Goal: Information Seeking & Learning: Learn about a topic

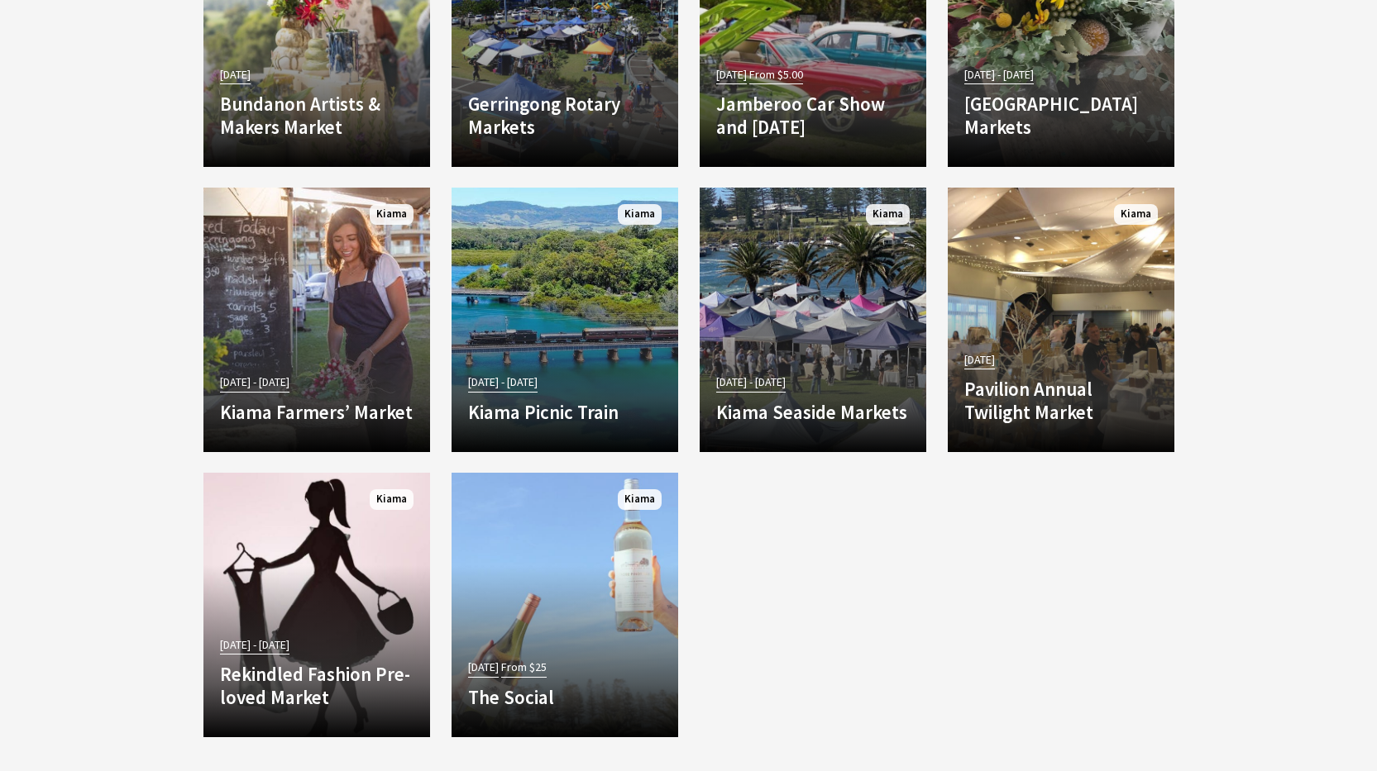
scroll to position [1819, 0]
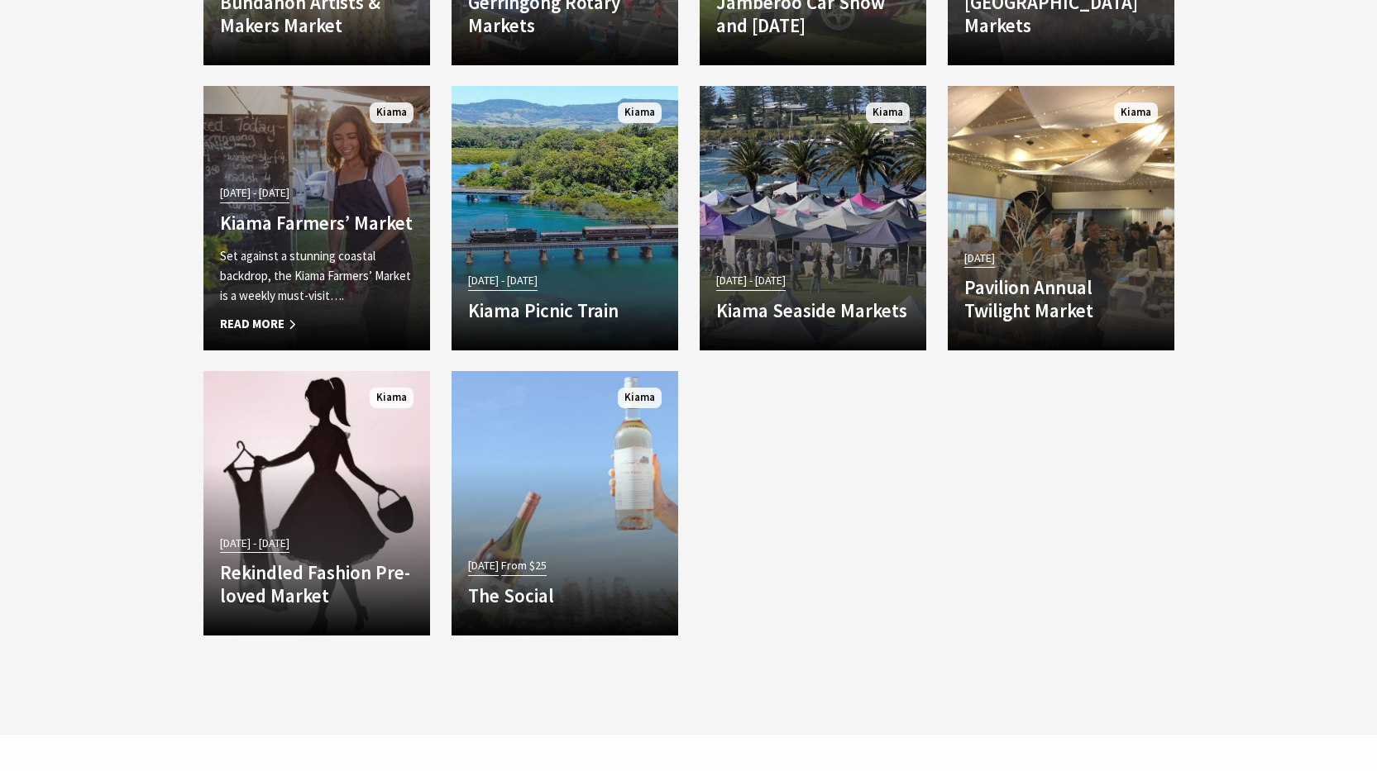
click at [305, 266] on p "Set against a stunning coastal backdrop, the Kiama Farmers’ Market is a weekly …" at bounding box center [316, 276] width 193 height 60
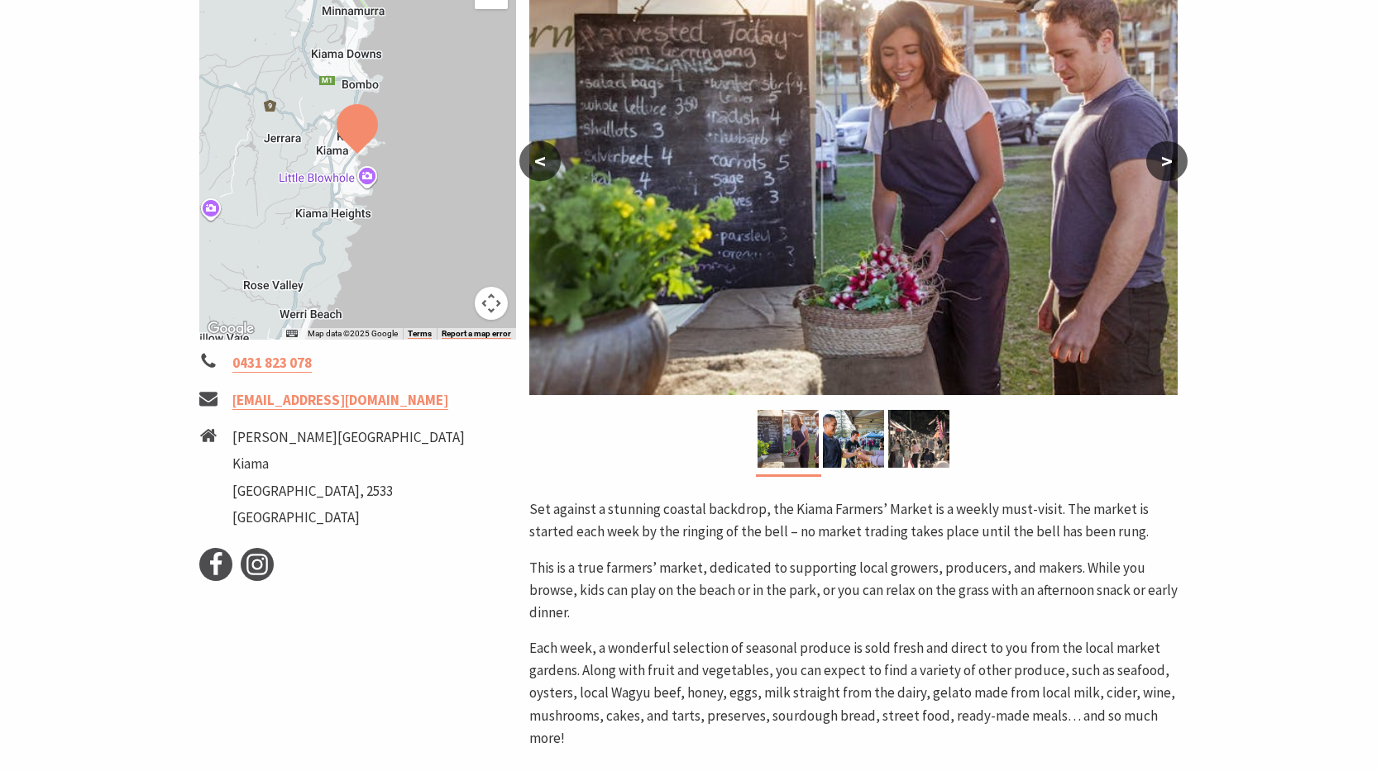
scroll to position [331, 0]
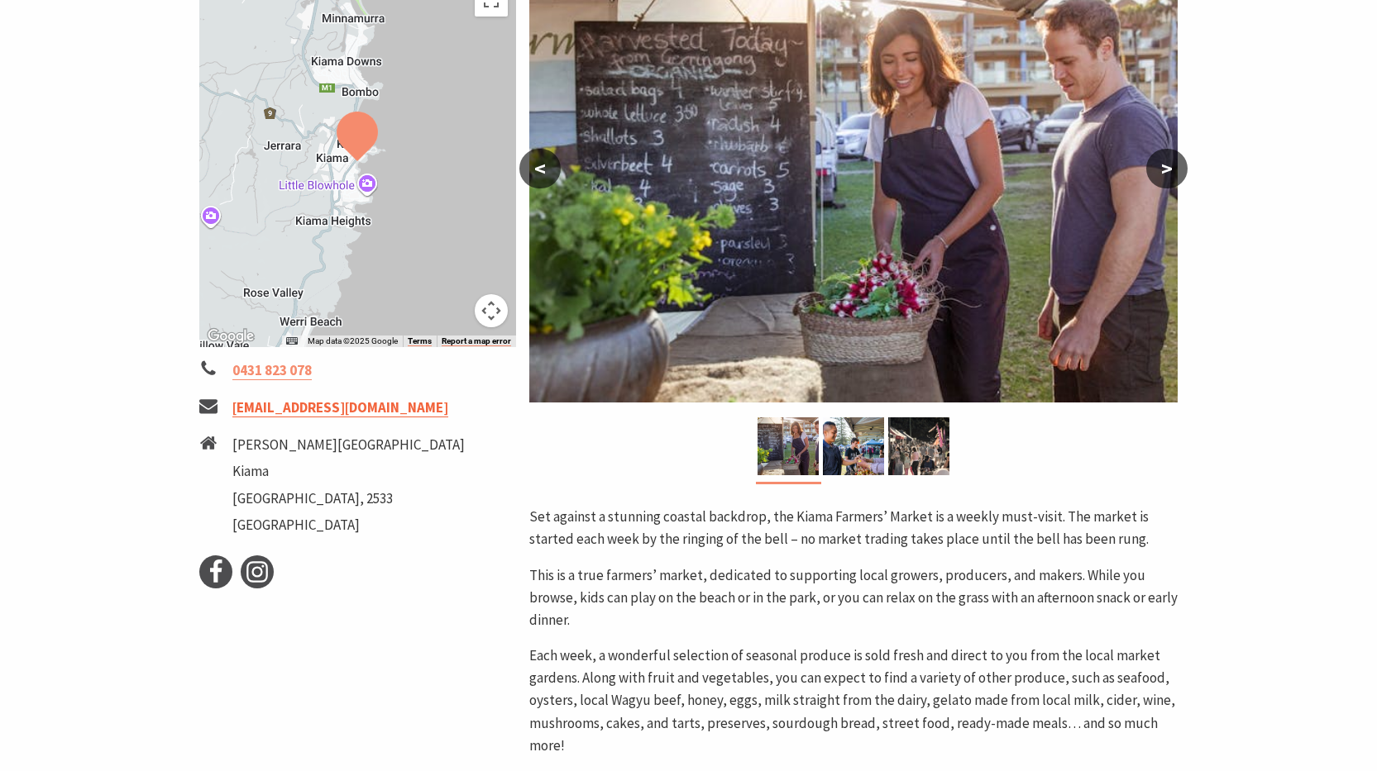
click at [302, 413] on link "kiamafarmersmarket@gmail.com" at bounding box center [340, 408] width 216 height 19
click at [1170, 165] on button ">" at bounding box center [1166, 169] width 41 height 40
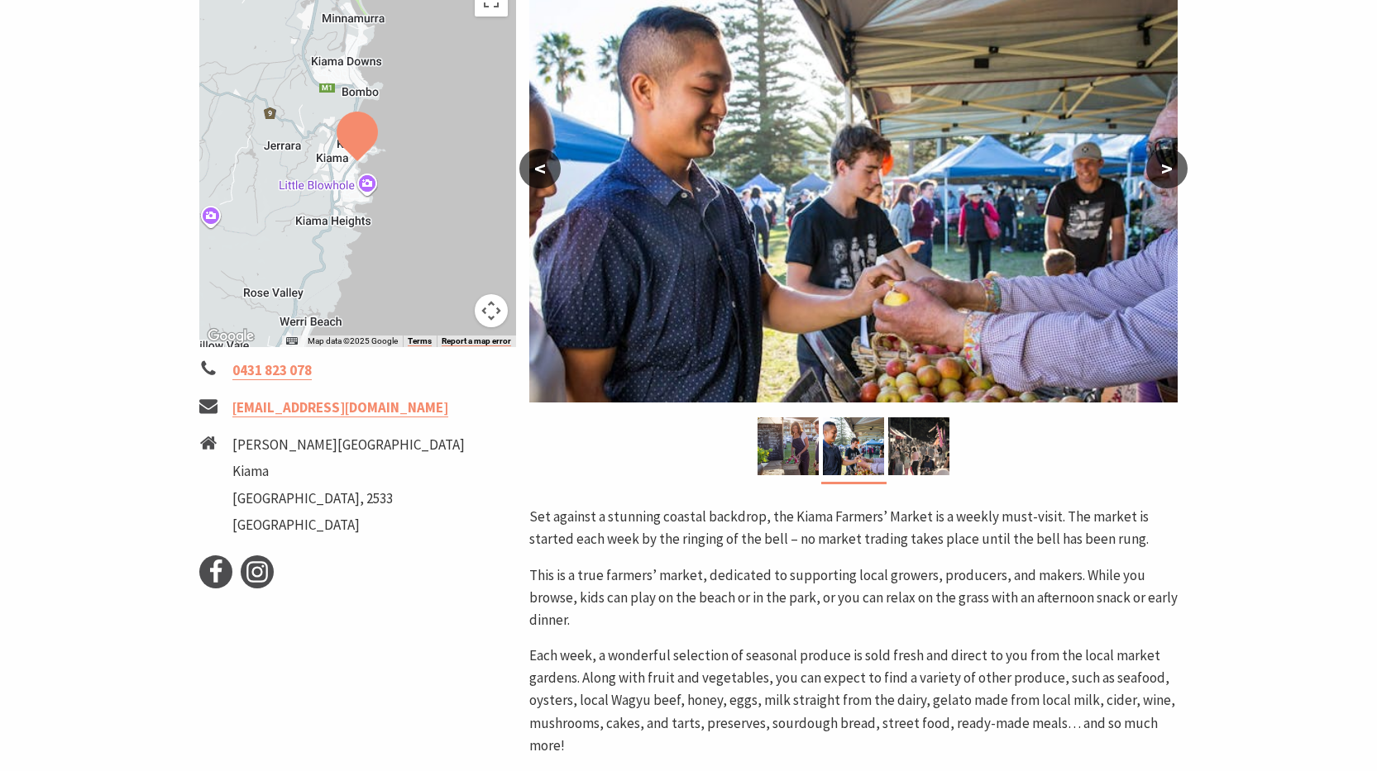
click at [1170, 165] on button ">" at bounding box center [1166, 169] width 41 height 40
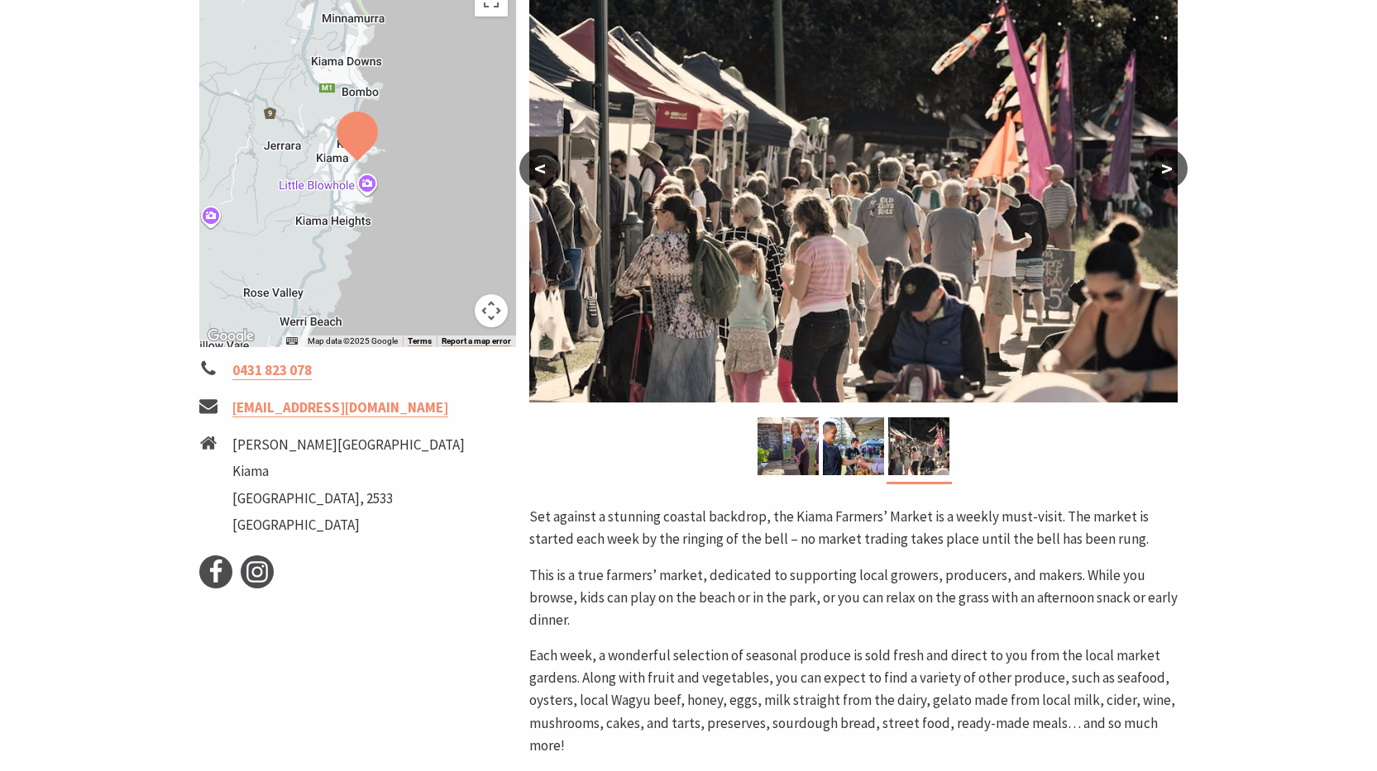
click at [1170, 165] on button ">" at bounding box center [1166, 169] width 41 height 40
click at [1162, 169] on button ">" at bounding box center [1166, 169] width 41 height 40
click at [531, 170] on button "<" at bounding box center [539, 169] width 41 height 40
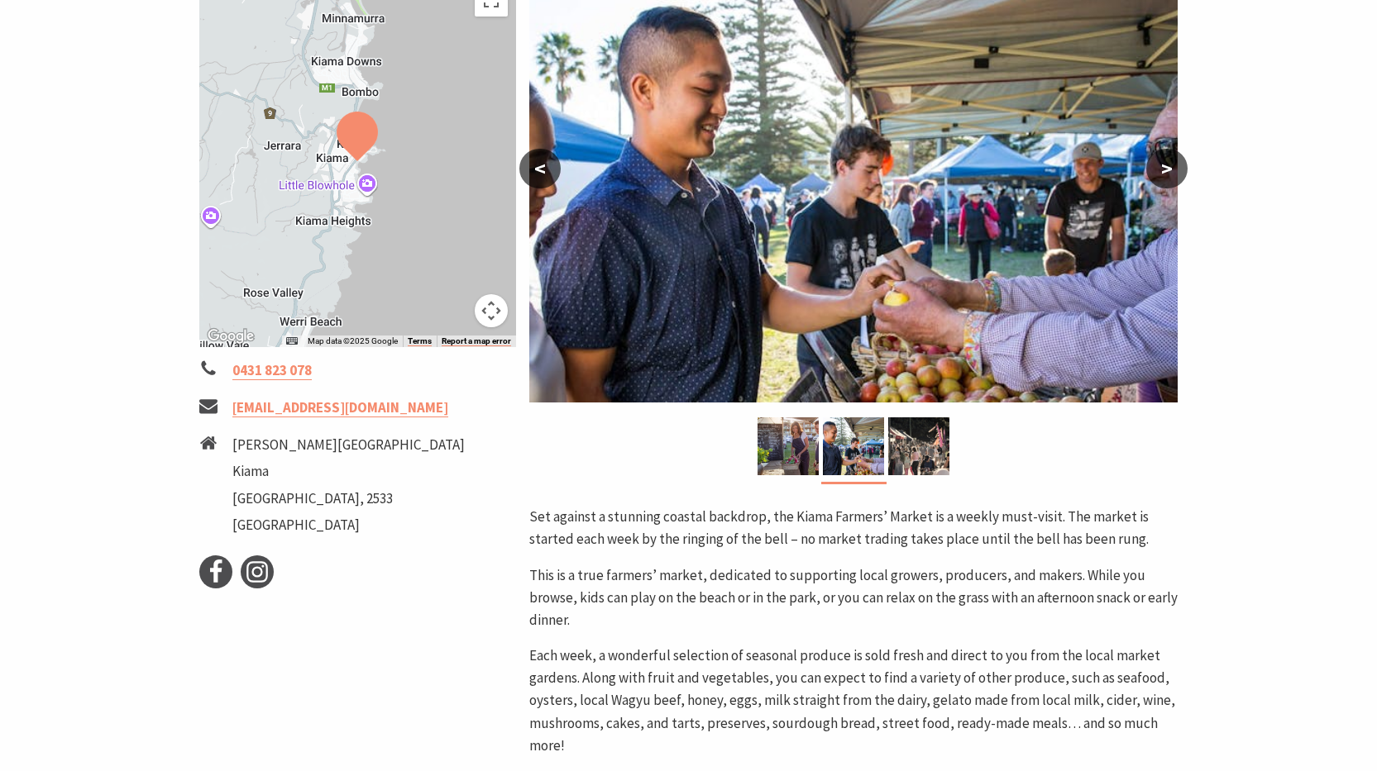
click at [545, 162] on button "<" at bounding box center [539, 169] width 41 height 40
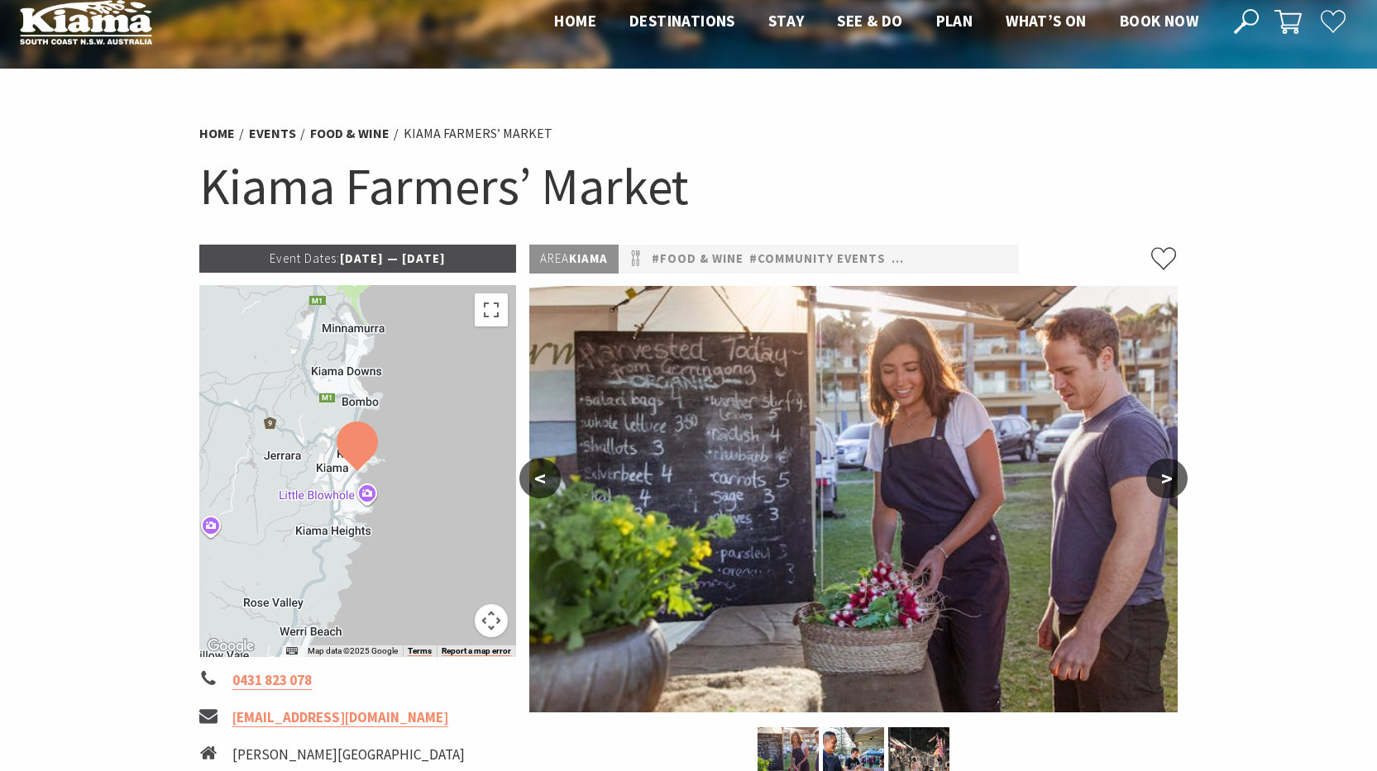
scroll to position [0, 0]
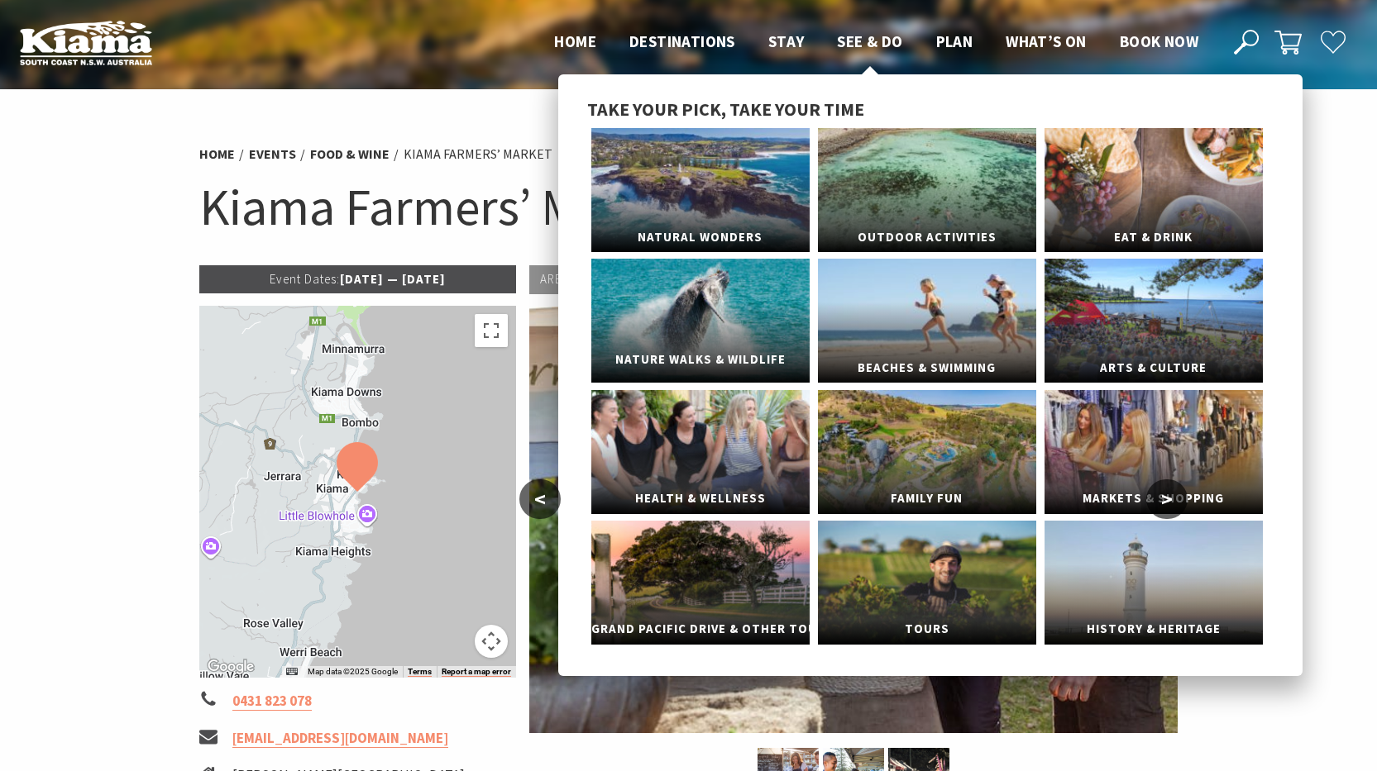
click at [705, 346] on span "Nature Walks & Wildlife" at bounding box center [700, 360] width 218 height 31
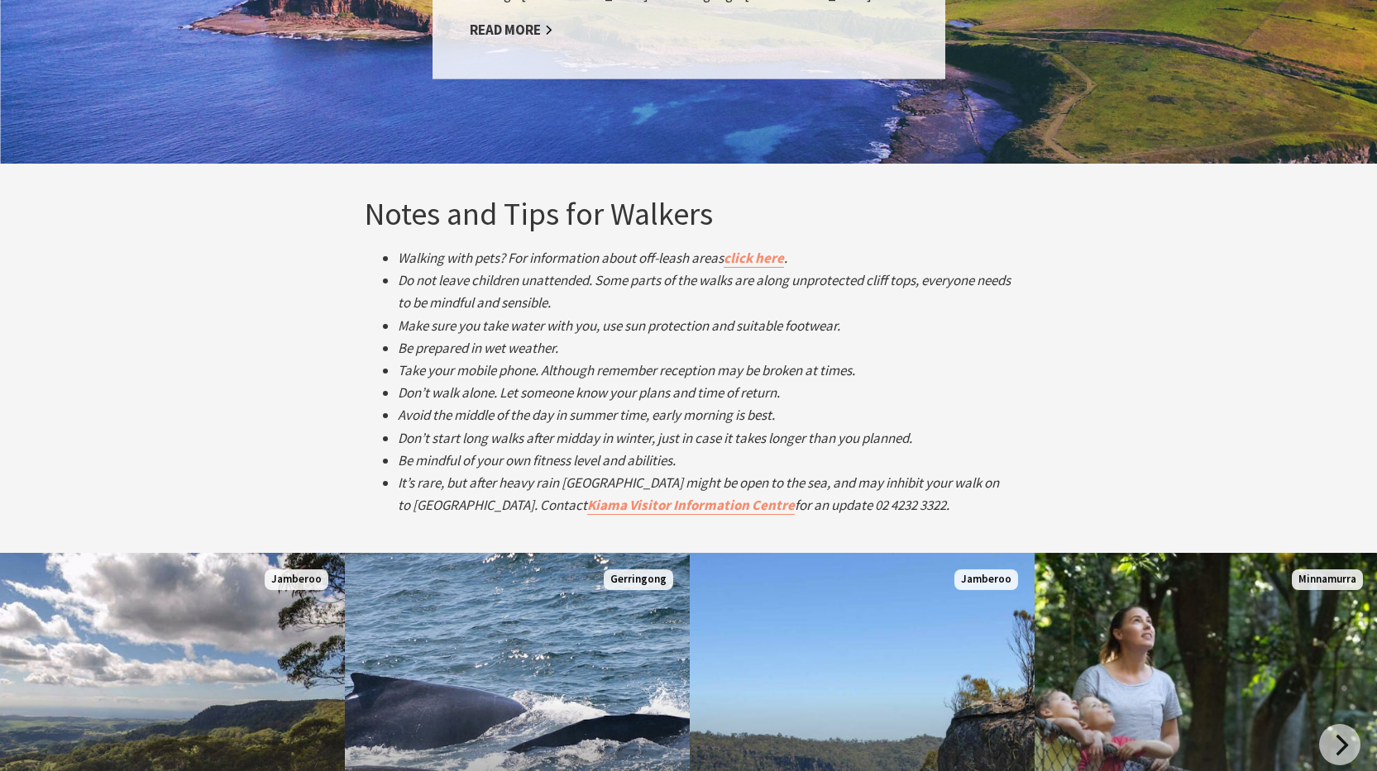
scroll to position [3059, 0]
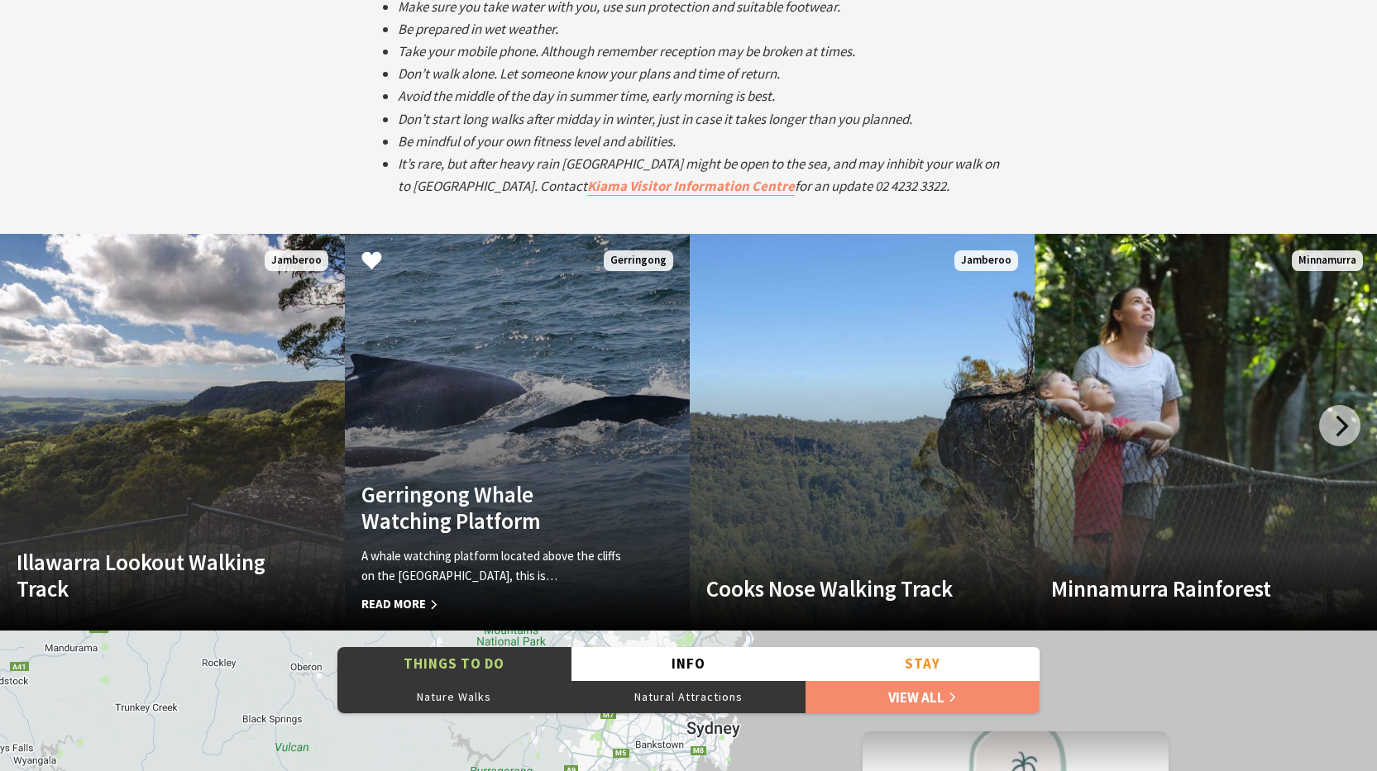
click at [494, 413] on link "Gerringong Whale Watching Platform A whale watching platform located above the …" at bounding box center [517, 432] width 345 height 397
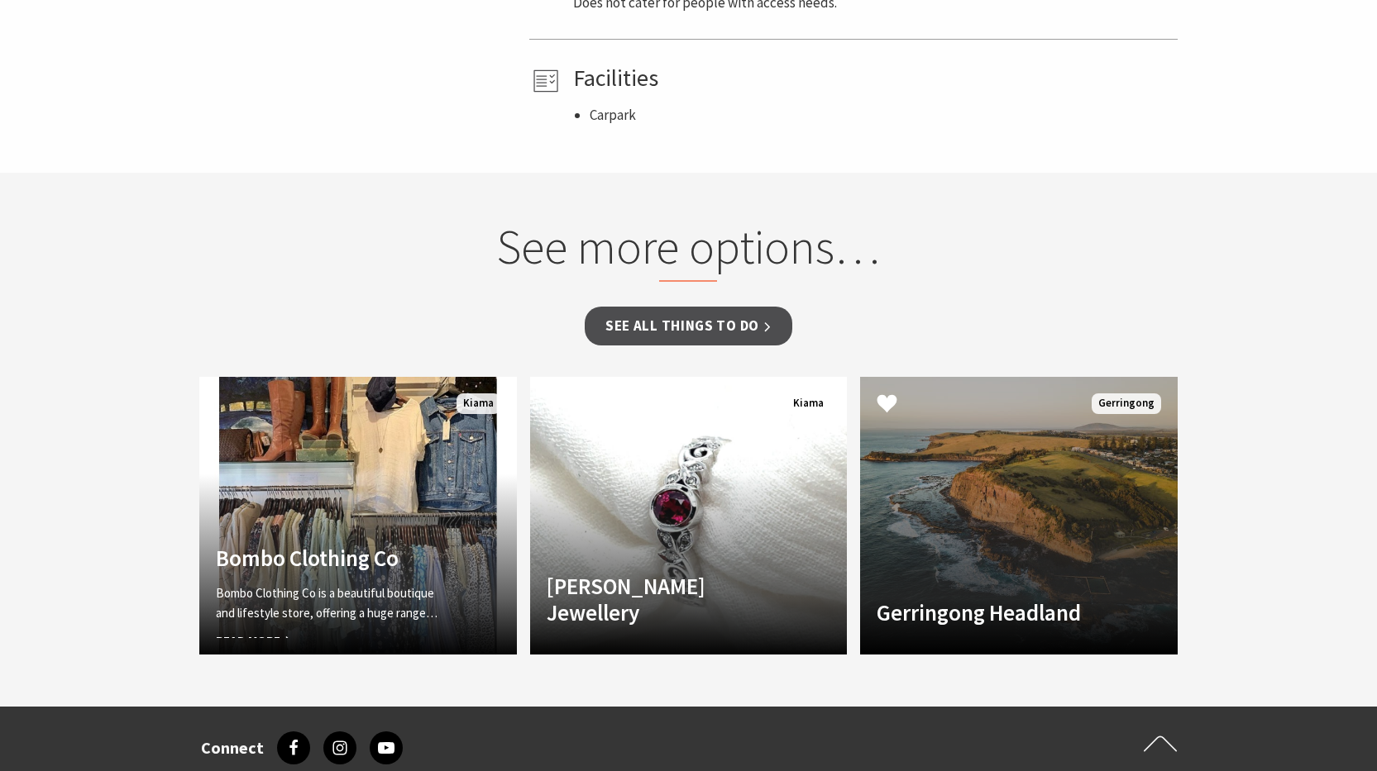
scroll to position [1157, 0]
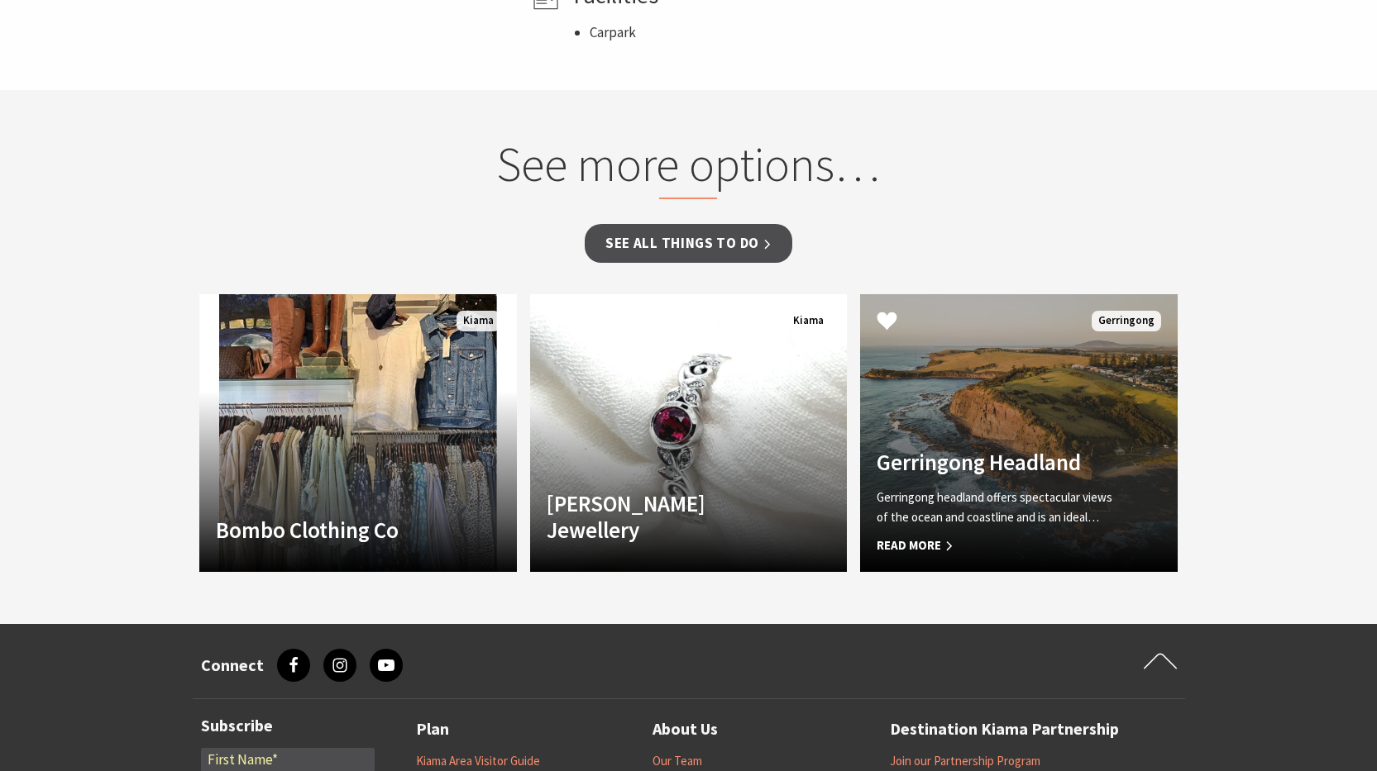
click at [1022, 400] on link "Gerringong Headland Gerringong headland offers spectacular views of the ocean a…" at bounding box center [1018, 433] width 317 height 278
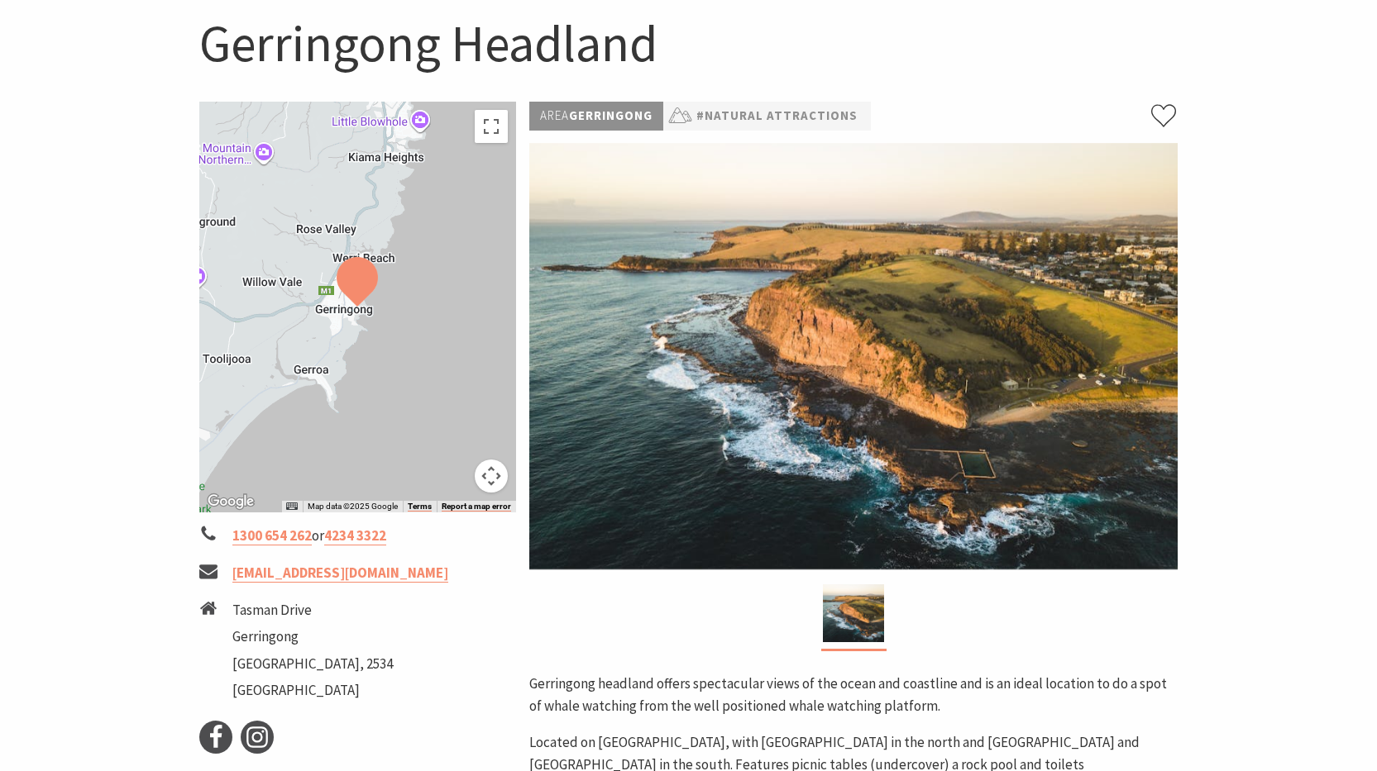
scroll to position [165, 0]
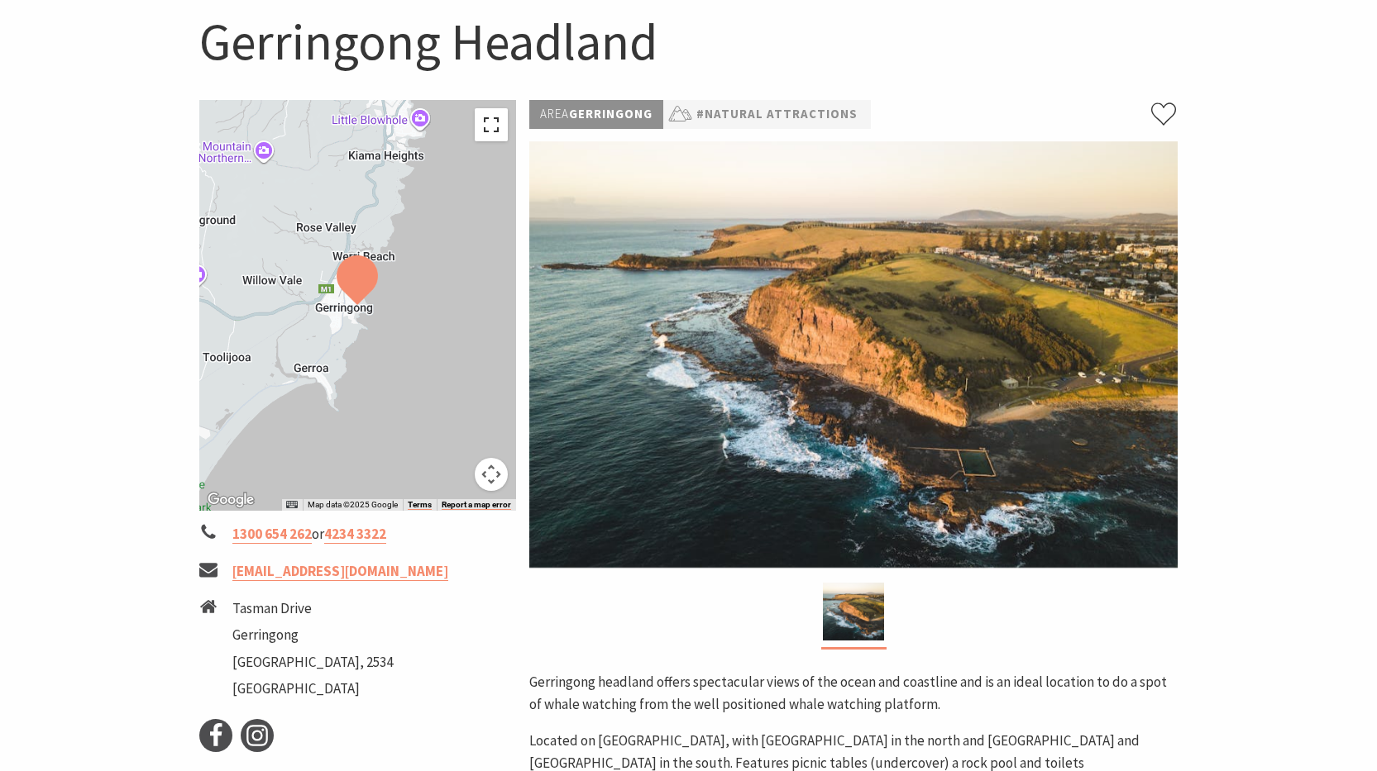
click at [488, 127] on button "Toggle fullscreen view" at bounding box center [491, 124] width 33 height 33
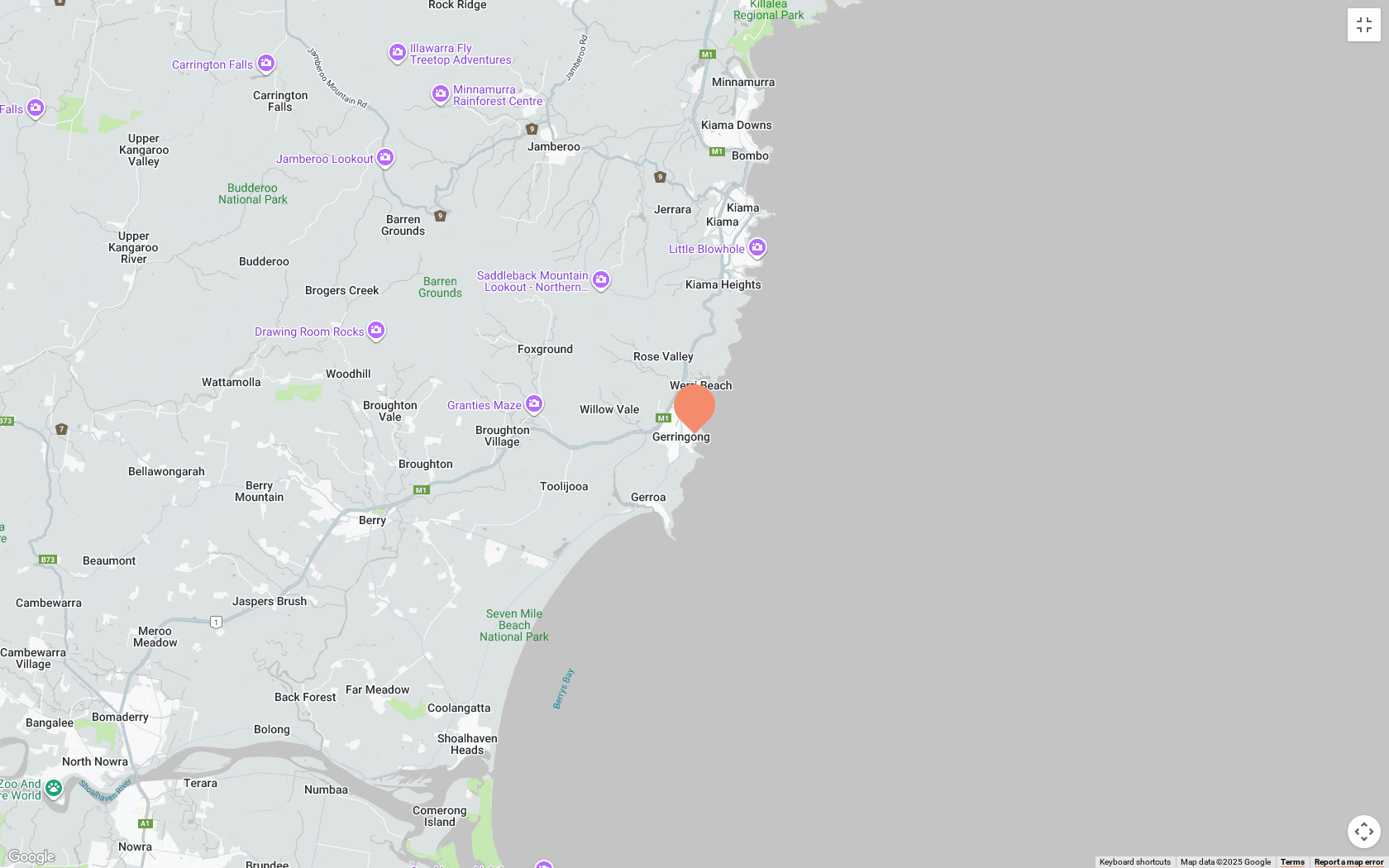
click at [689, 417] on img at bounding box center [694, 409] width 41 height 50
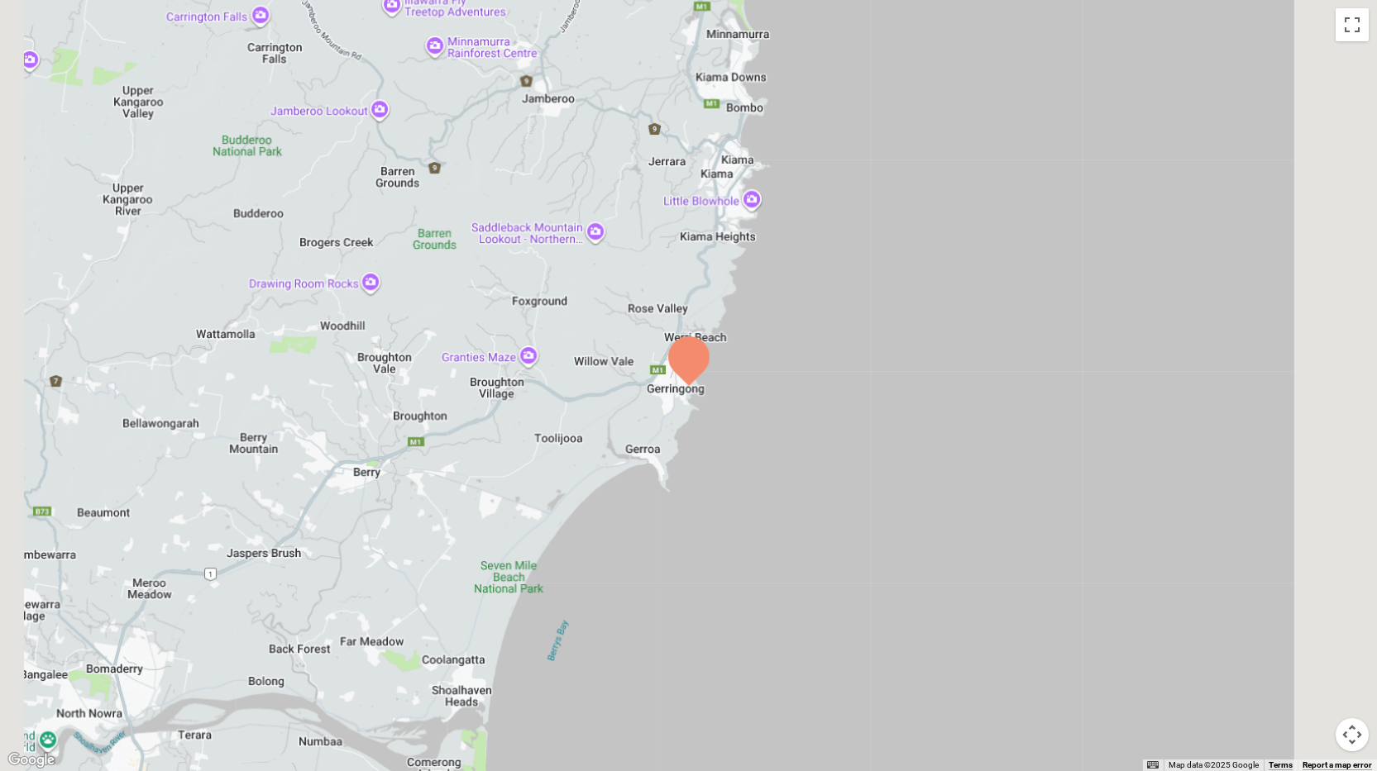
scroll to position [0, 0]
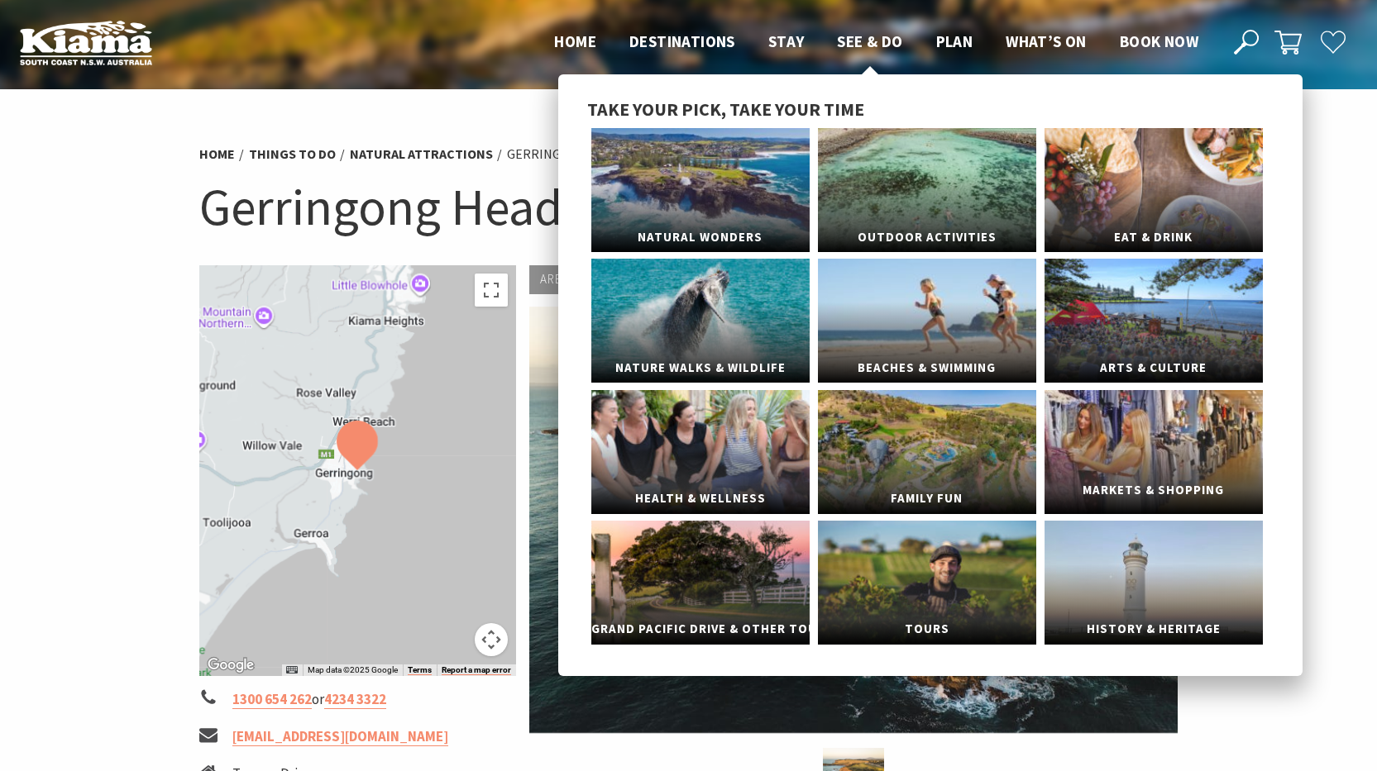
click at [1140, 458] on link "Markets & Shopping" at bounding box center [1153, 452] width 218 height 124
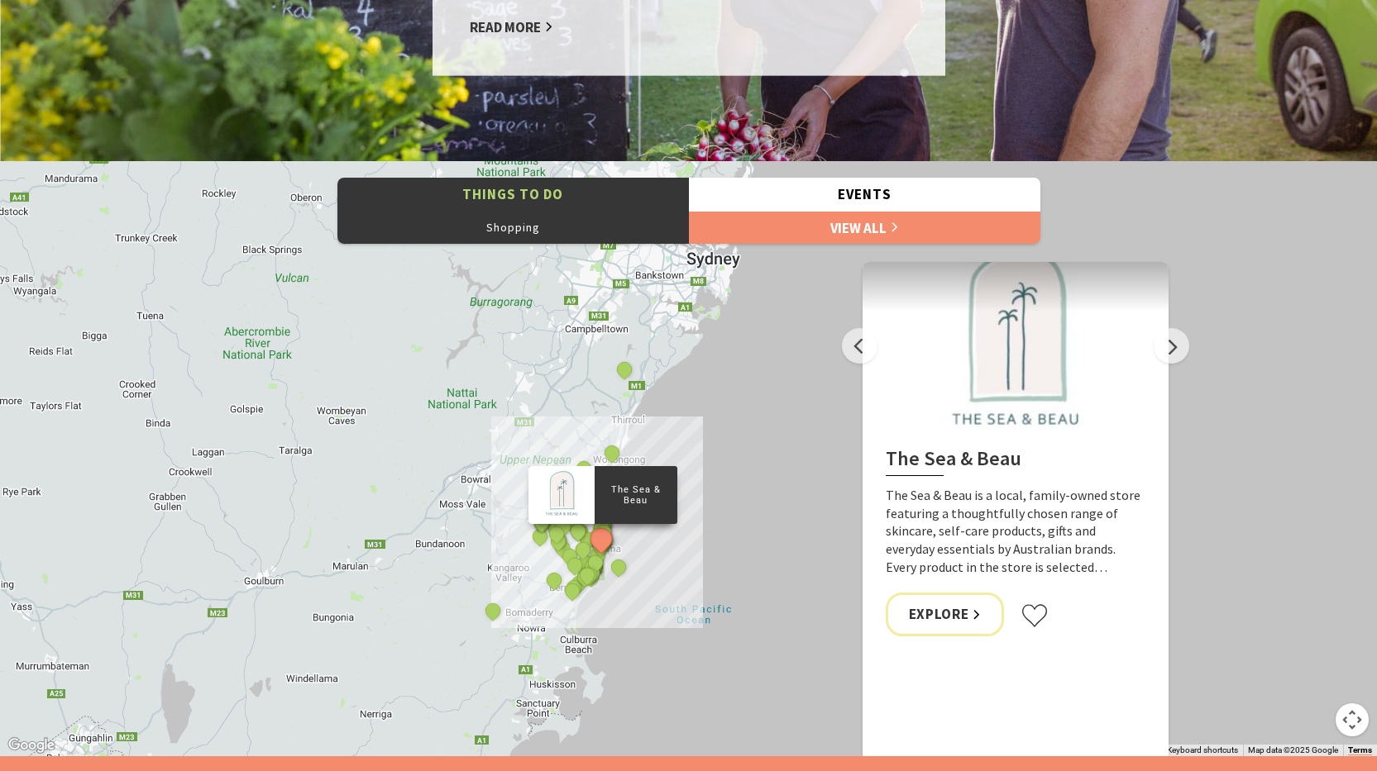
scroll to position [1157, 0]
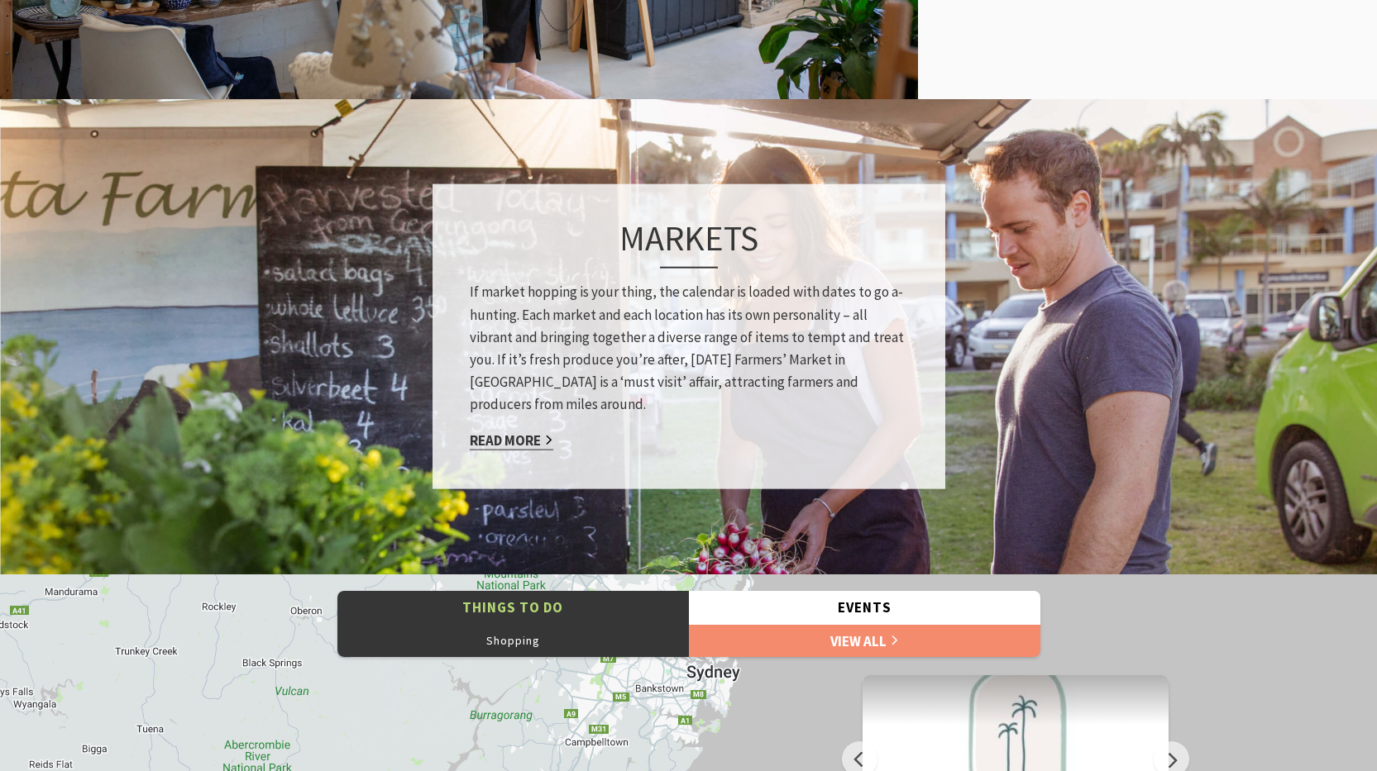
click at [512, 440] on link "Read More" at bounding box center [512, 440] width 84 height 19
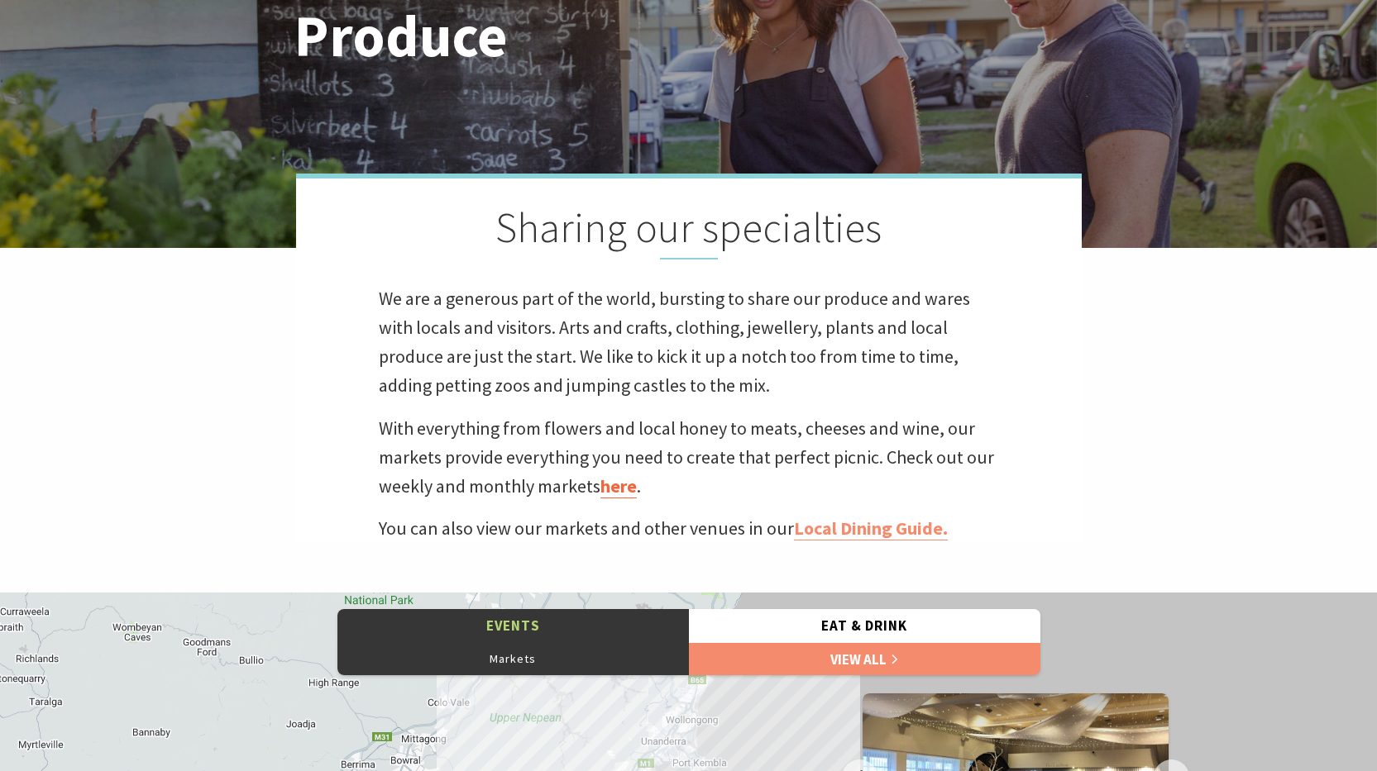
scroll to position [394, 1397]
click at [618, 488] on link "here" at bounding box center [618, 487] width 36 height 24
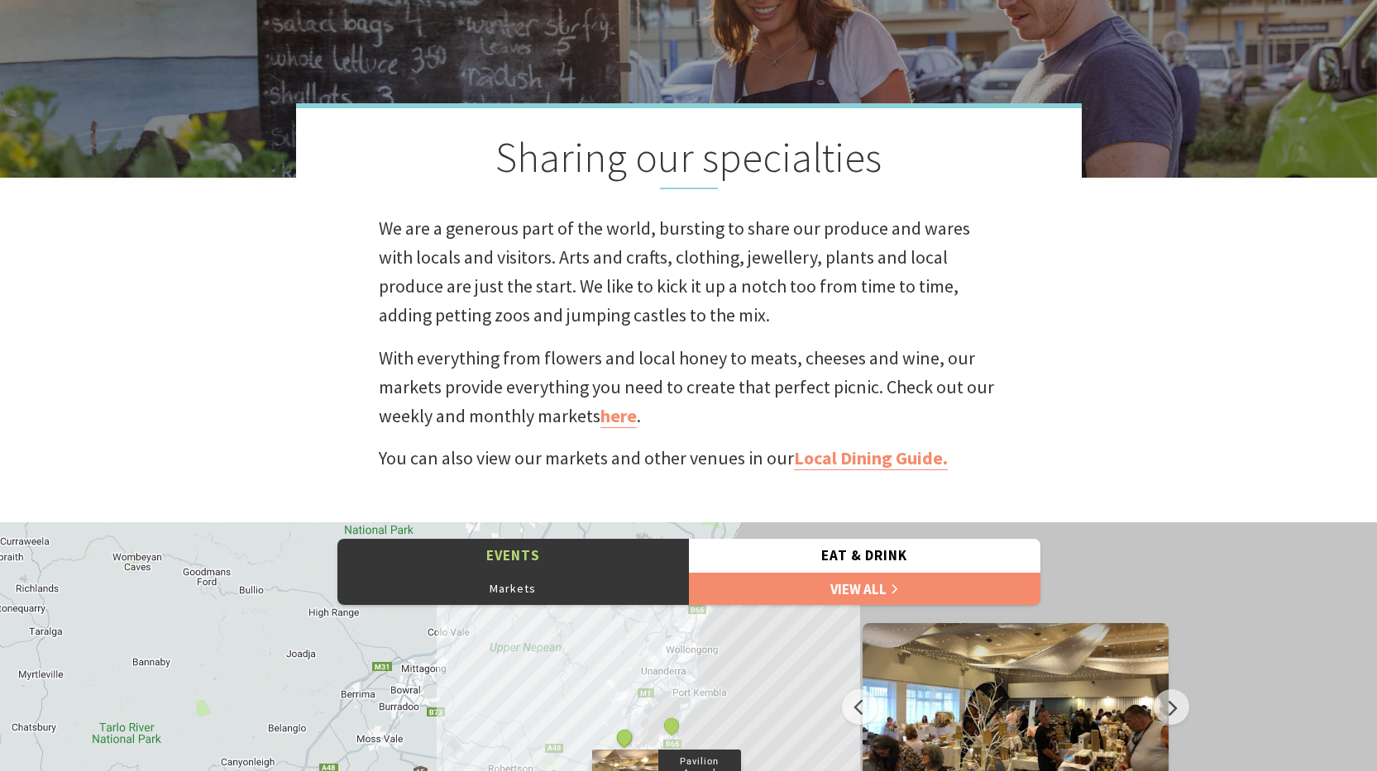
scroll to position [496, 0]
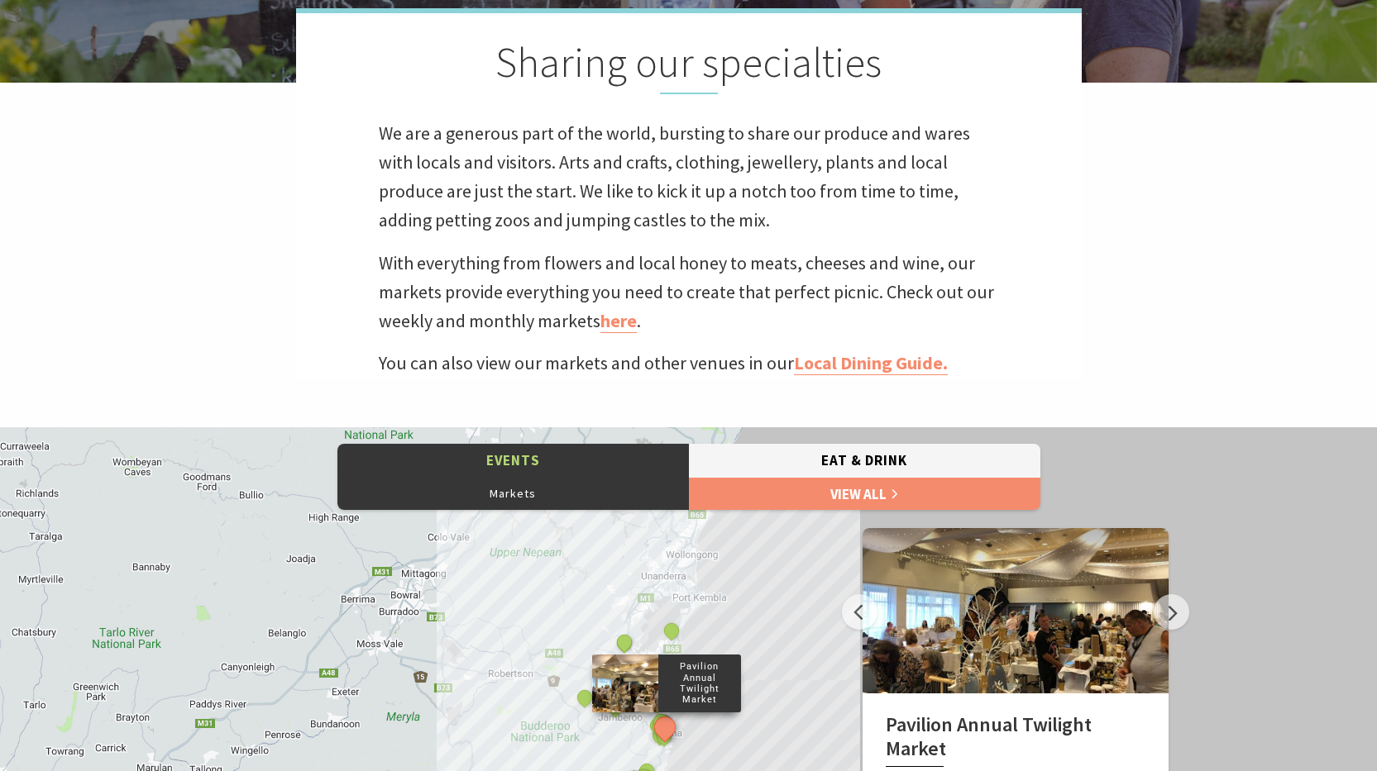
click at [838, 465] on button "Eat & Drink" at bounding box center [864, 461] width 351 height 34
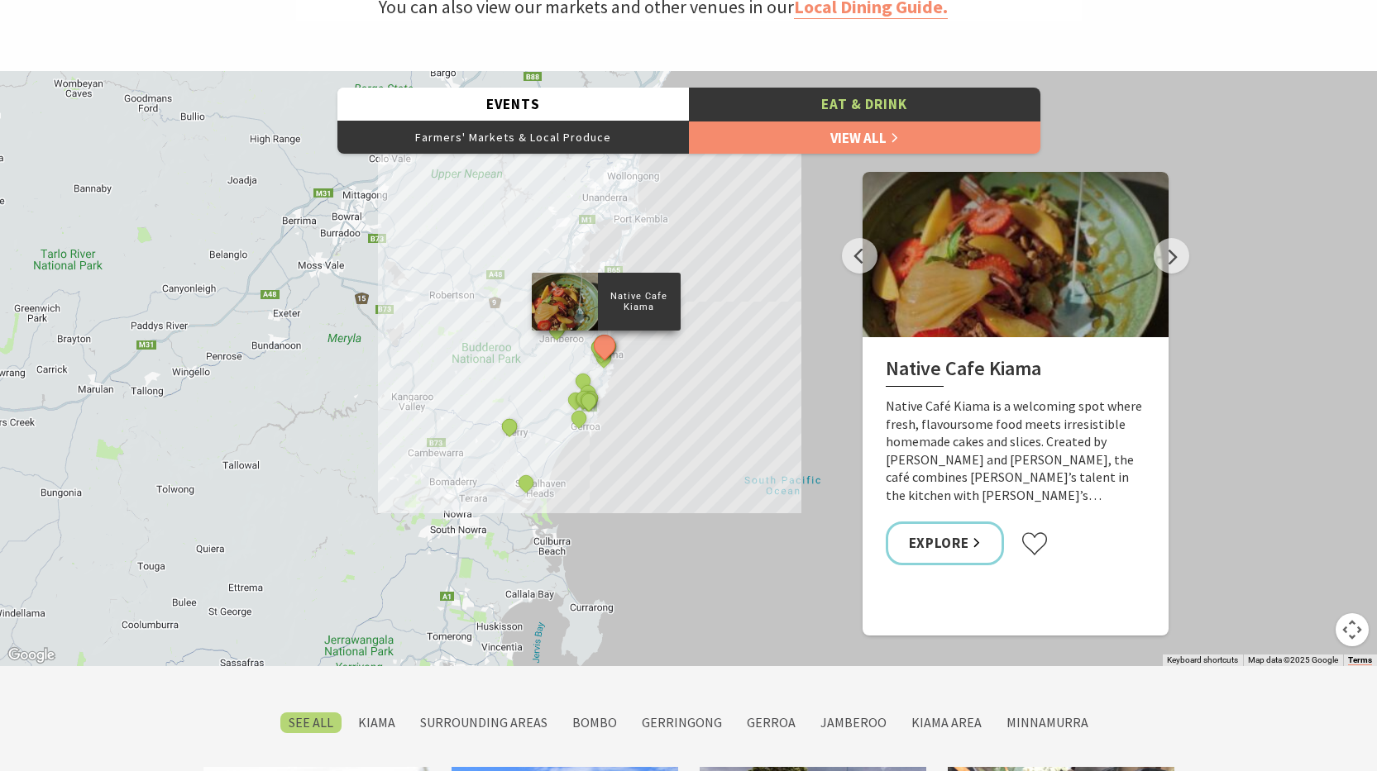
scroll to position [909, 0]
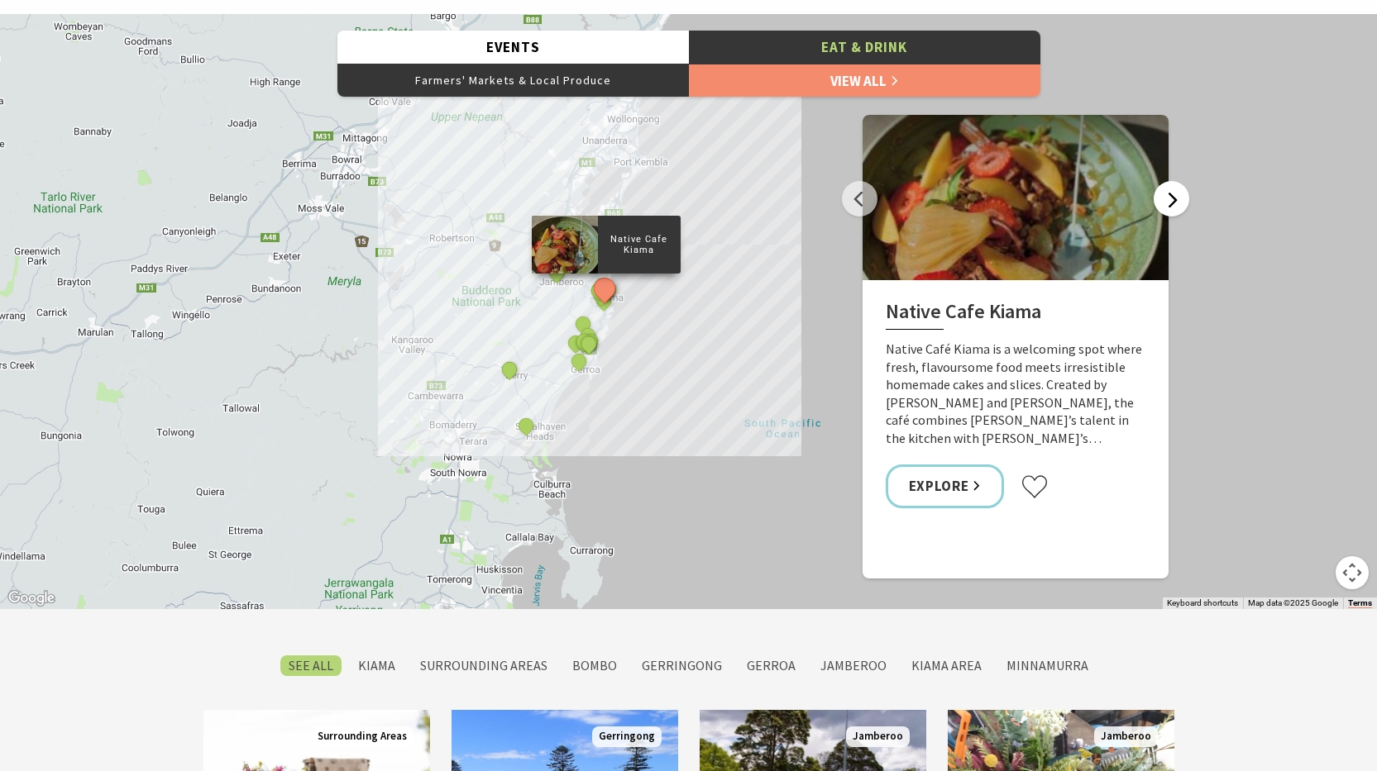
click at [1175, 197] on button "Next" at bounding box center [1171, 199] width 36 height 36
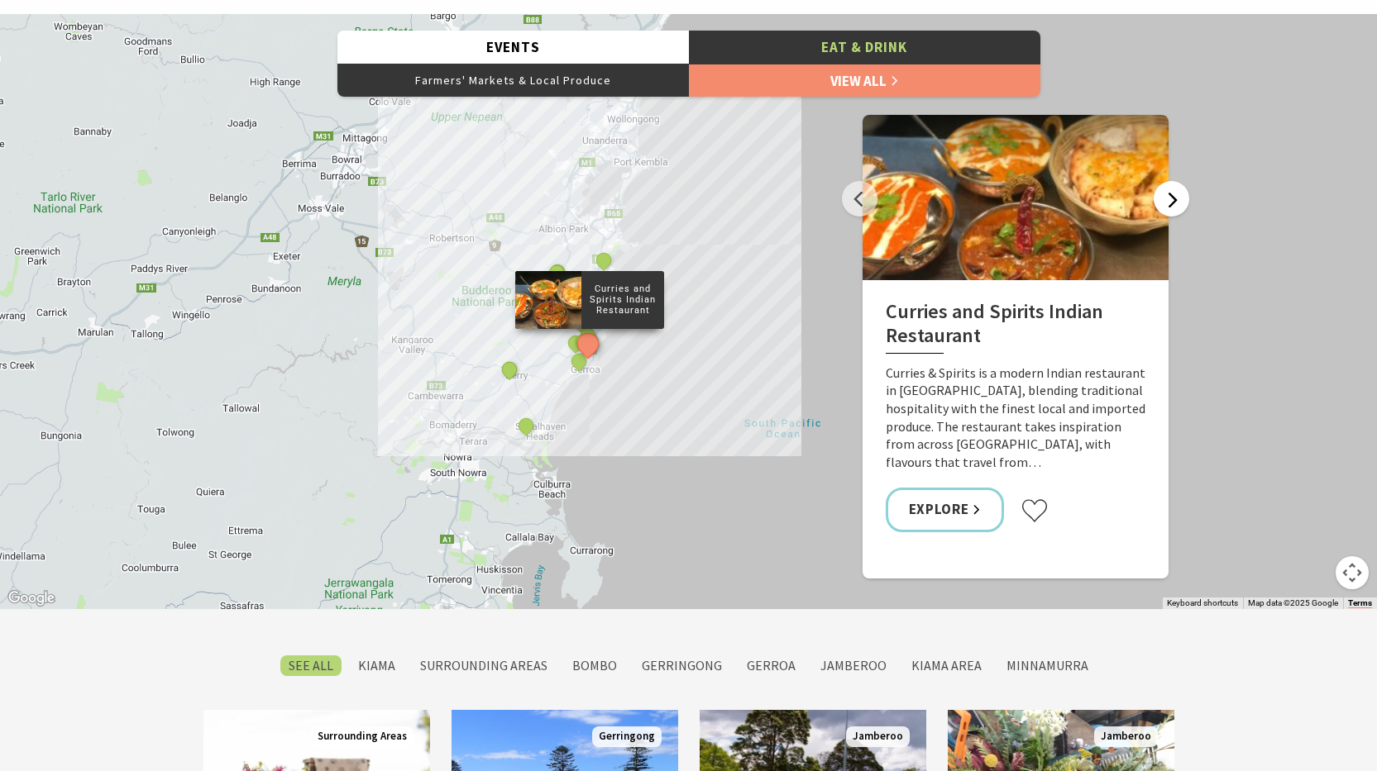
click at [1163, 199] on button "Next" at bounding box center [1171, 199] width 36 height 36
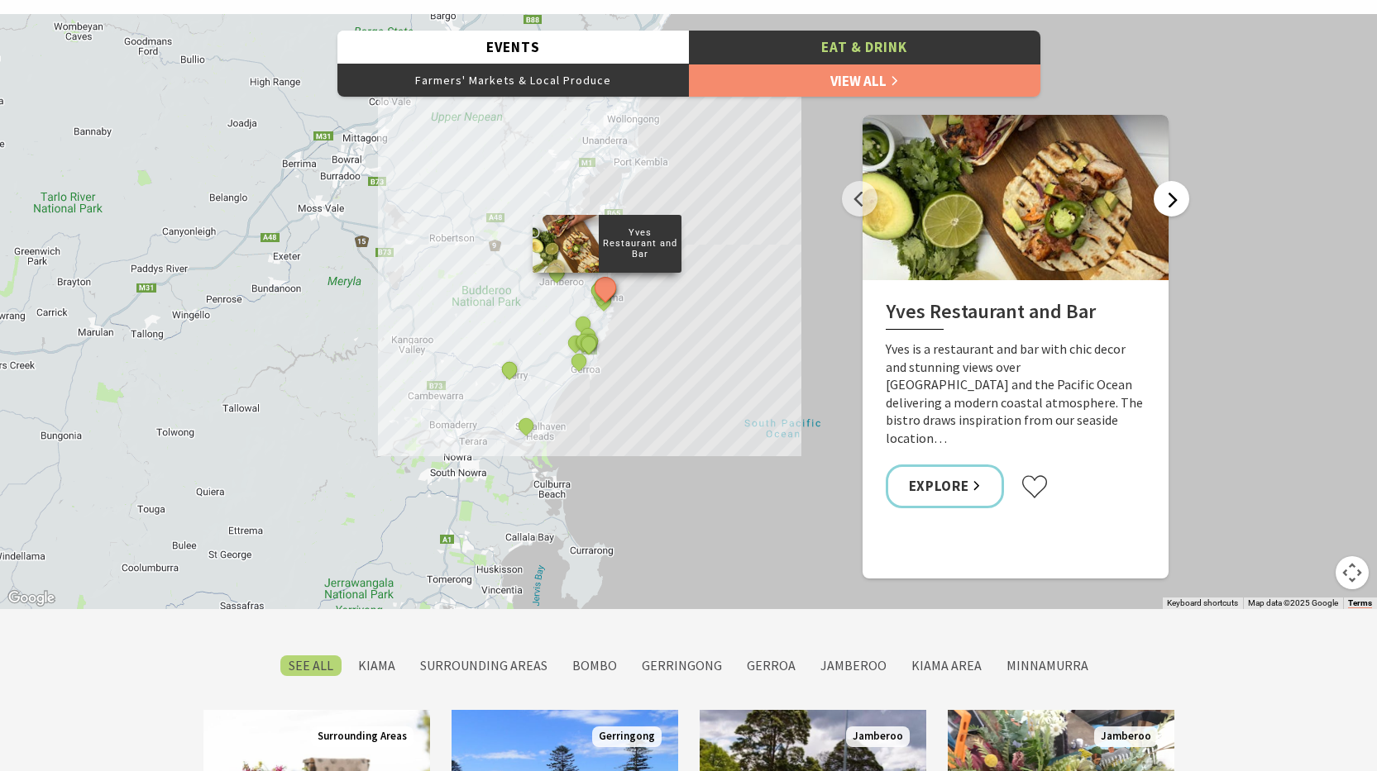
click at [1167, 198] on button "Next" at bounding box center [1171, 199] width 36 height 36
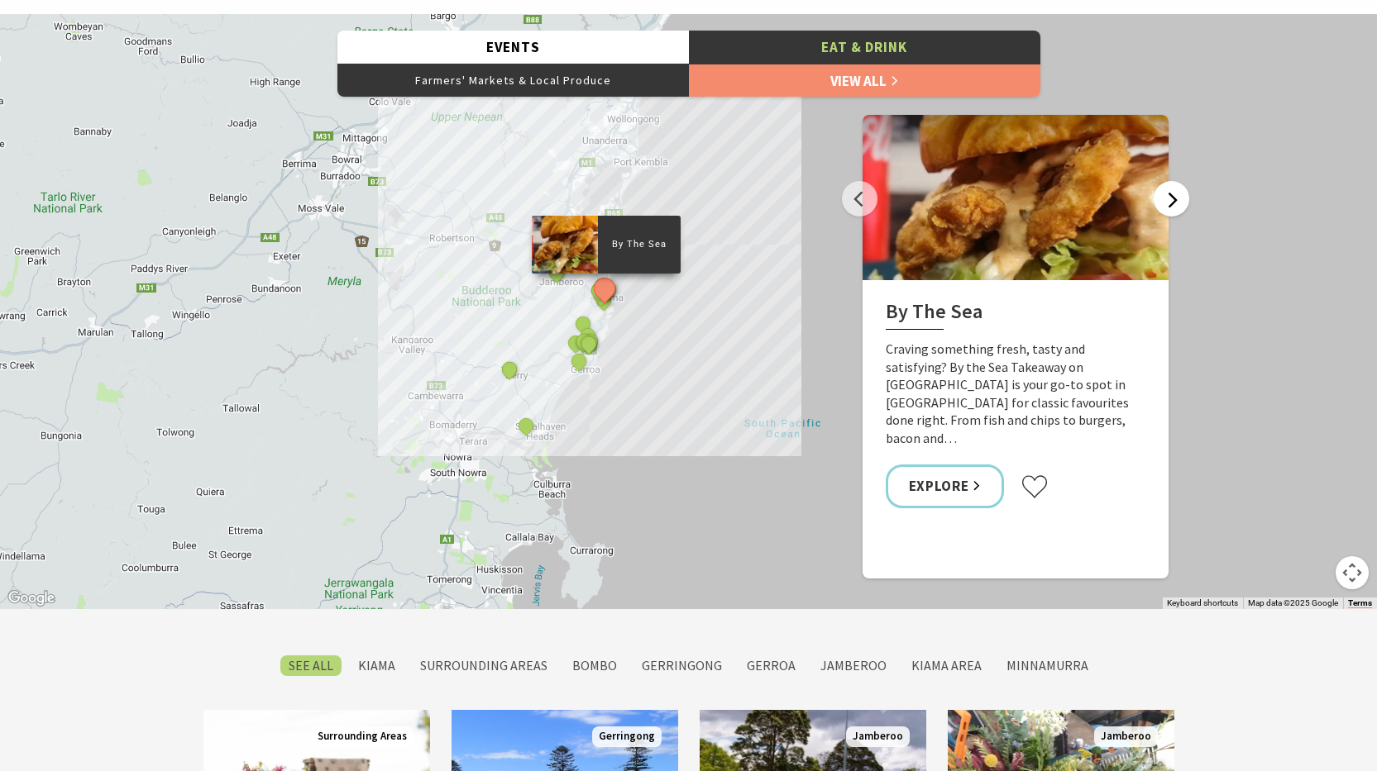
click at [1173, 194] on button "Next" at bounding box center [1171, 199] width 36 height 36
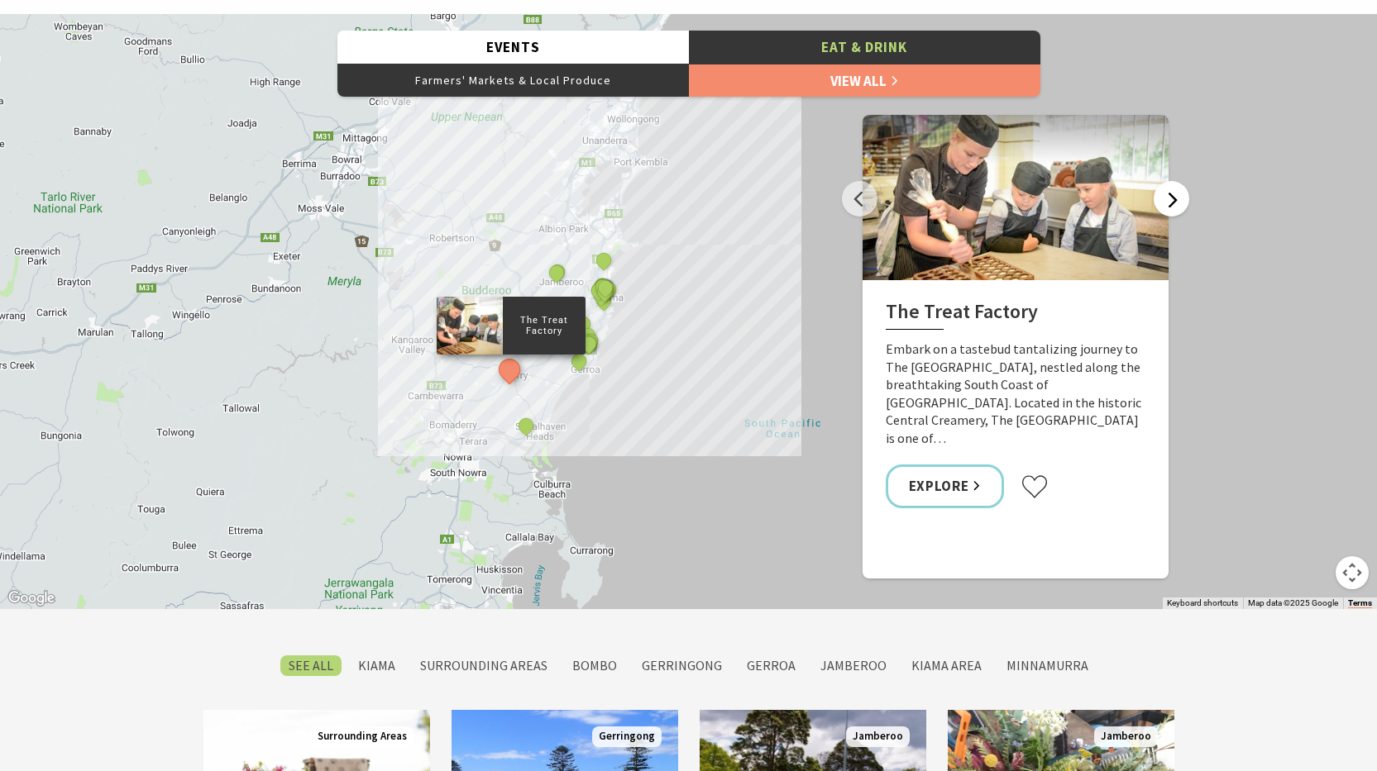
click at [1176, 193] on button "Next" at bounding box center [1171, 199] width 36 height 36
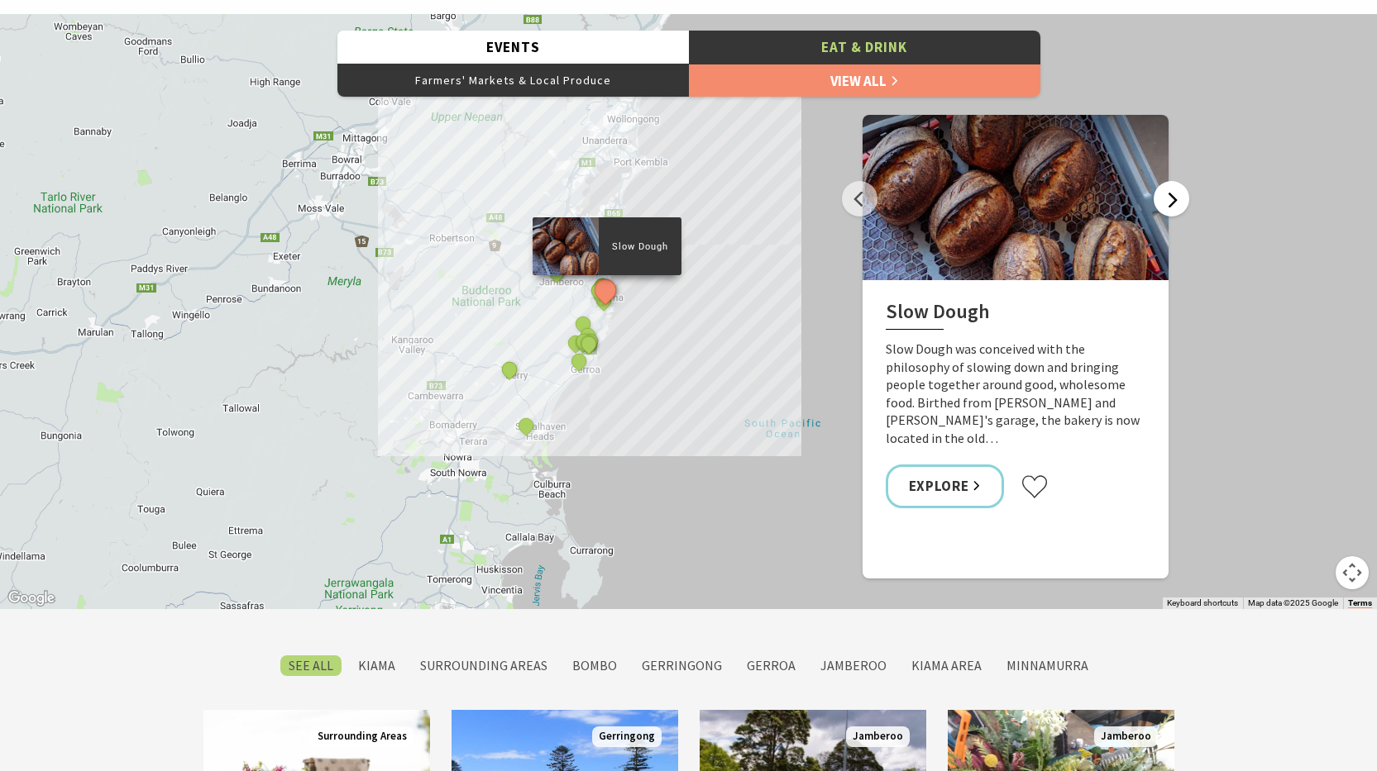
click at [1176, 193] on button "Next" at bounding box center [1171, 199] width 36 height 36
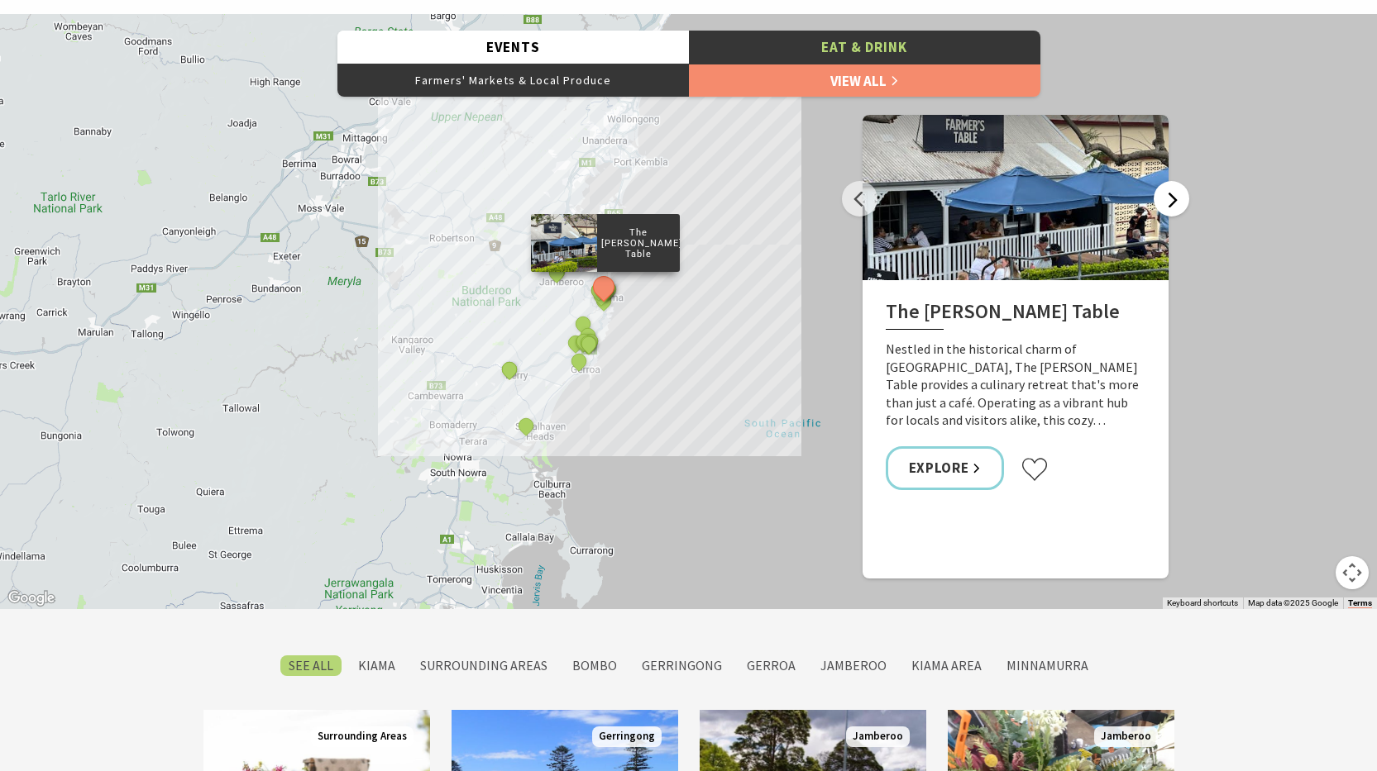
click at [1173, 195] on button "Next" at bounding box center [1171, 199] width 36 height 36
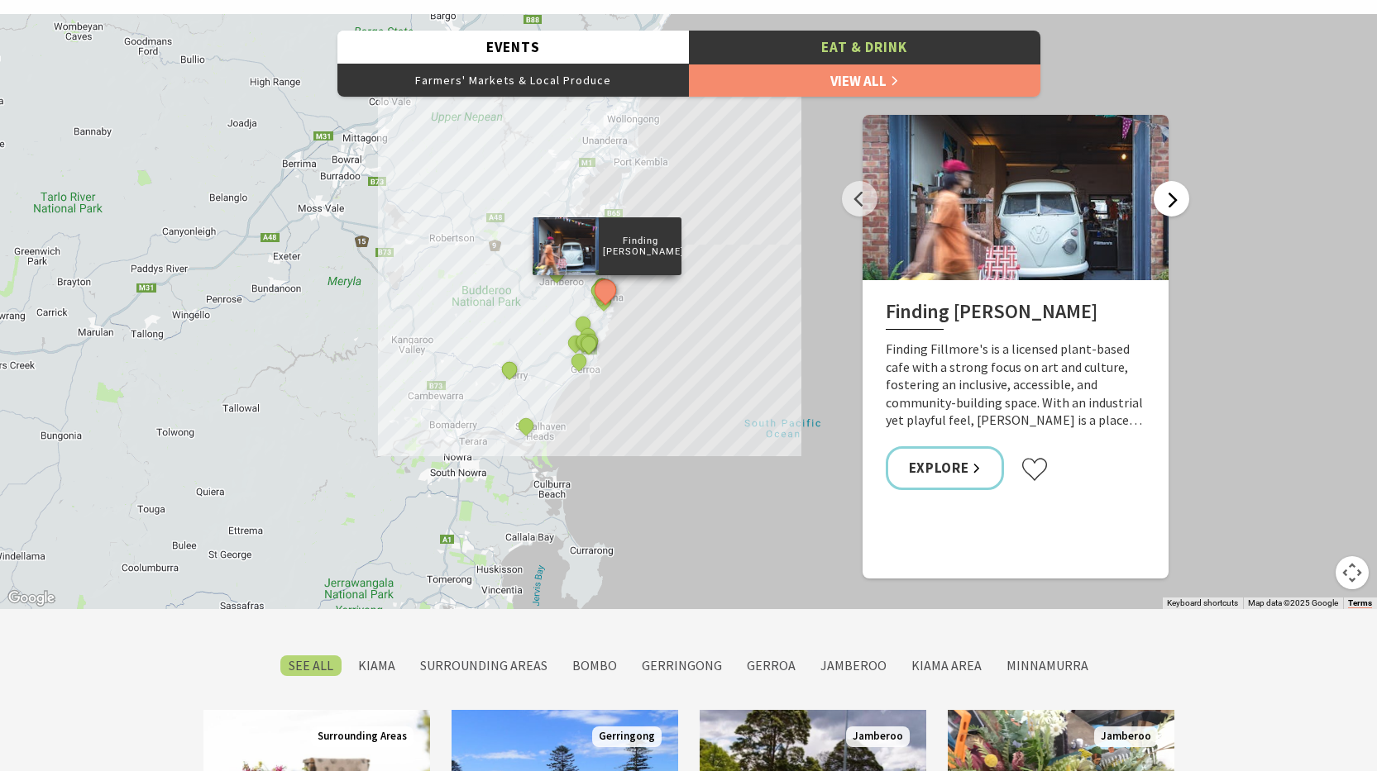
click at [1167, 198] on button "Next" at bounding box center [1171, 199] width 36 height 36
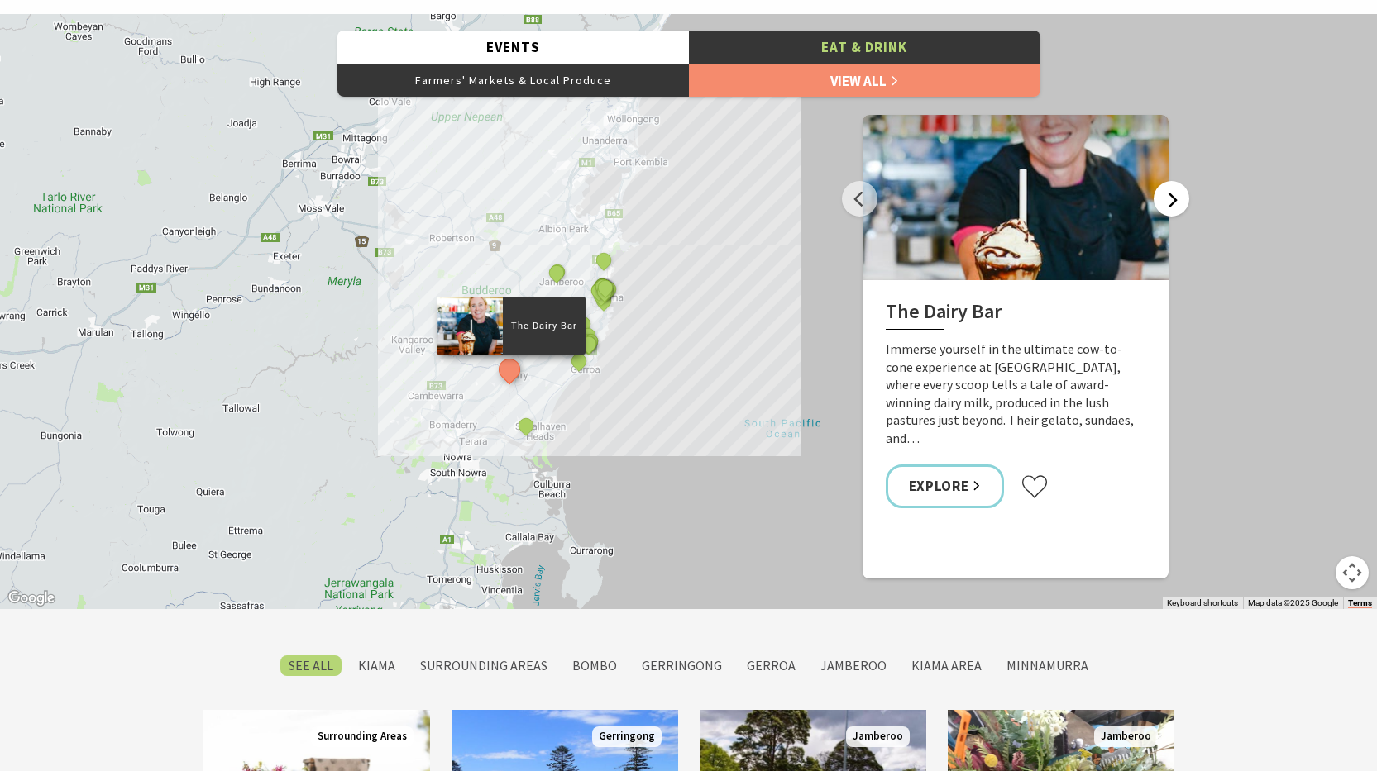
click at [1167, 198] on button "Next" at bounding box center [1171, 199] width 36 height 36
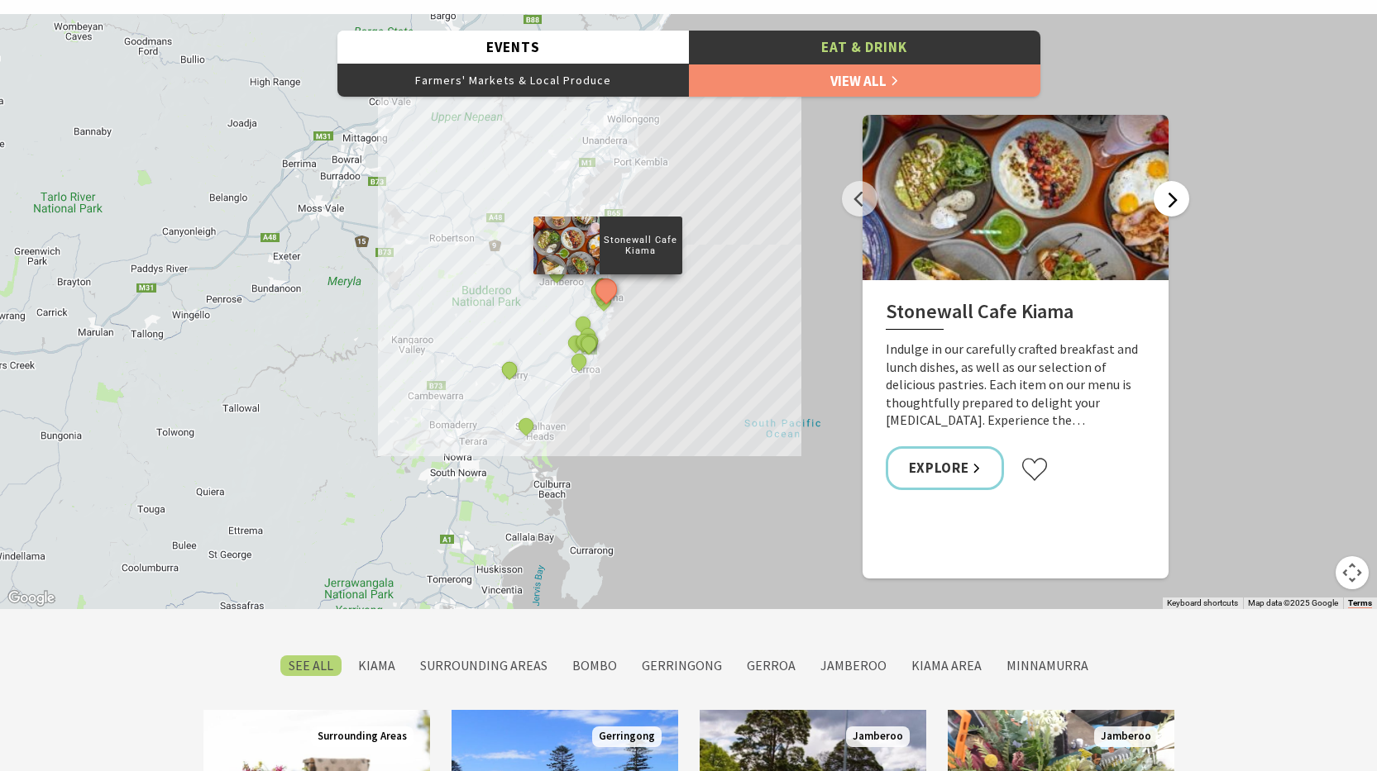
click at [1167, 198] on button "Next" at bounding box center [1171, 199] width 36 height 36
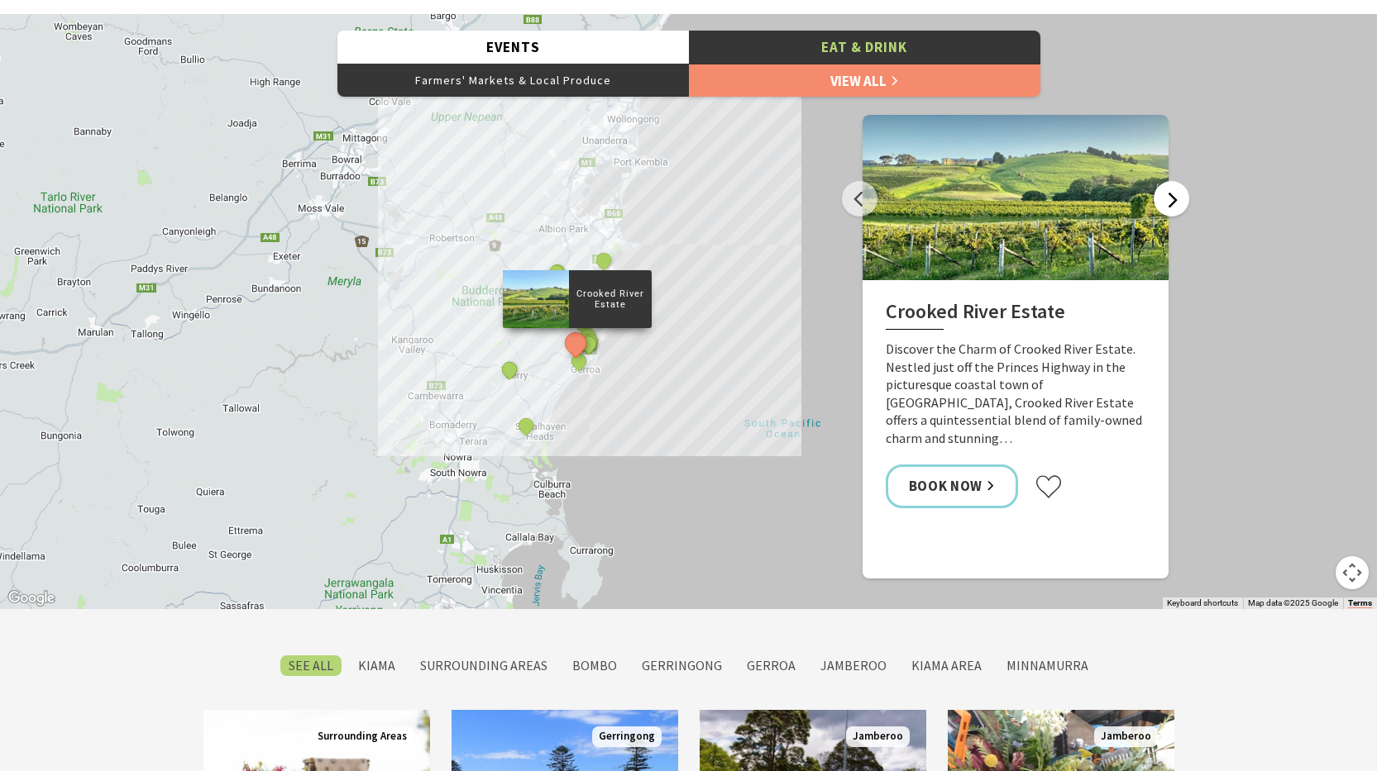
click at [1167, 198] on button "Next" at bounding box center [1171, 199] width 36 height 36
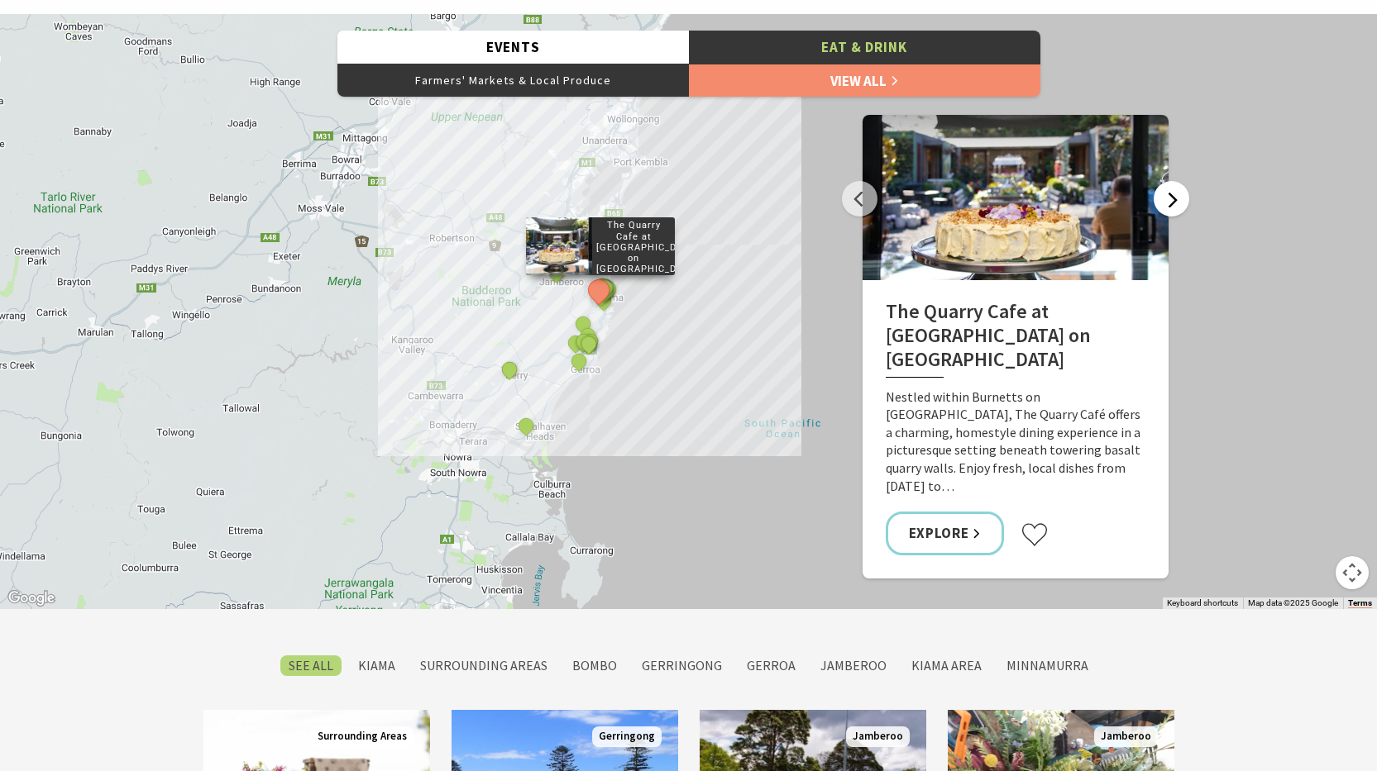
click at [1167, 198] on button "Next" at bounding box center [1171, 199] width 36 height 36
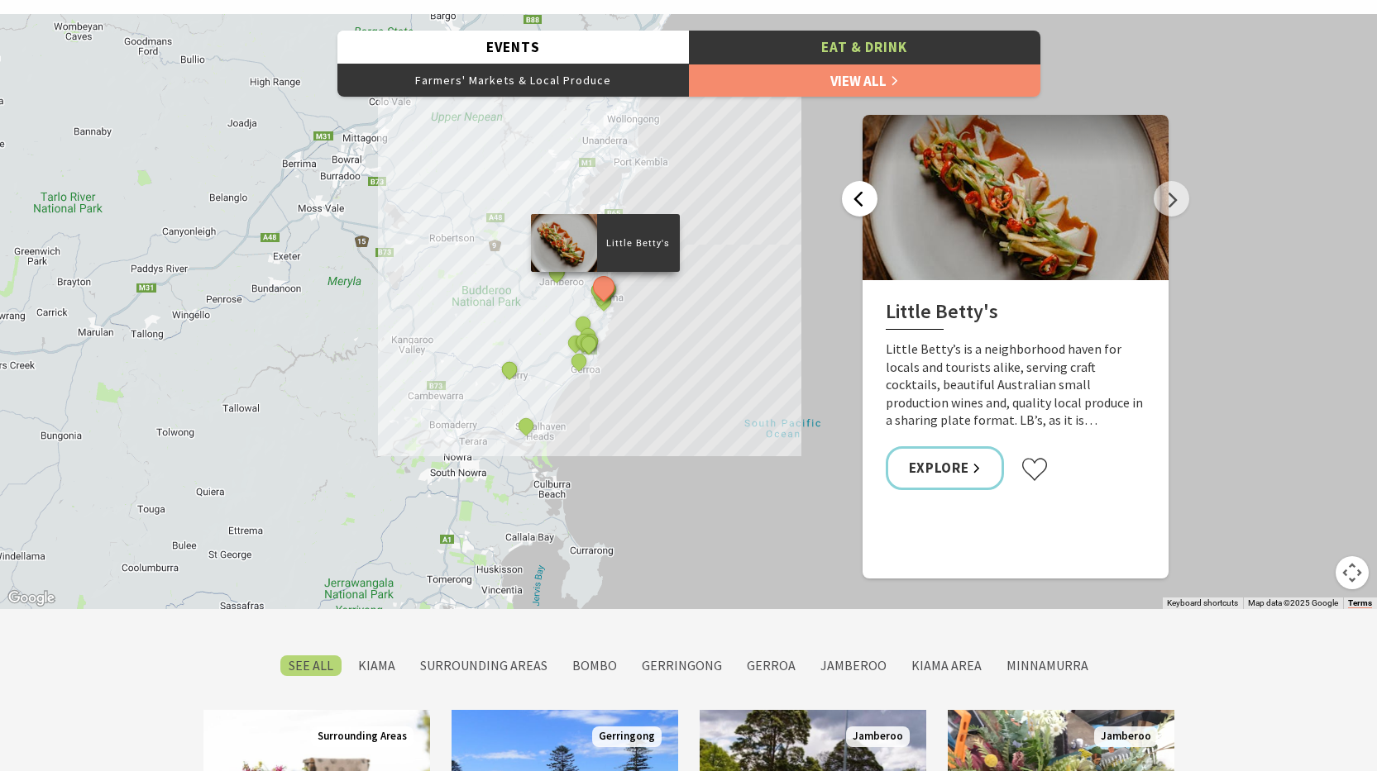
click at [850, 196] on button "Previous" at bounding box center [860, 199] width 36 height 36
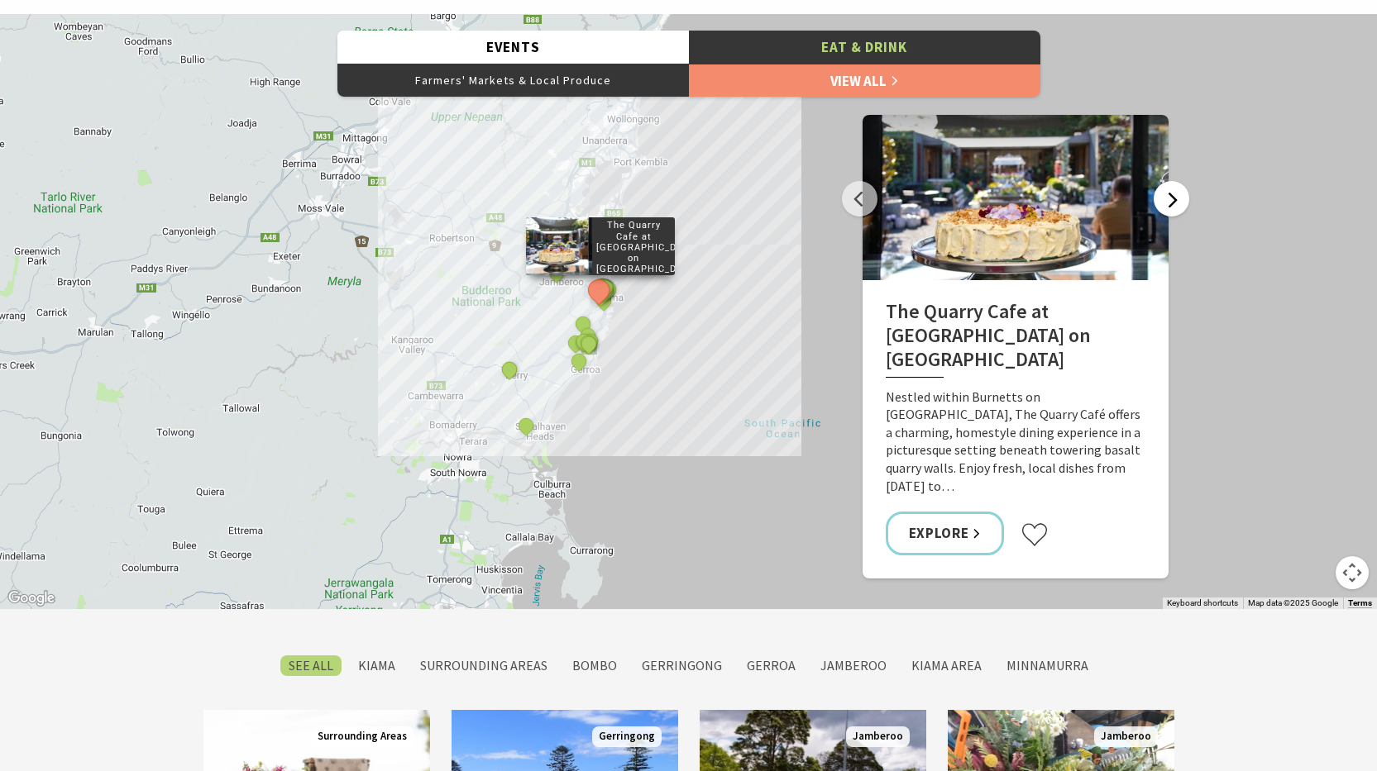
click at [1169, 201] on button "Next" at bounding box center [1171, 199] width 36 height 36
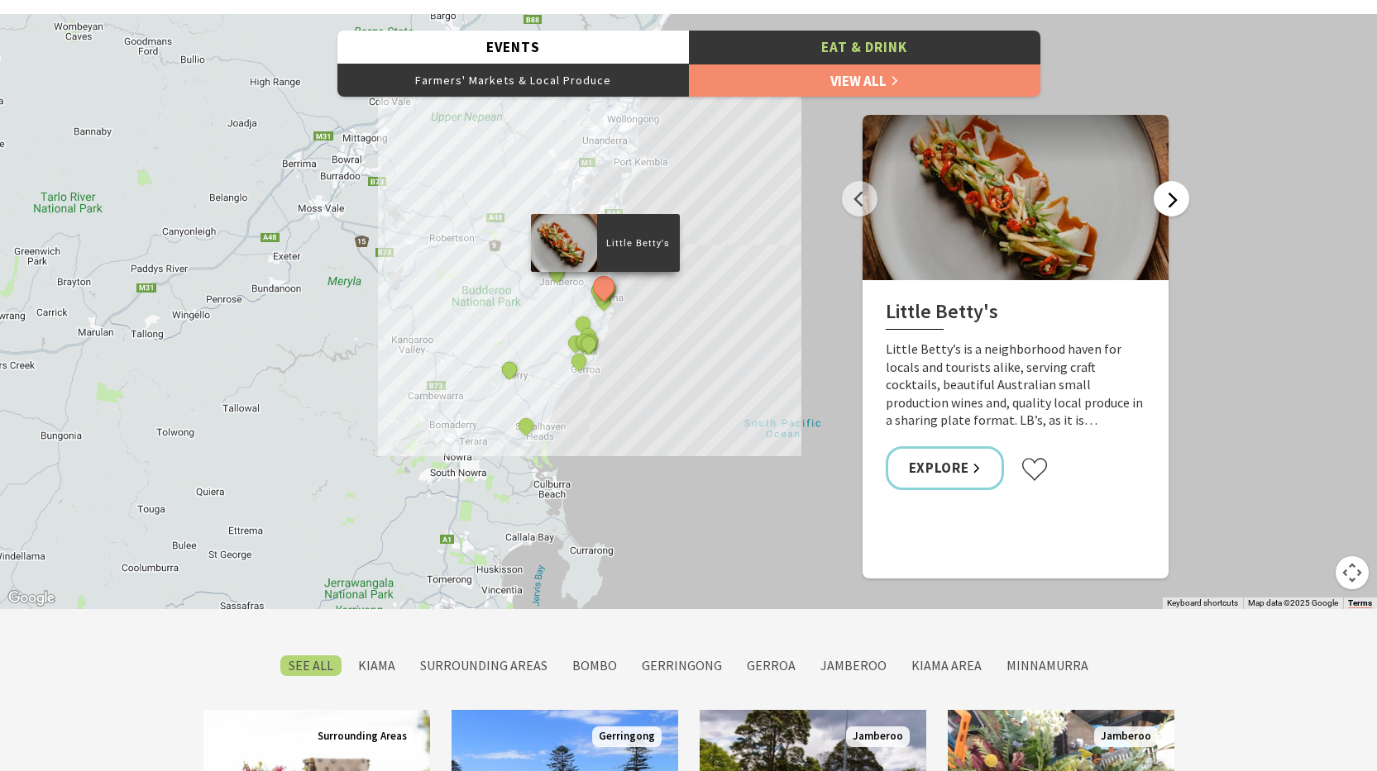
click at [1169, 201] on button "Next" at bounding box center [1171, 199] width 36 height 36
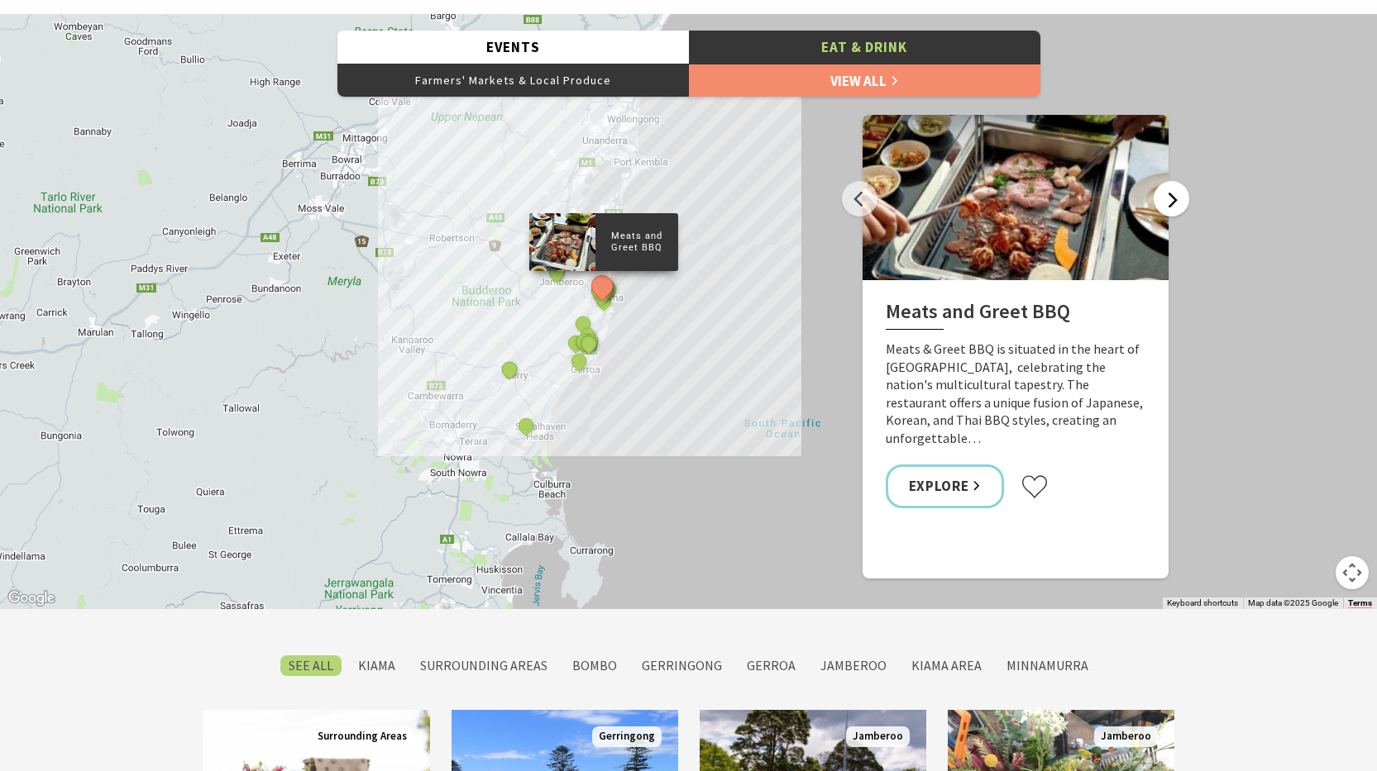
click at [1169, 201] on button "Next" at bounding box center [1171, 199] width 36 height 36
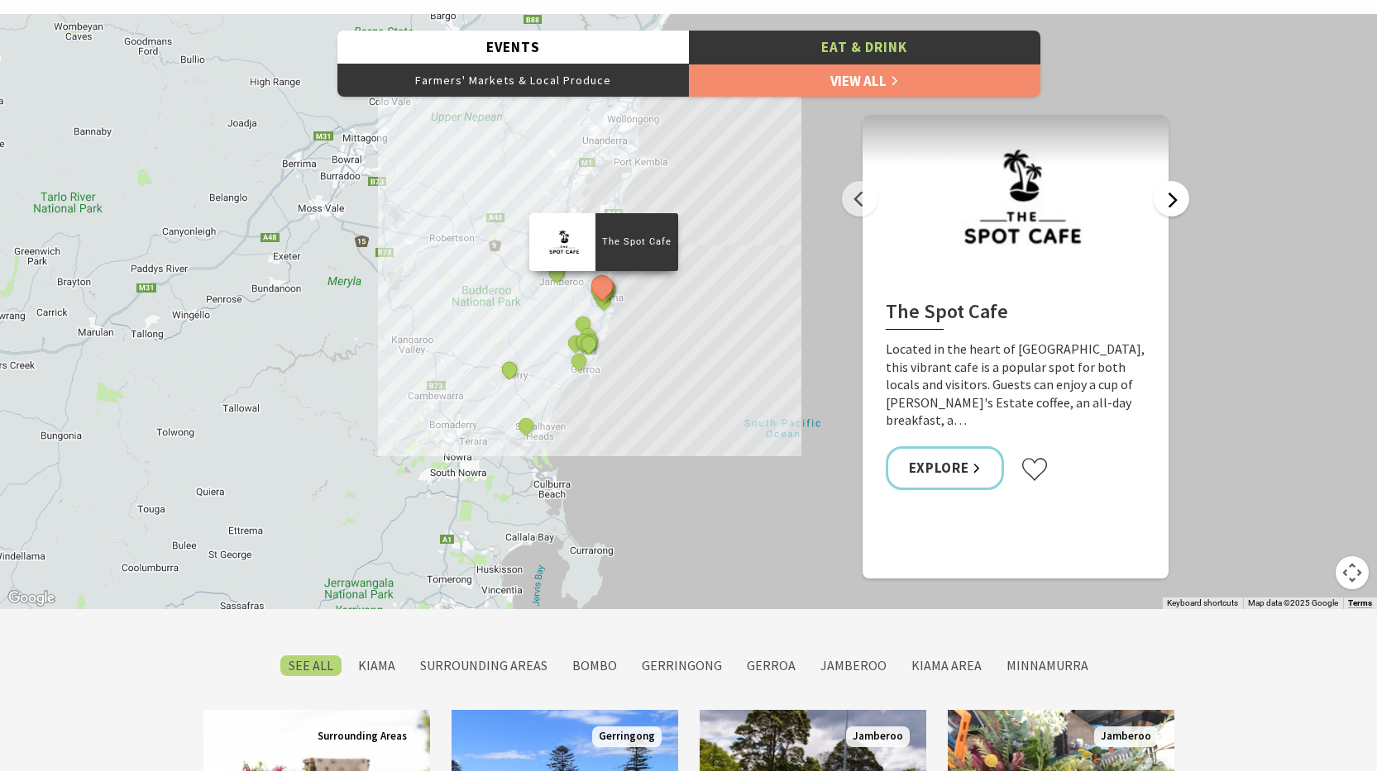
click at [1169, 201] on button "Next" at bounding box center [1171, 199] width 36 height 36
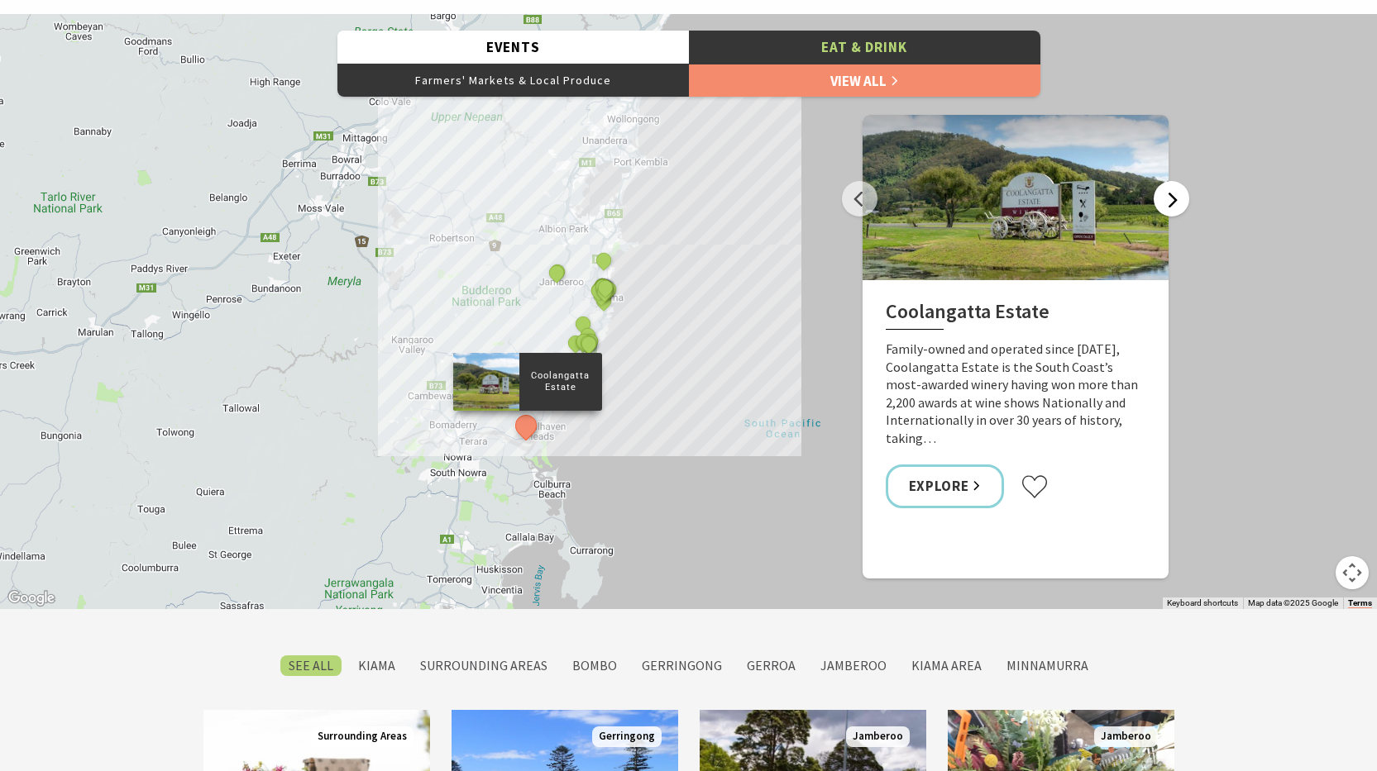
click at [1169, 201] on button "Next" at bounding box center [1171, 199] width 36 height 36
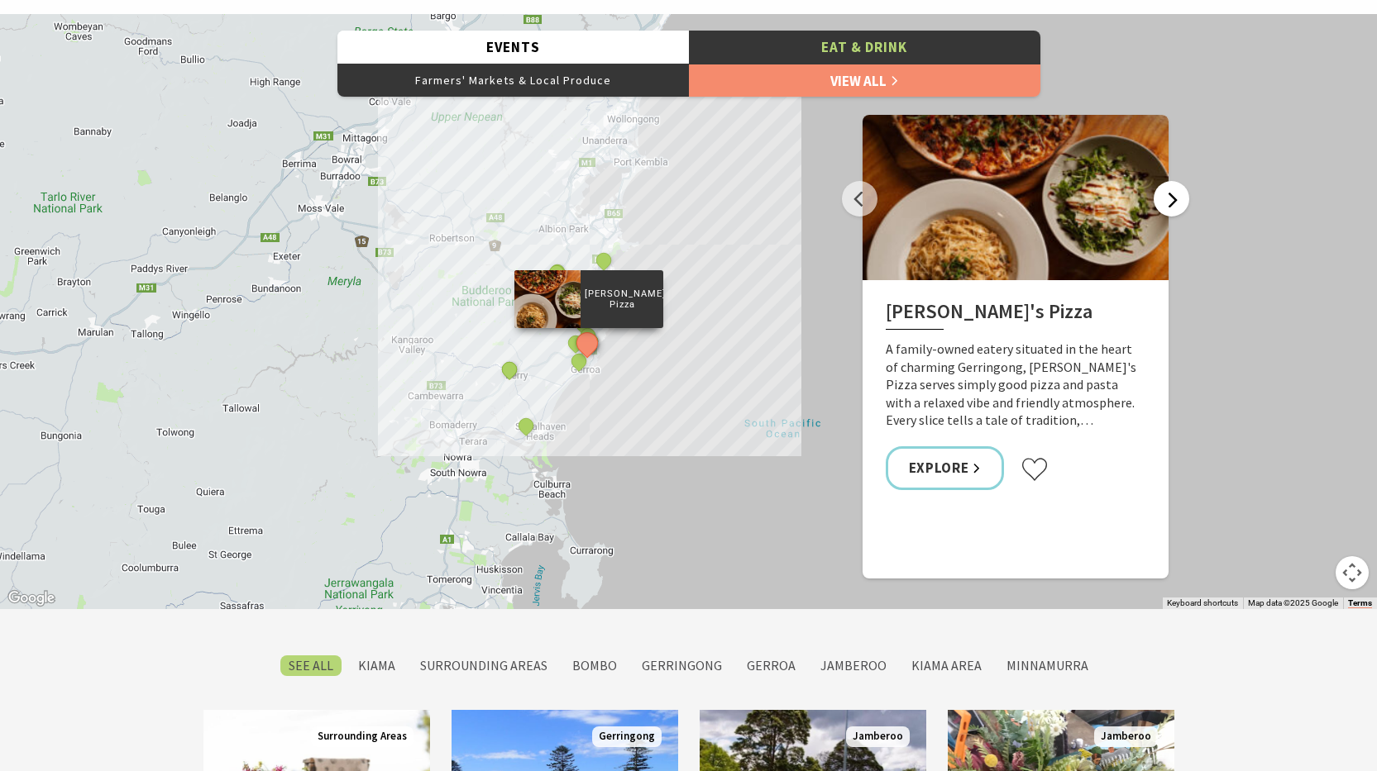
click at [1169, 201] on button "Next" at bounding box center [1171, 199] width 36 height 36
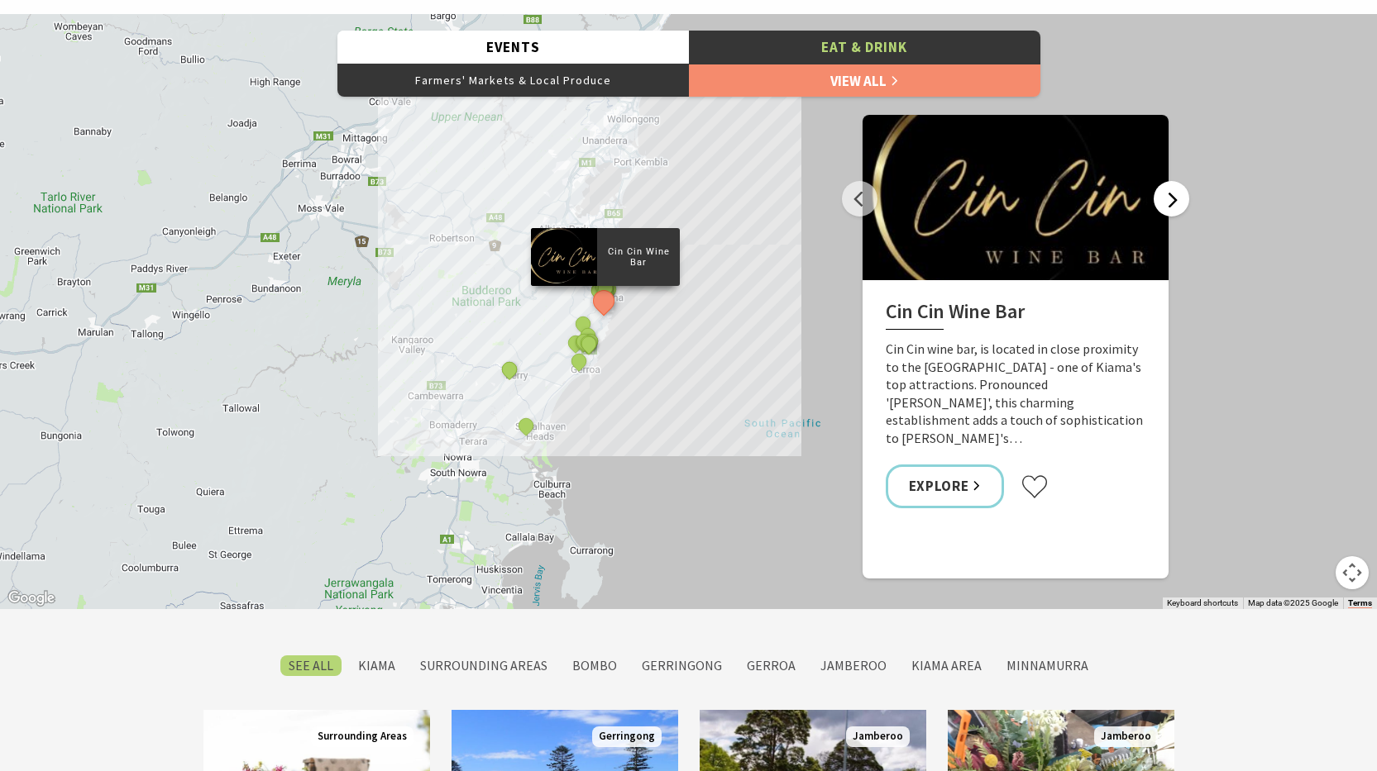
click at [1169, 201] on button "Next" at bounding box center [1171, 199] width 36 height 36
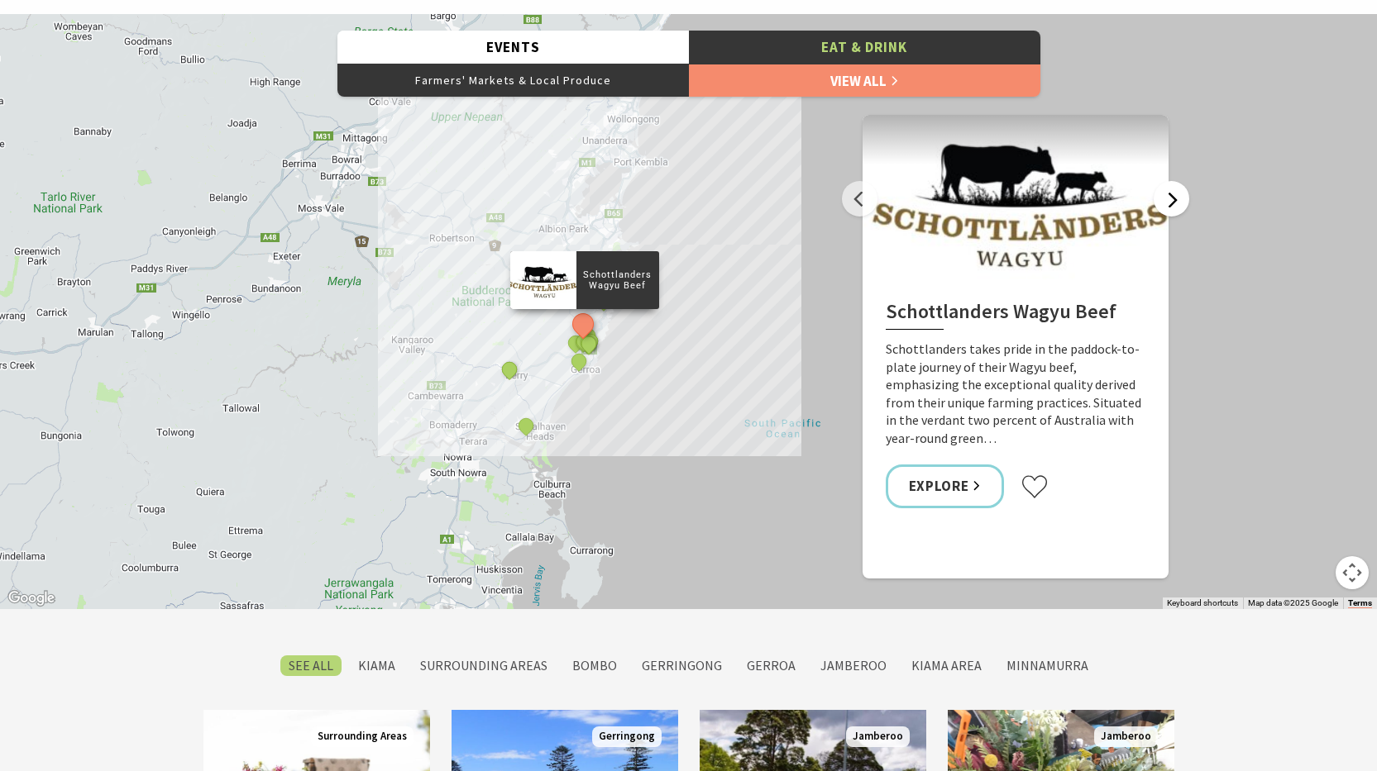
click at [1169, 201] on button "Next" at bounding box center [1171, 199] width 36 height 36
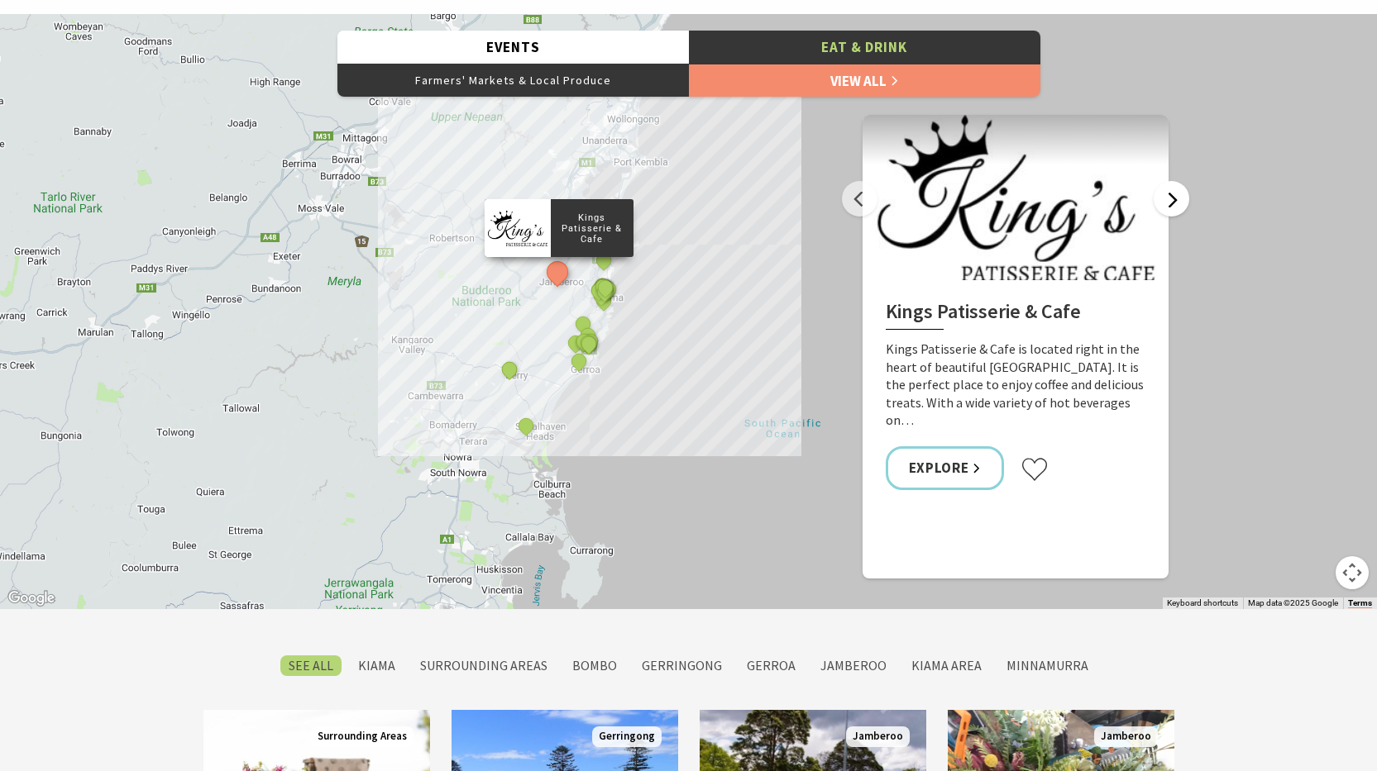
click at [1169, 201] on button "Next" at bounding box center [1171, 199] width 36 height 36
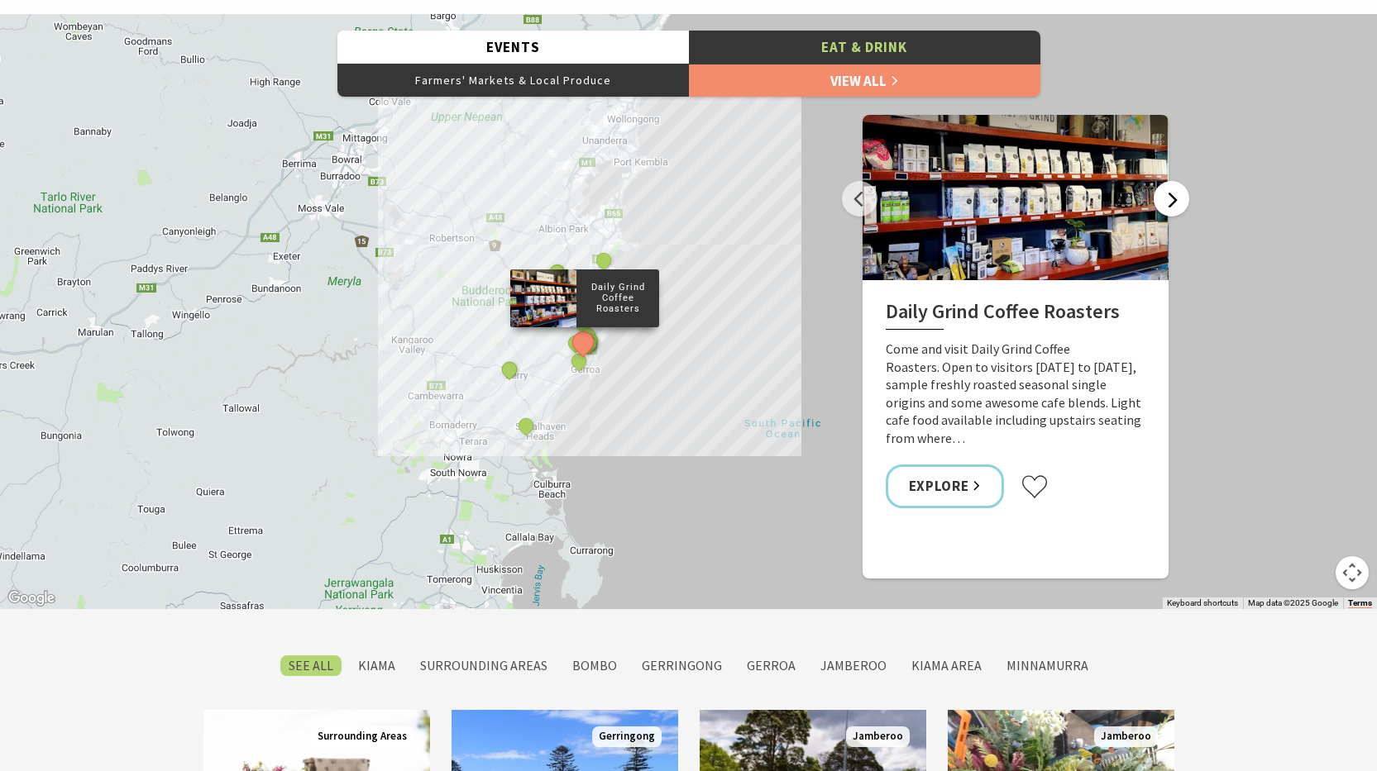
click at [1169, 201] on button "Next" at bounding box center [1171, 199] width 36 height 36
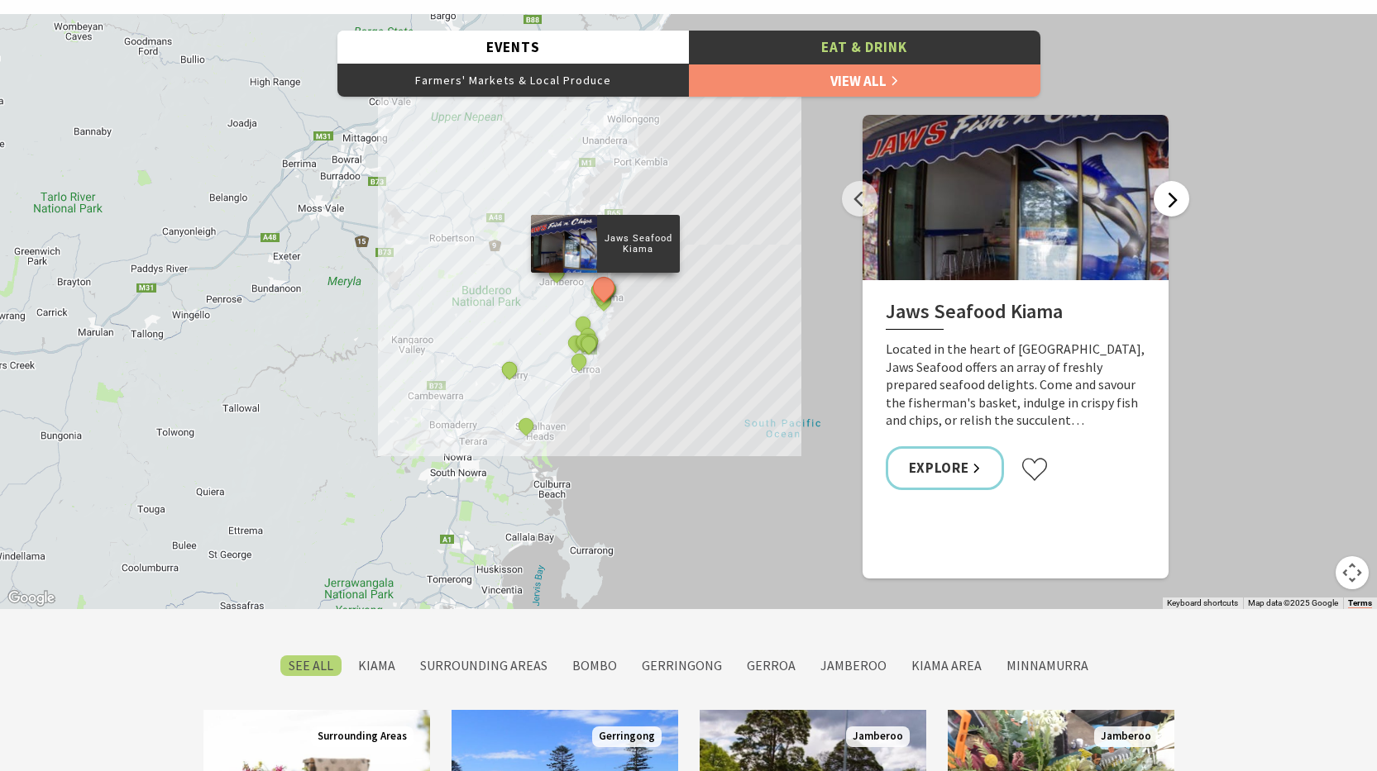
click at [1169, 201] on button "Next" at bounding box center [1171, 199] width 36 height 36
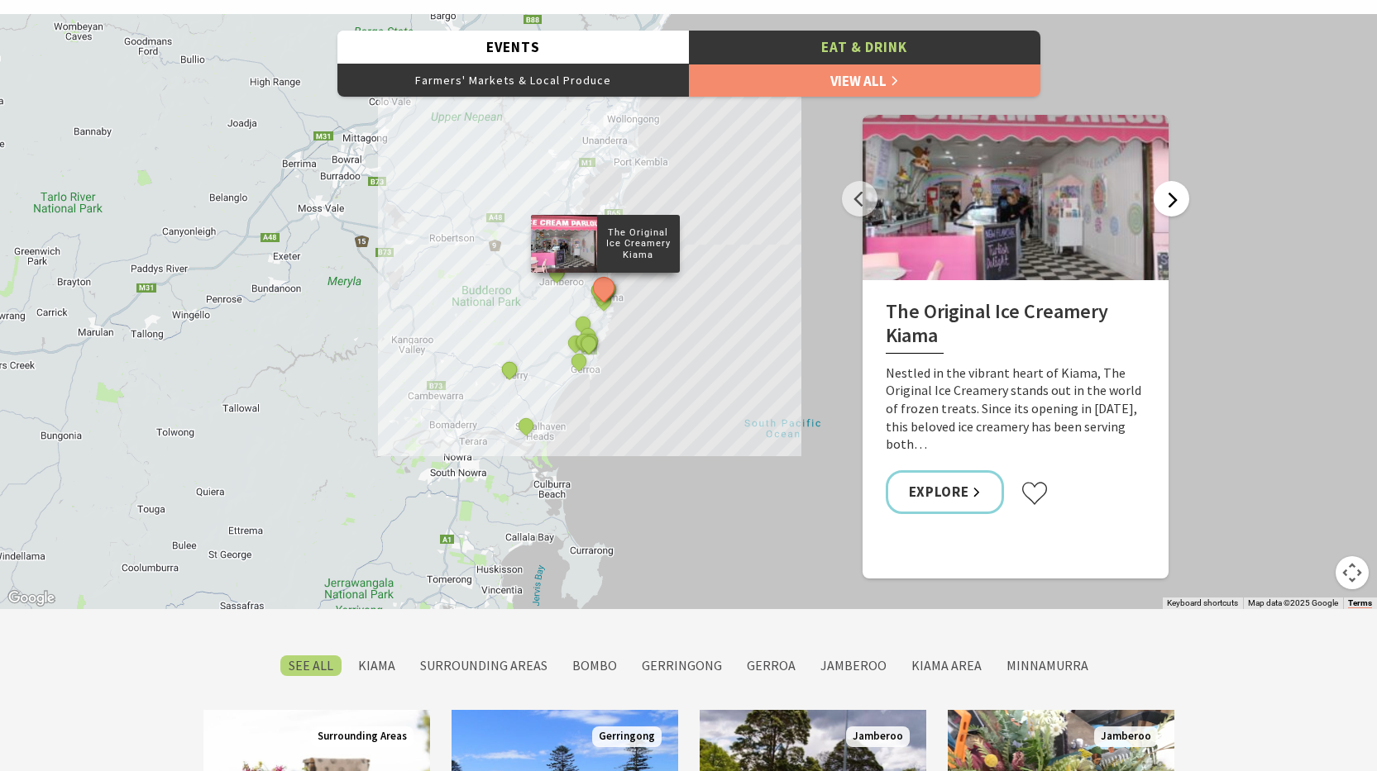
click at [1169, 201] on button "Next" at bounding box center [1171, 199] width 36 height 36
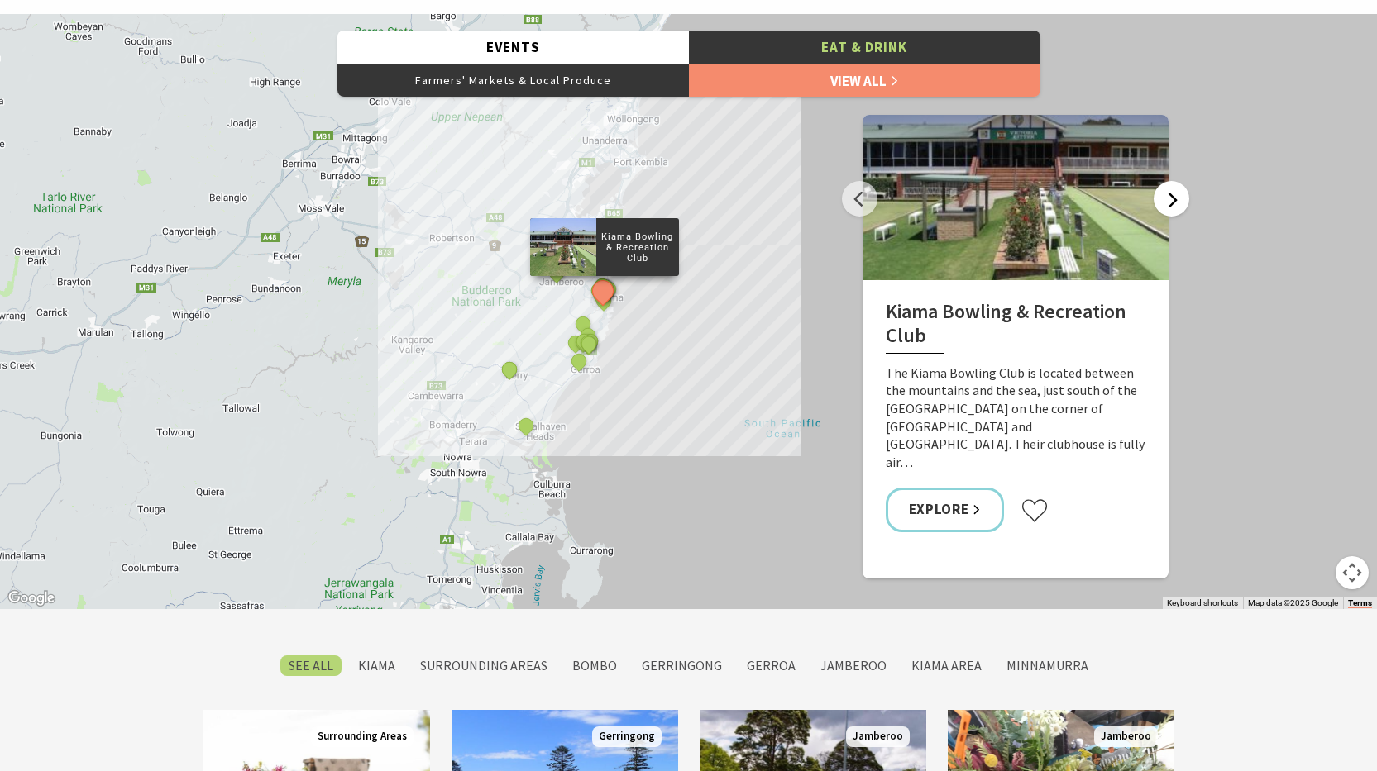
click at [1169, 201] on button "Next" at bounding box center [1171, 199] width 36 height 36
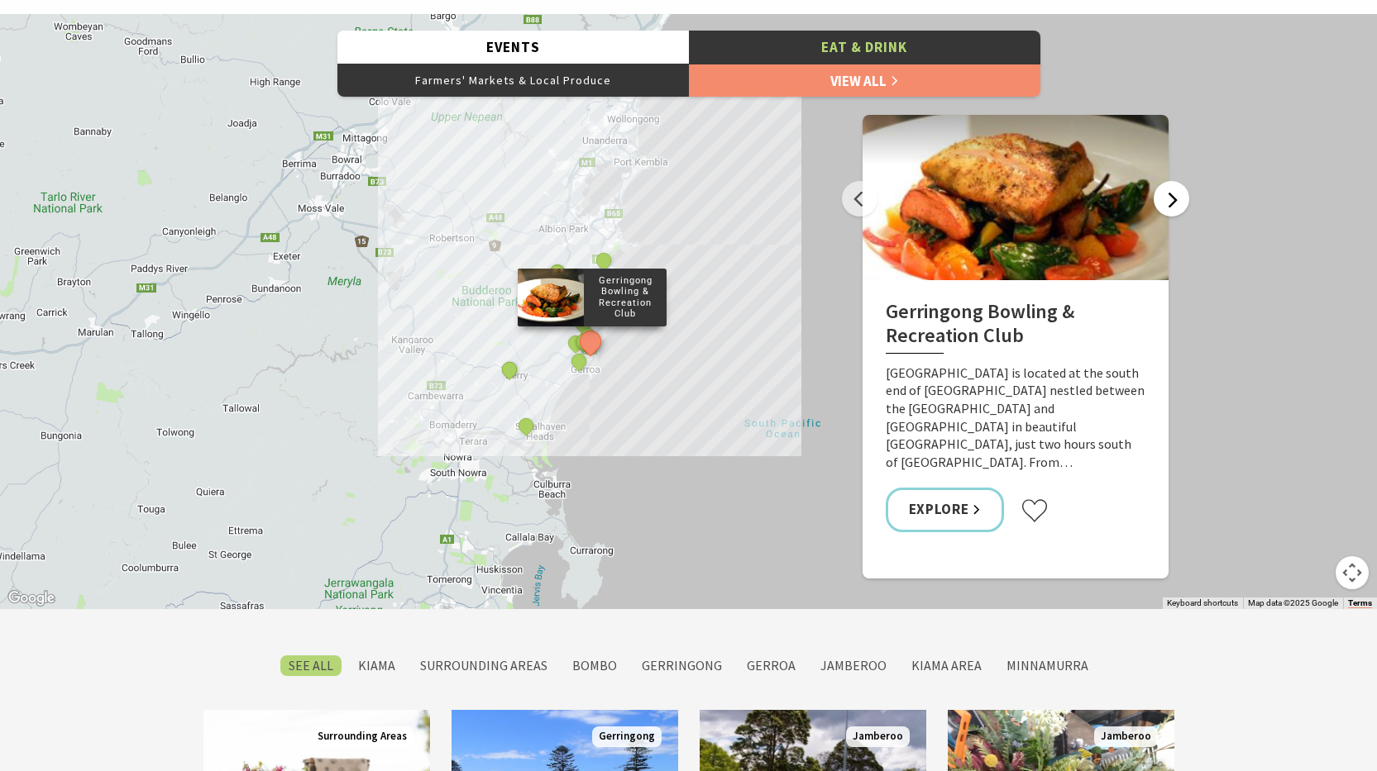
click at [1169, 201] on button "Next" at bounding box center [1171, 199] width 36 height 36
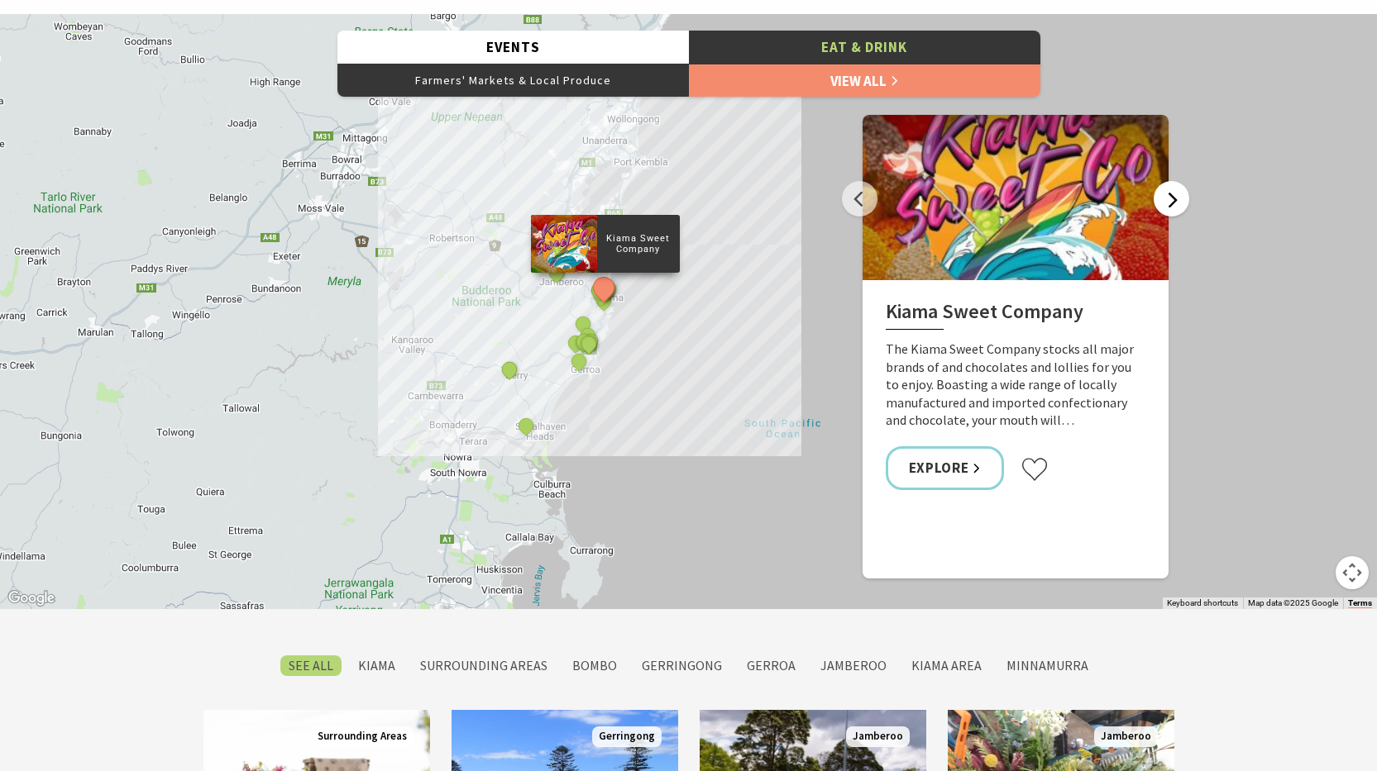
click at [1169, 201] on button "Next" at bounding box center [1171, 199] width 36 height 36
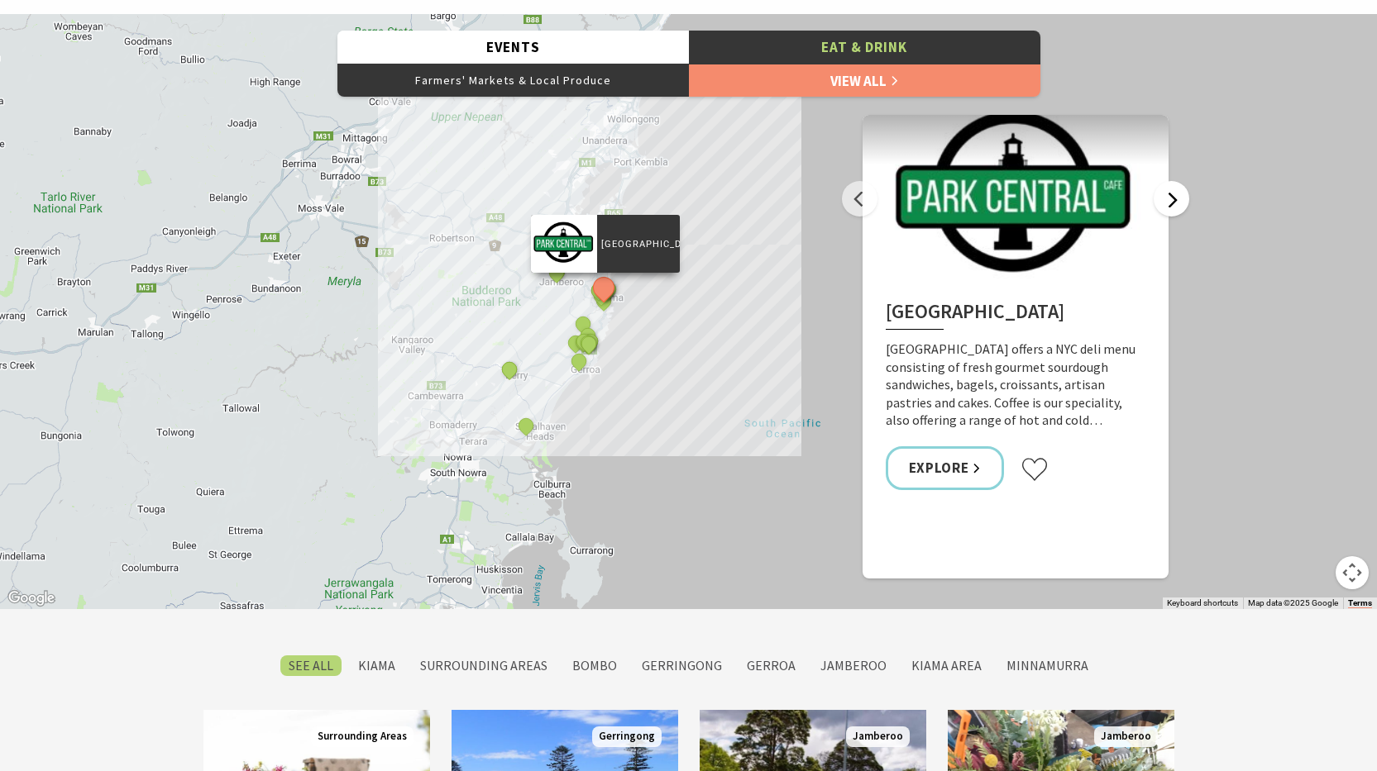
click at [1169, 201] on button "Next" at bounding box center [1171, 199] width 36 height 36
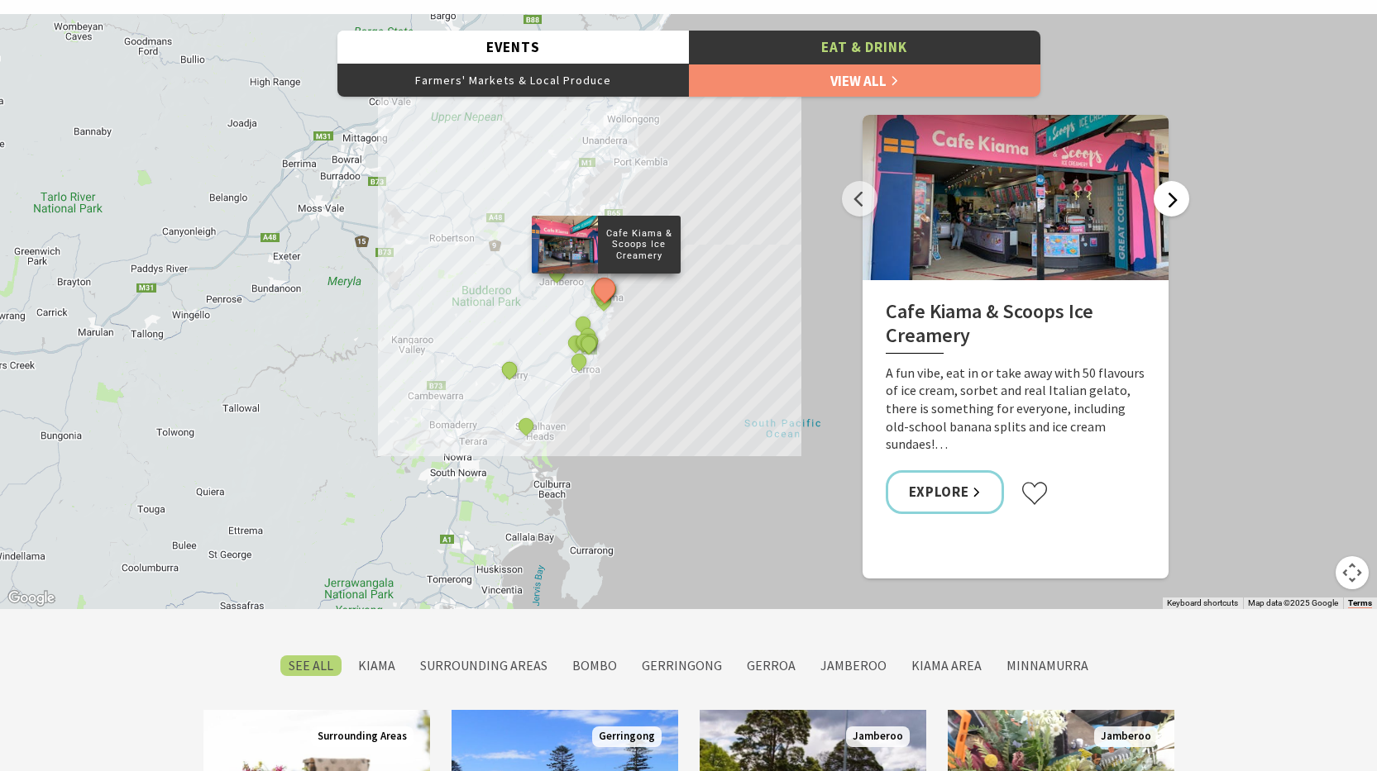
click at [1169, 201] on button "Next" at bounding box center [1171, 199] width 36 height 36
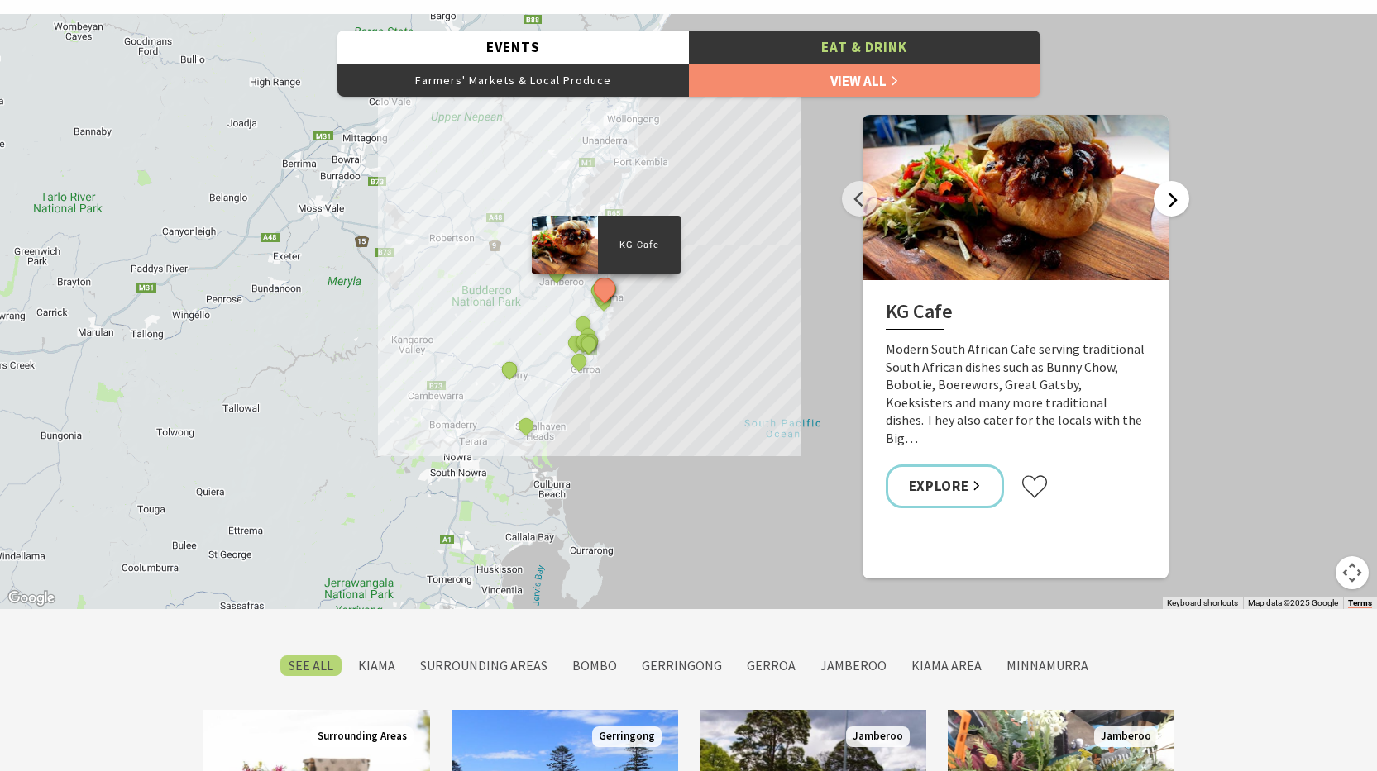
click at [1169, 201] on button "Next" at bounding box center [1171, 199] width 36 height 36
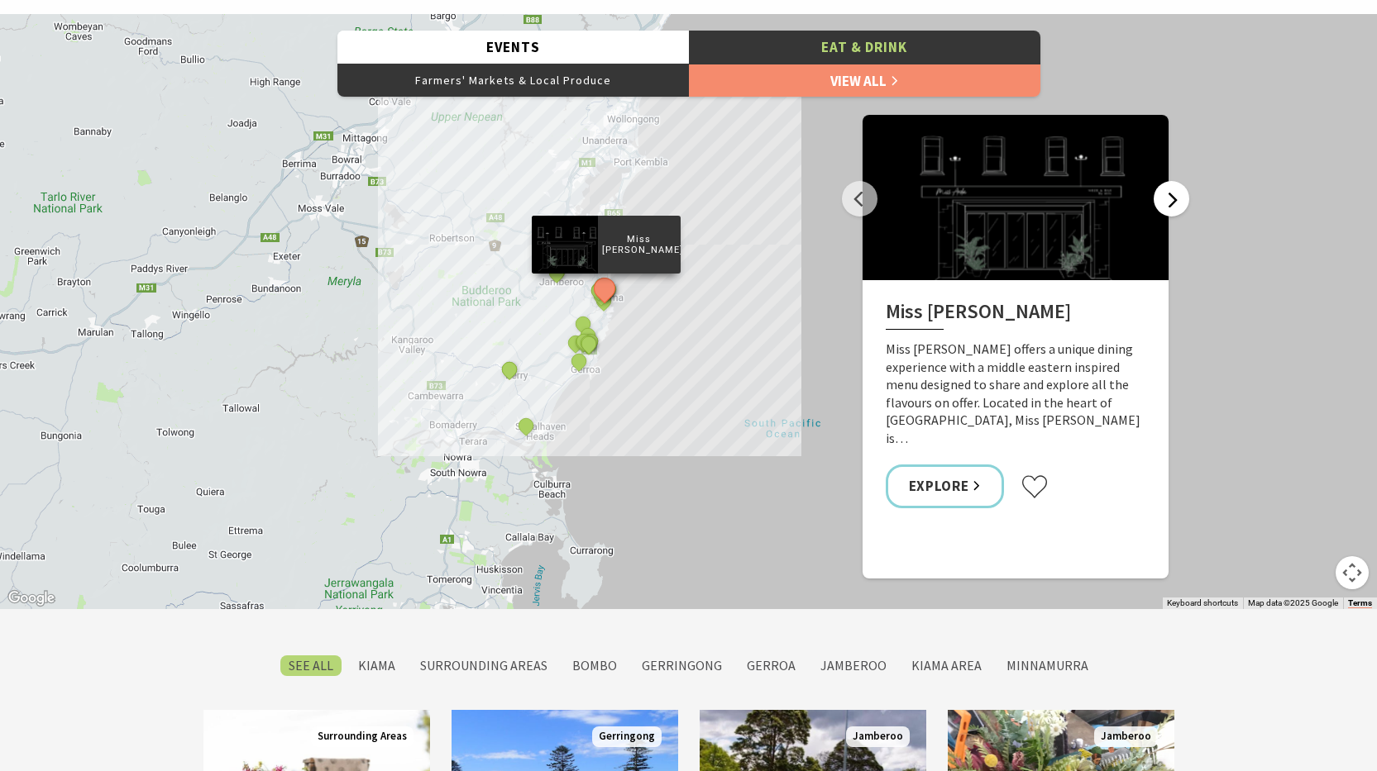
click at [1169, 201] on button "Next" at bounding box center [1171, 199] width 36 height 36
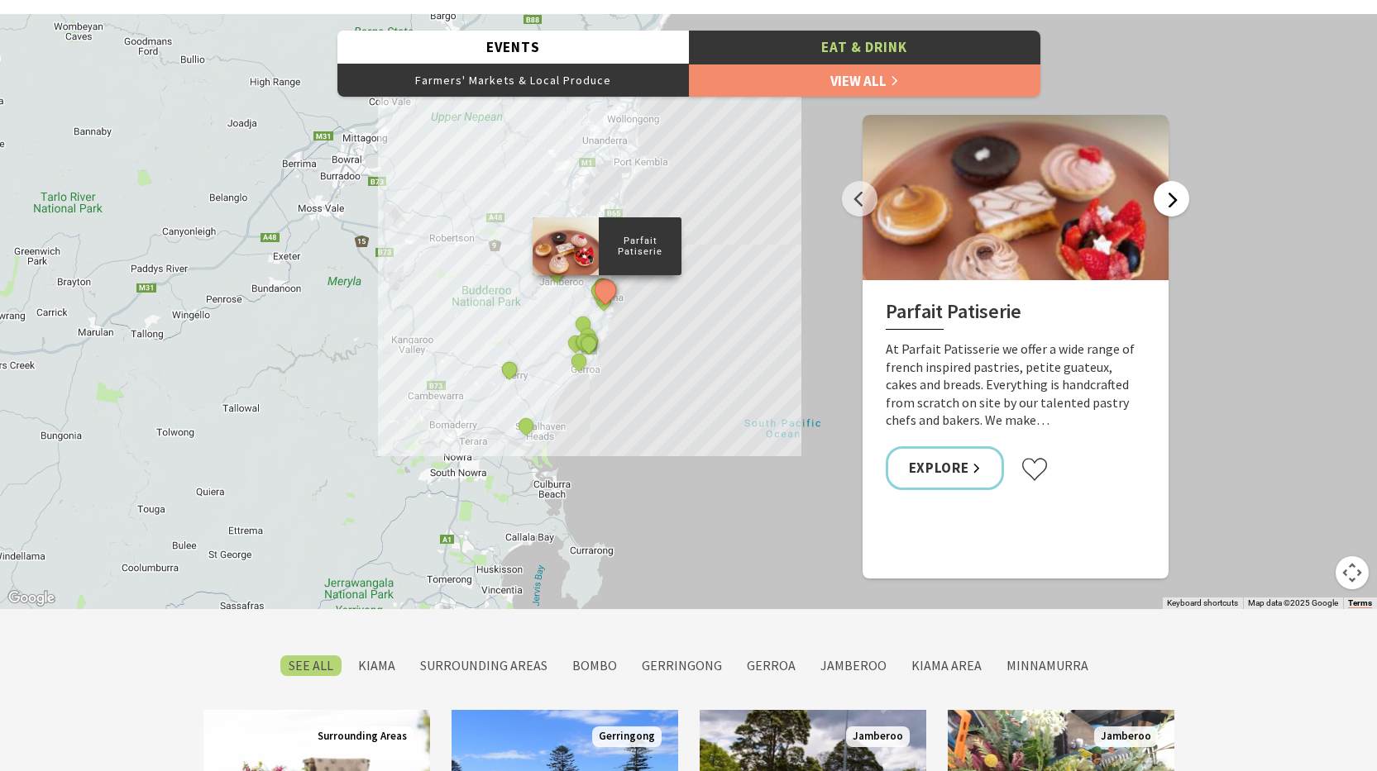
click at [1169, 201] on button "Next" at bounding box center [1171, 199] width 36 height 36
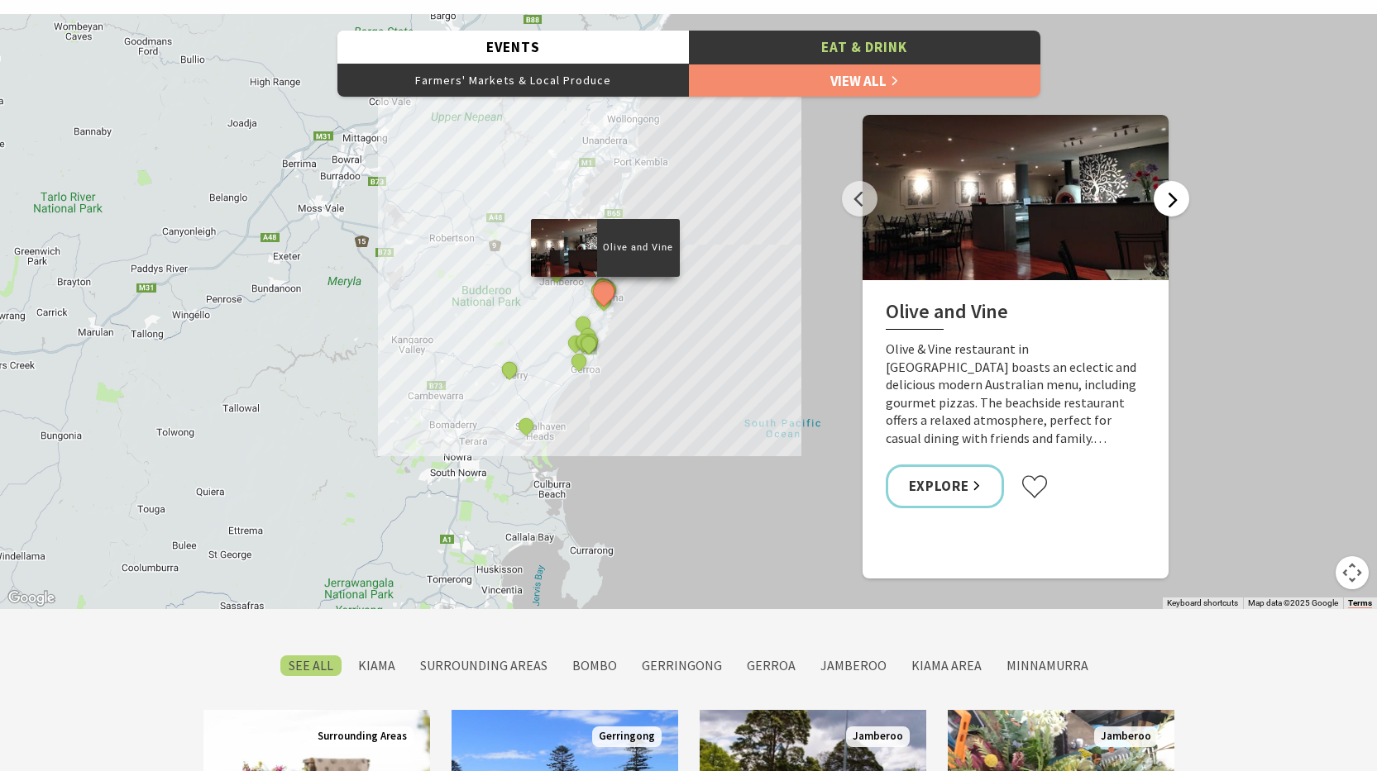
click at [1169, 201] on button "Next" at bounding box center [1171, 199] width 36 height 36
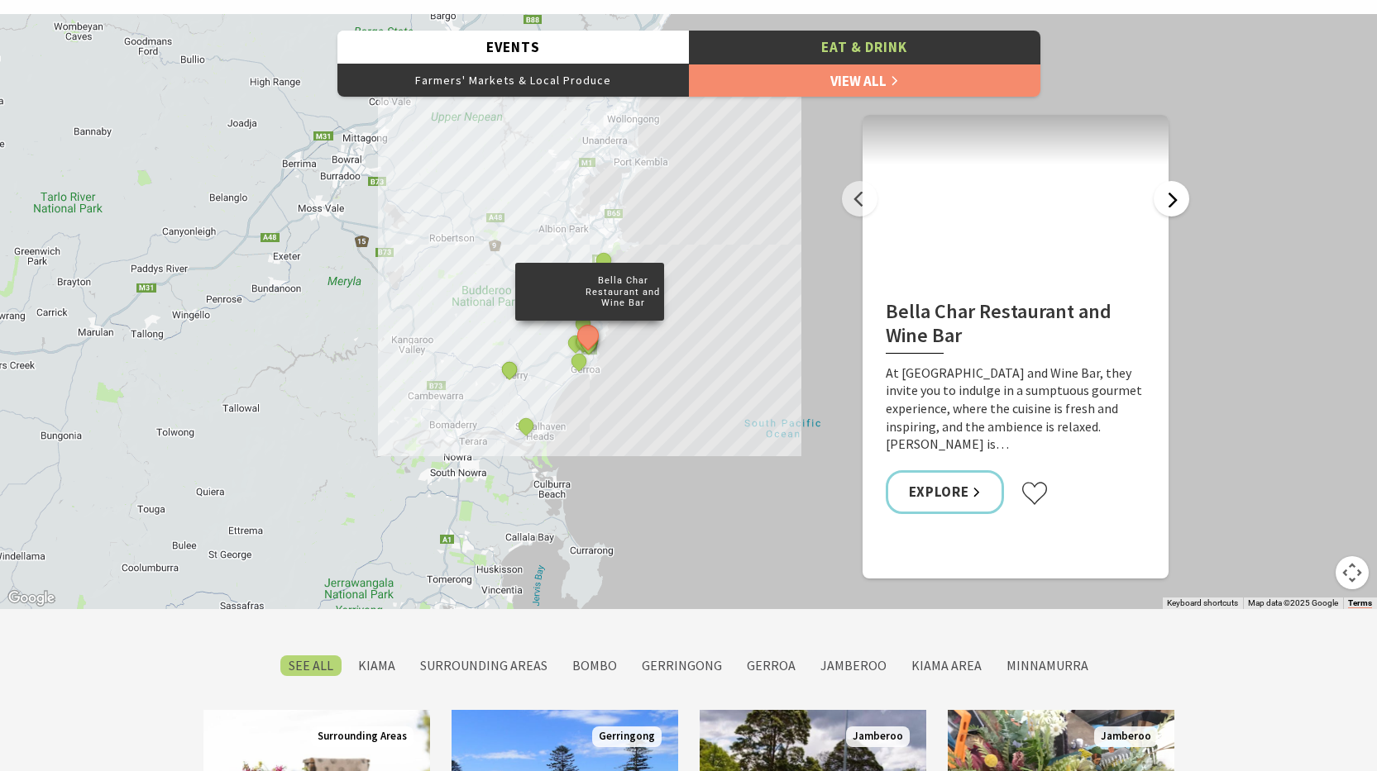
click at [1169, 201] on button "Next" at bounding box center [1171, 199] width 36 height 36
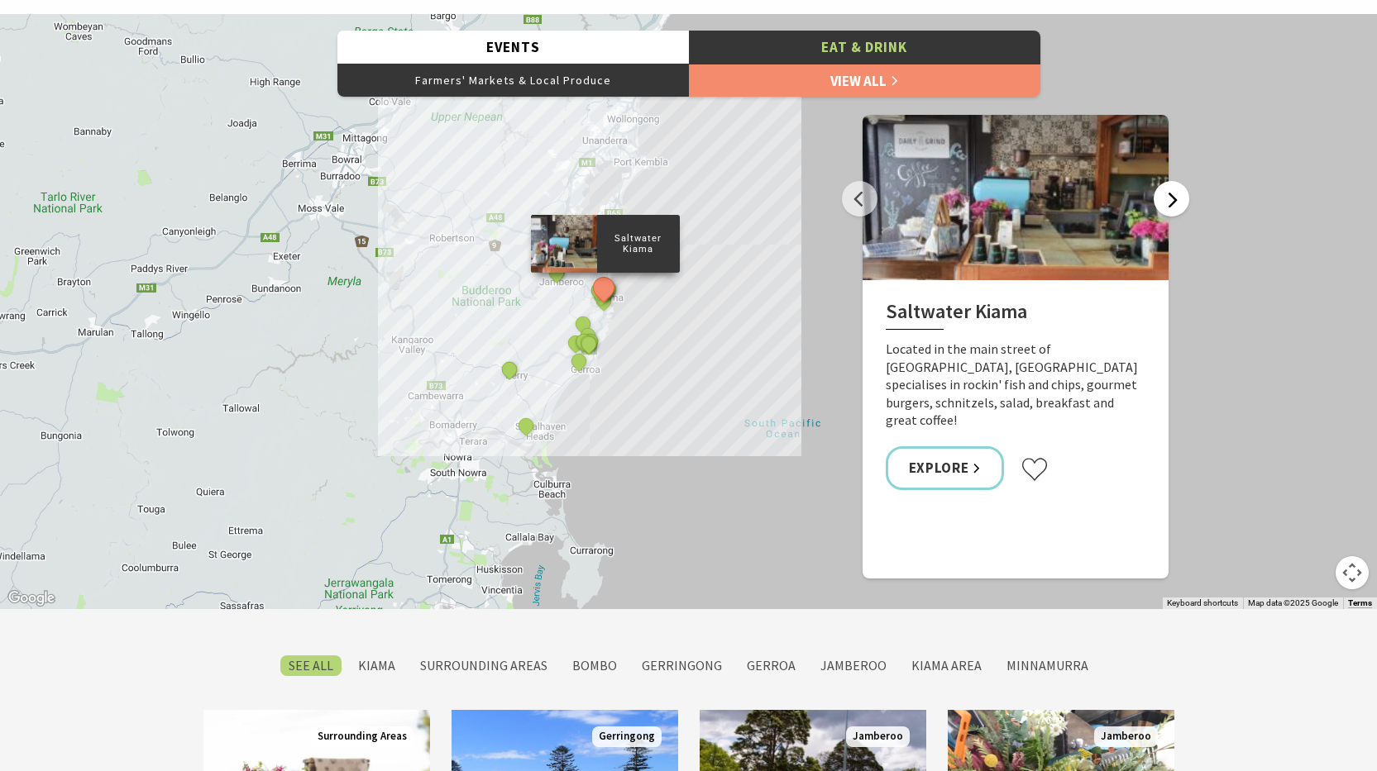
click at [1173, 198] on button "Next" at bounding box center [1171, 199] width 36 height 36
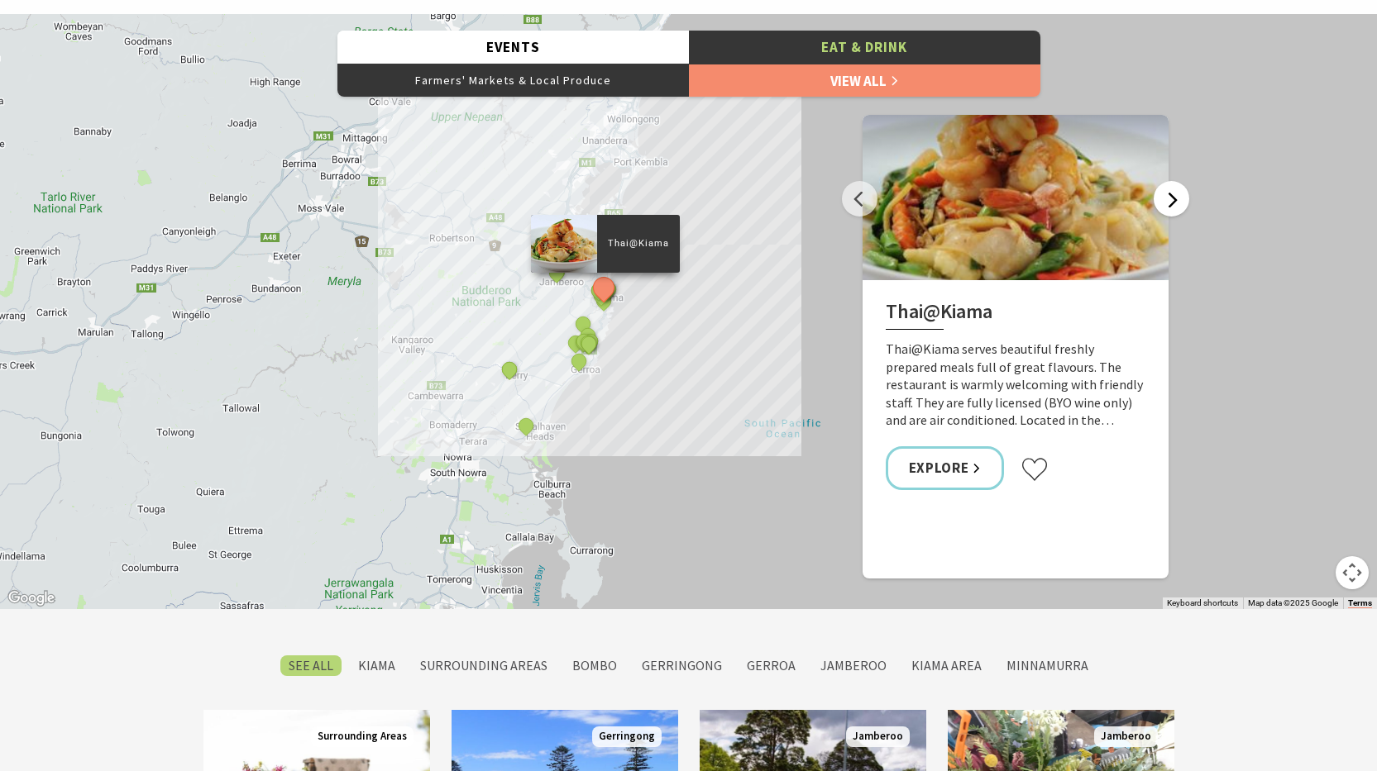
click at [1173, 198] on button "Next" at bounding box center [1171, 199] width 36 height 36
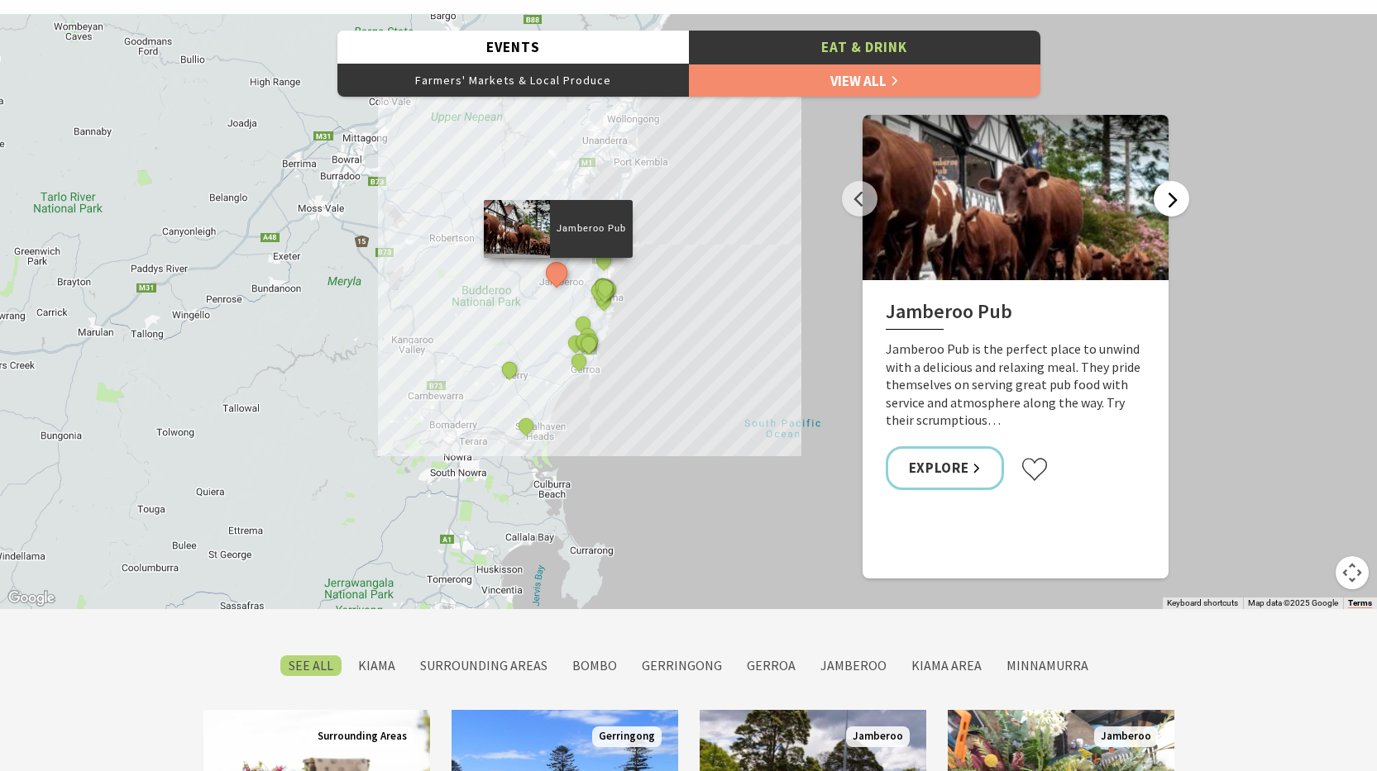
click at [1173, 198] on button "Next" at bounding box center [1171, 199] width 36 height 36
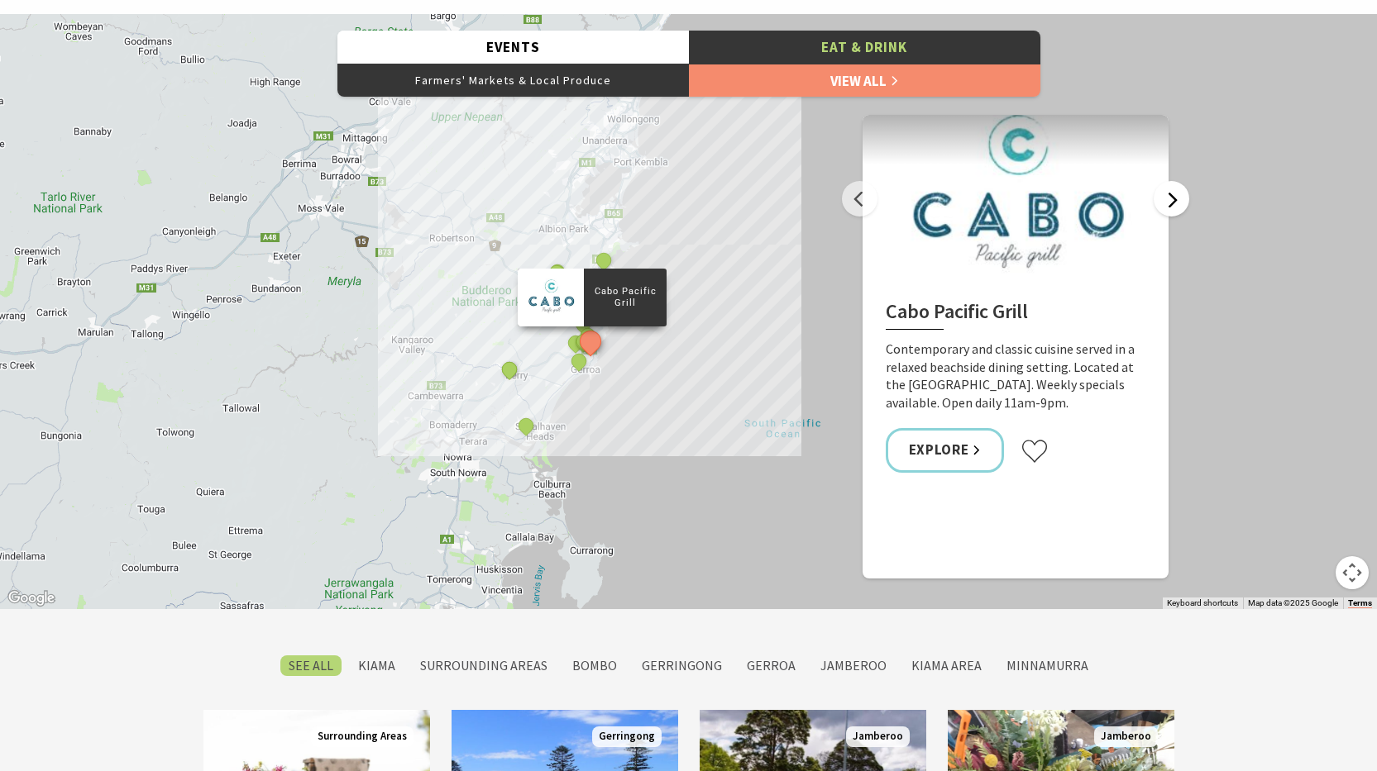
click at [1173, 198] on button "Next" at bounding box center [1171, 199] width 36 height 36
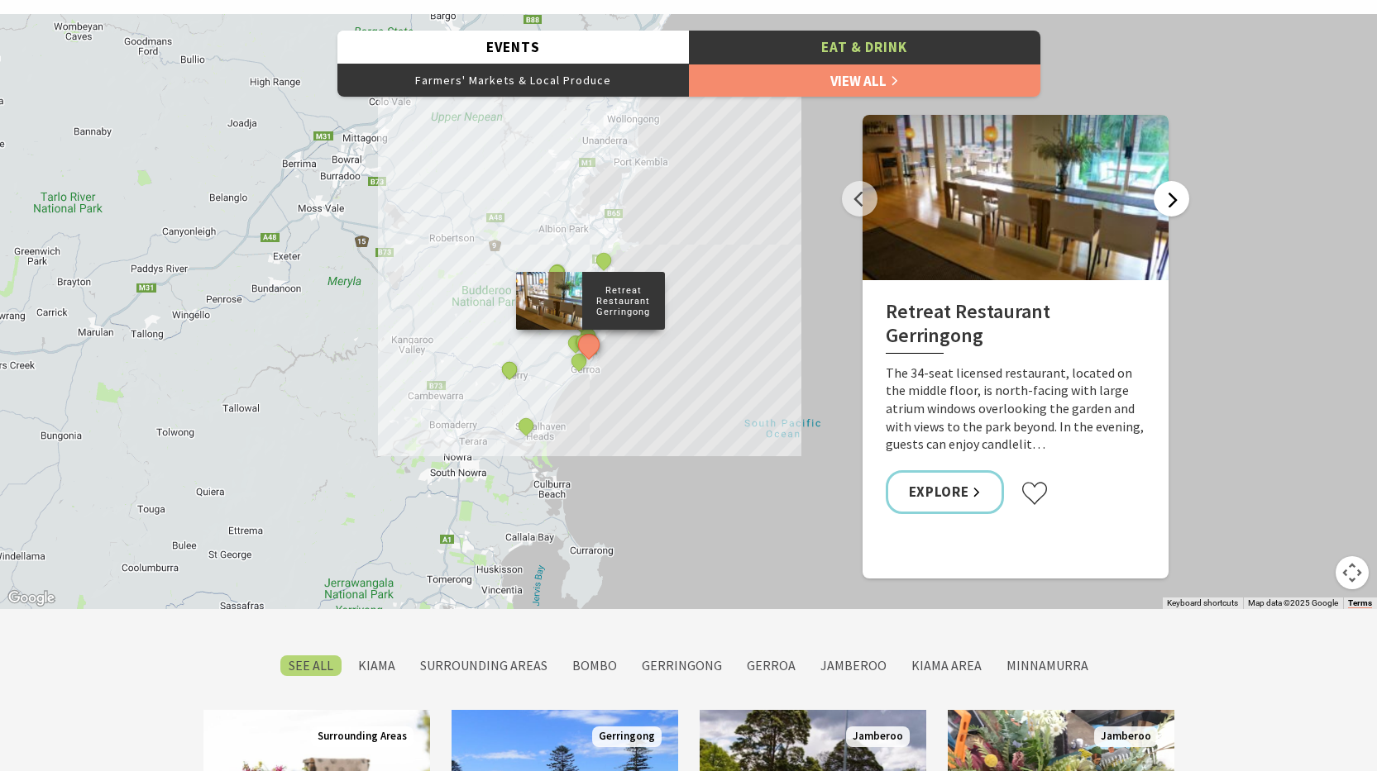
click at [1173, 198] on button "Next" at bounding box center [1171, 199] width 36 height 36
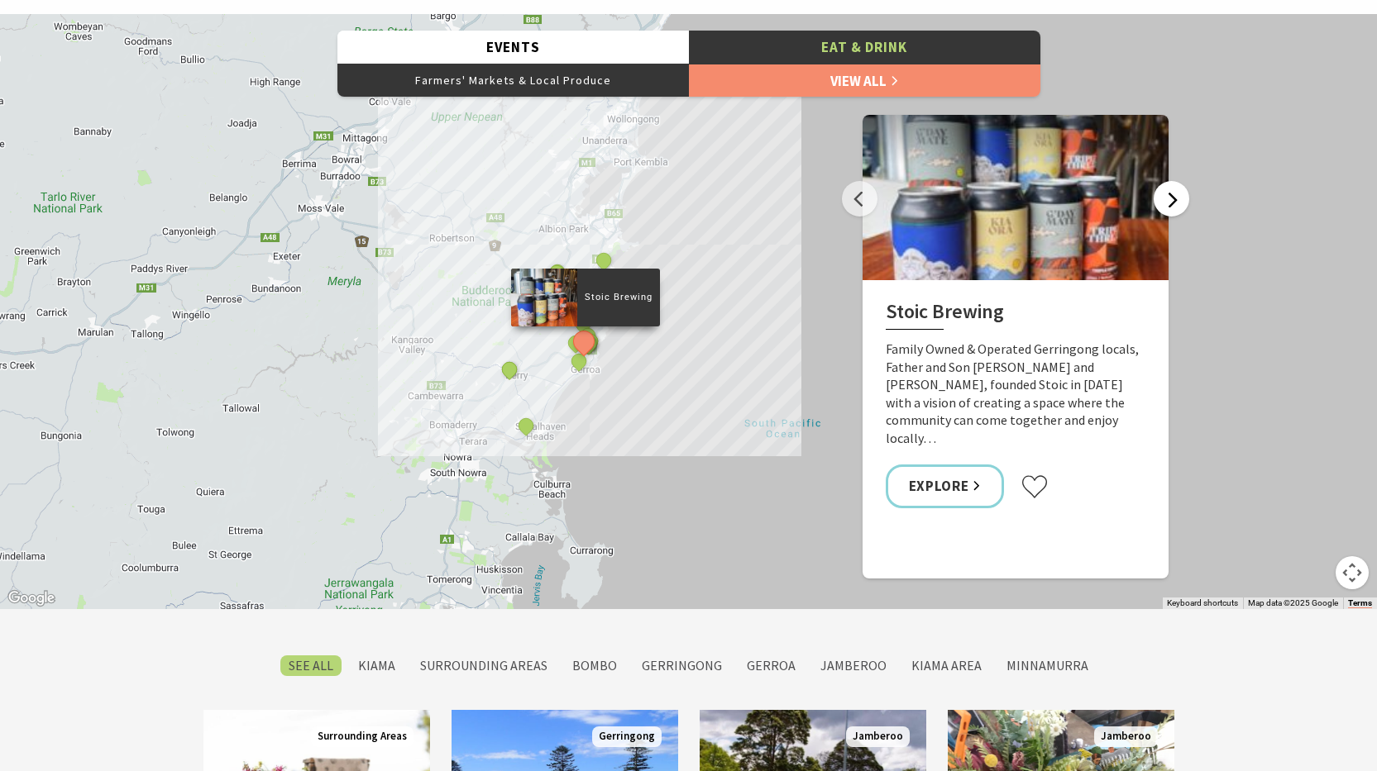
click at [1173, 198] on button "Next" at bounding box center [1171, 199] width 36 height 36
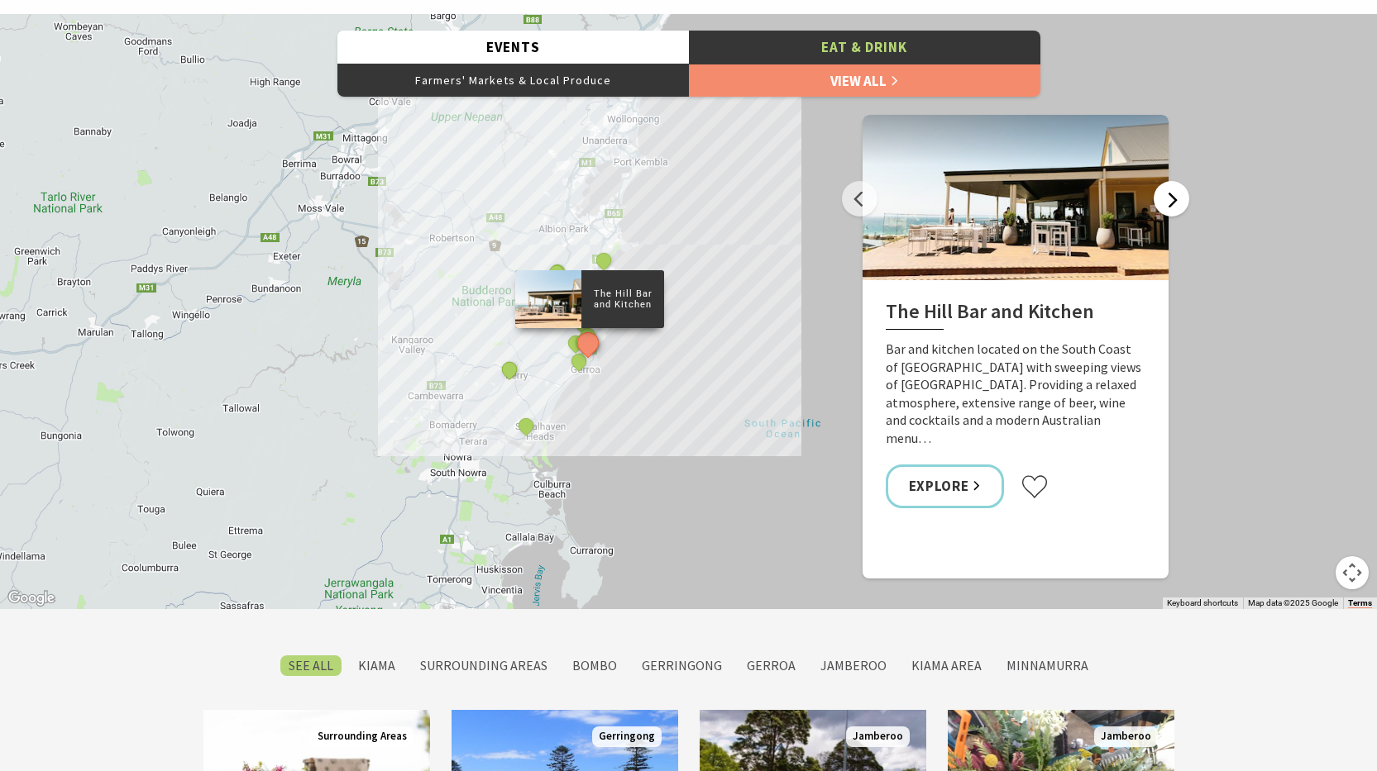
click at [1167, 198] on button "Next" at bounding box center [1171, 199] width 36 height 36
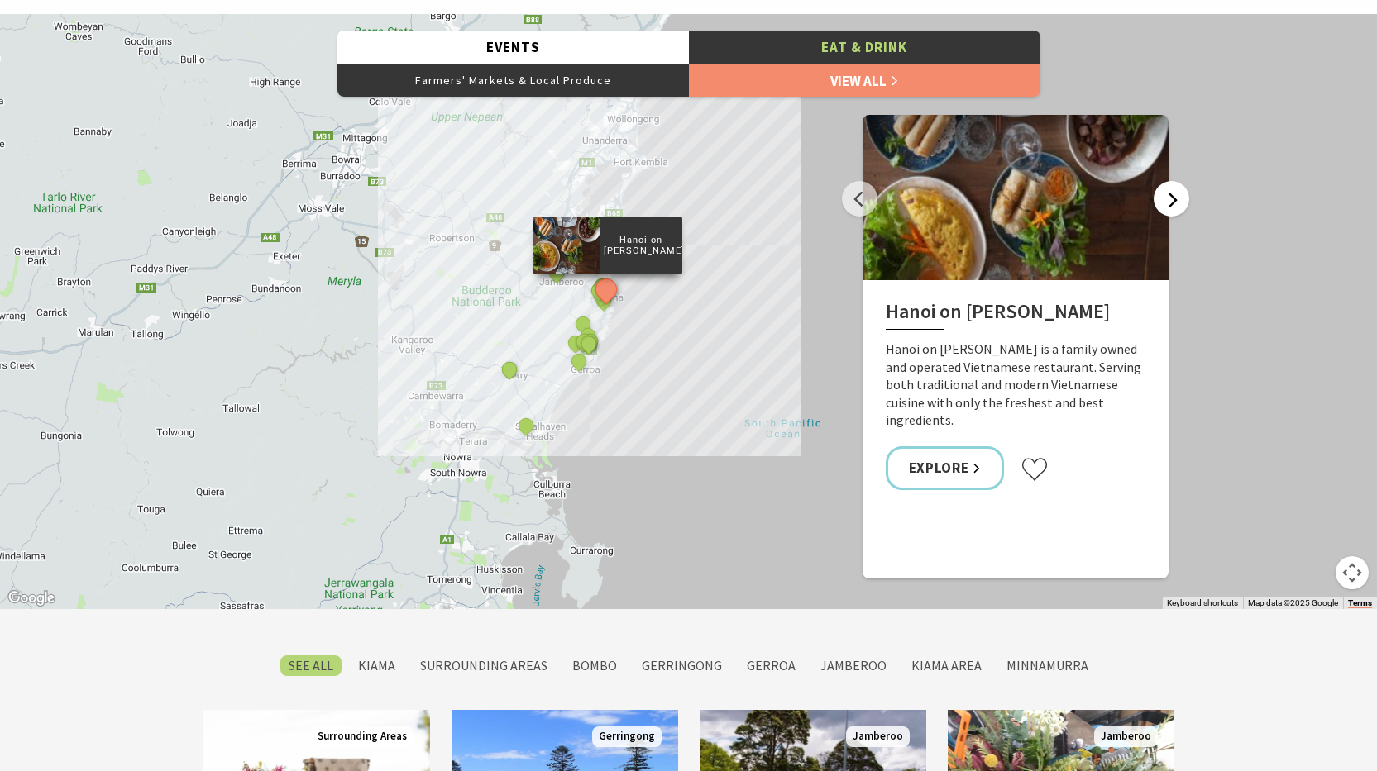
click at [1167, 198] on button "Next" at bounding box center [1171, 199] width 36 height 36
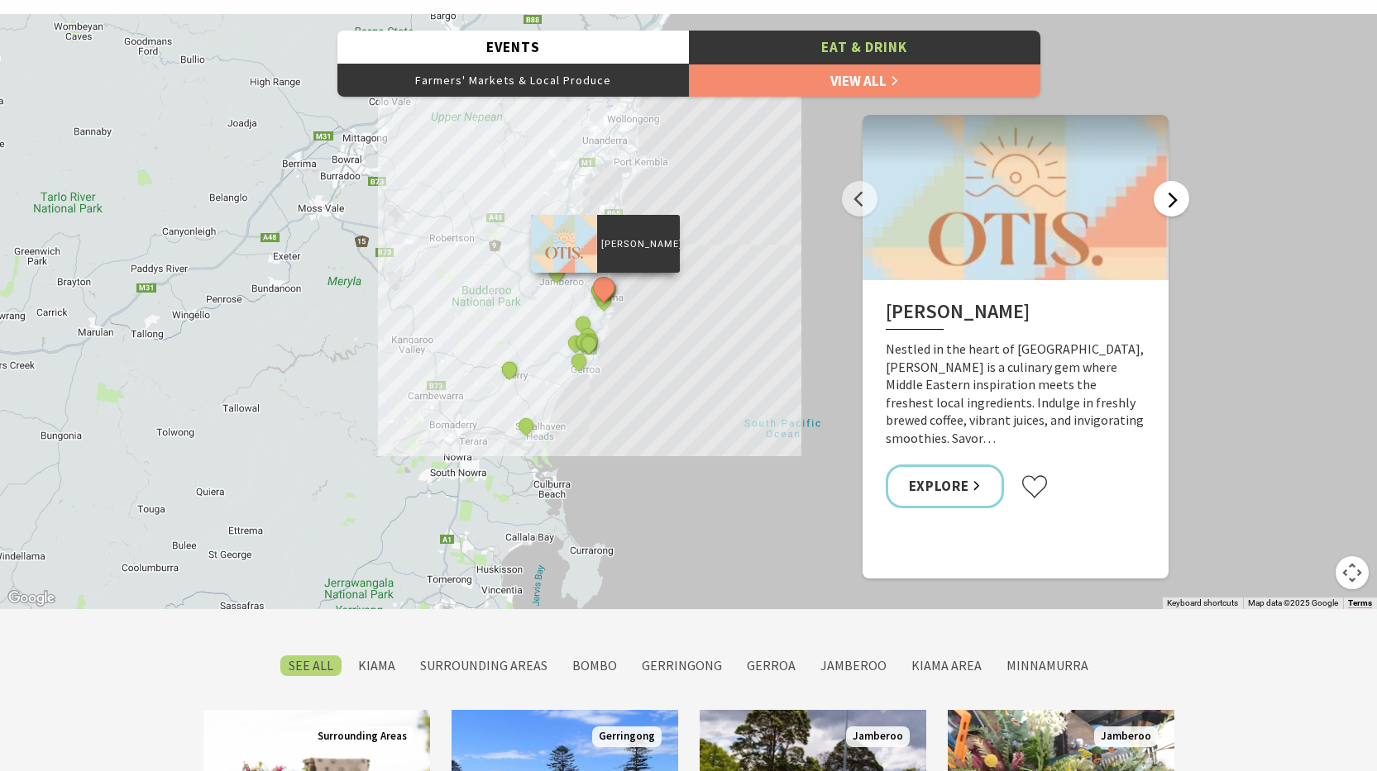
click at [1167, 198] on button "Next" at bounding box center [1171, 199] width 36 height 36
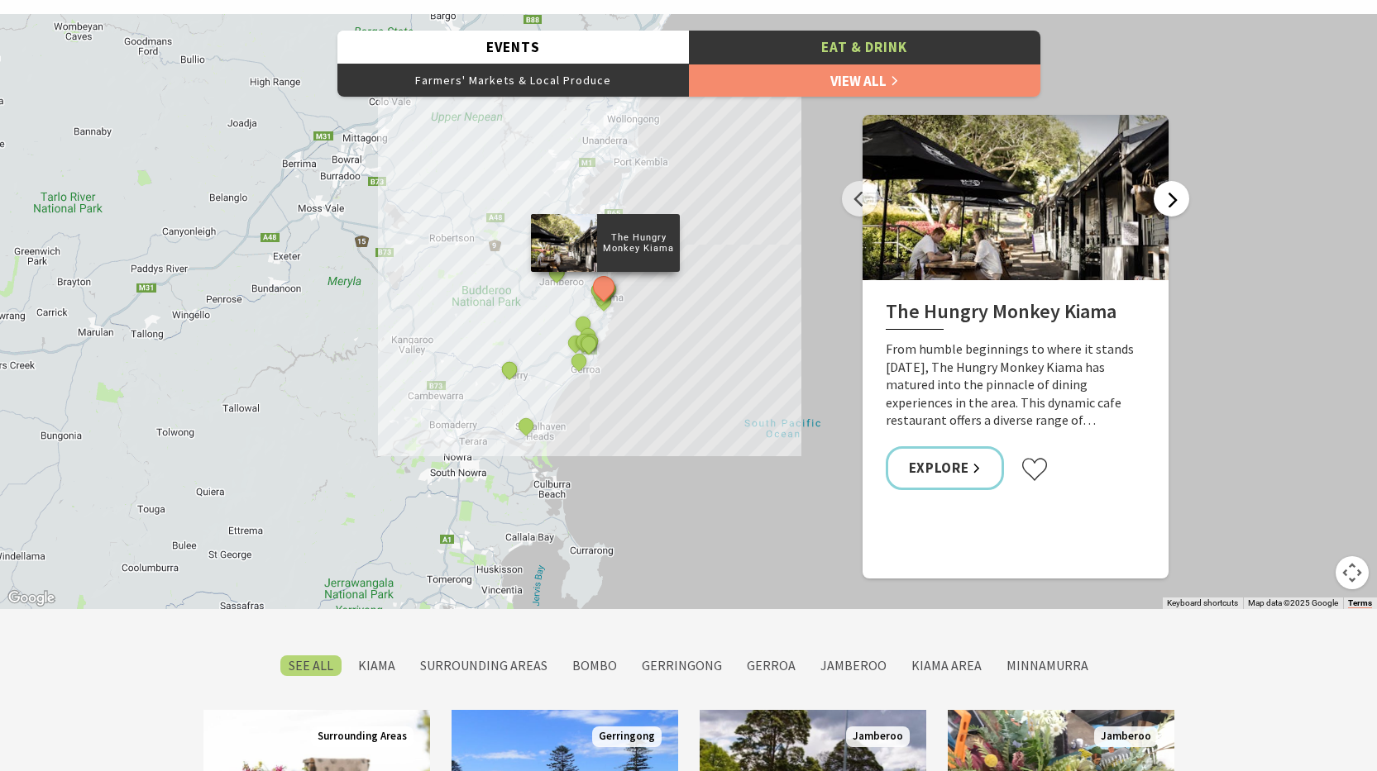
click at [1167, 198] on button "Next" at bounding box center [1171, 199] width 36 height 36
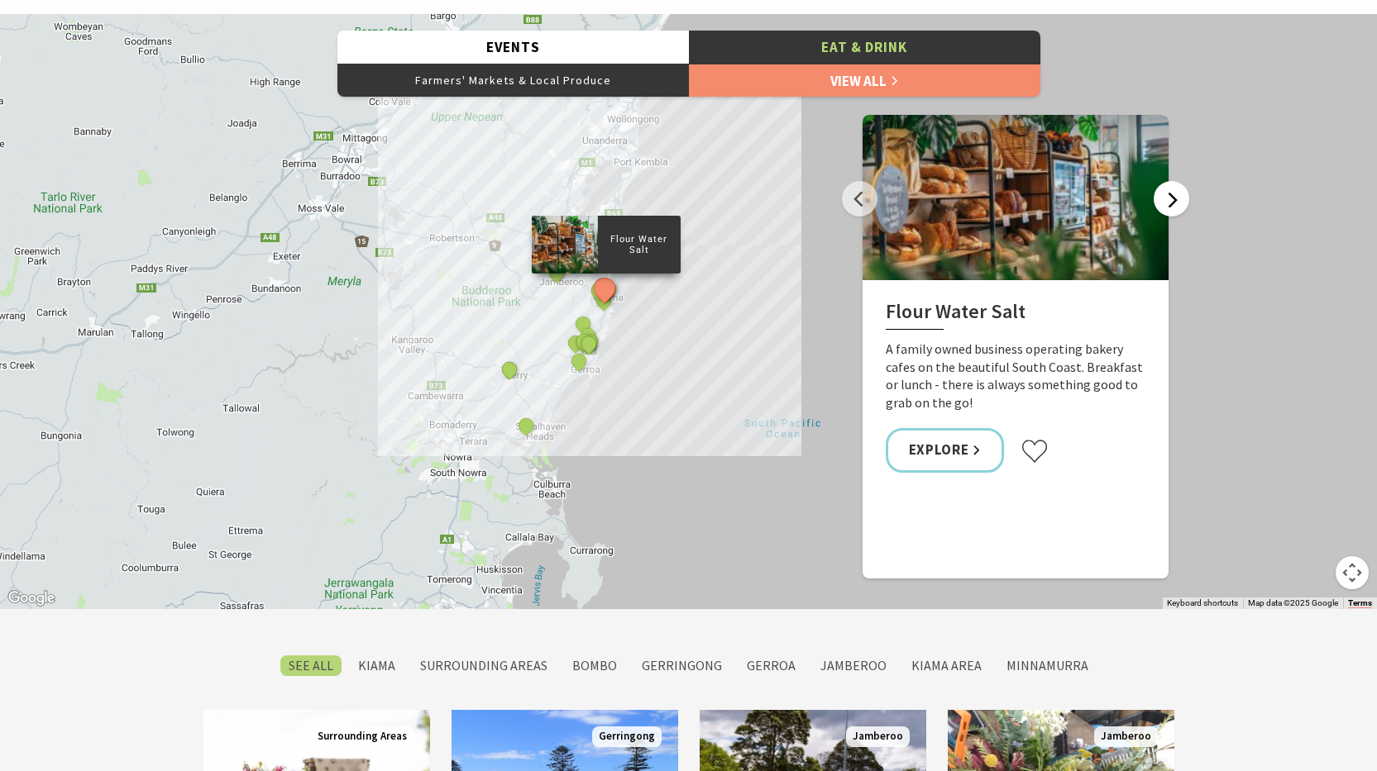
click at [1167, 198] on button "Next" at bounding box center [1171, 199] width 36 height 36
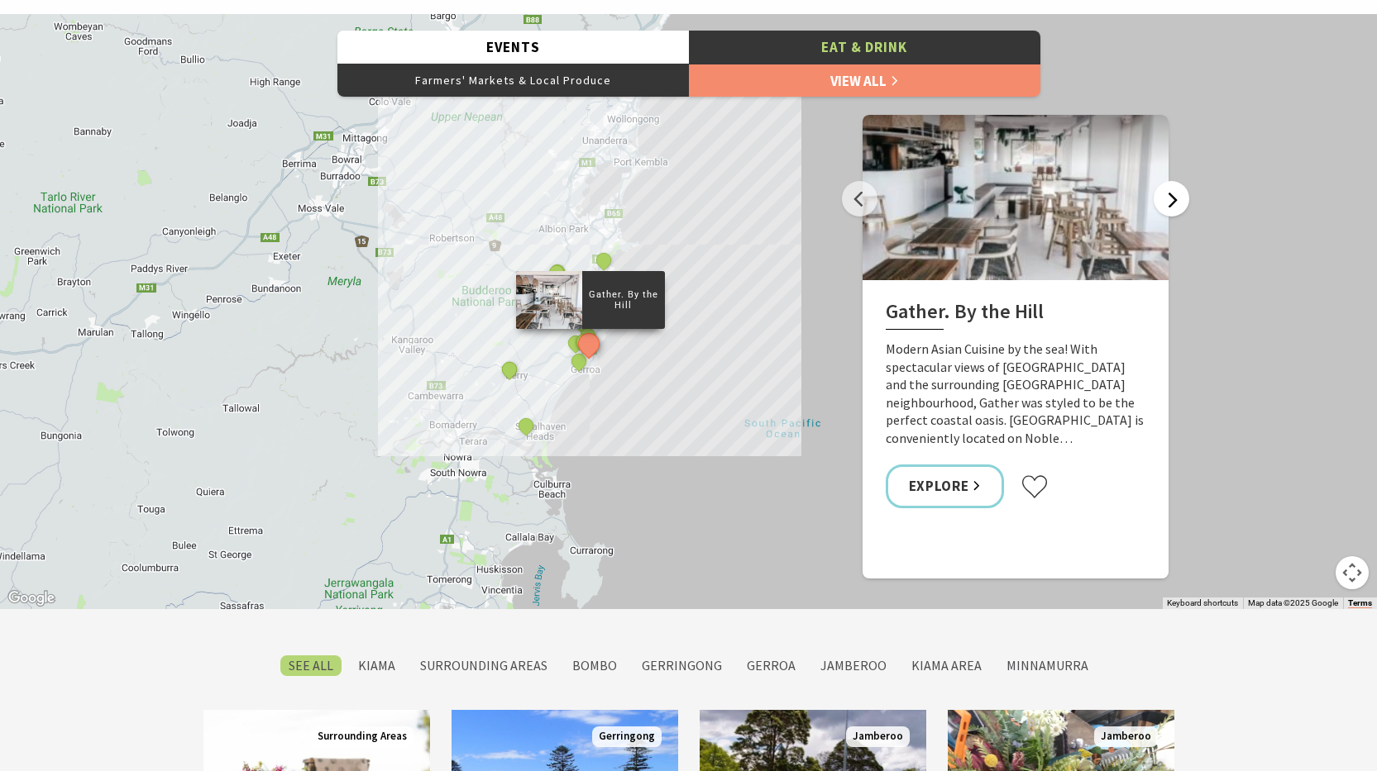
click at [1167, 198] on button "Next" at bounding box center [1171, 199] width 36 height 36
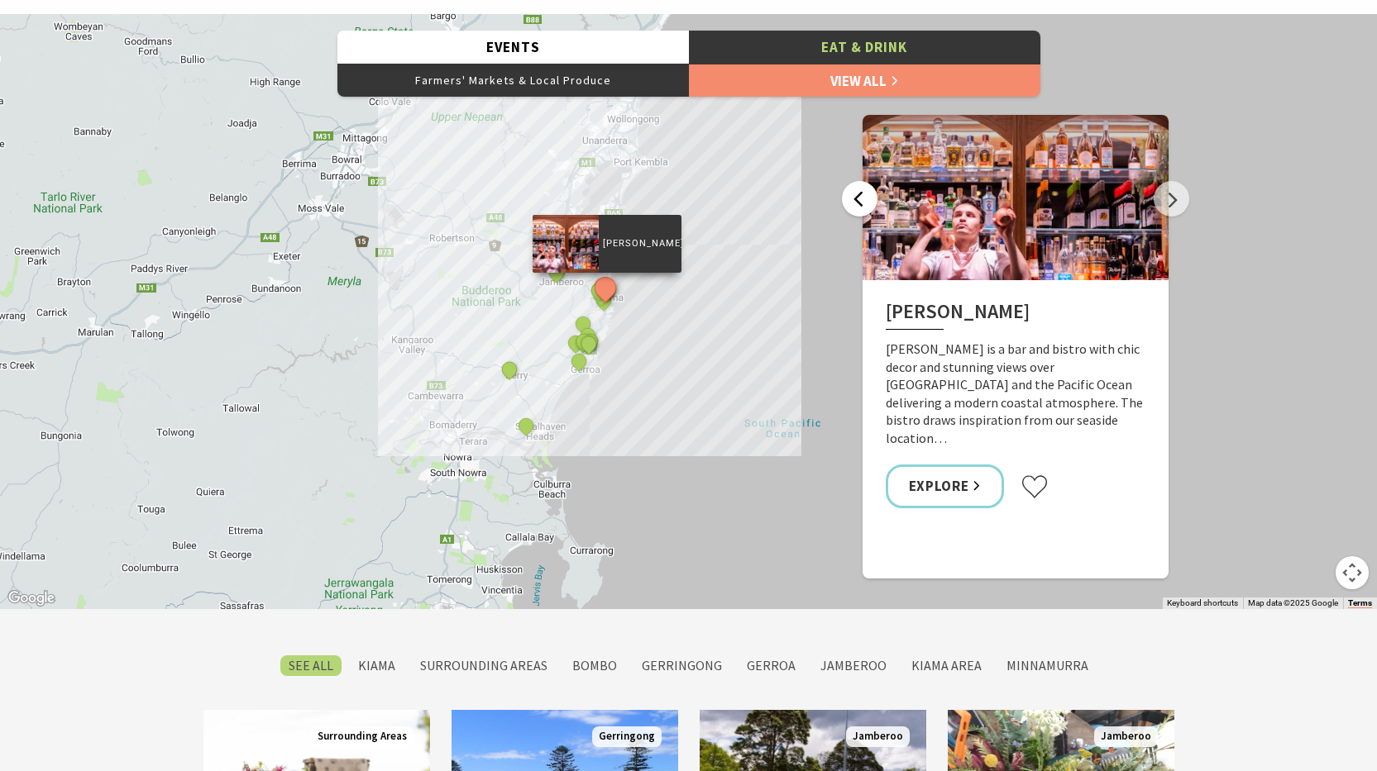
click at [866, 199] on button "Previous" at bounding box center [860, 199] width 36 height 36
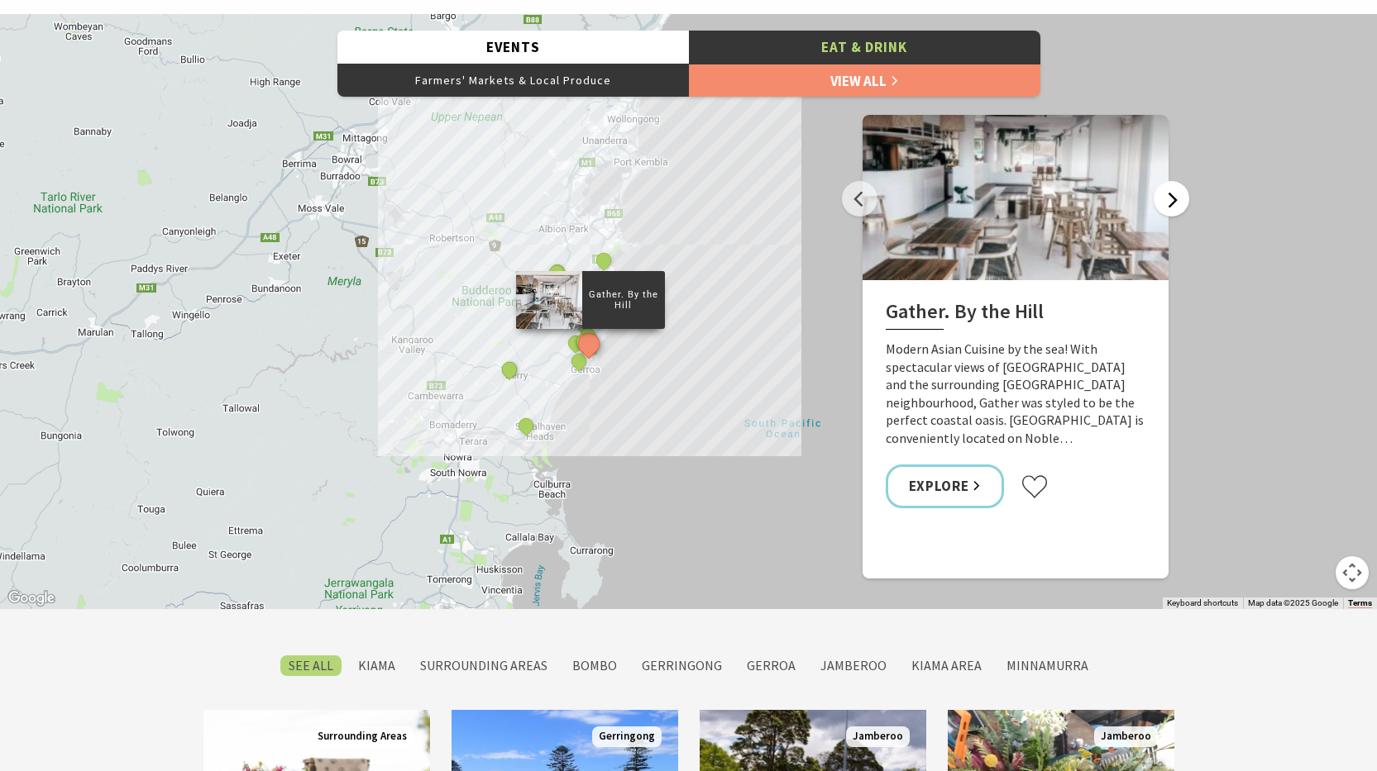
click at [1167, 201] on button "Next" at bounding box center [1171, 199] width 36 height 36
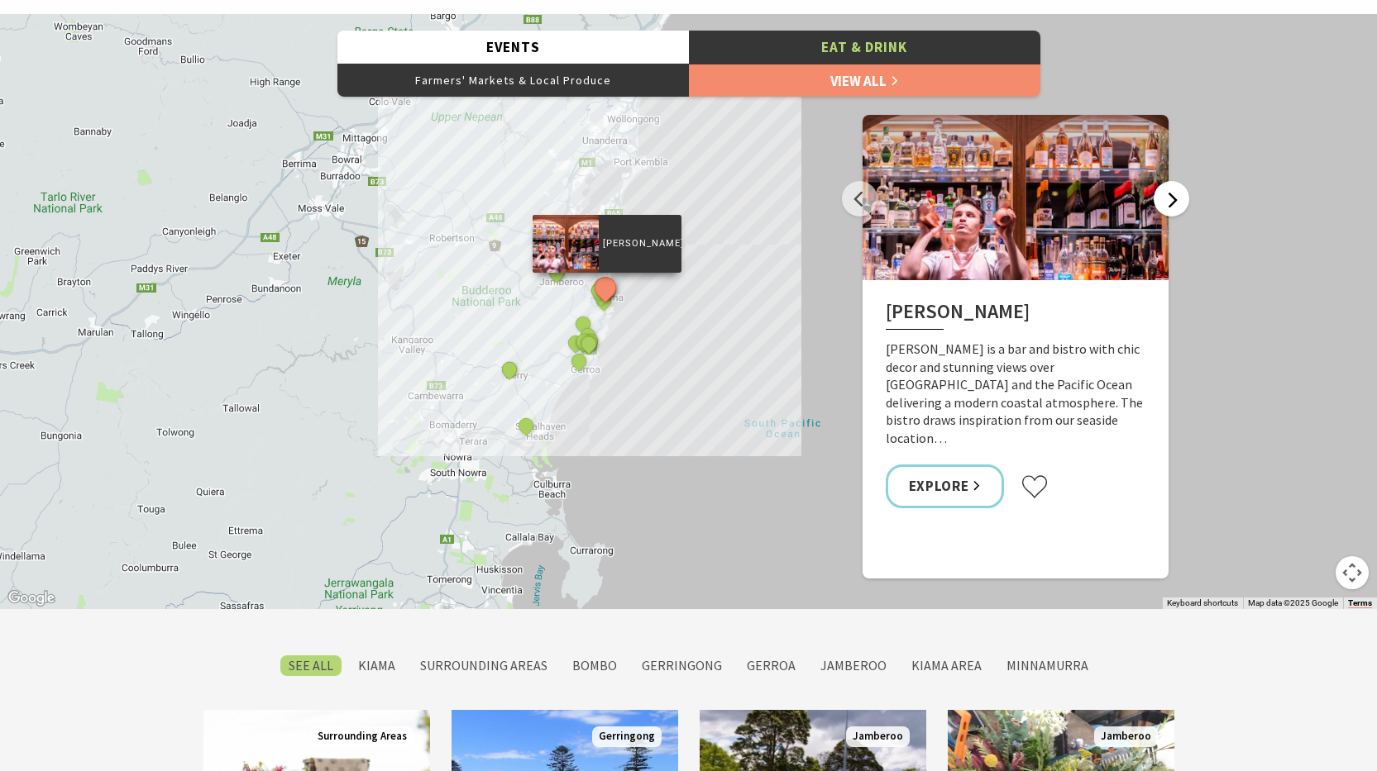
click at [1167, 201] on button "Next" at bounding box center [1171, 199] width 36 height 36
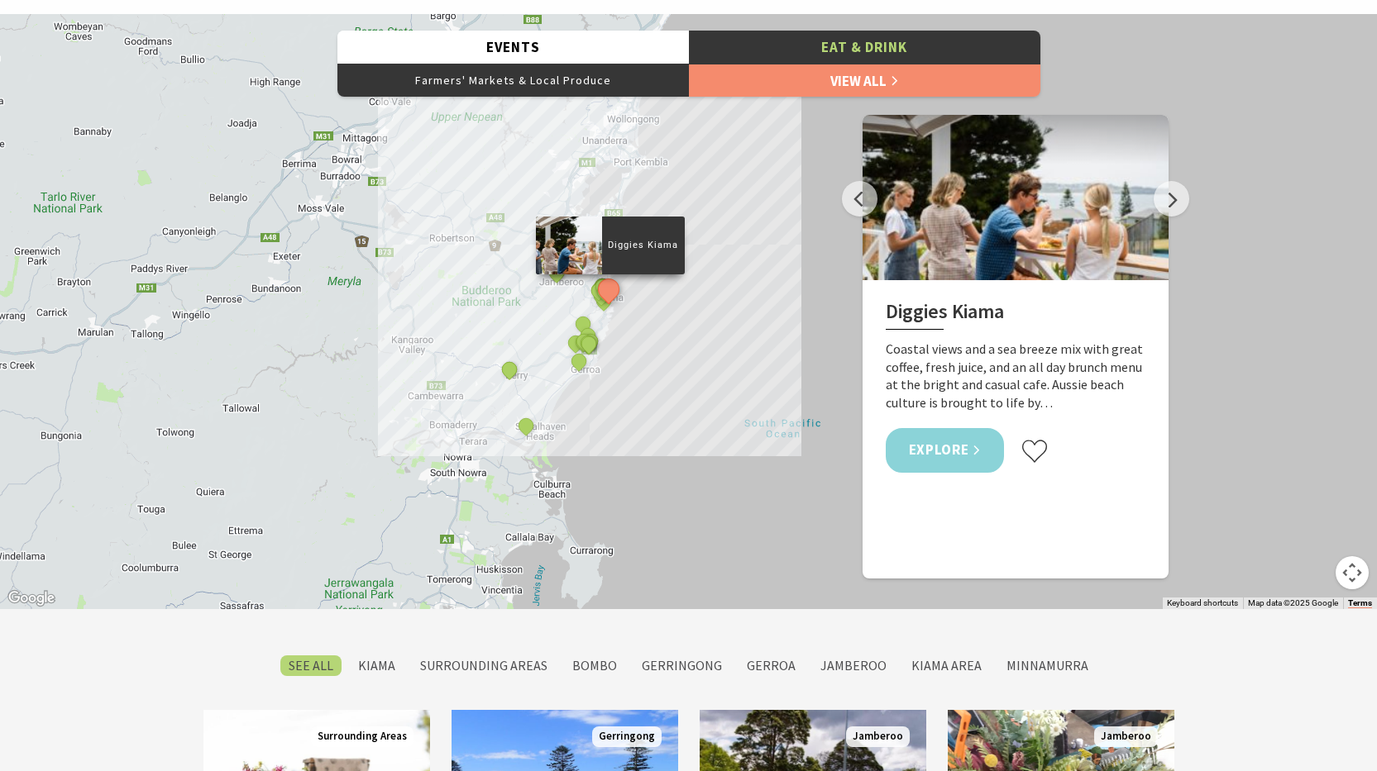
click at [947, 460] on link "Explore" at bounding box center [944, 450] width 119 height 44
click at [1162, 199] on button "Next" at bounding box center [1171, 199] width 36 height 36
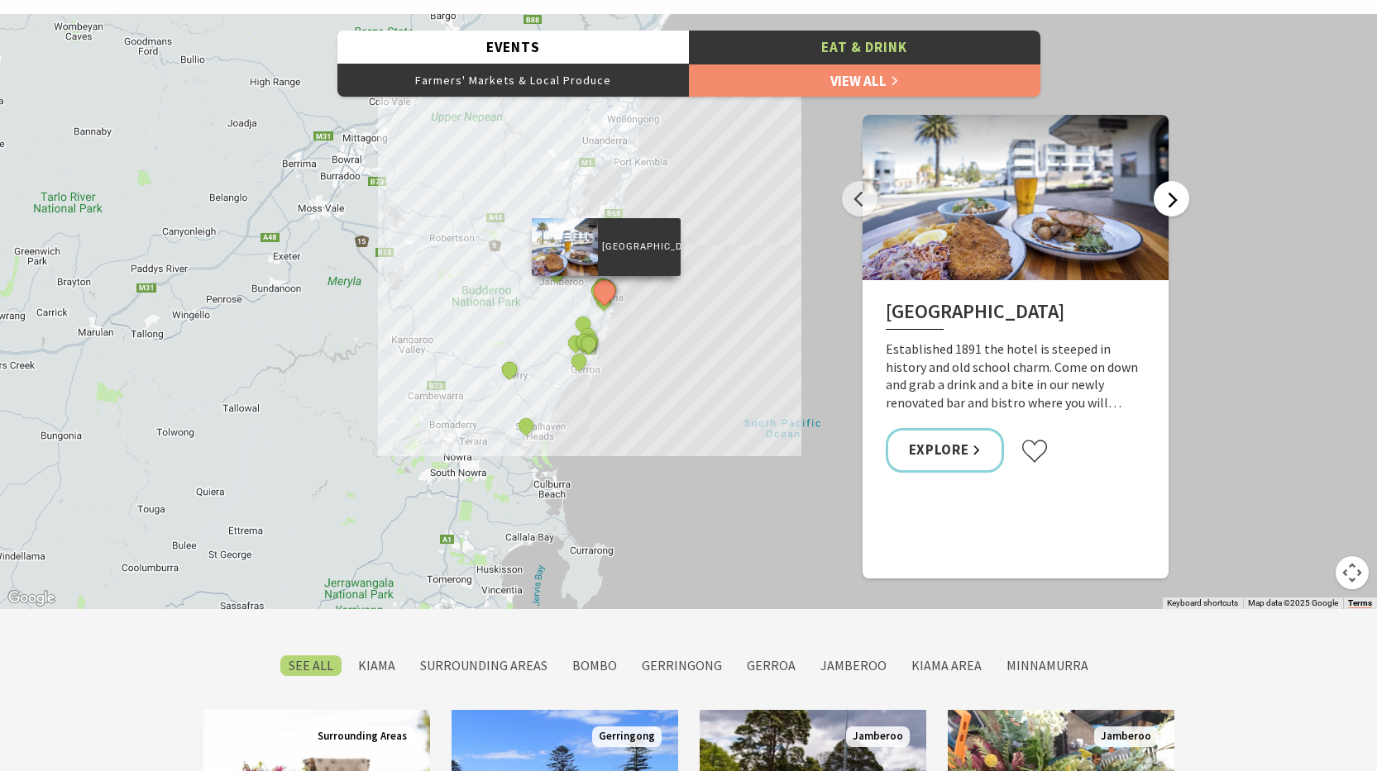
click at [1162, 202] on button "Next" at bounding box center [1171, 199] width 36 height 36
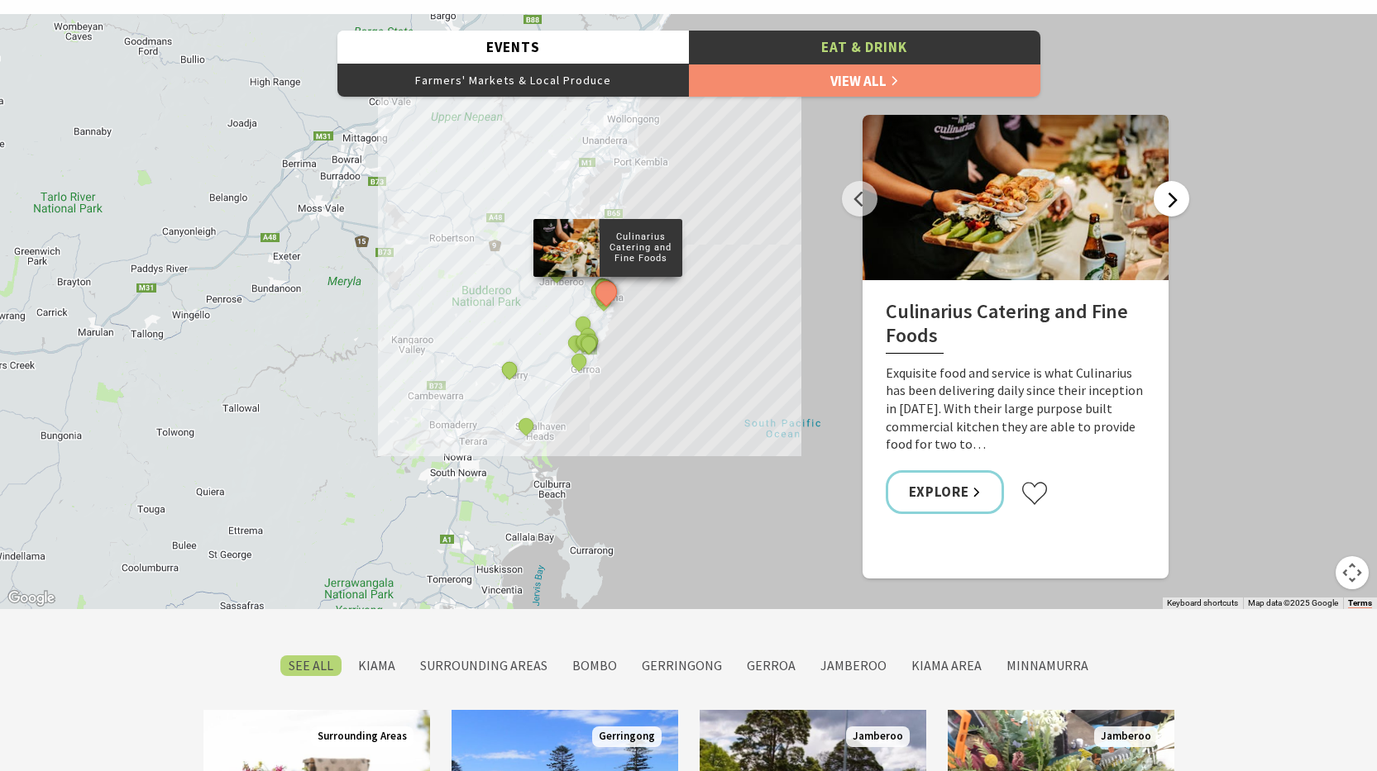
click at [1162, 202] on button "Next" at bounding box center [1171, 199] width 36 height 36
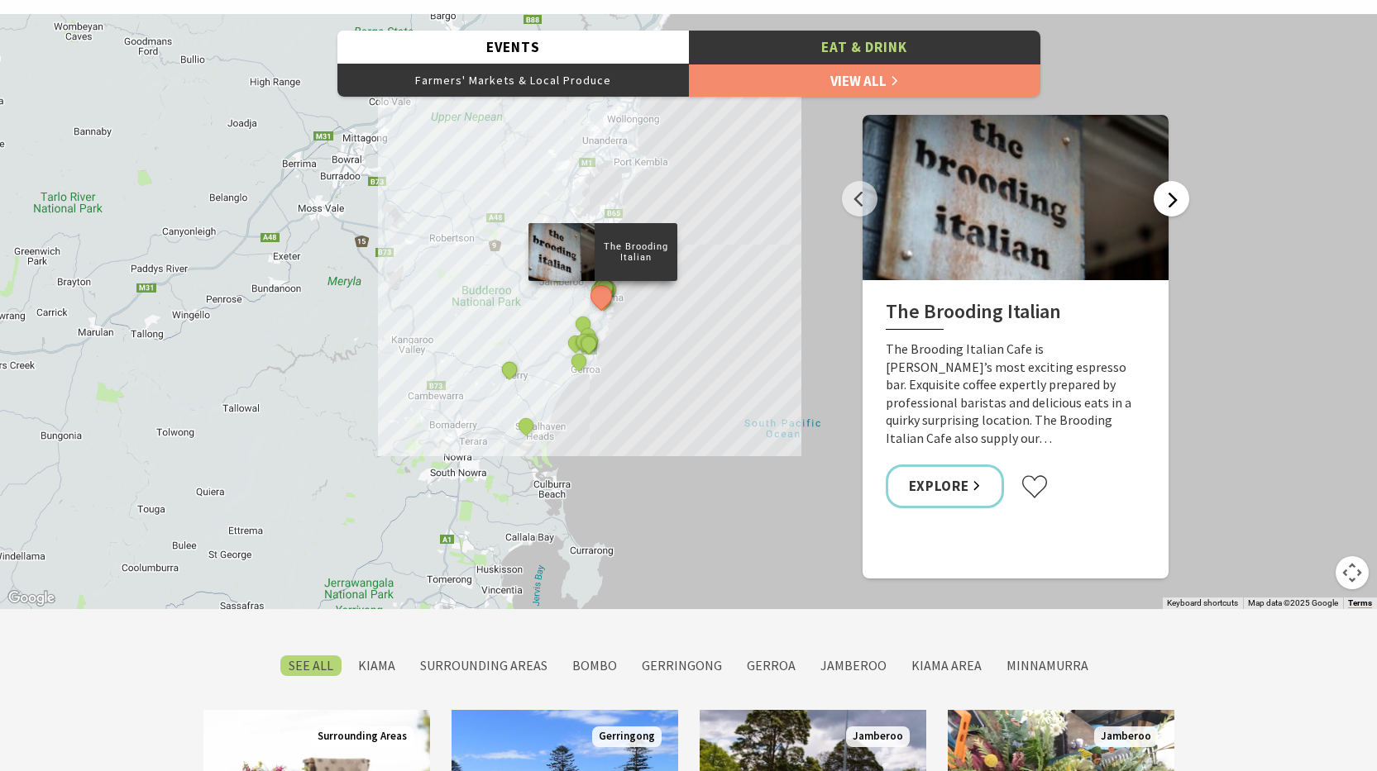
click at [1162, 202] on button "Next" at bounding box center [1171, 199] width 36 height 36
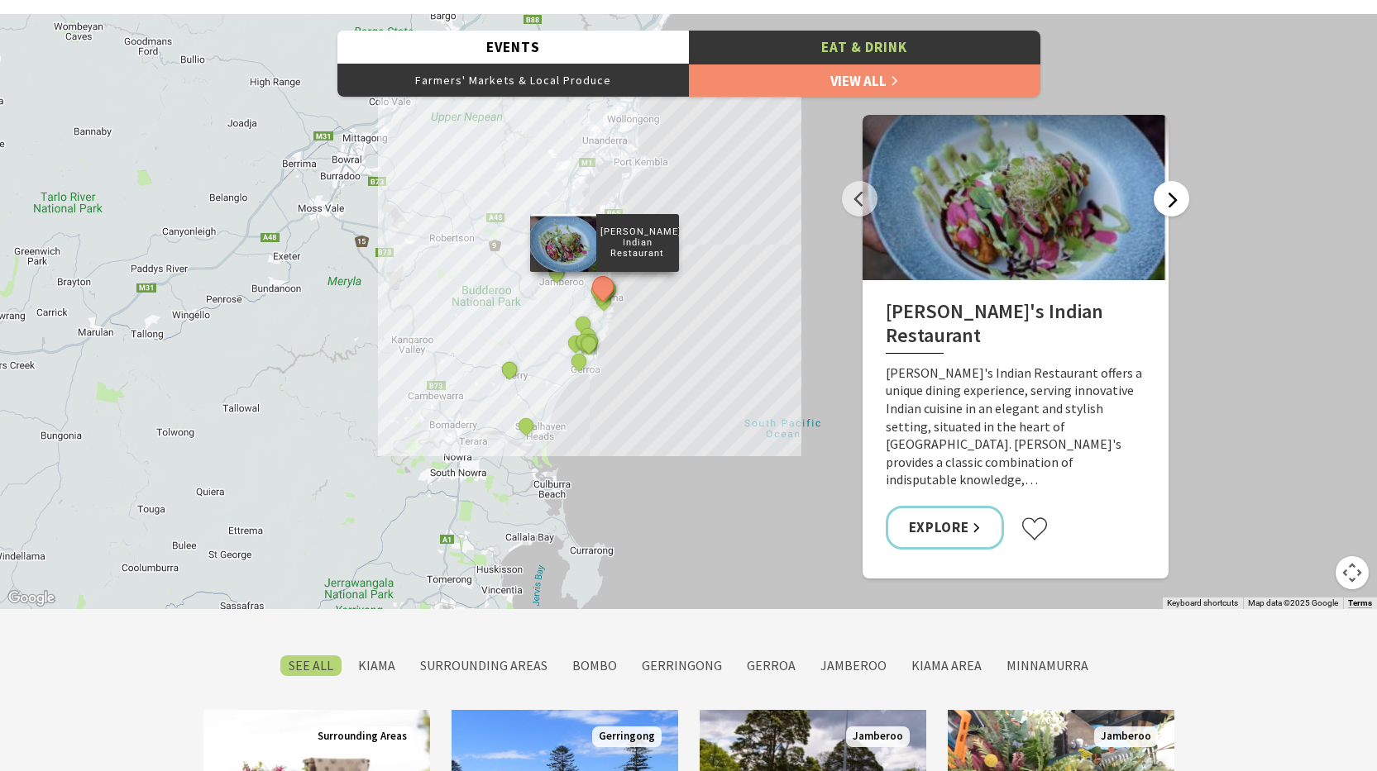
click at [1162, 202] on button "Next" at bounding box center [1171, 199] width 36 height 36
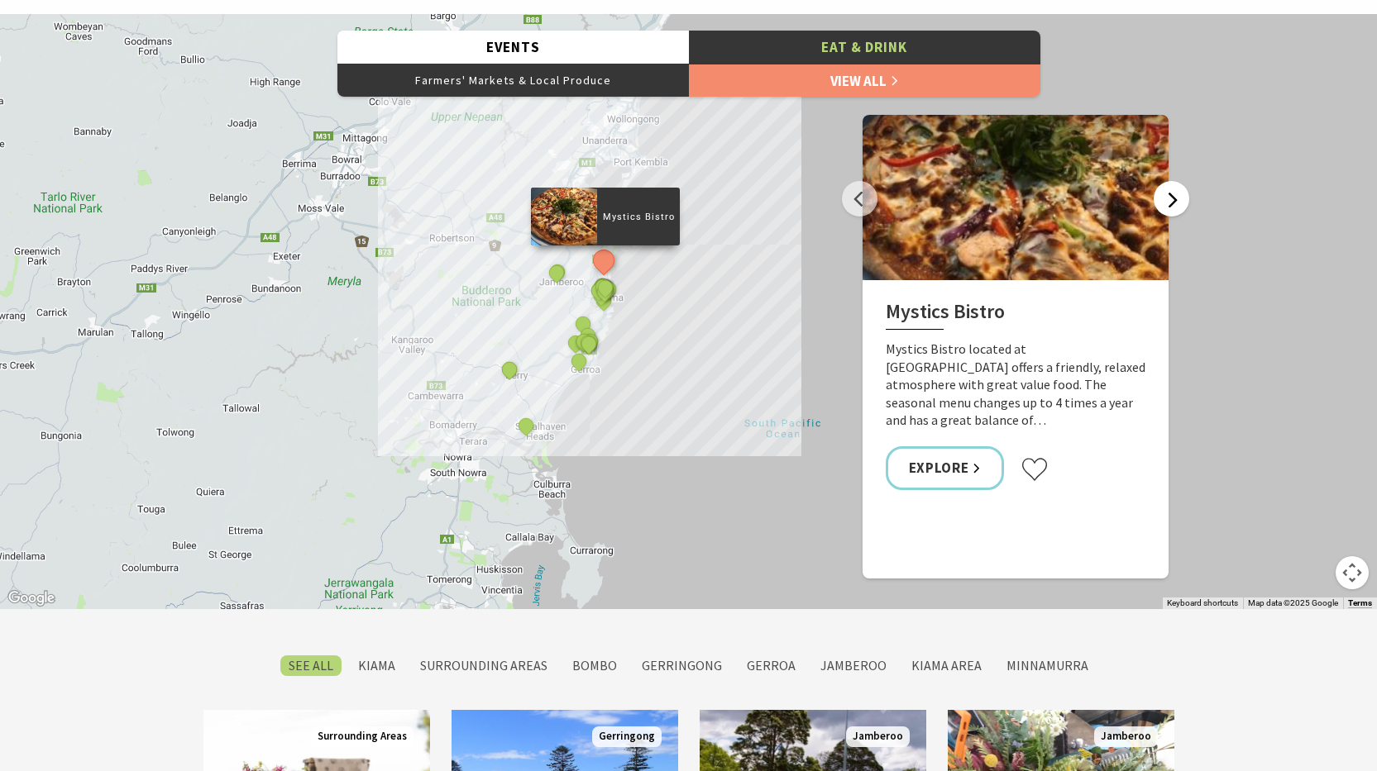
click at [1162, 202] on button "Next" at bounding box center [1171, 199] width 36 height 36
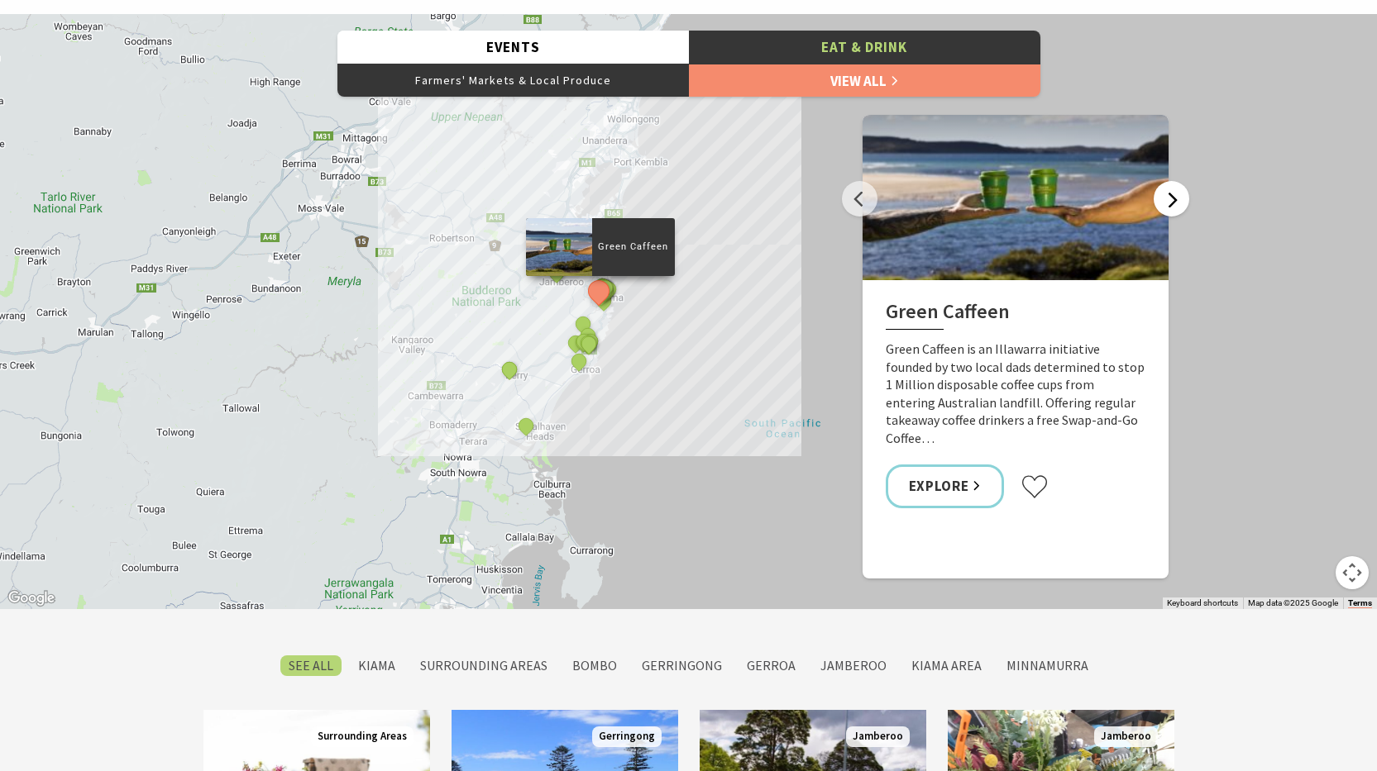
click at [1170, 198] on button "Next" at bounding box center [1171, 199] width 36 height 36
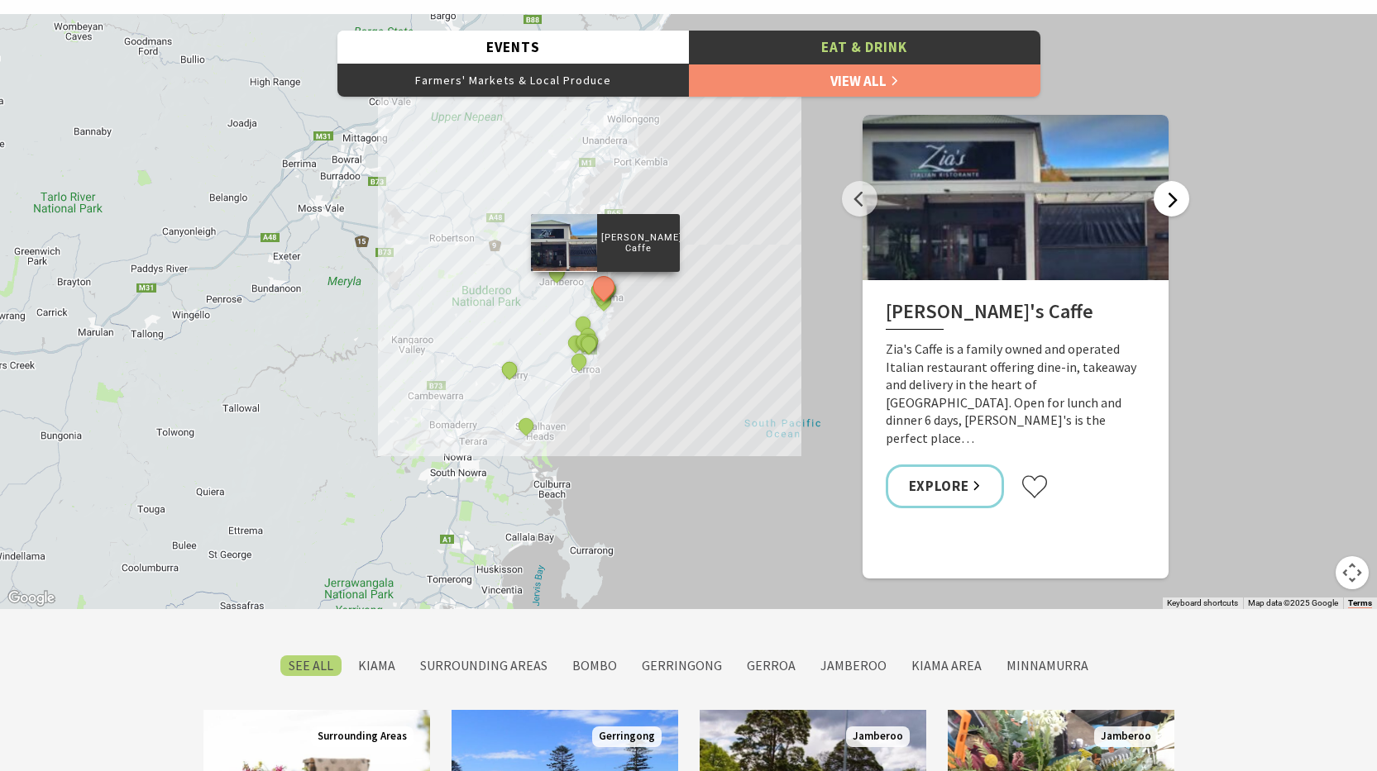
click at [1170, 198] on button "Next" at bounding box center [1171, 199] width 36 height 36
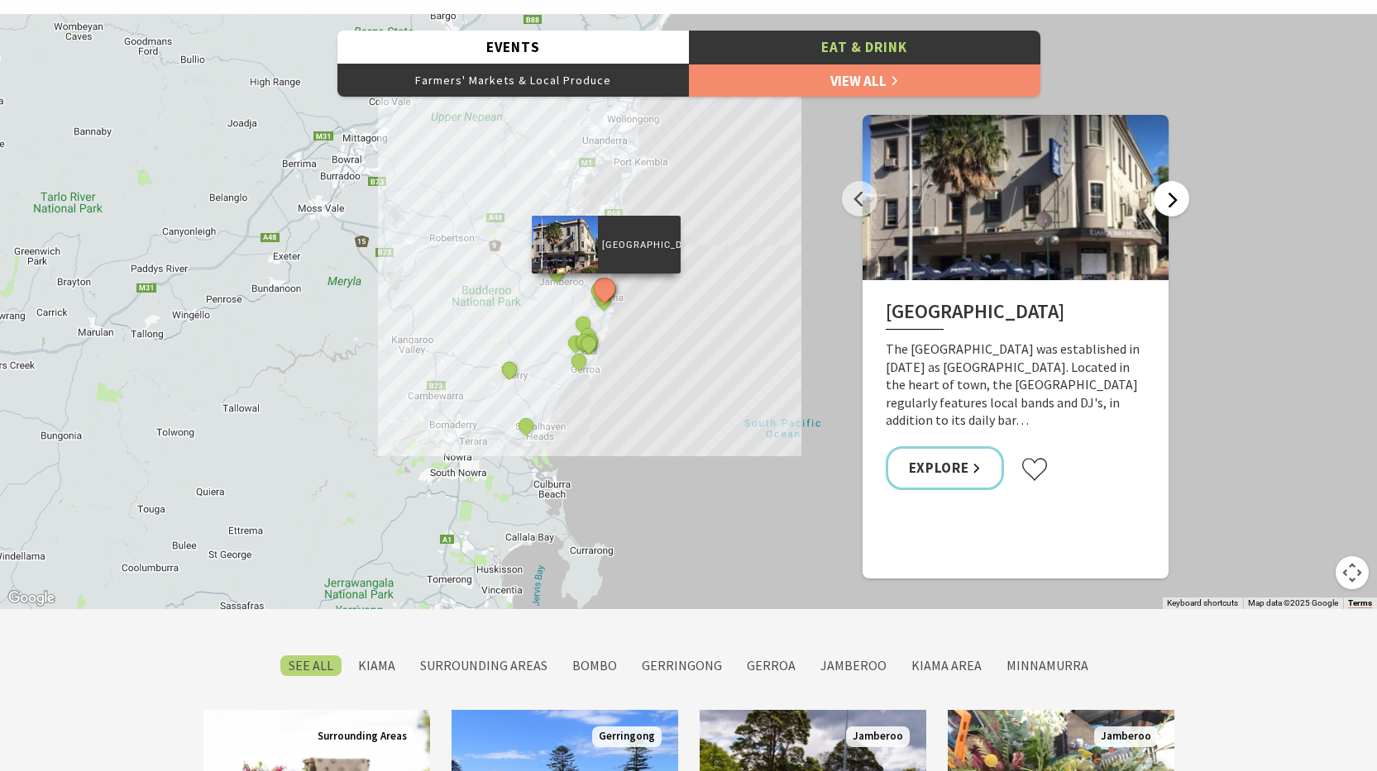
click at [1170, 198] on button "Next" at bounding box center [1171, 199] width 36 height 36
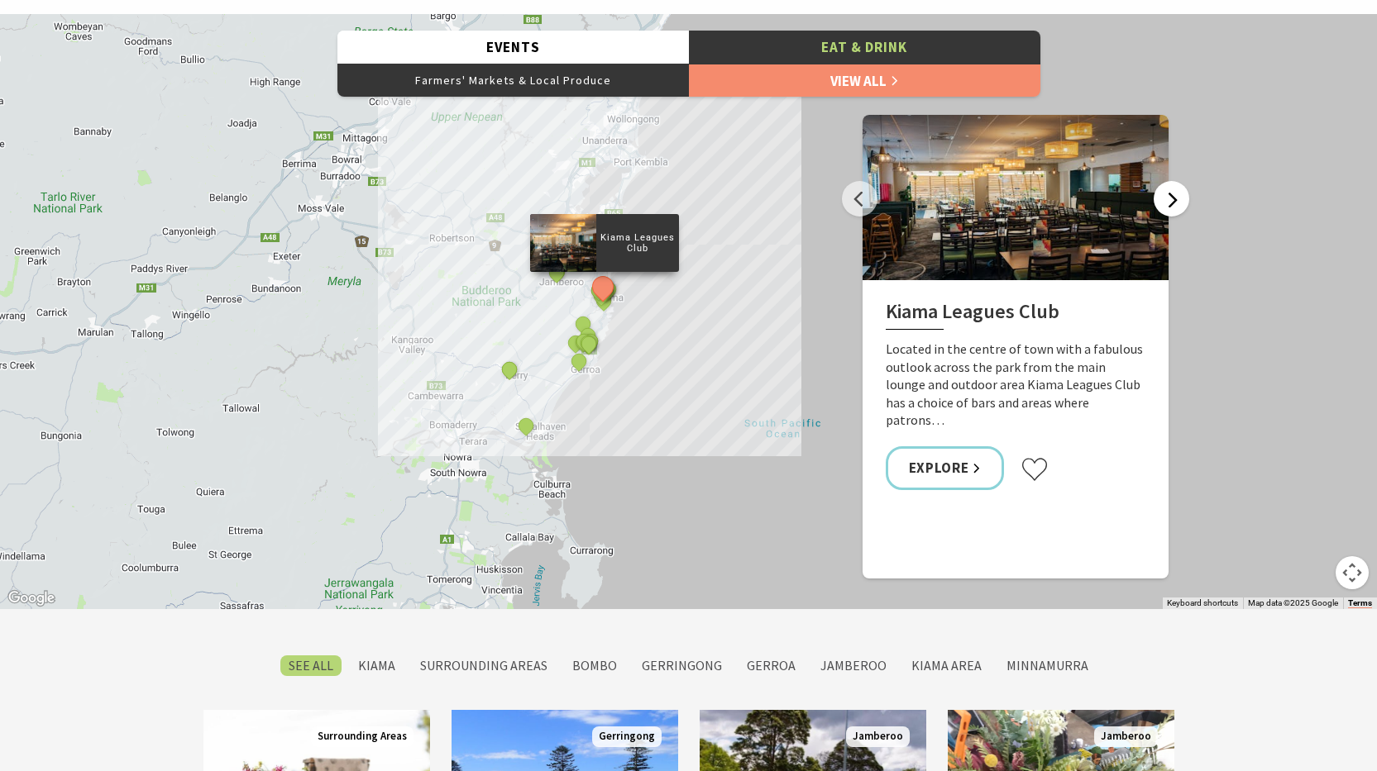
click at [1170, 198] on button "Next" at bounding box center [1171, 199] width 36 height 36
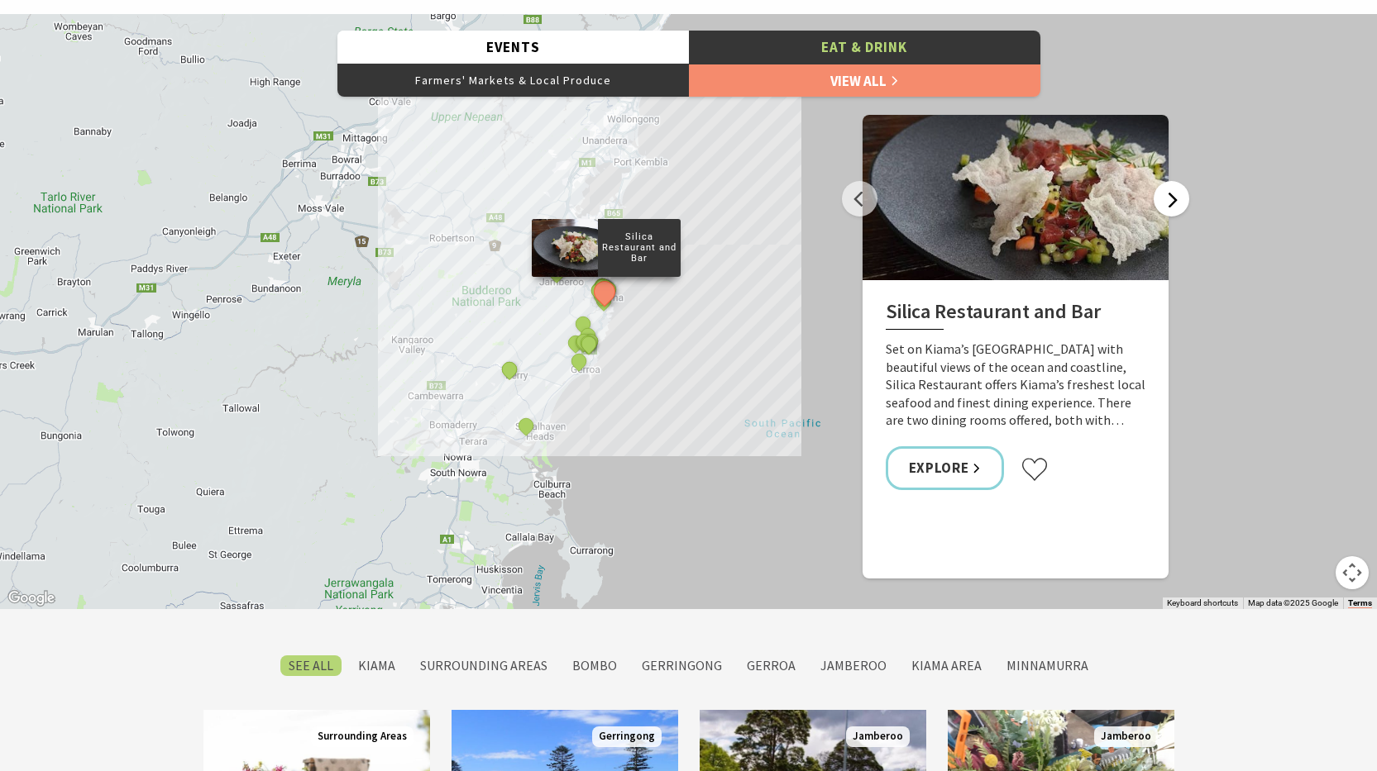
click at [1170, 198] on button "Next" at bounding box center [1171, 199] width 36 height 36
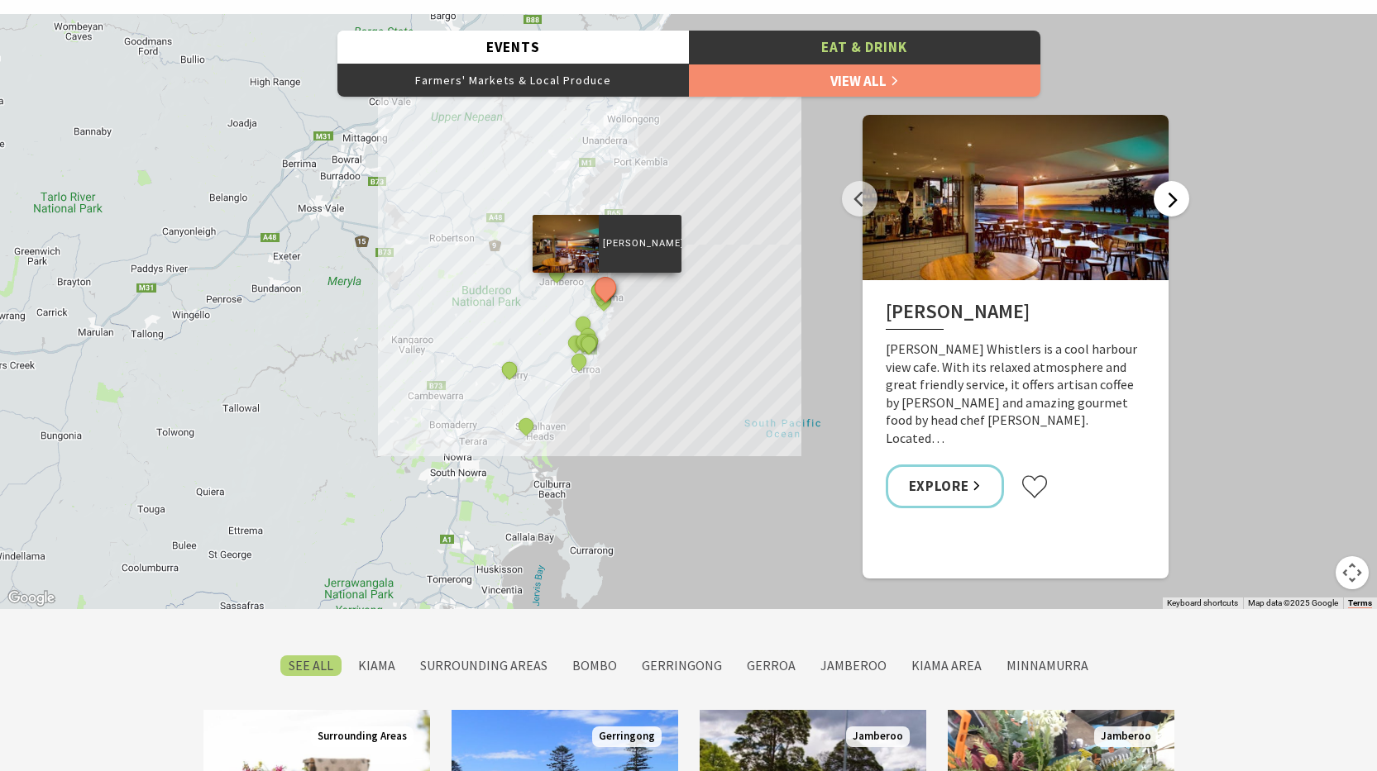
click at [1170, 194] on button "Next" at bounding box center [1171, 199] width 36 height 36
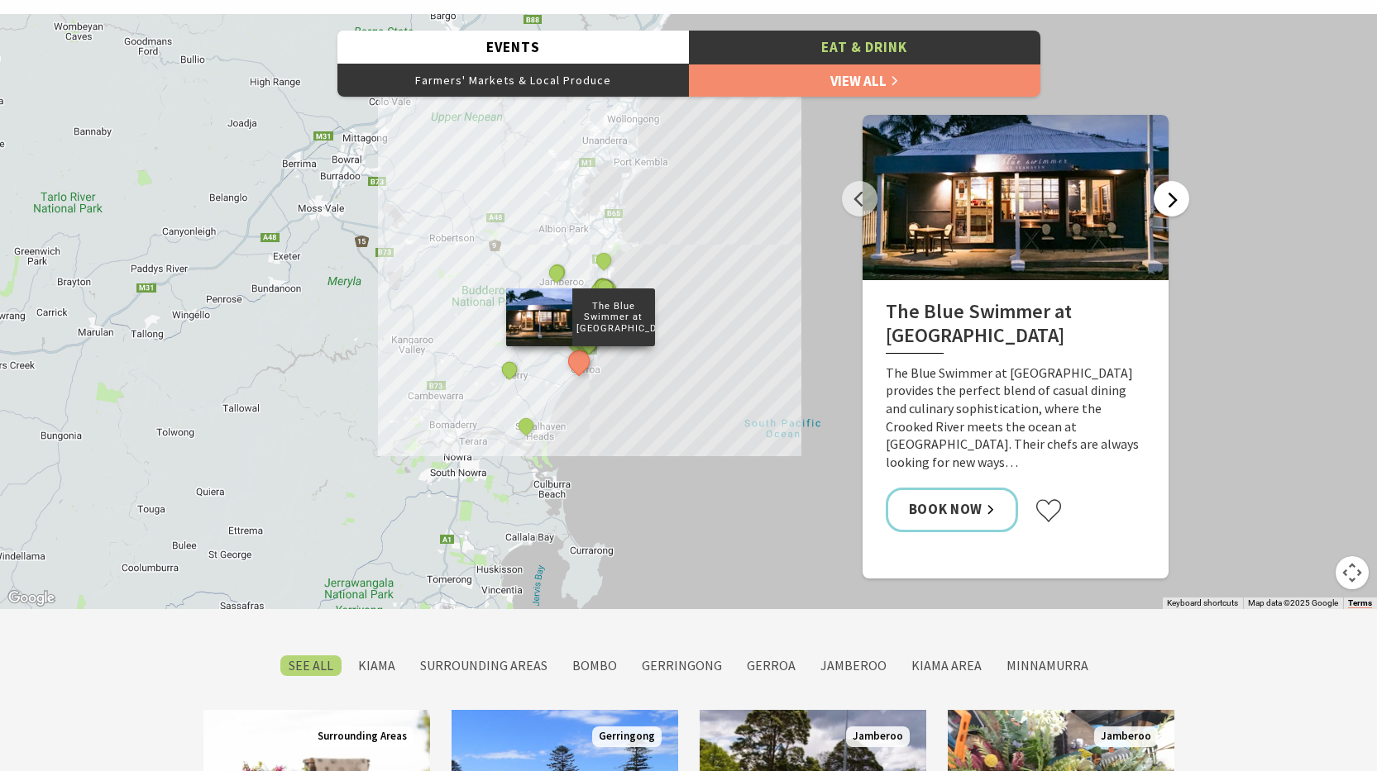
click at [1170, 194] on button "Next" at bounding box center [1171, 199] width 36 height 36
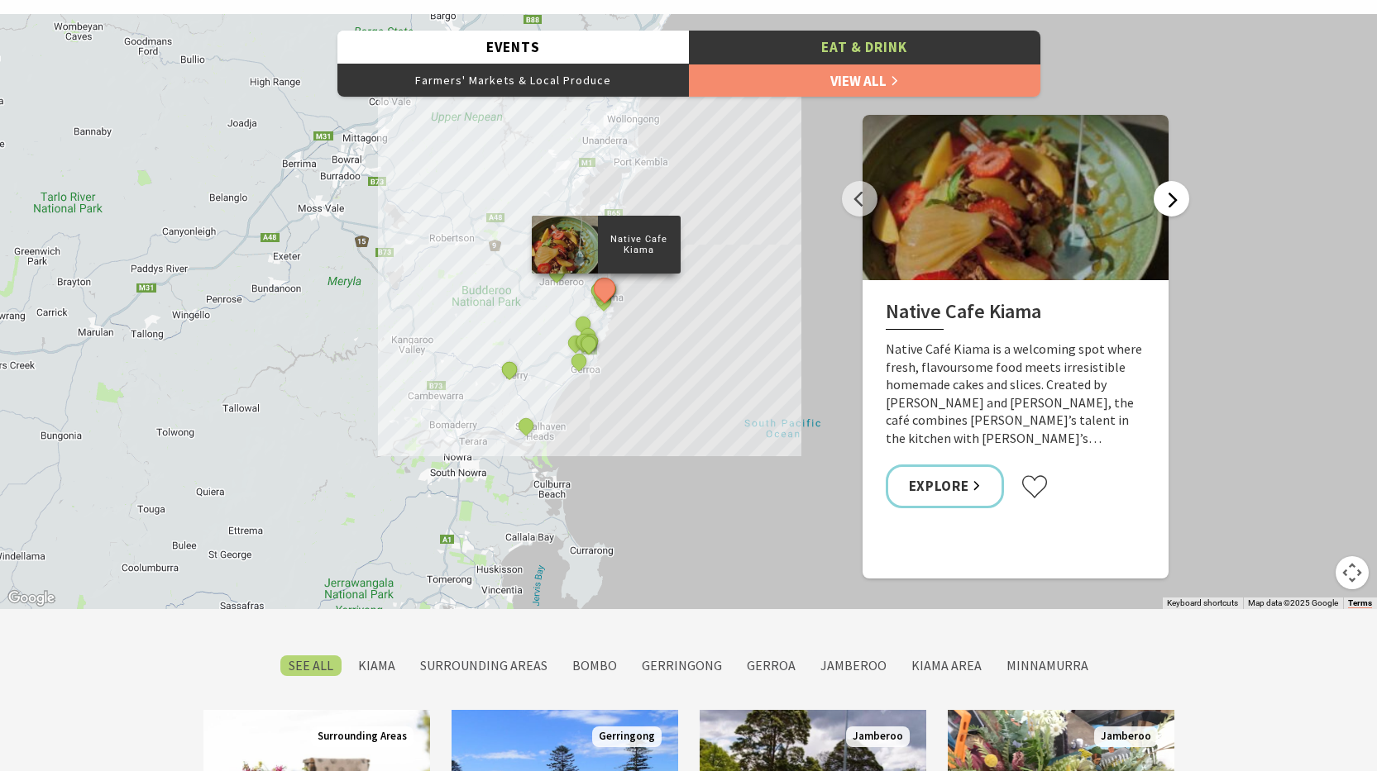
click at [1170, 194] on button "Next" at bounding box center [1171, 199] width 36 height 36
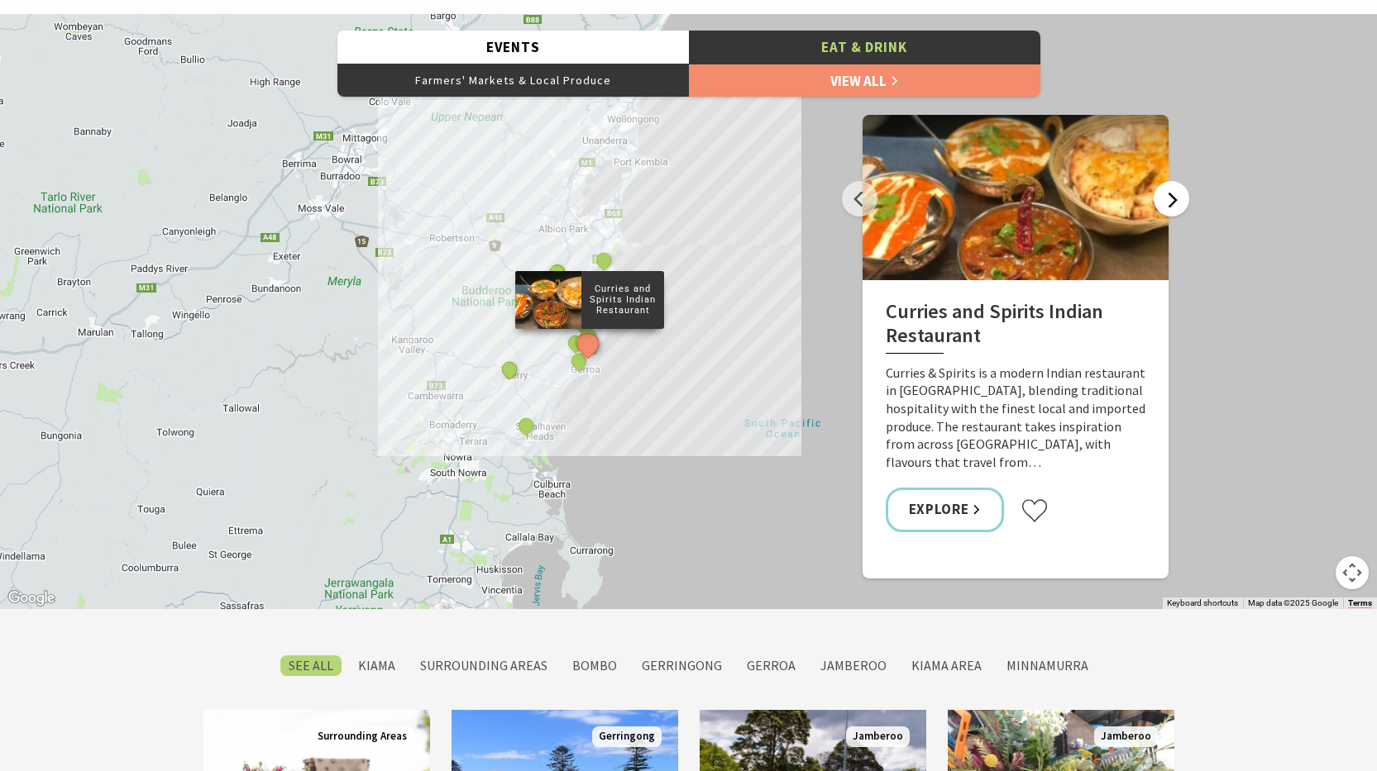
click at [1170, 194] on button "Next" at bounding box center [1171, 199] width 36 height 36
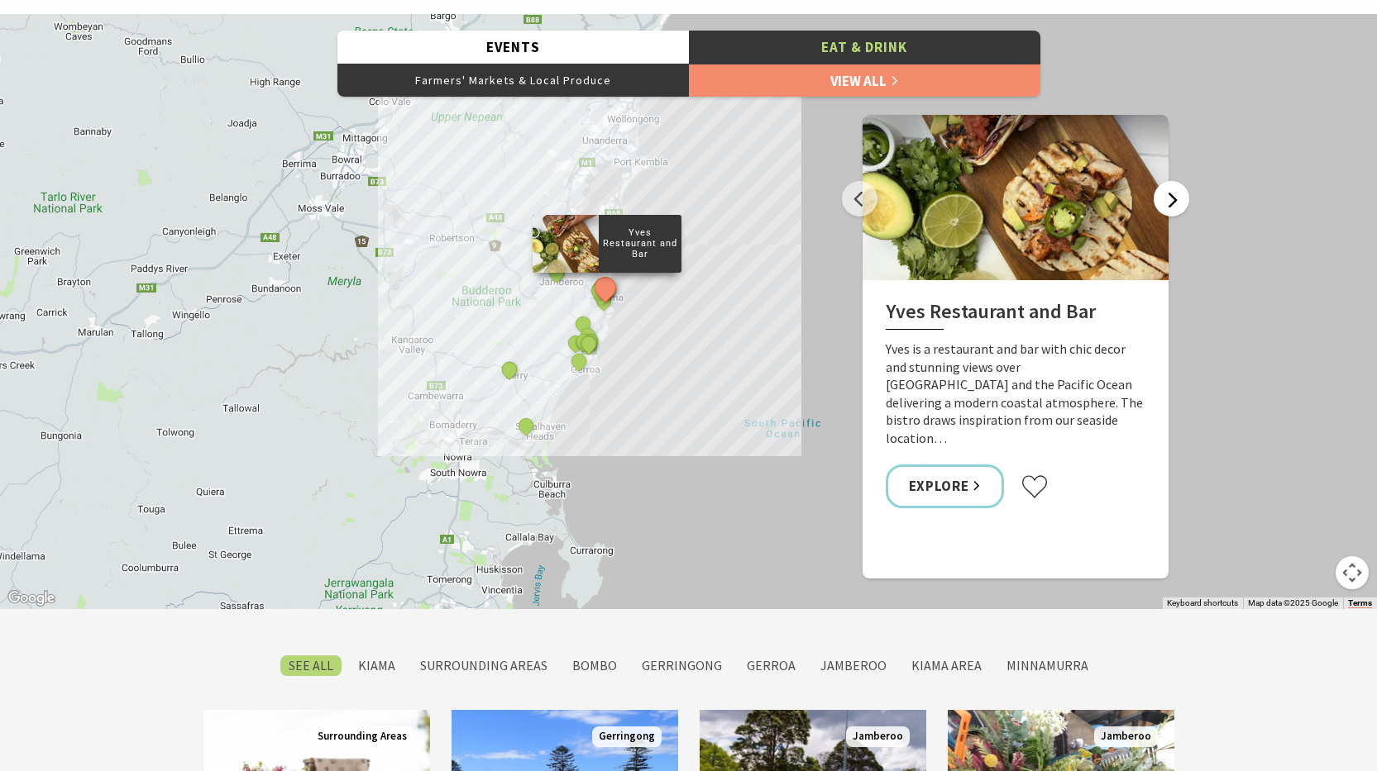
click at [1170, 194] on button "Next" at bounding box center [1171, 199] width 36 height 36
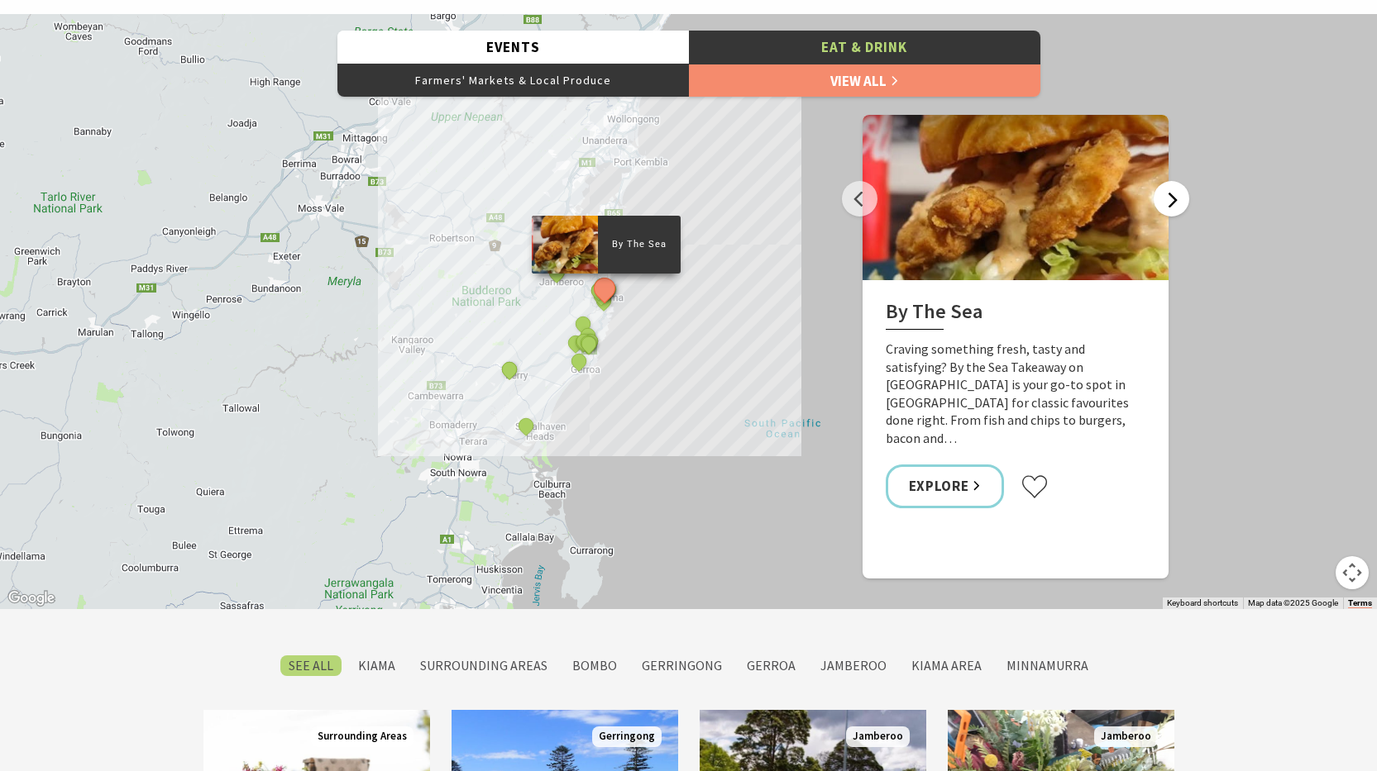
click at [1170, 194] on button "Next" at bounding box center [1171, 199] width 36 height 36
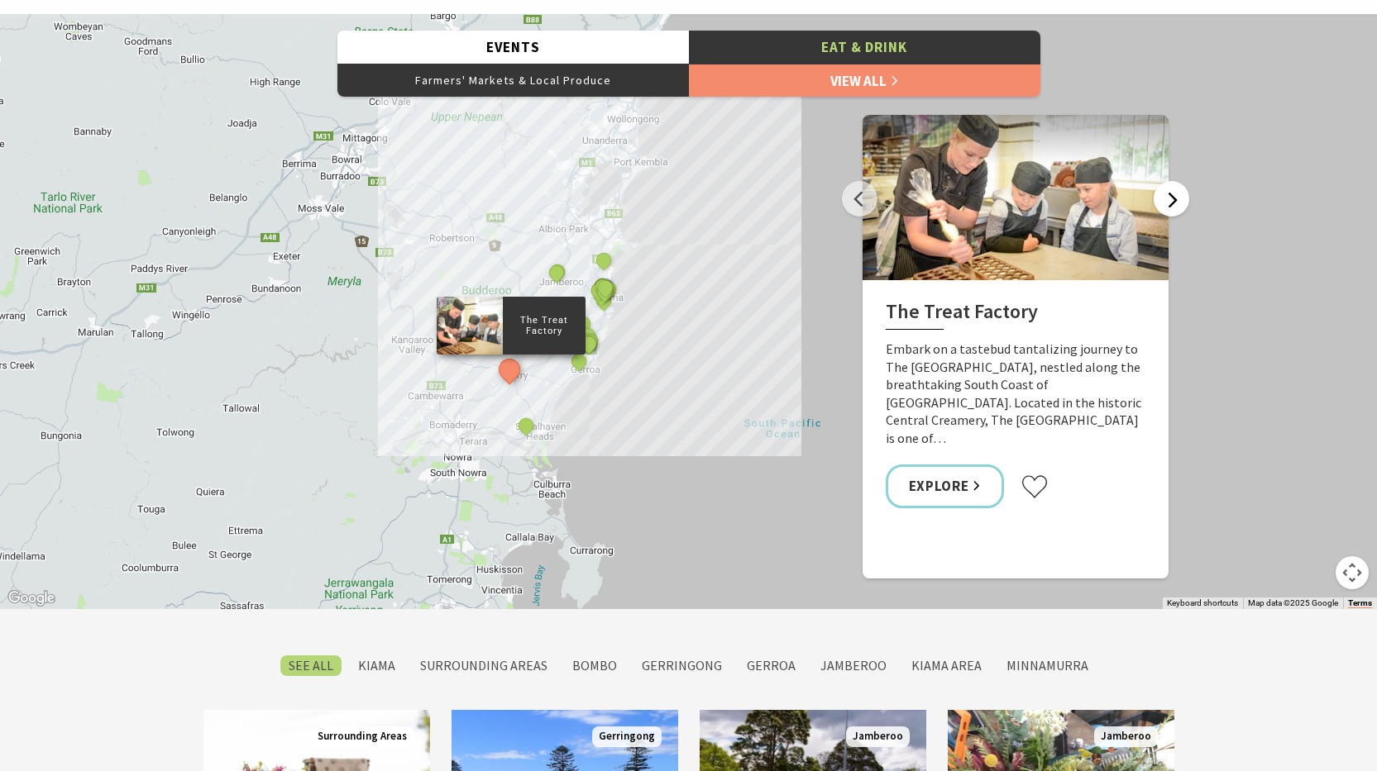
click at [1170, 194] on button "Next" at bounding box center [1171, 199] width 36 height 36
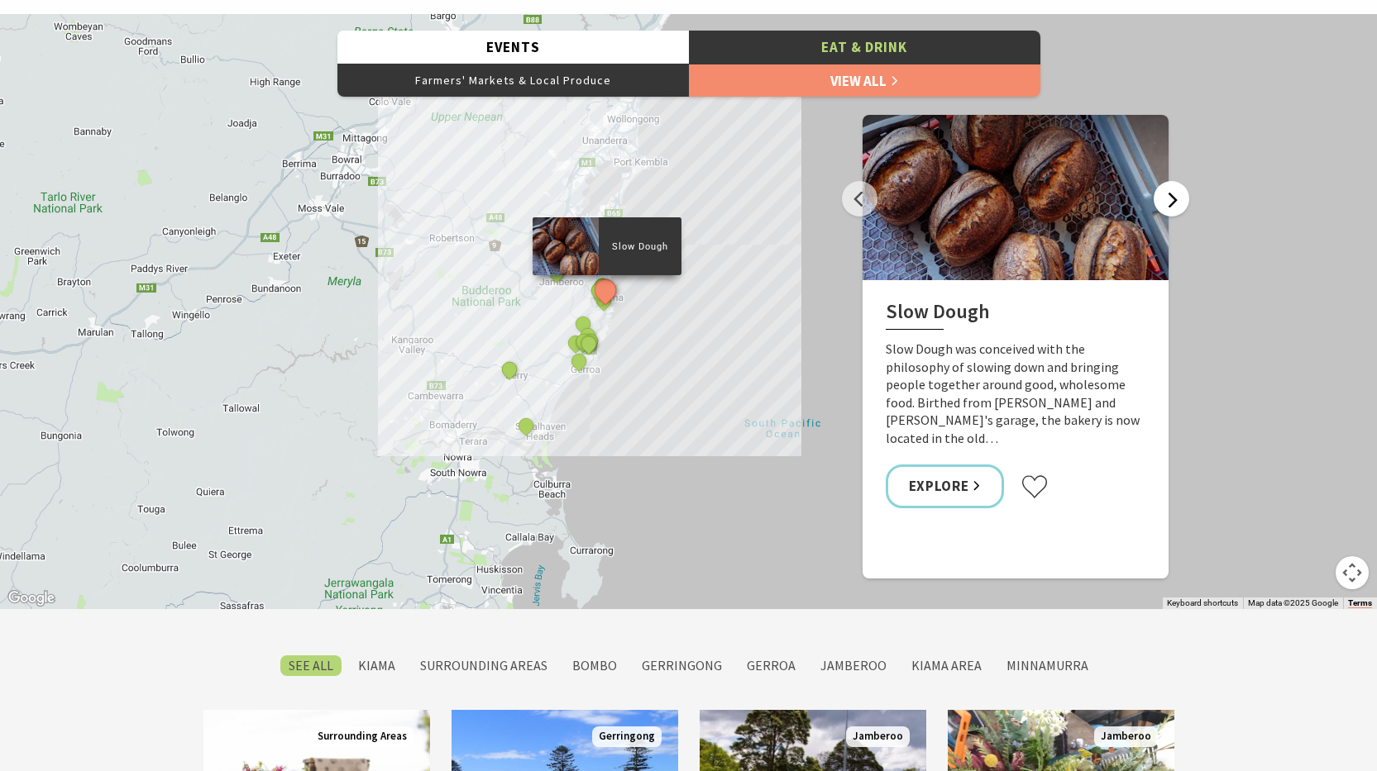
click at [1170, 194] on button "Next" at bounding box center [1171, 199] width 36 height 36
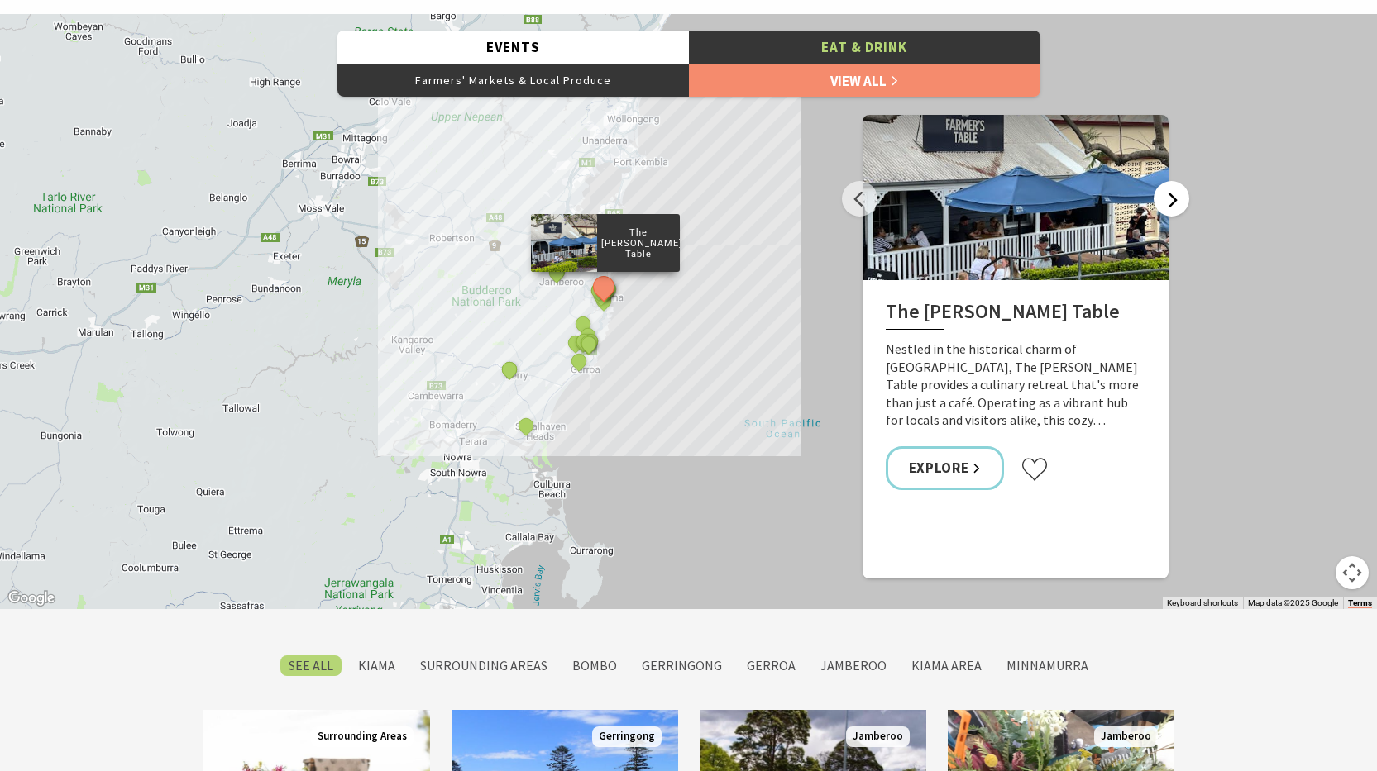
click at [1170, 194] on button "Next" at bounding box center [1171, 199] width 36 height 36
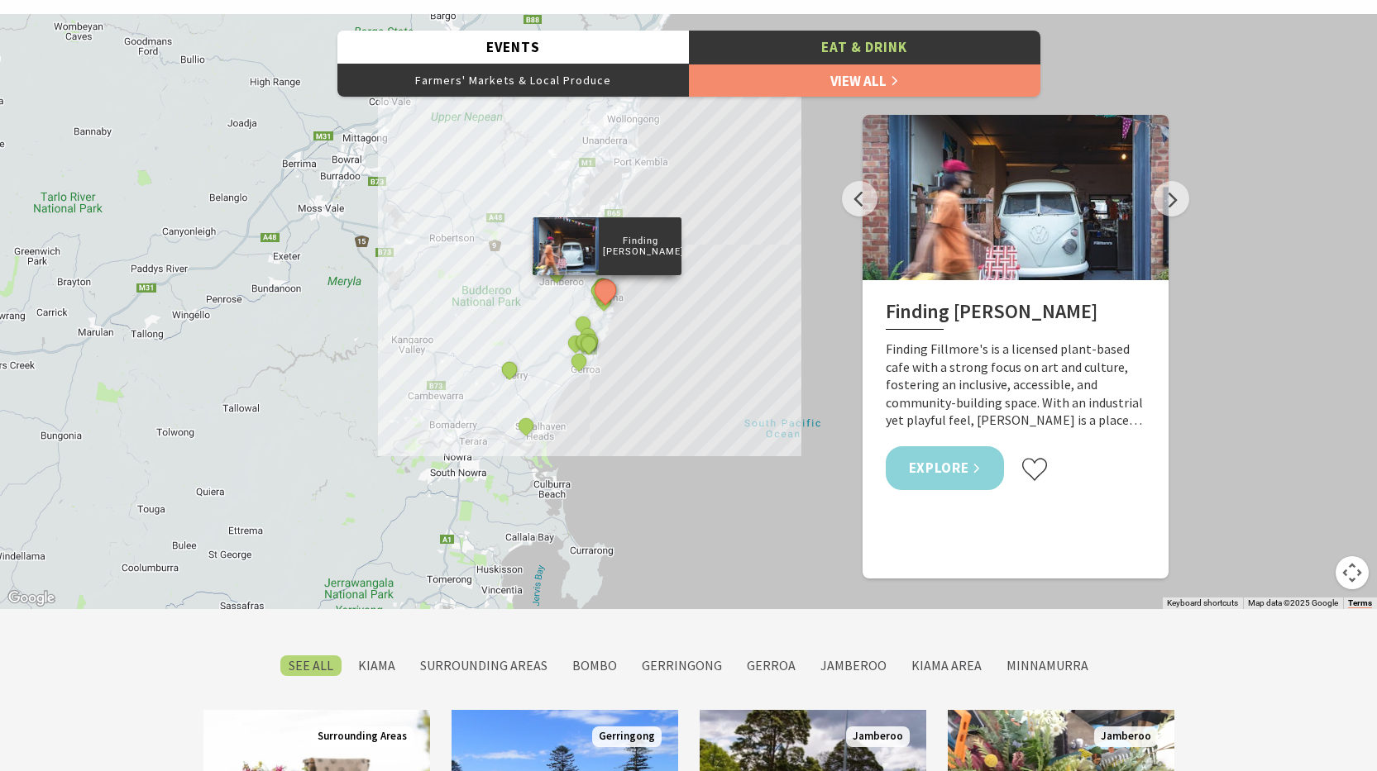
click at [939, 457] on link "Explore" at bounding box center [944, 468] width 119 height 44
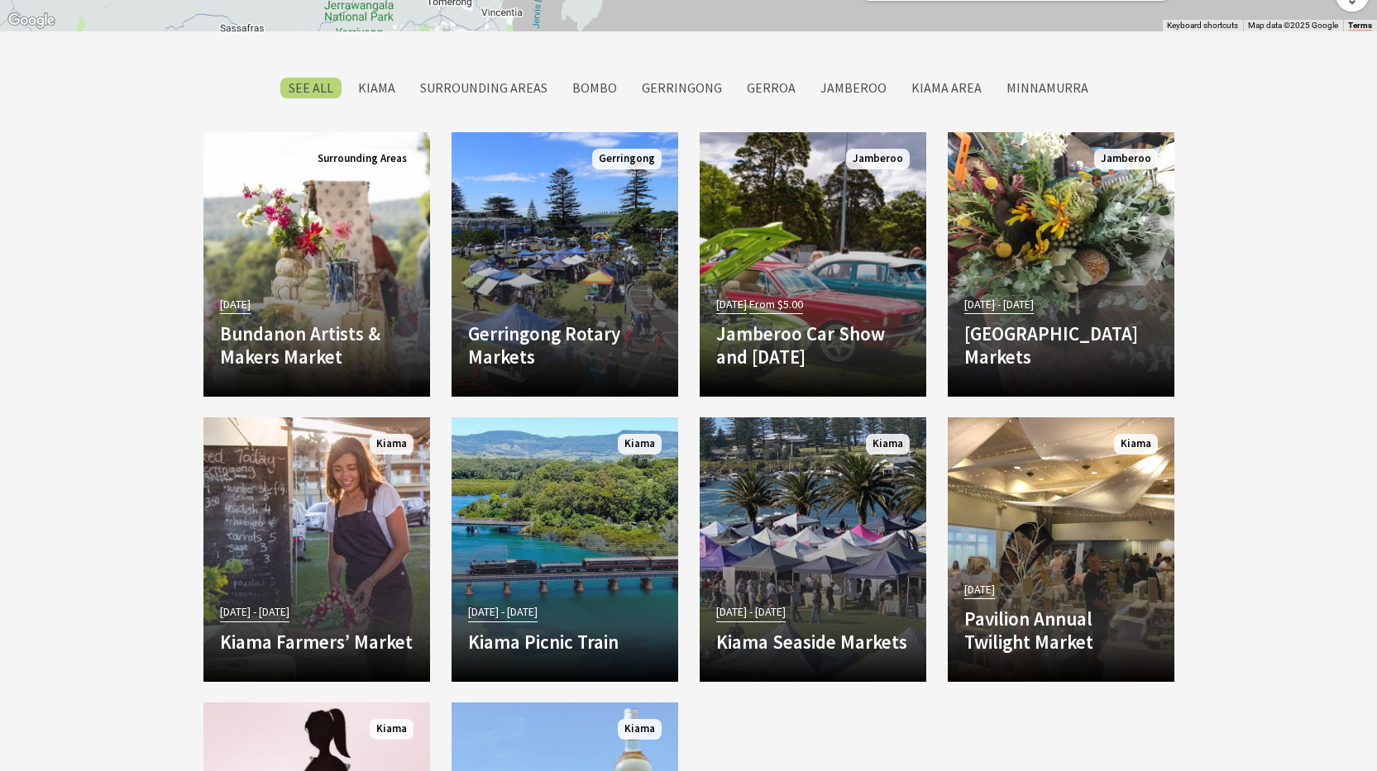
scroll to position [1488, 0]
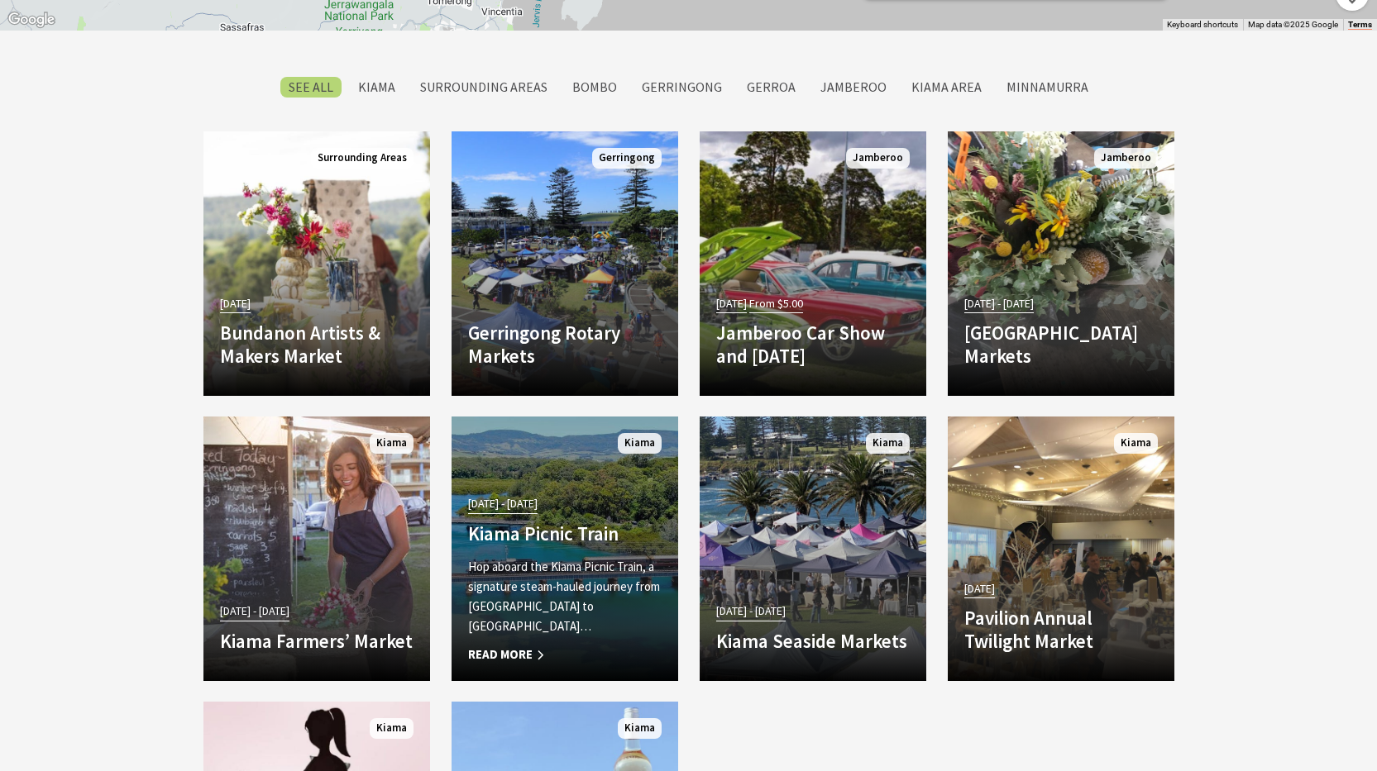
click at [537, 513] on span "23 Aug 25 - 19 Oct 25" at bounding box center [502, 503] width 69 height 19
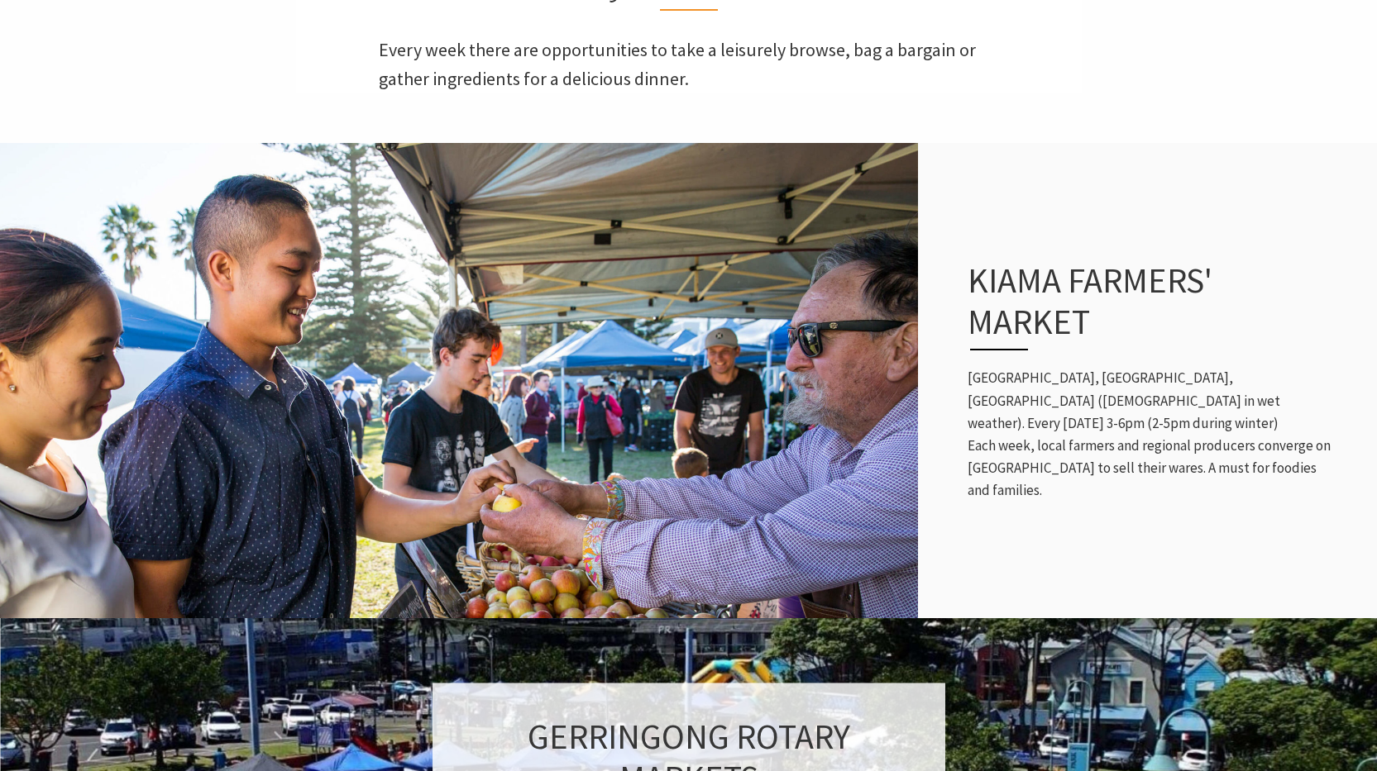
scroll to position [579, 0]
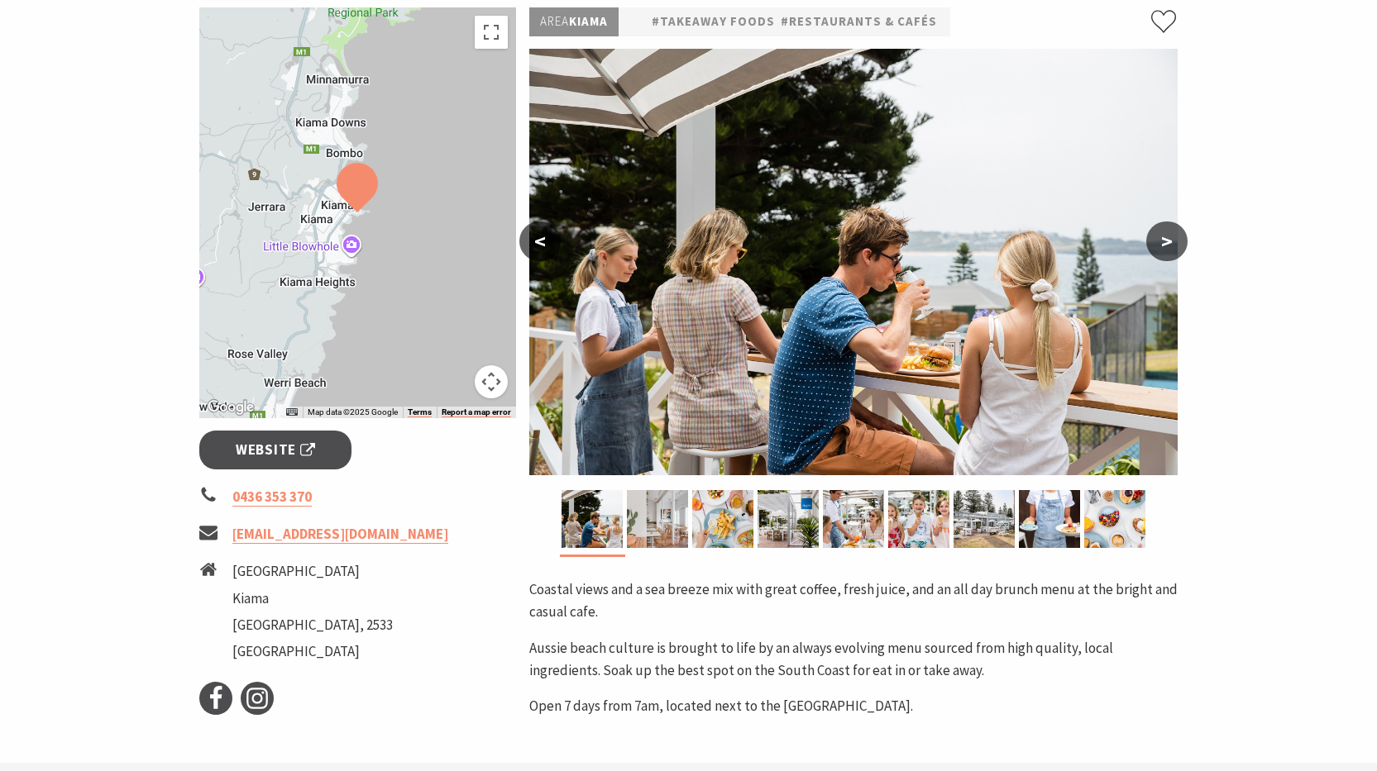
scroll to position [248, 0]
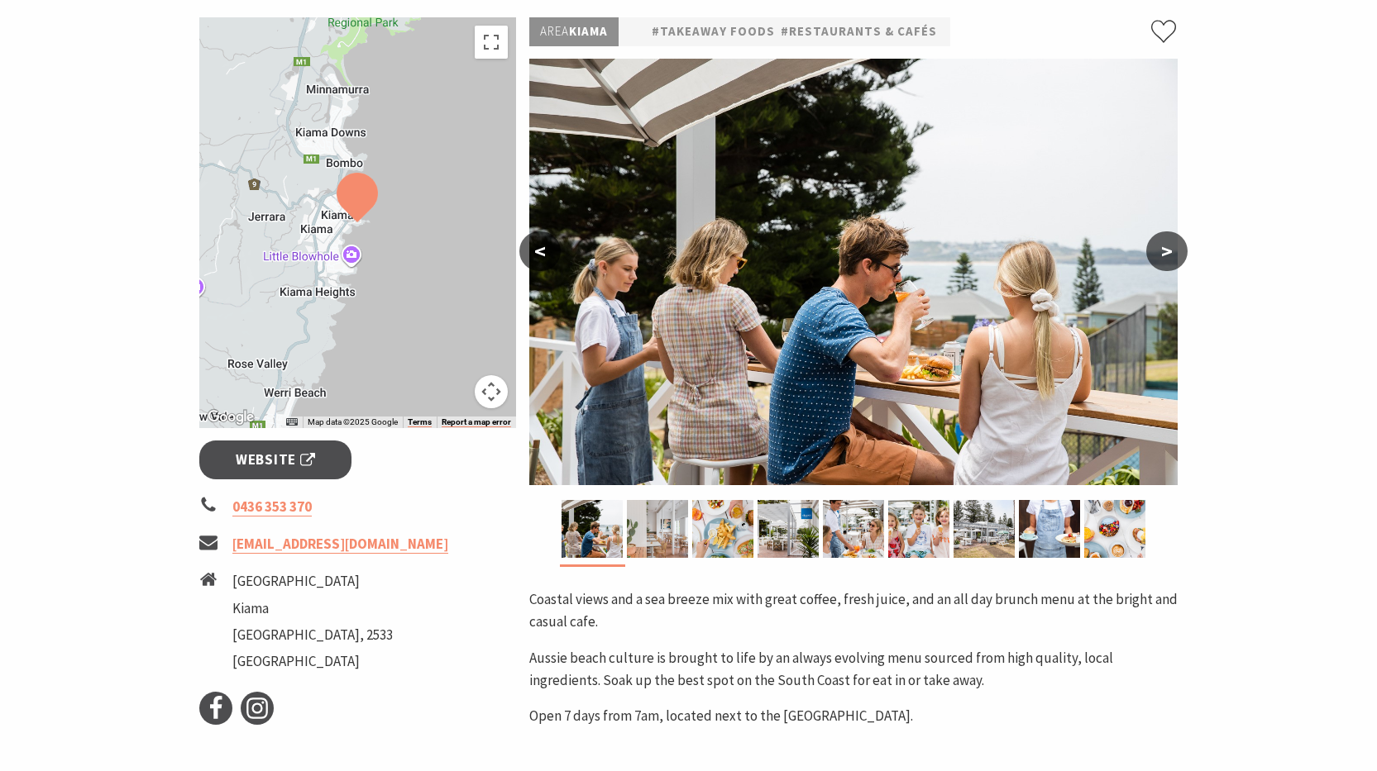
click at [1164, 249] on button ">" at bounding box center [1166, 251] width 41 height 40
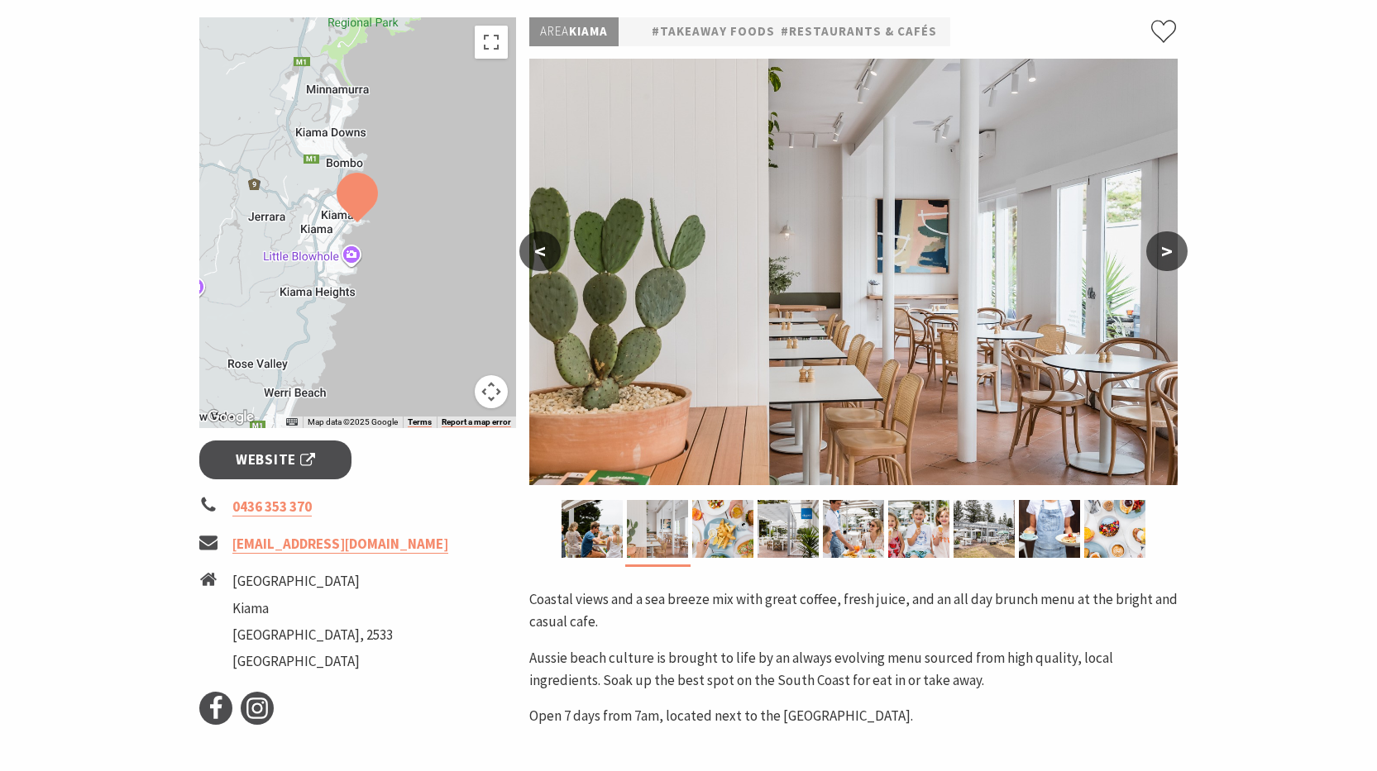
click at [1164, 249] on button ">" at bounding box center [1166, 251] width 41 height 40
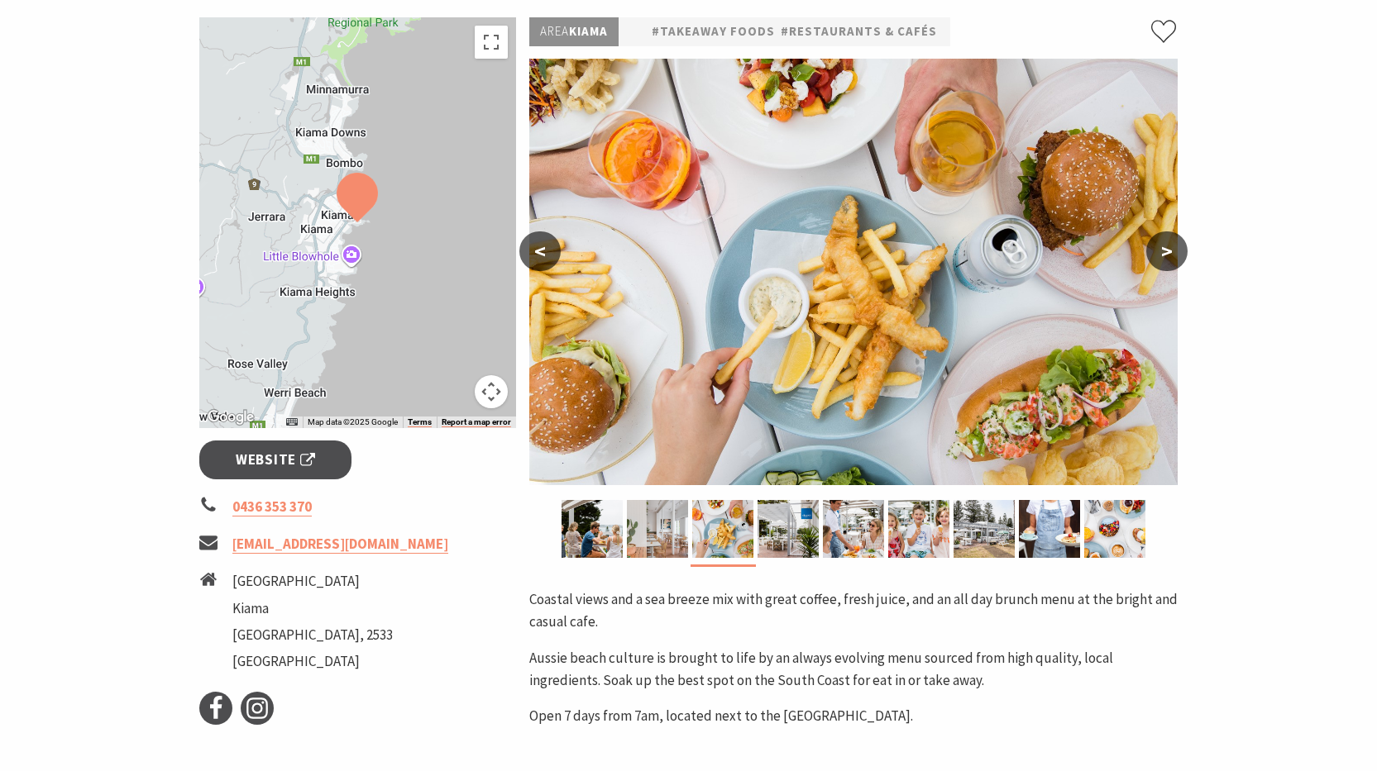
click at [1164, 249] on button ">" at bounding box center [1166, 251] width 41 height 40
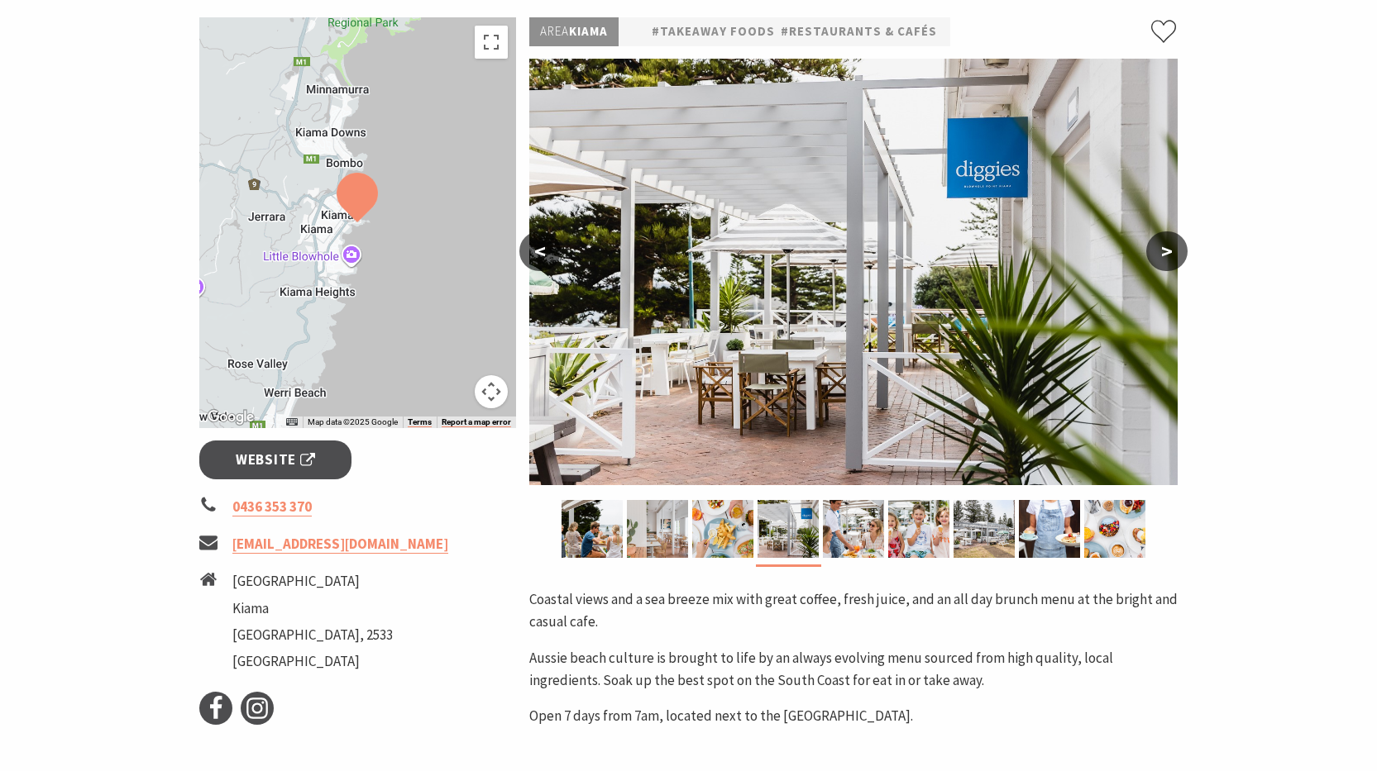
click at [1164, 249] on button ">" at bounding box center [1166, 251] width 41 height 40
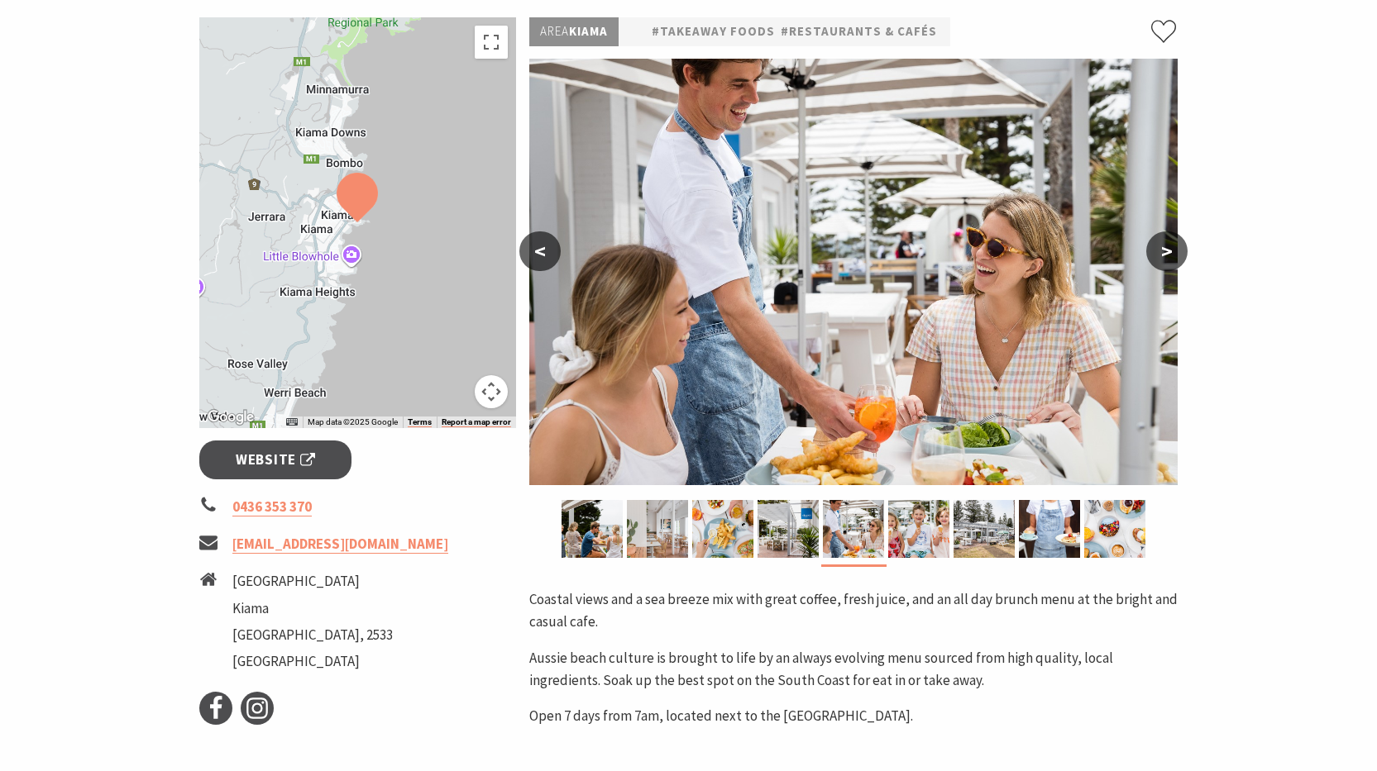
click at [1164, 249] on button ">" at bounding box center [1166, 251] width 41 height 40
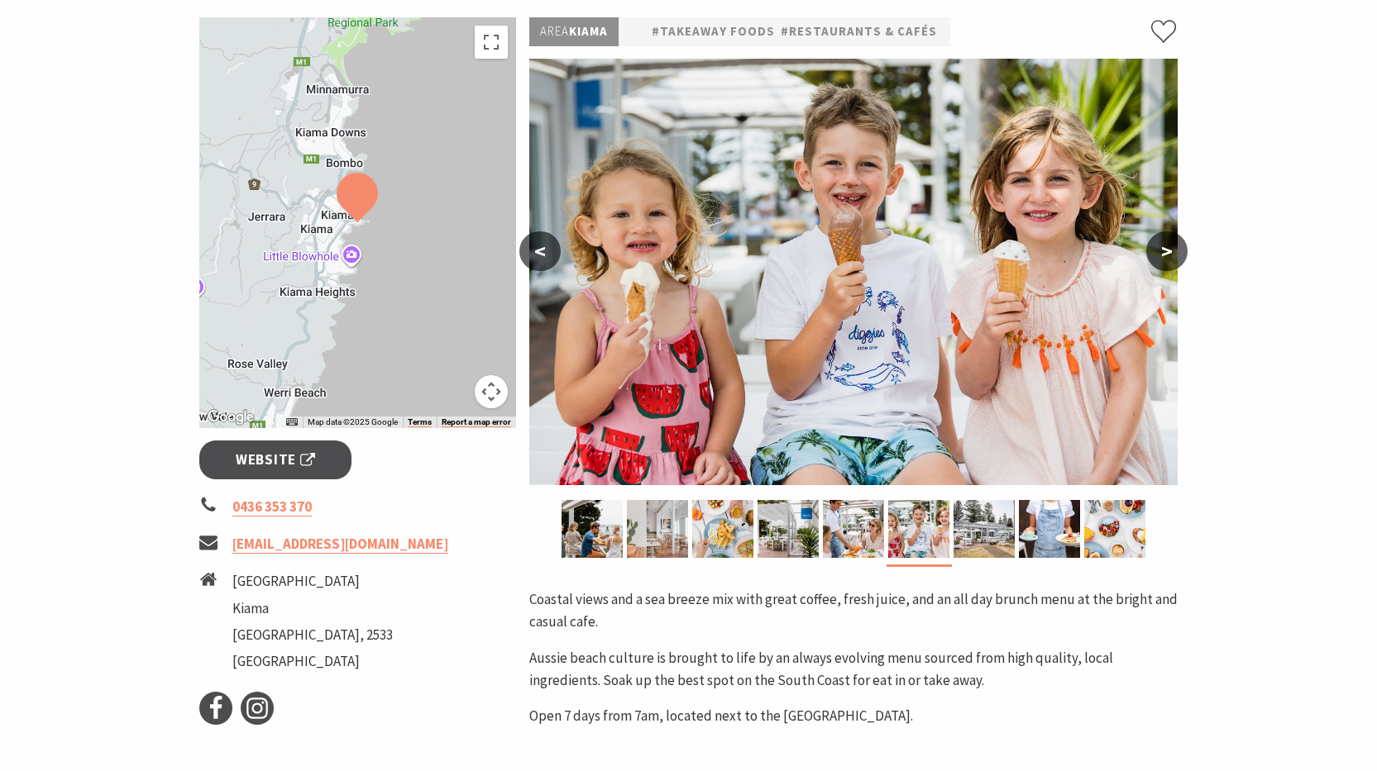
click at [1164, 249] on button ">" at bounding box center [1166, 251] width 41 height 40
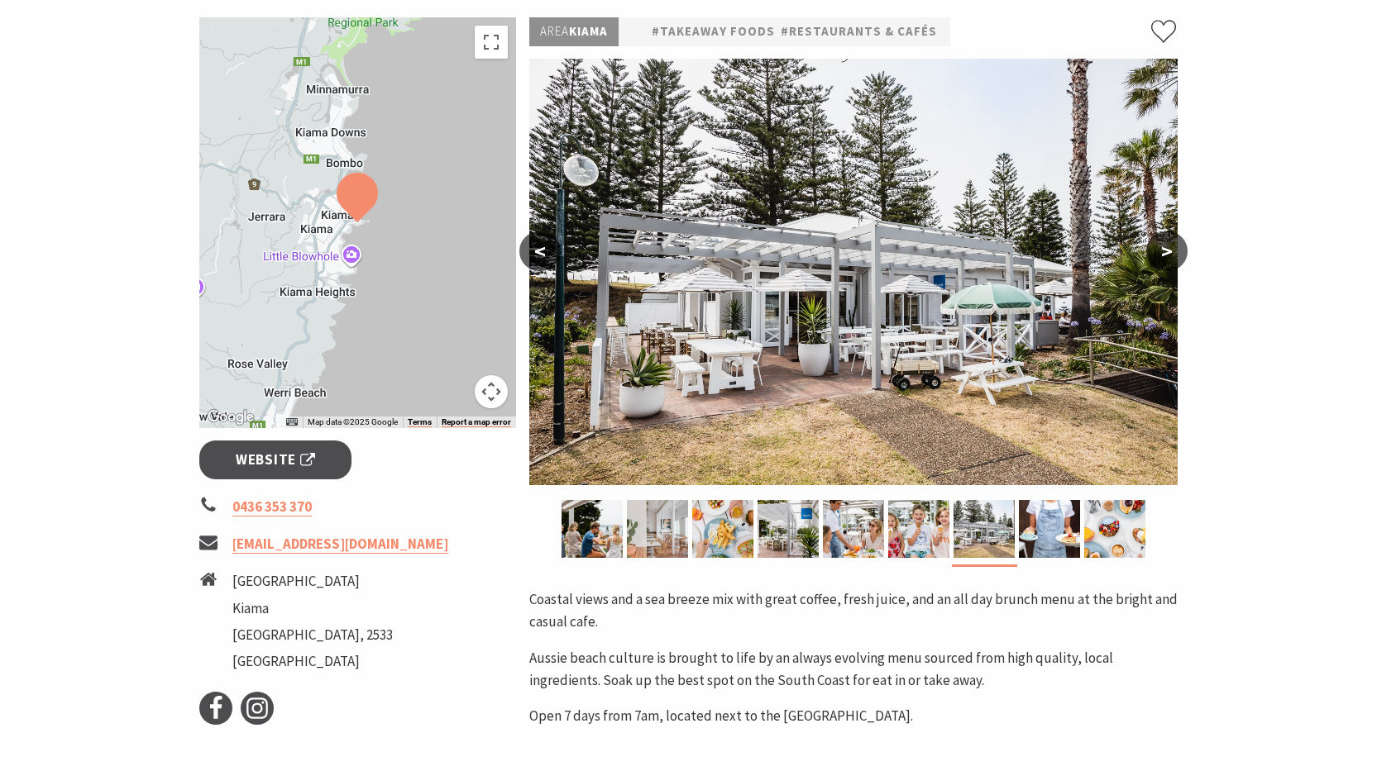
click at [1164, 249] on button ">" at bounding box center [1166, 251] width 41 height 40
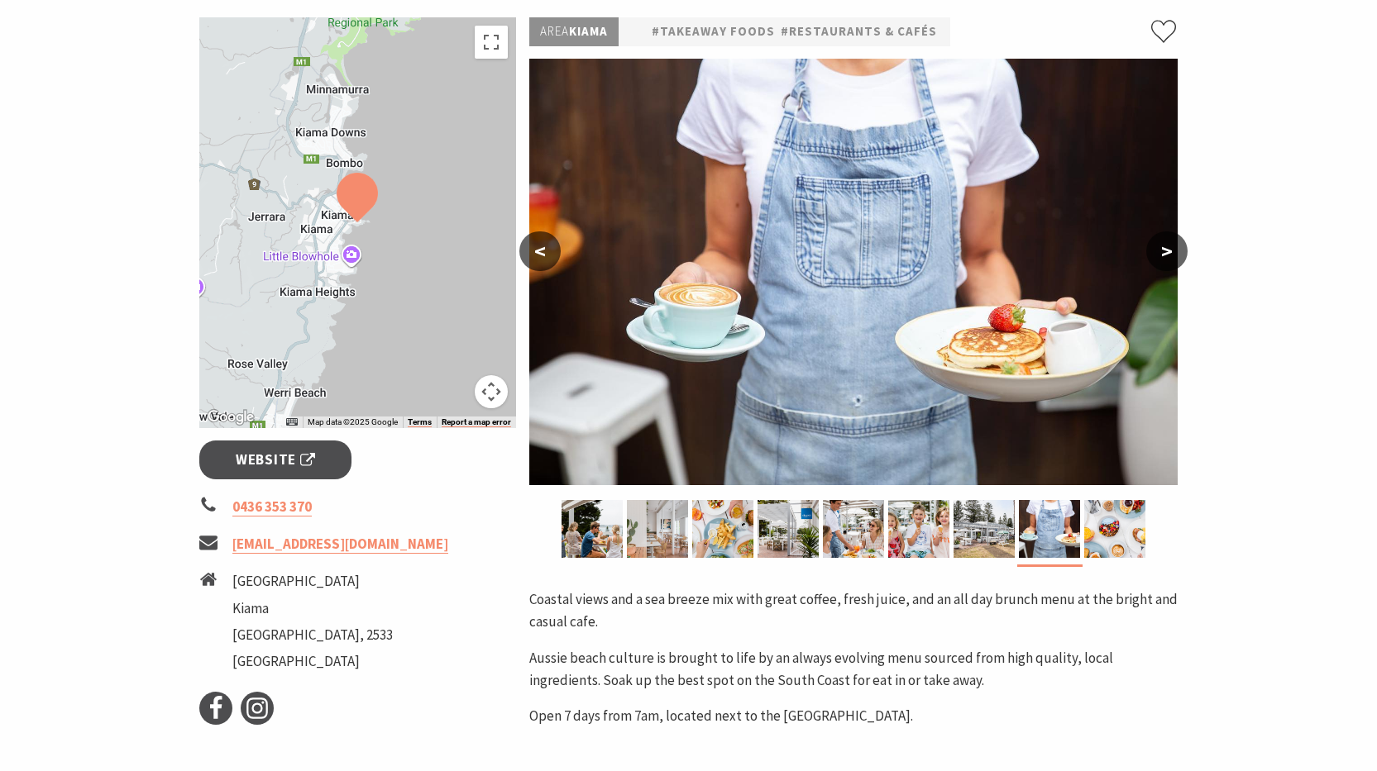
click at [1164, 249] on button ">" at bounding box center [1166, 251] width 41 height 40
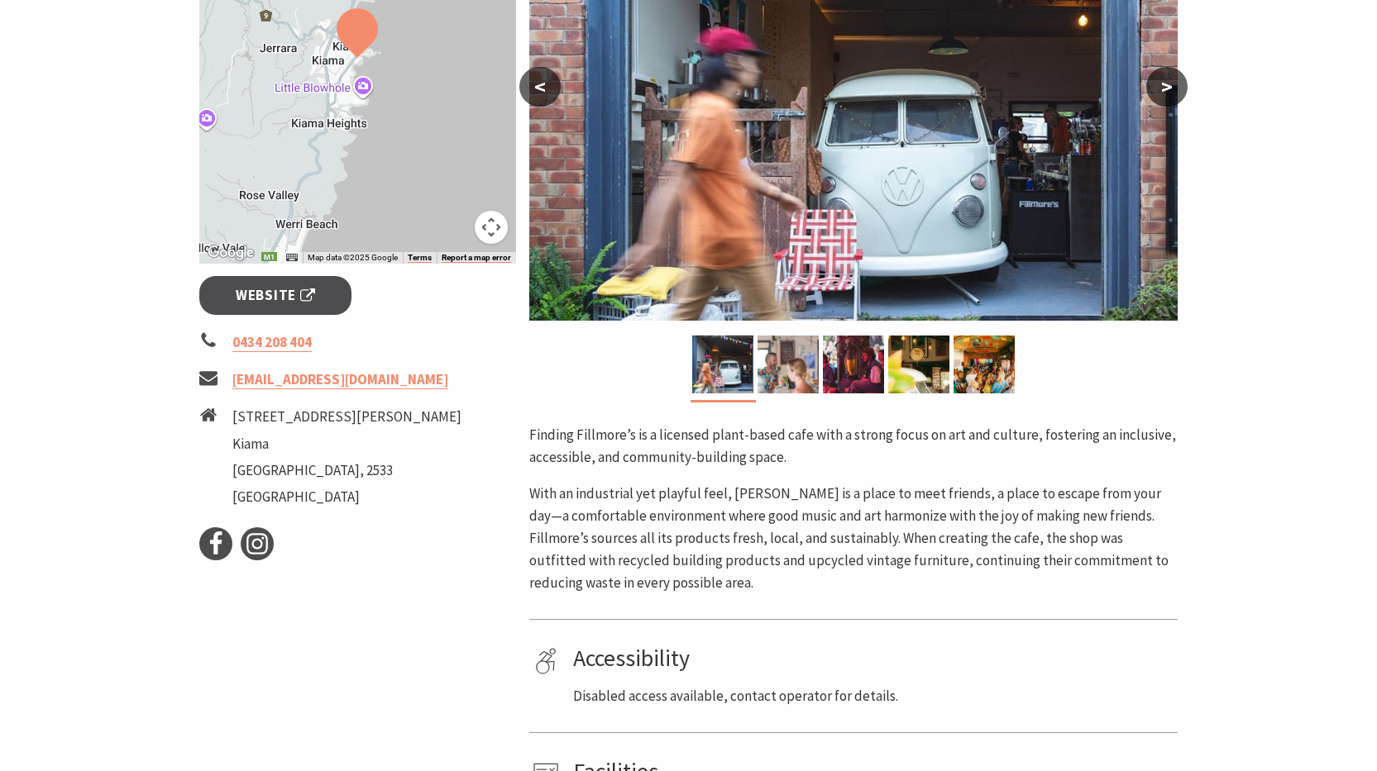
scroll to position [413, 0]
click at [1168, 85] on button ">" at bounding box center [1166, 86] width 41 height 40
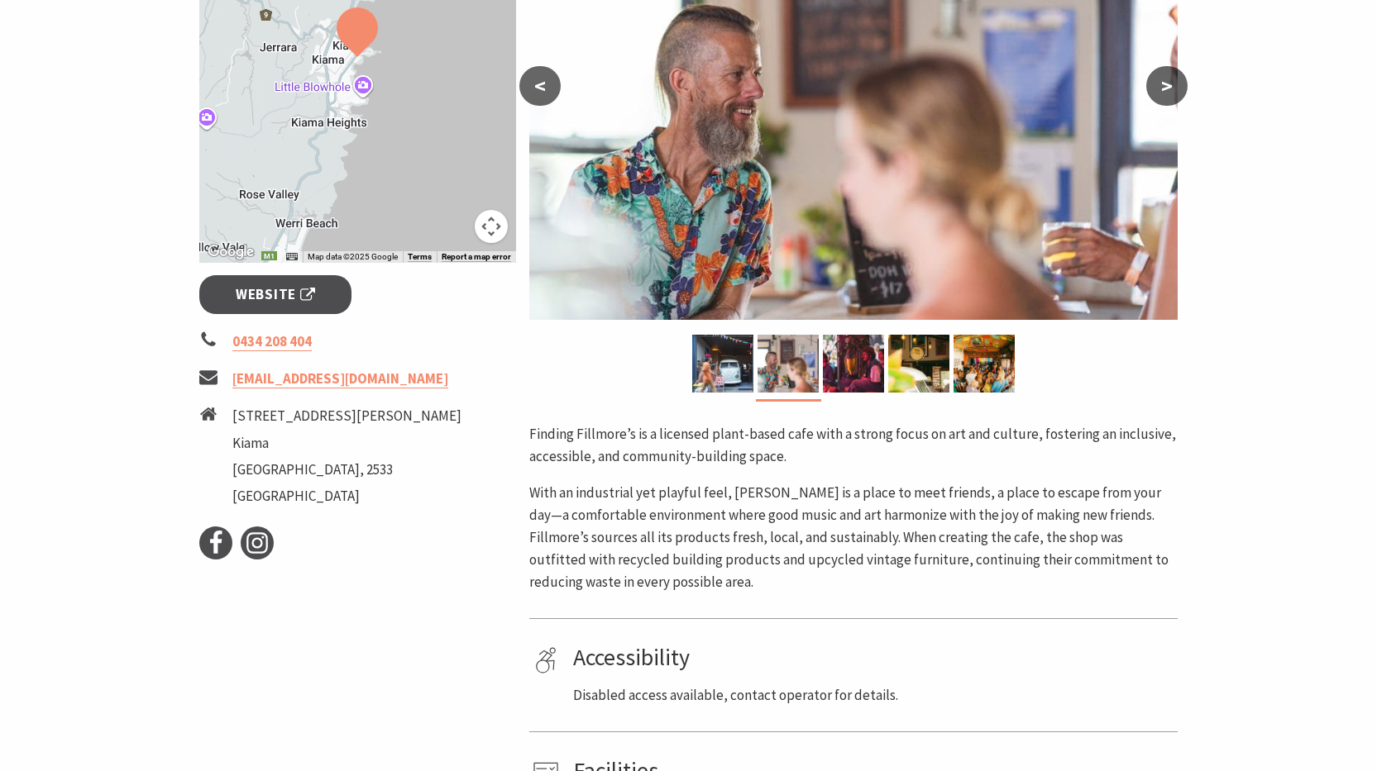
click at [1168, 86] on button ">" at bounding box center [1166, 86] width 41 height 40
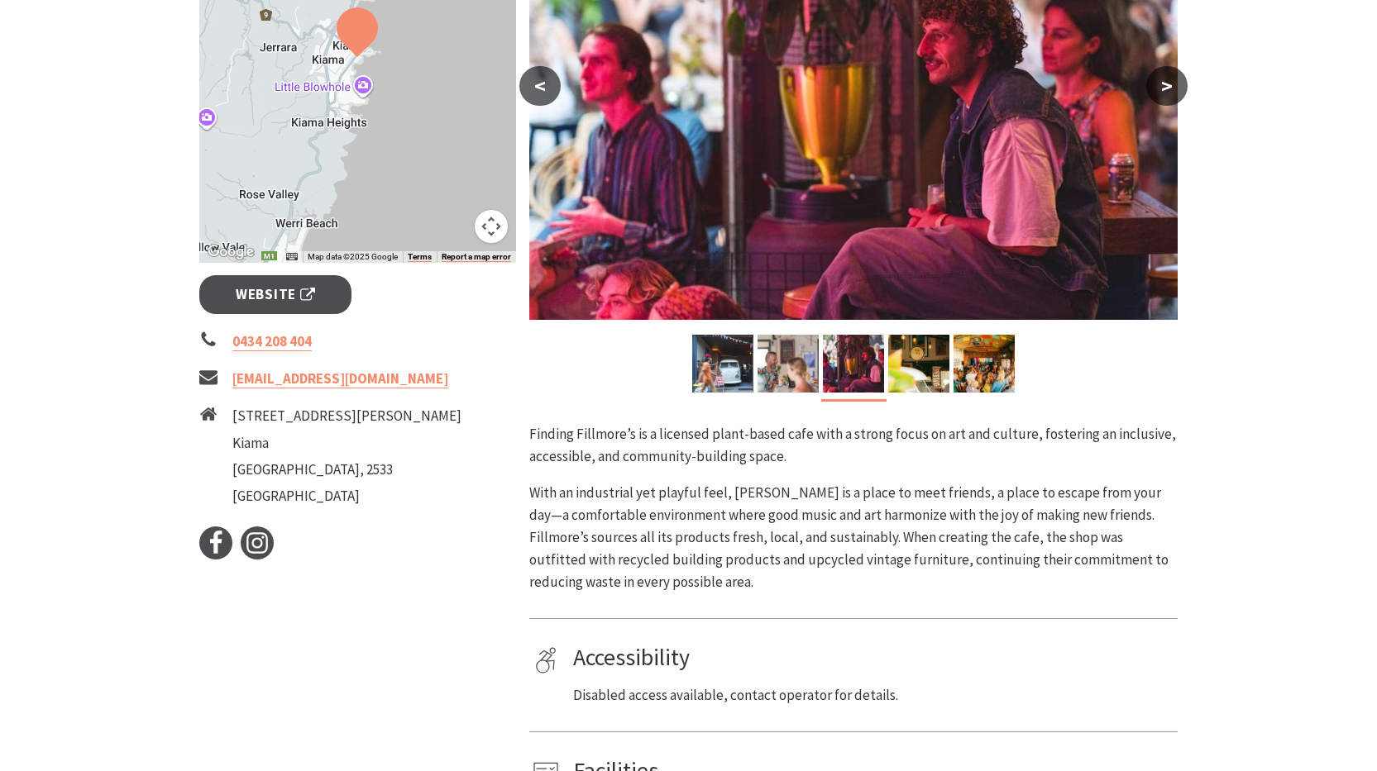
click at [1163, 88] on button ">" at bounding box center [1166, 86] width 41 height 40
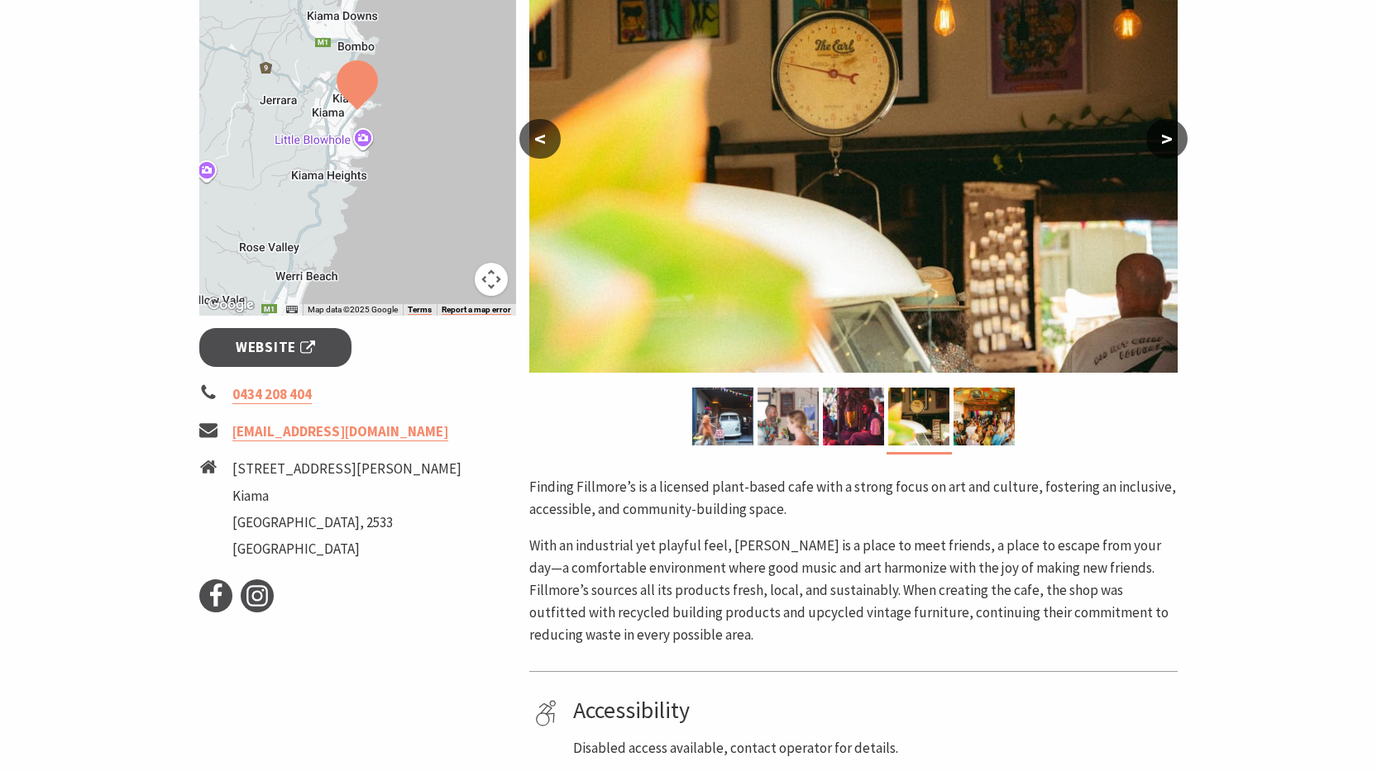
scroll to position [331, 0]
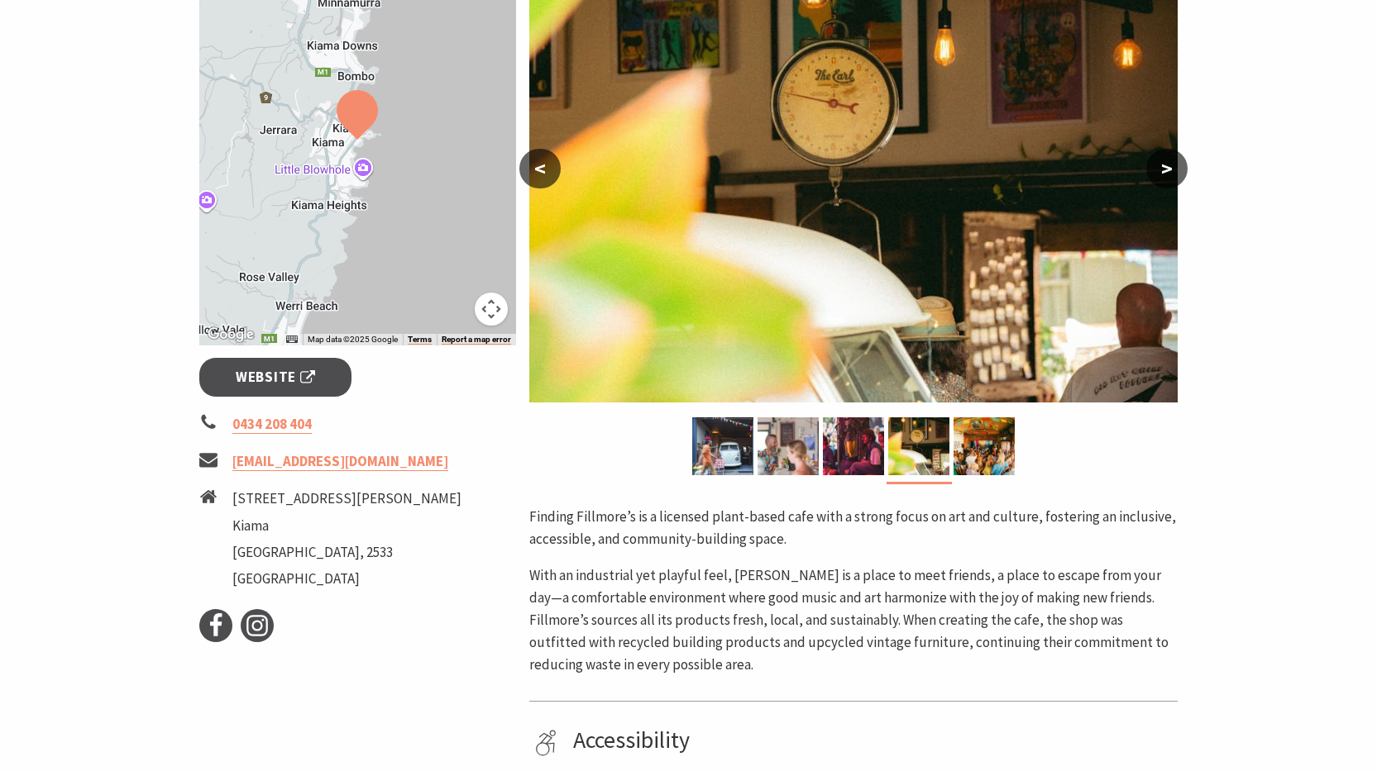
click at [1170, 160] on button ">" at bounding box center [1166, 169] width 41 height 40
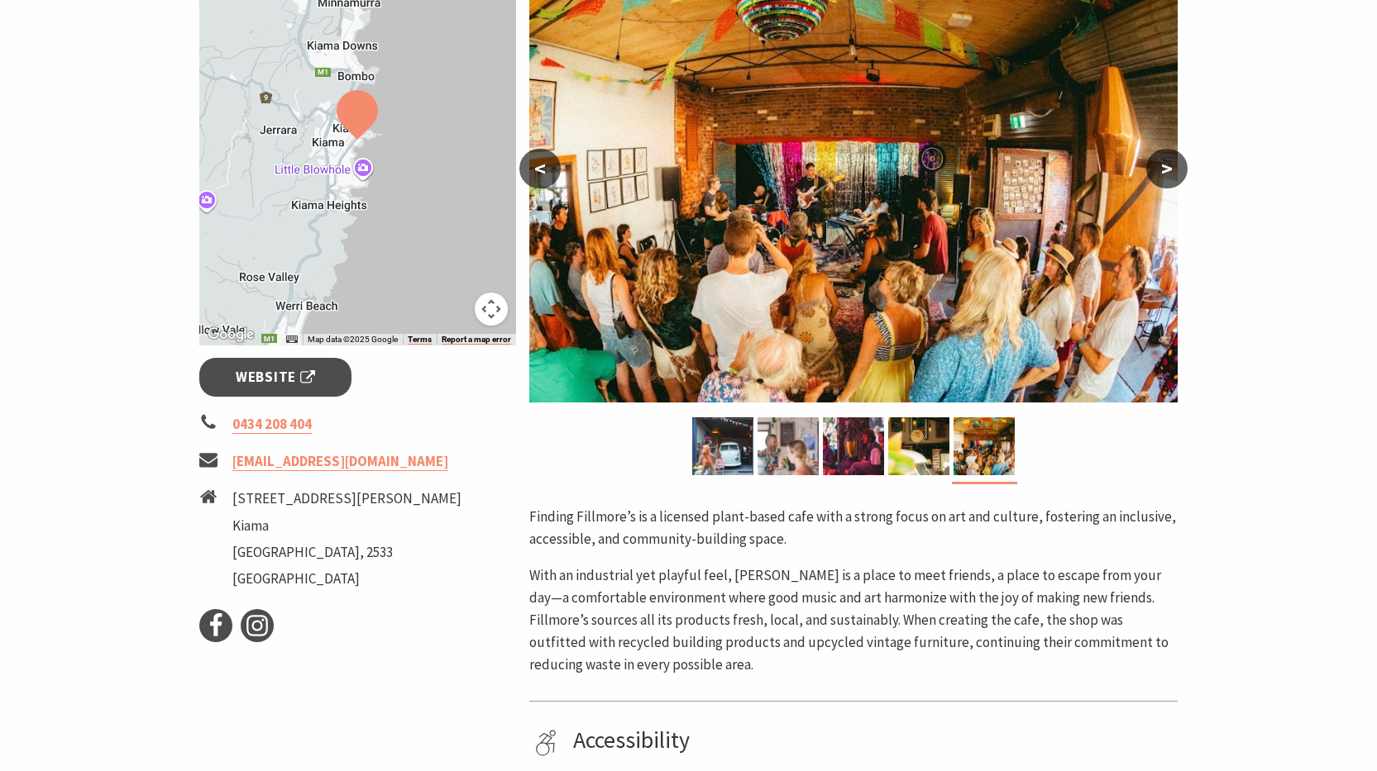
click at [1167, 165] on button ">" at bounding box center [1166, 169] width 41 height 40
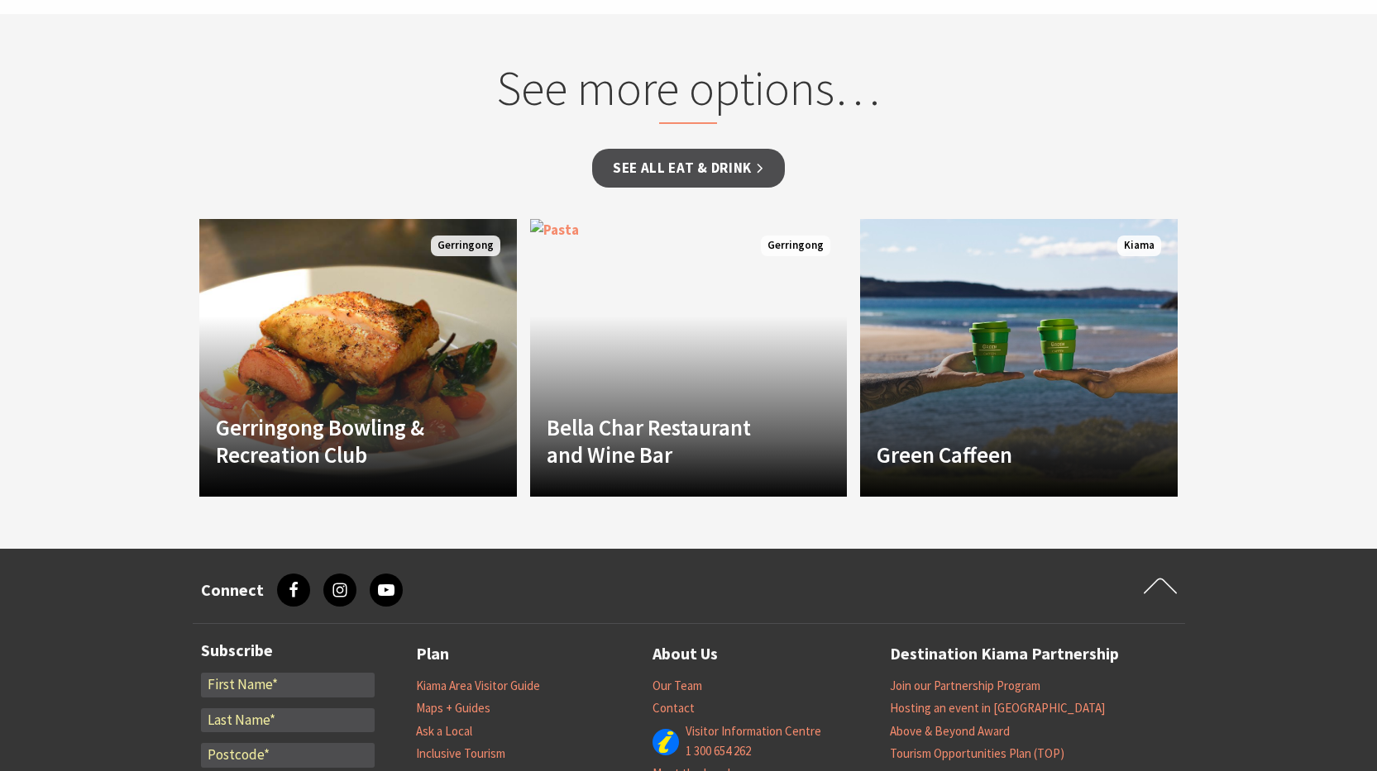
scroll to position [1323, 0]
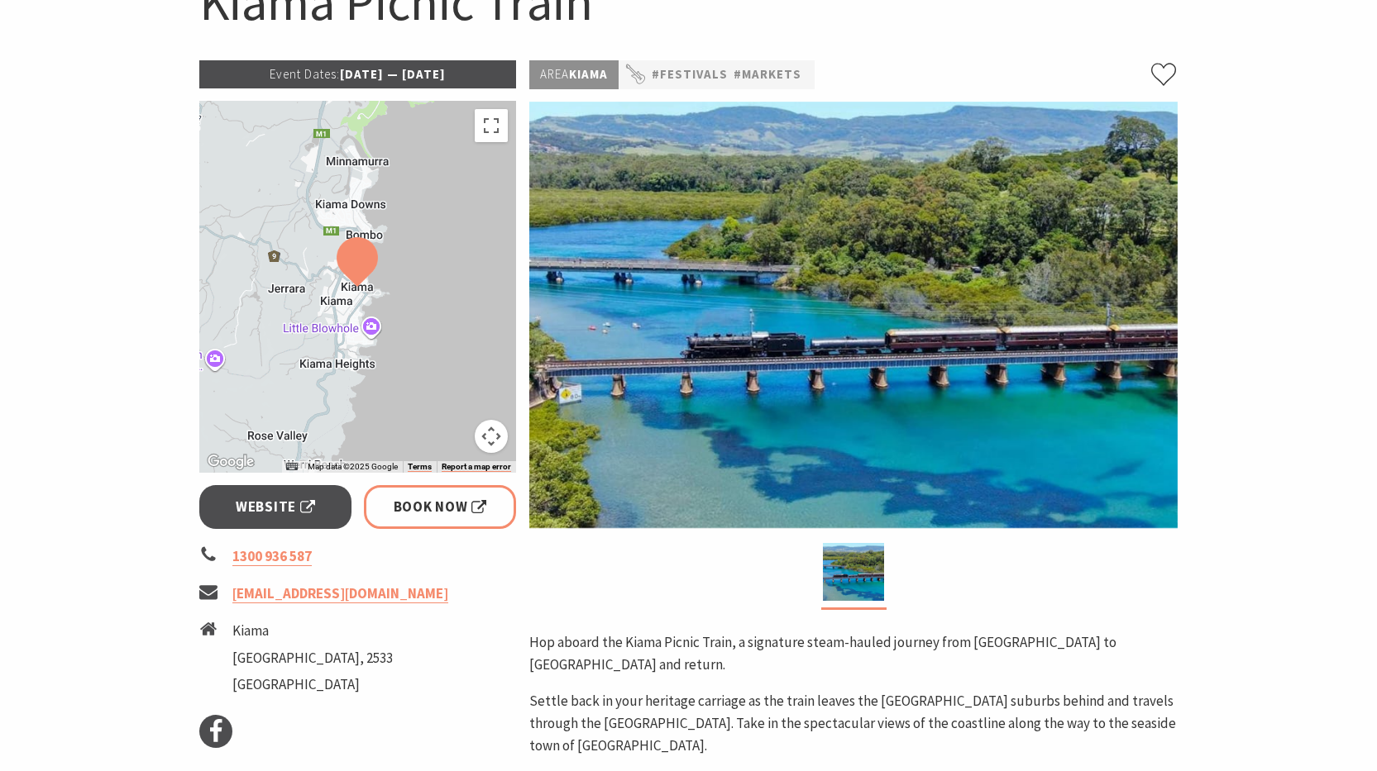
scroll to position [165, 0]
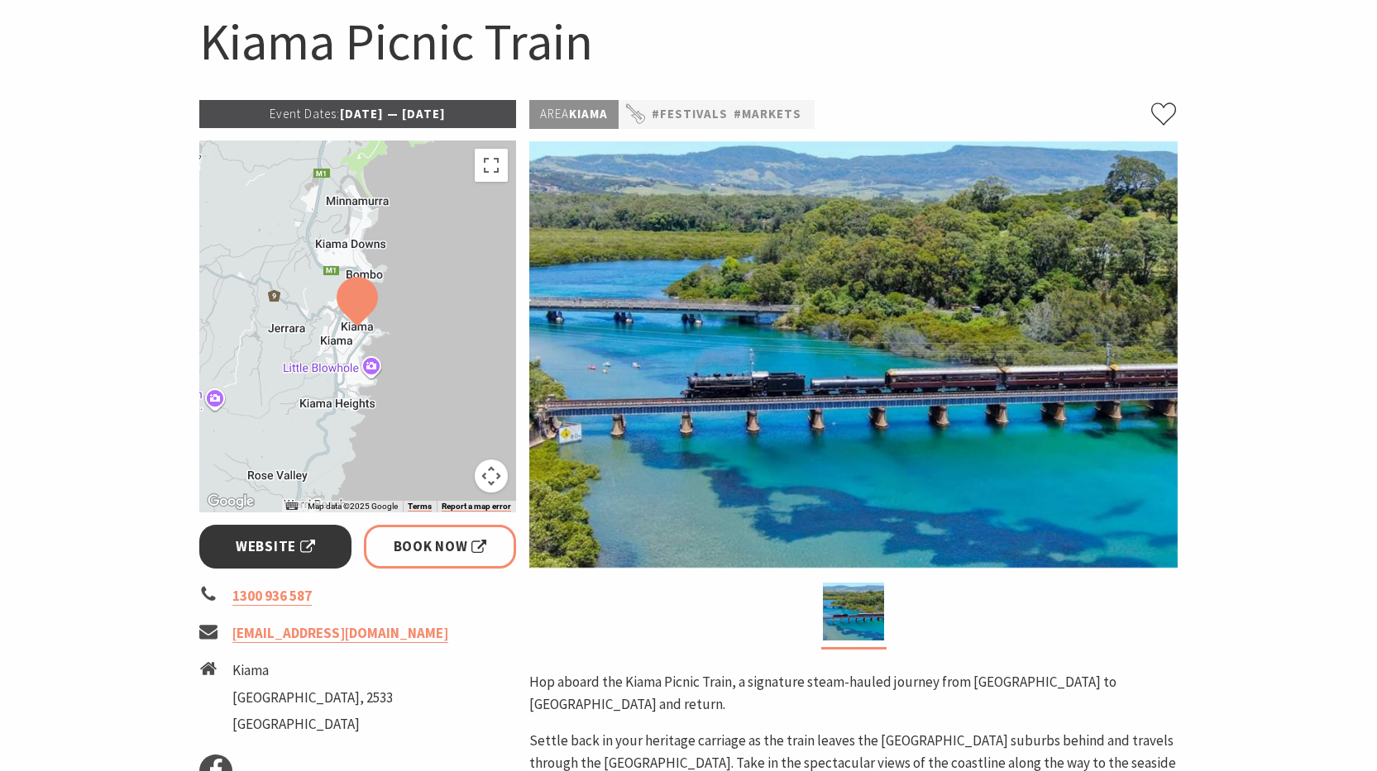
click at [263, 548] on span "Website" at bounding box center [275, 547] width 79 height 22
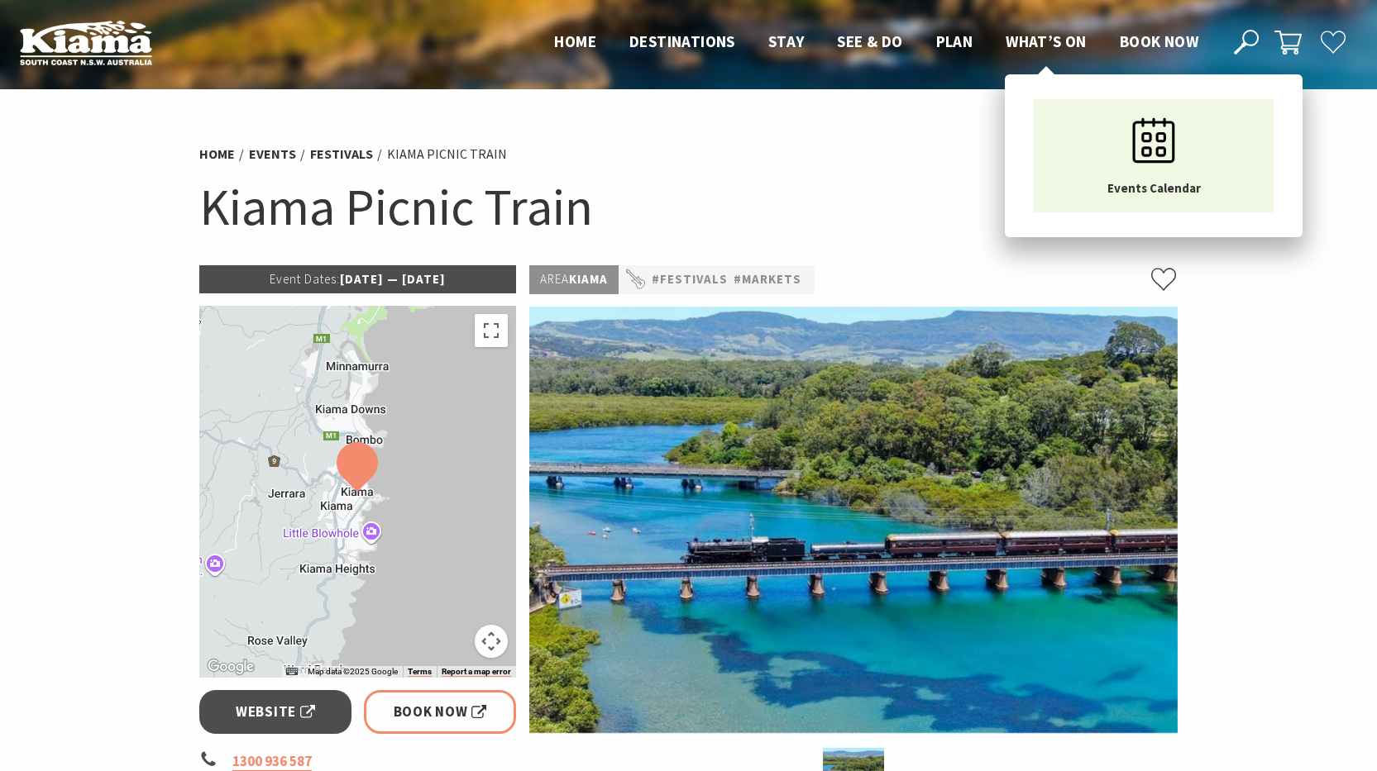
click at [1038, 42] on span "What’s On" at bounding box center [1045, 41] width 81 height 20
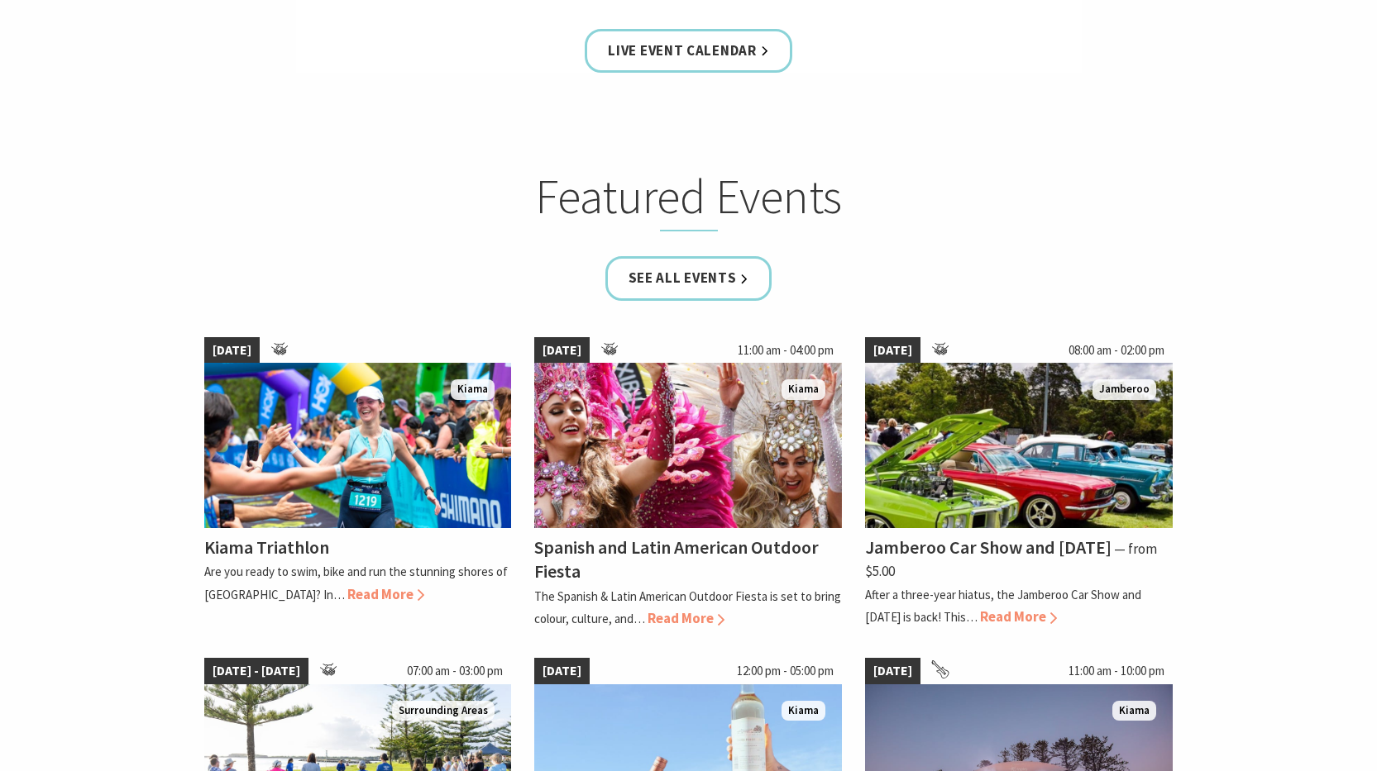
scroll to position [909, 0]
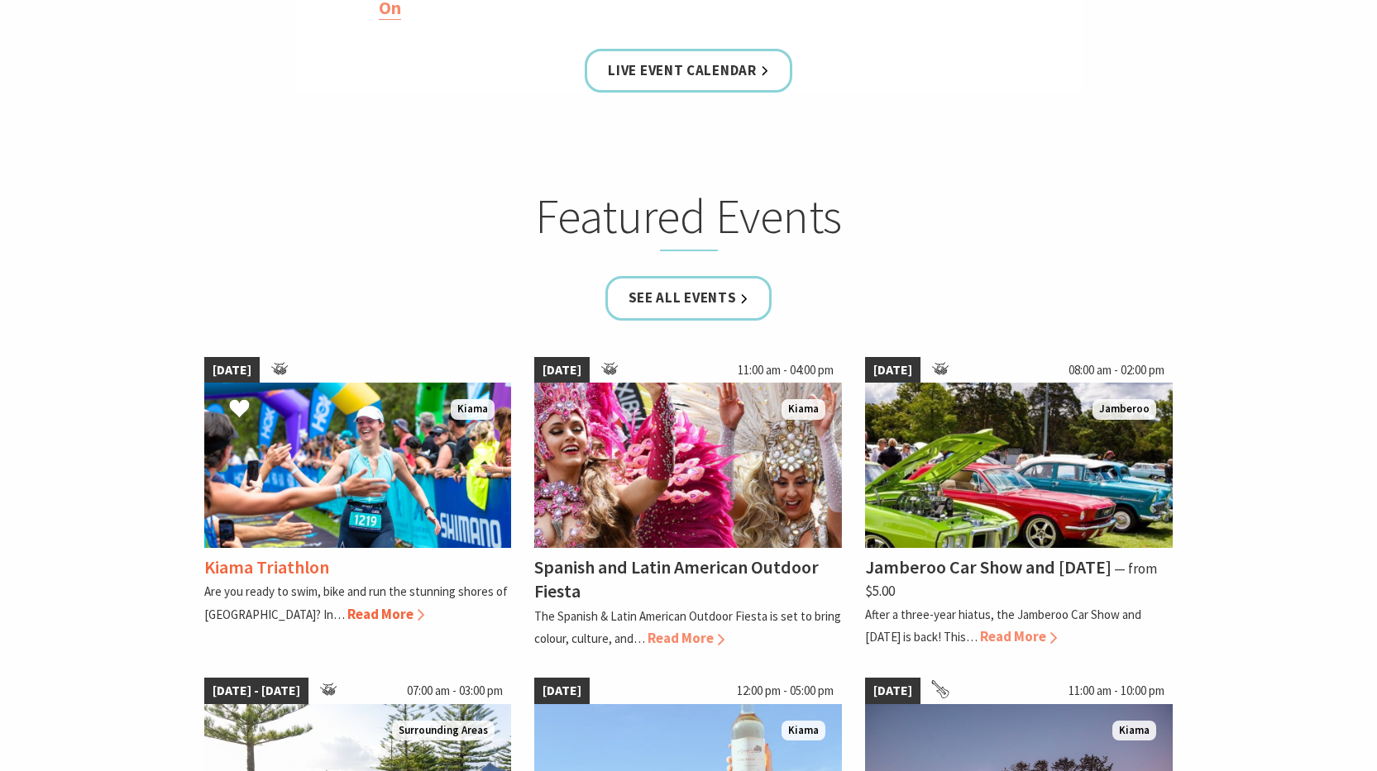
click at [347, 616] on span "Read More" at bounding box center [385, 614] width 77 height 18
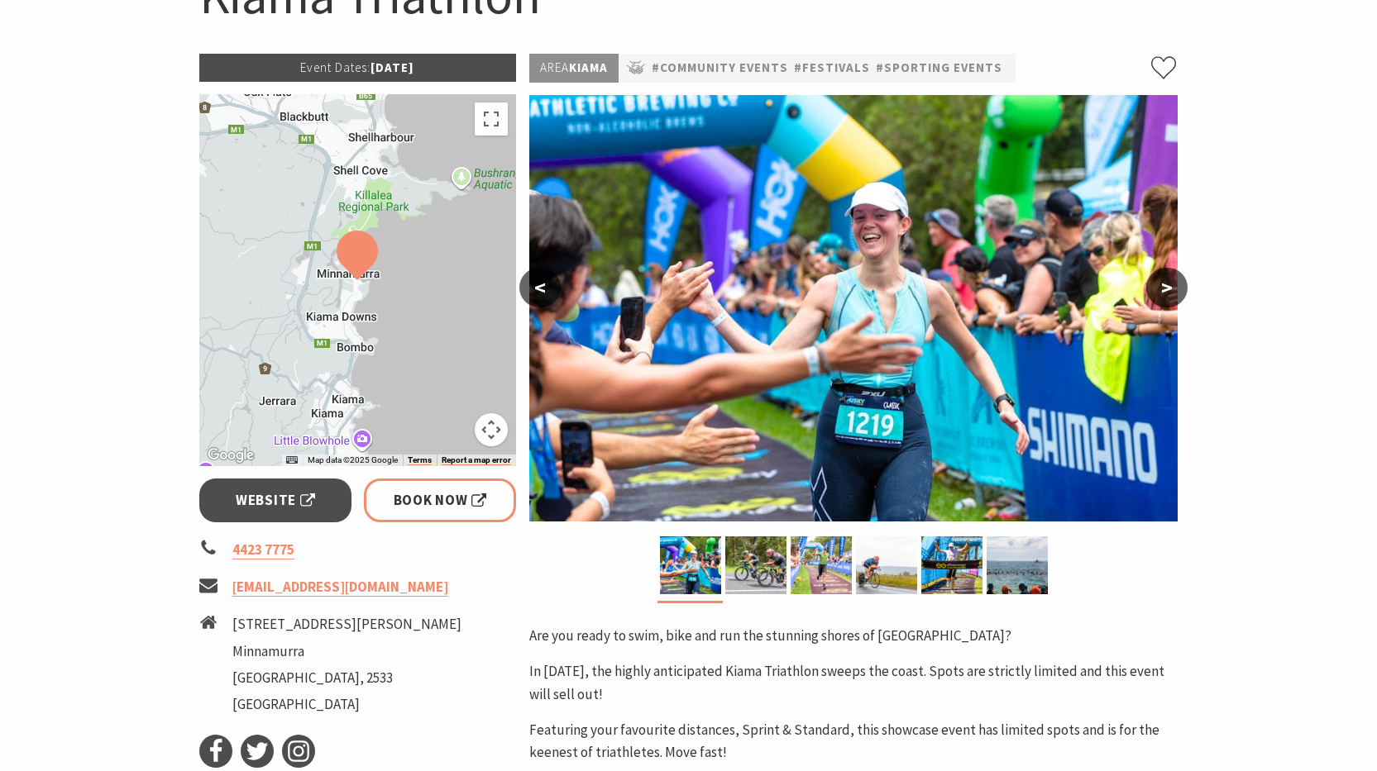
scroll to position [165, 0]
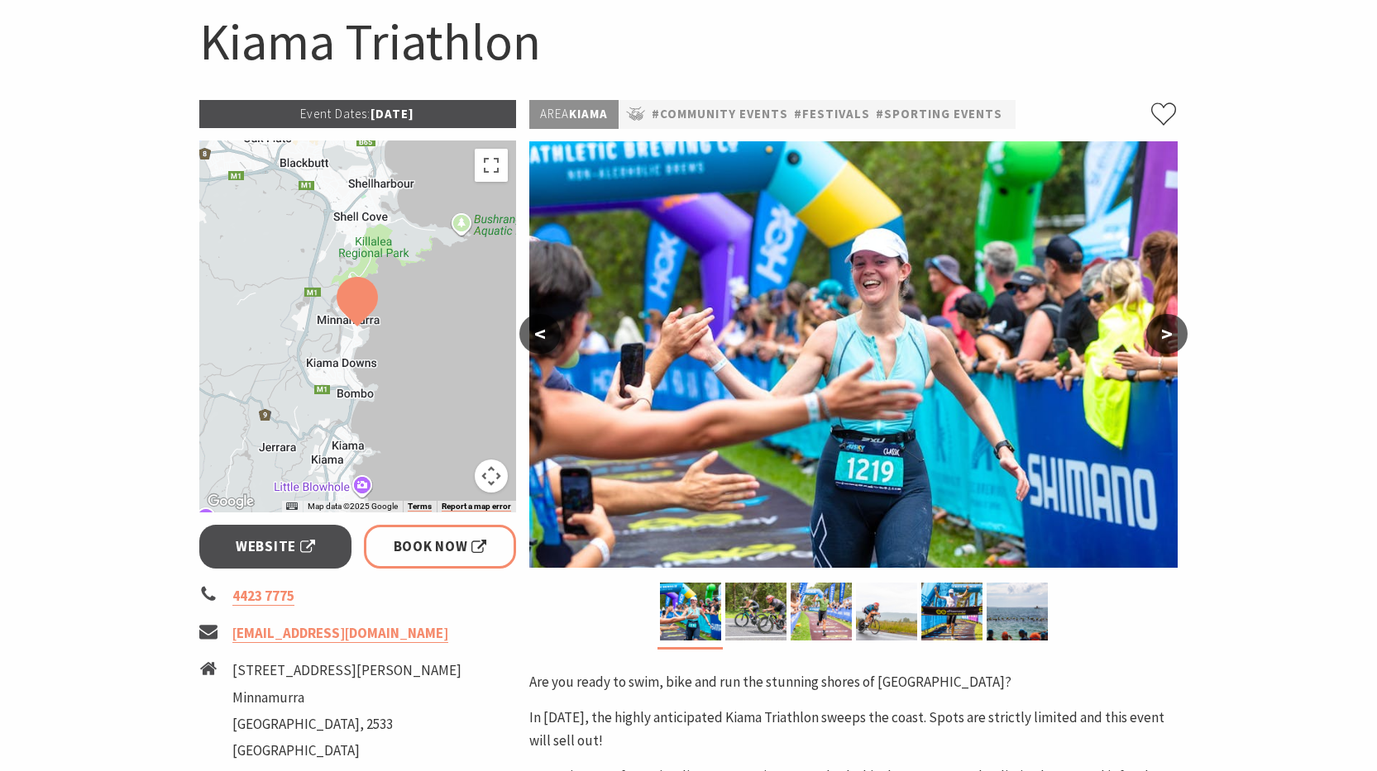
click at [1165, 333] on button ">" at bounding box center [1166, 334] width 41 height 40
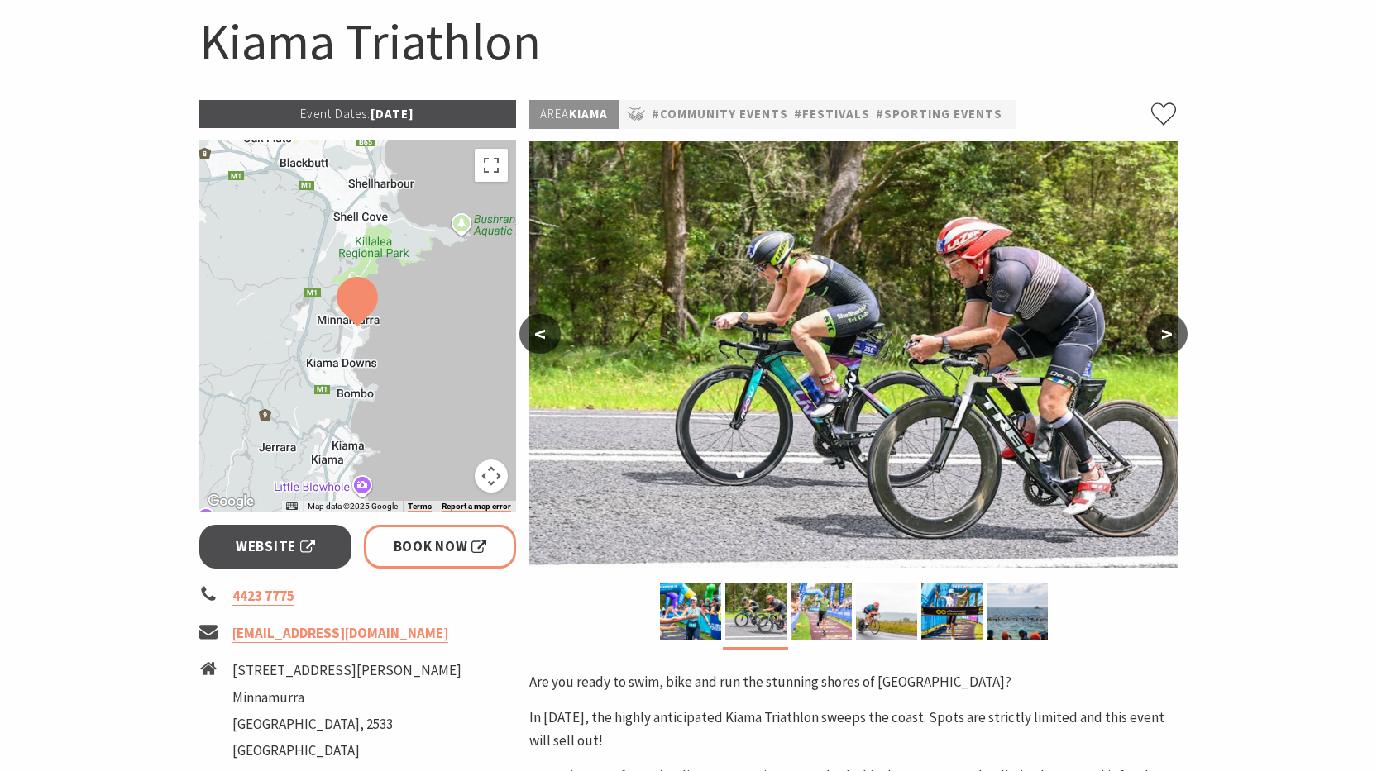
click at [1165, 333] on button ">" at bounding box center [1166, 334] width 41 height 40
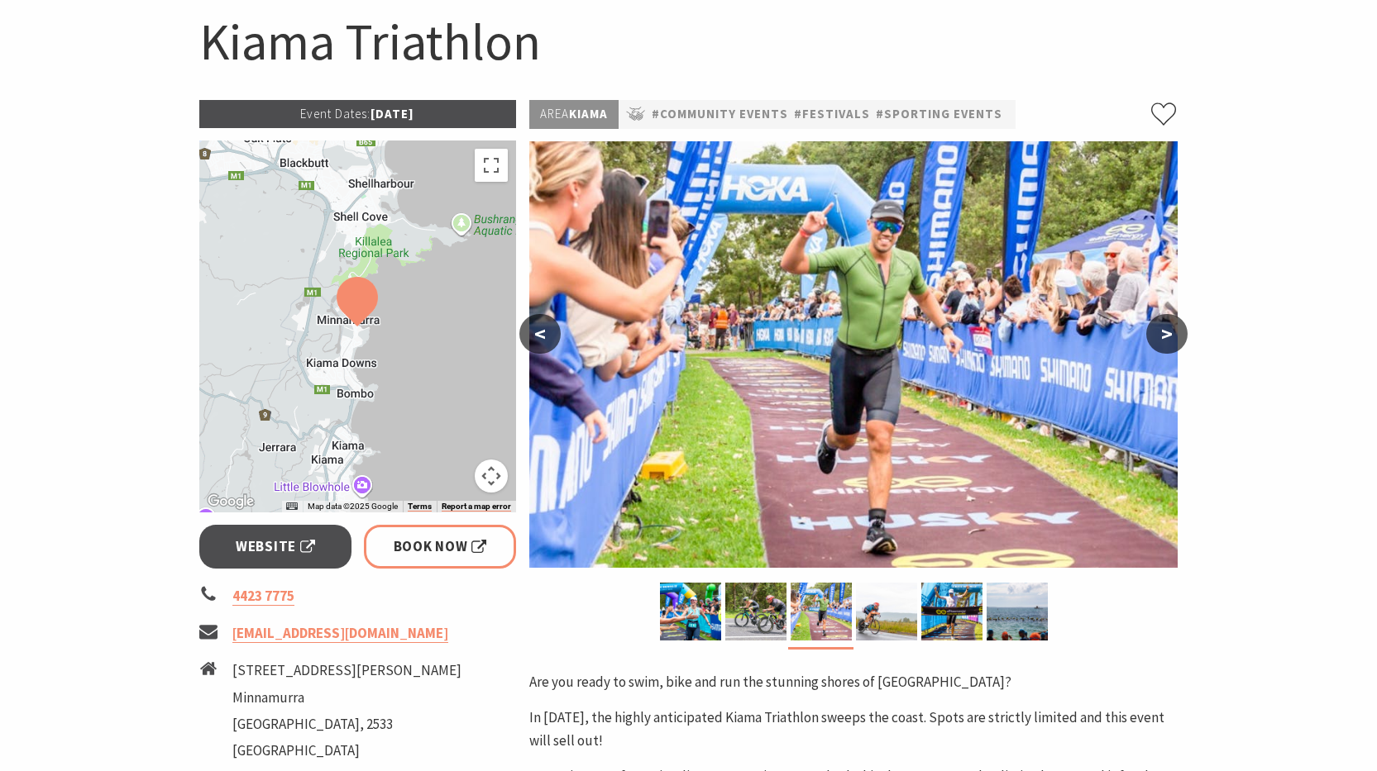
click at [1165, 333] on button ">" at bounding box center [1166, 334] width 41 height 40
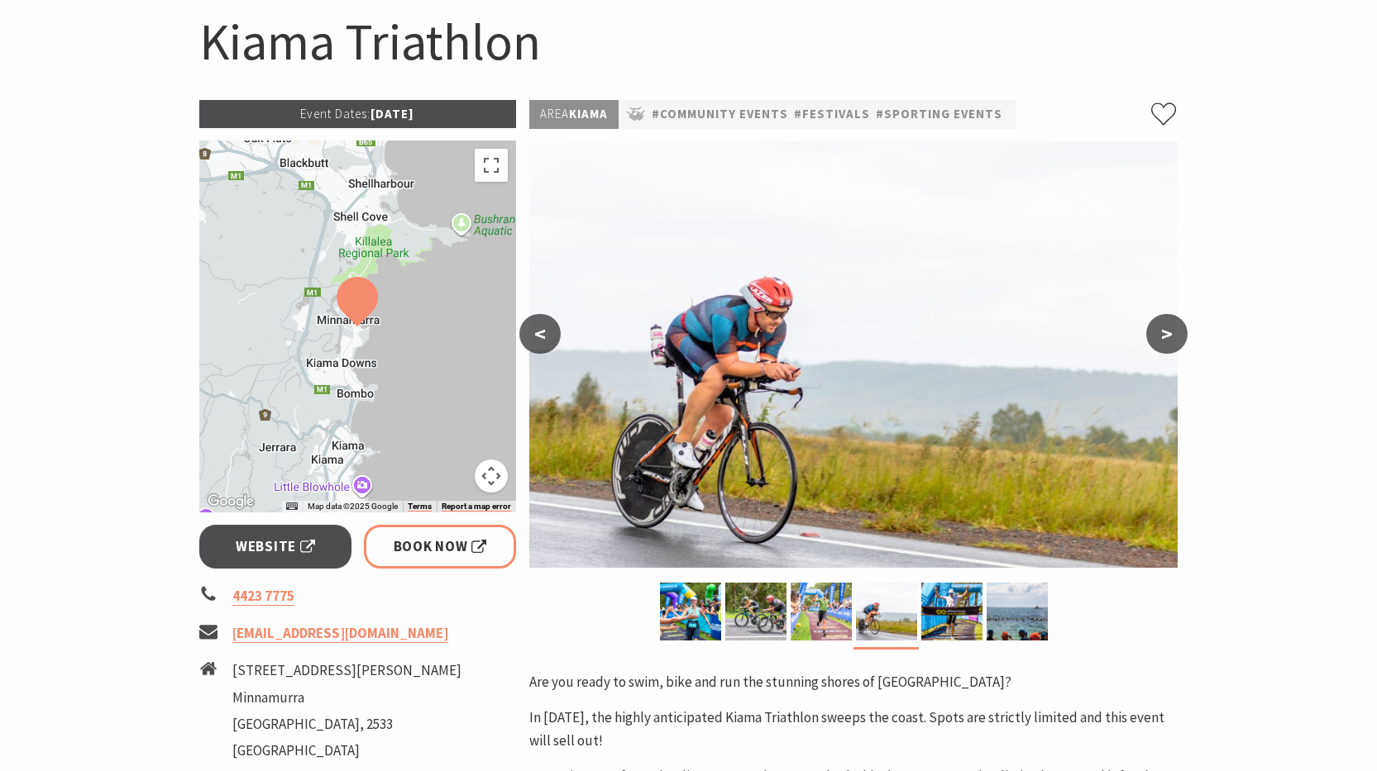
click at [1165, 333] on button ">" at bounding box center [1166, 334] width 41 height 40
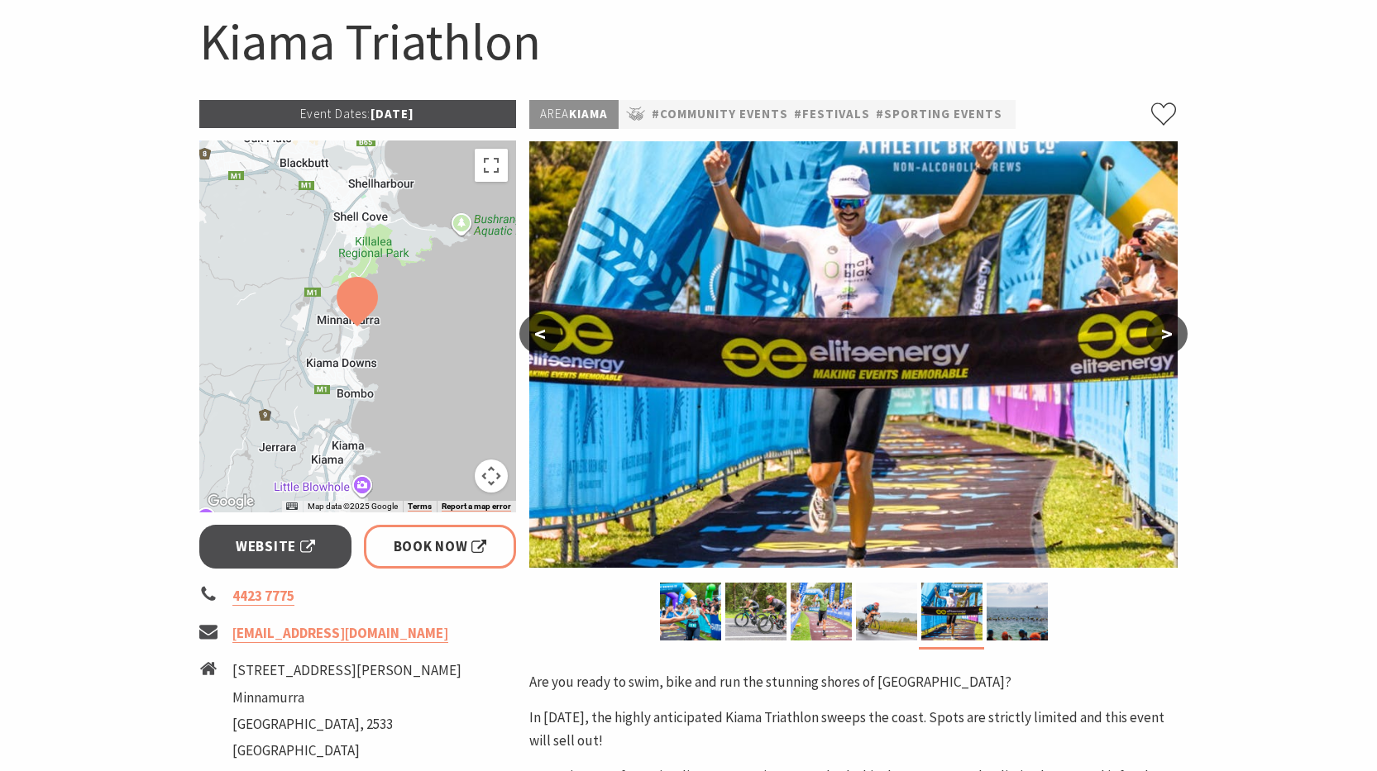
click at [1165, 333] on button ">" at bounding box center [1166, 334] width 41 height 40
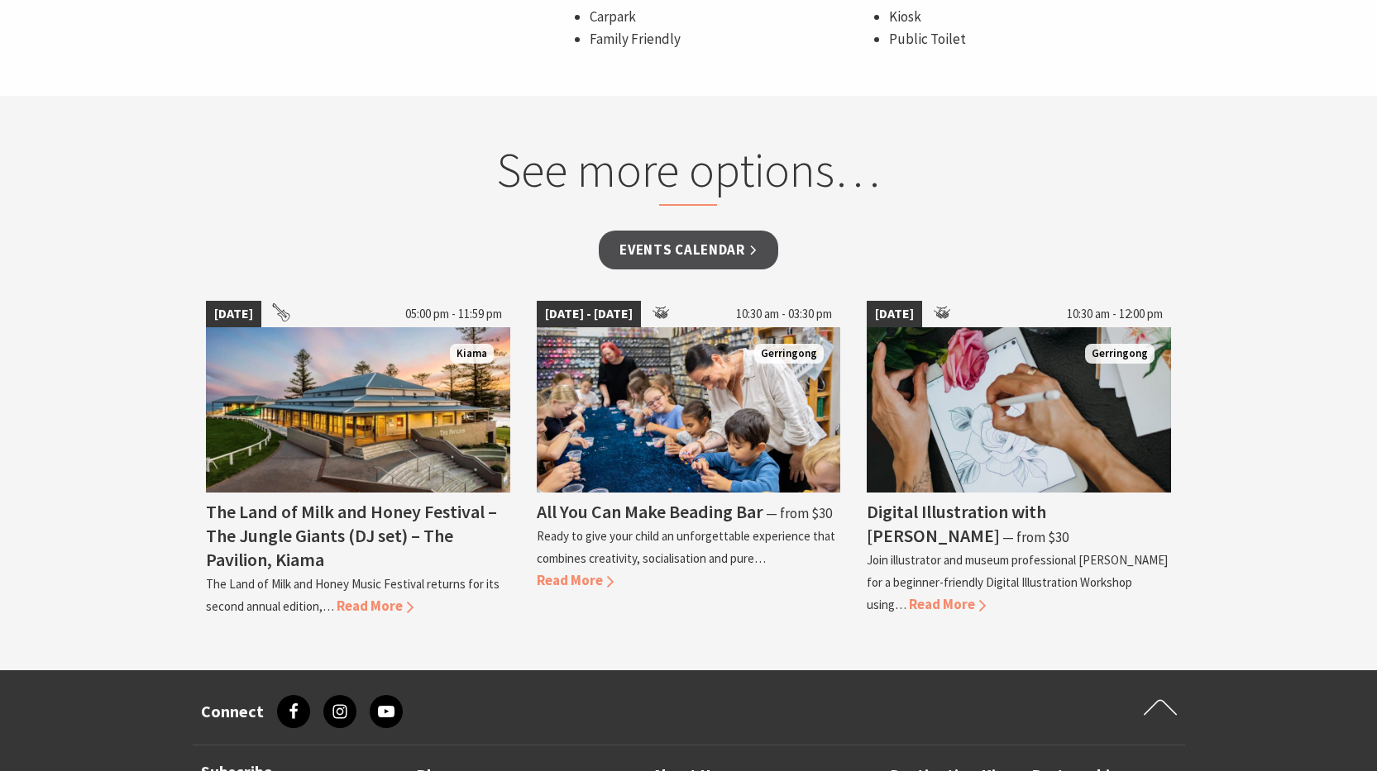
scroll to position [1323, 0]
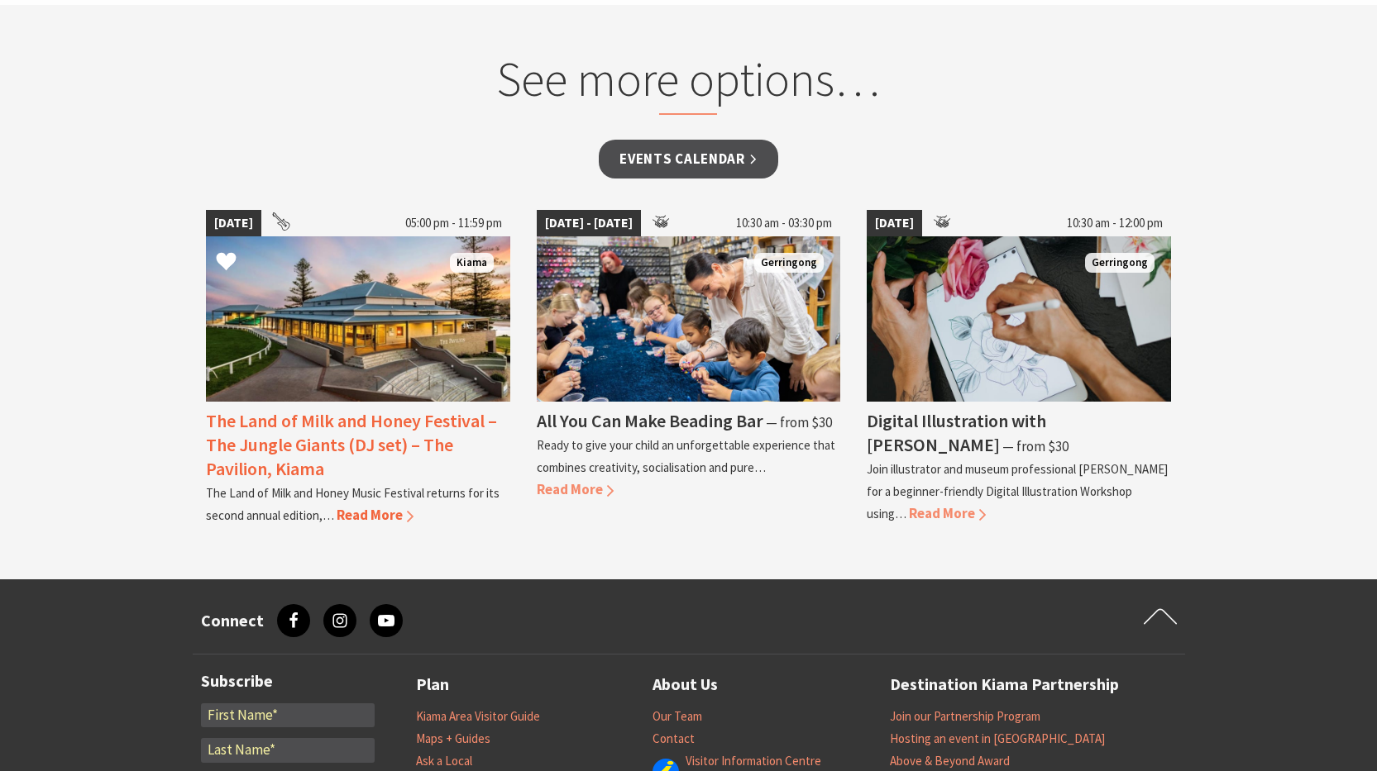
click at [346, 326] on img at bounding box center [358, 318] width 304 height 165
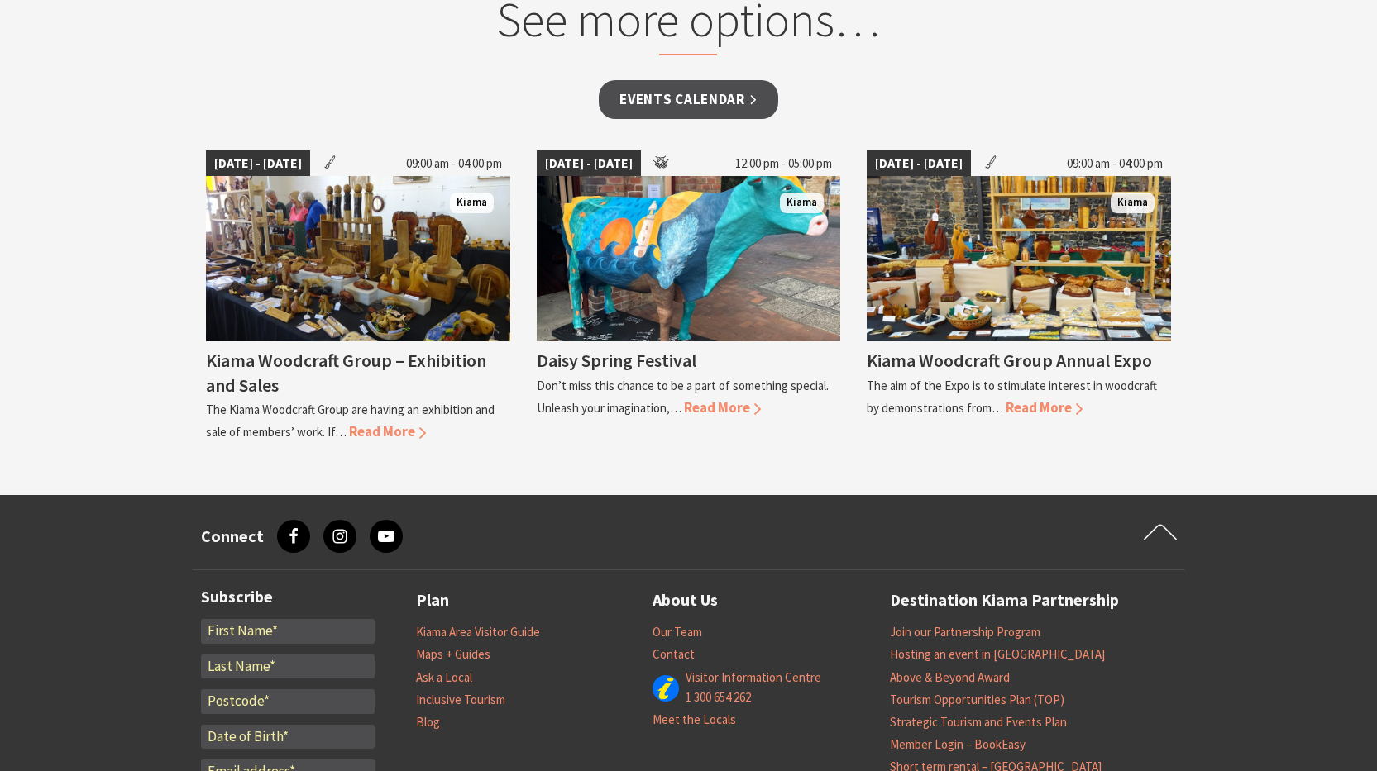
scroll to position [1240, 0]
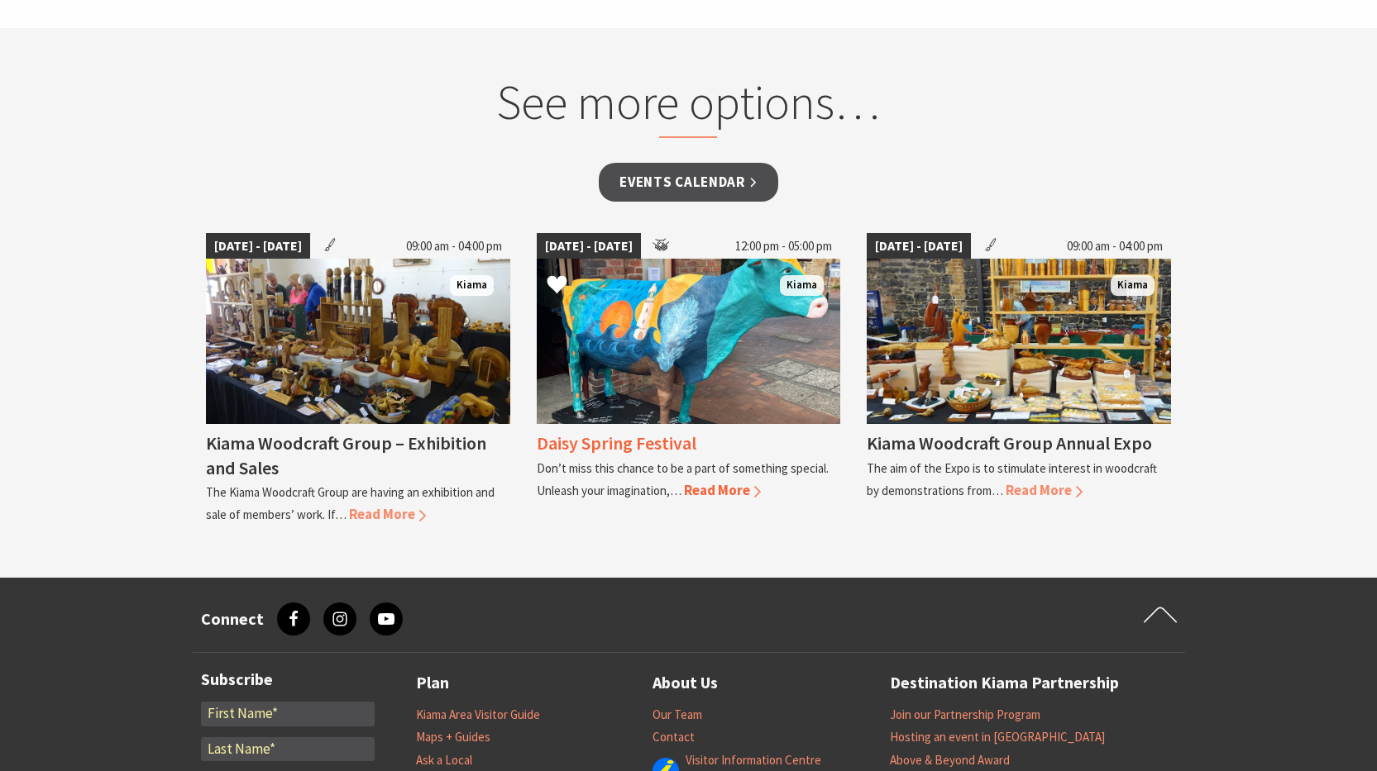
click at [648, 331] on img at bounding box center [689, 341] width 304 height 165
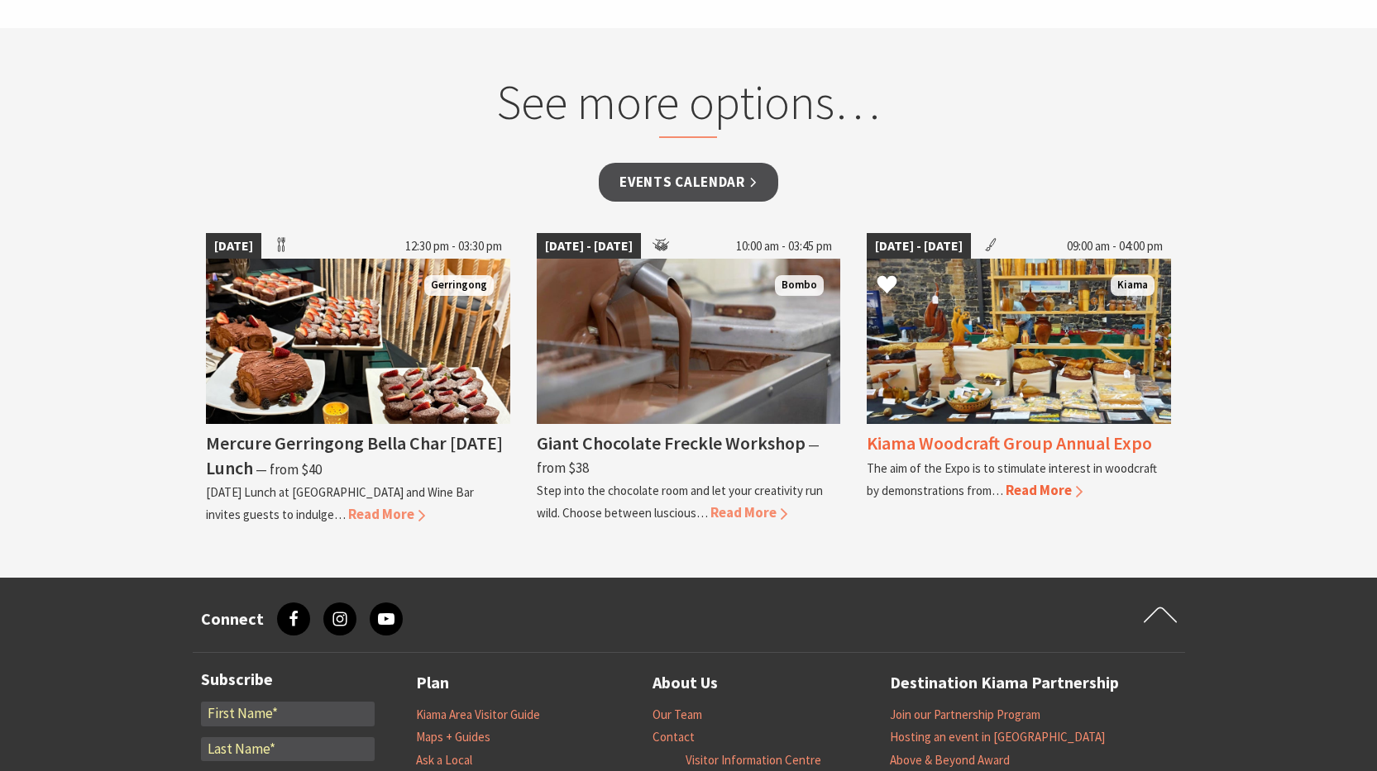
scroll to position [1240, 0]
click at [1026, 379] on img at bounding box center [1018, 341] width 304 height 165
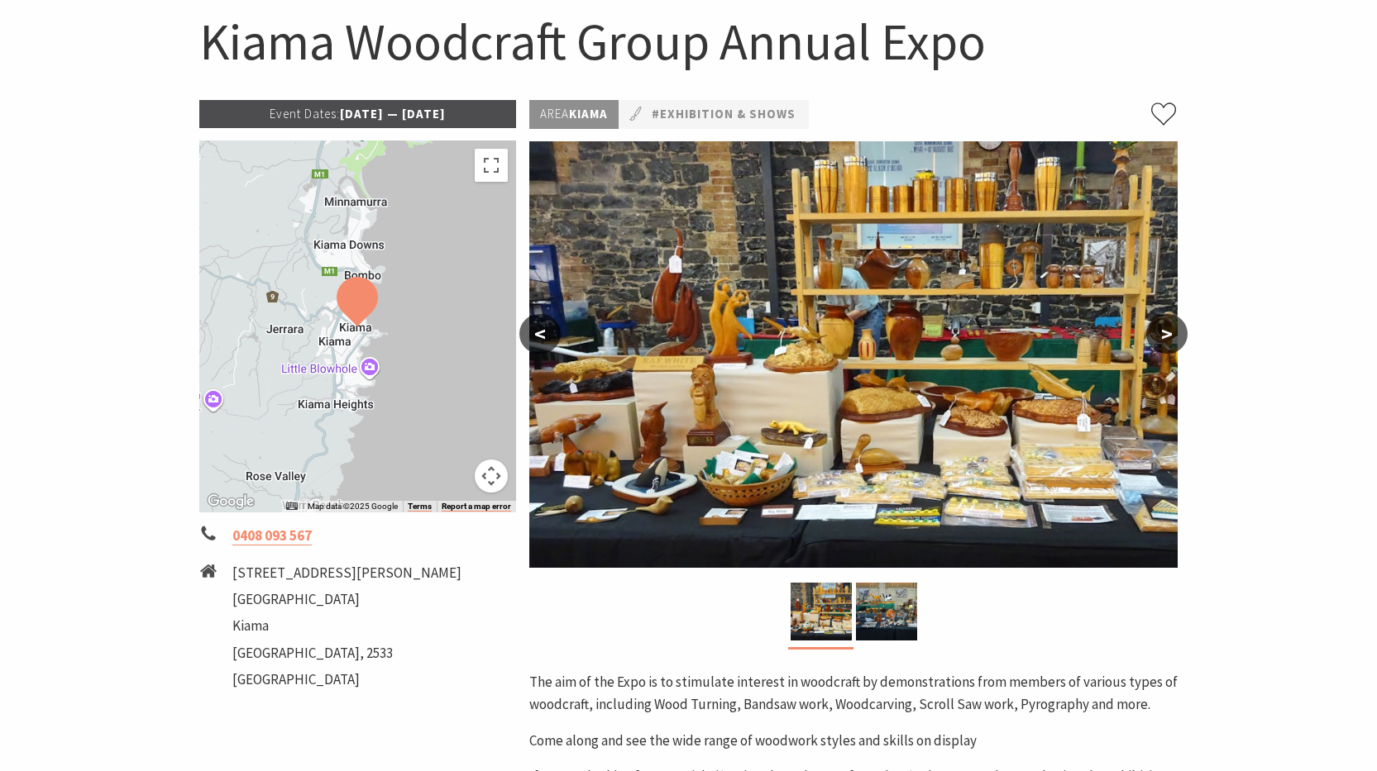
scroll to position [83, 0]
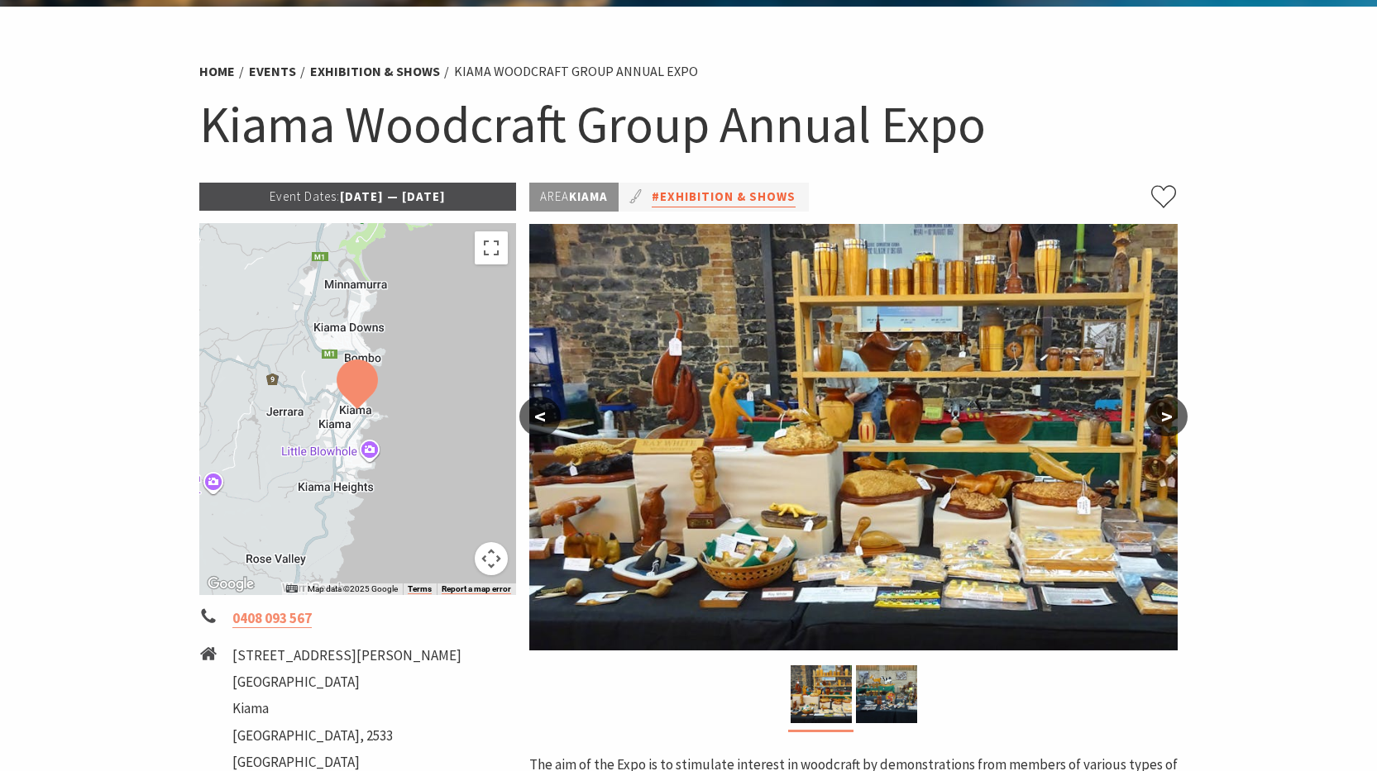
click at [719, 195] on link "#Exhibition & Shows" at bounding box center [723, 197] width 144 height 21
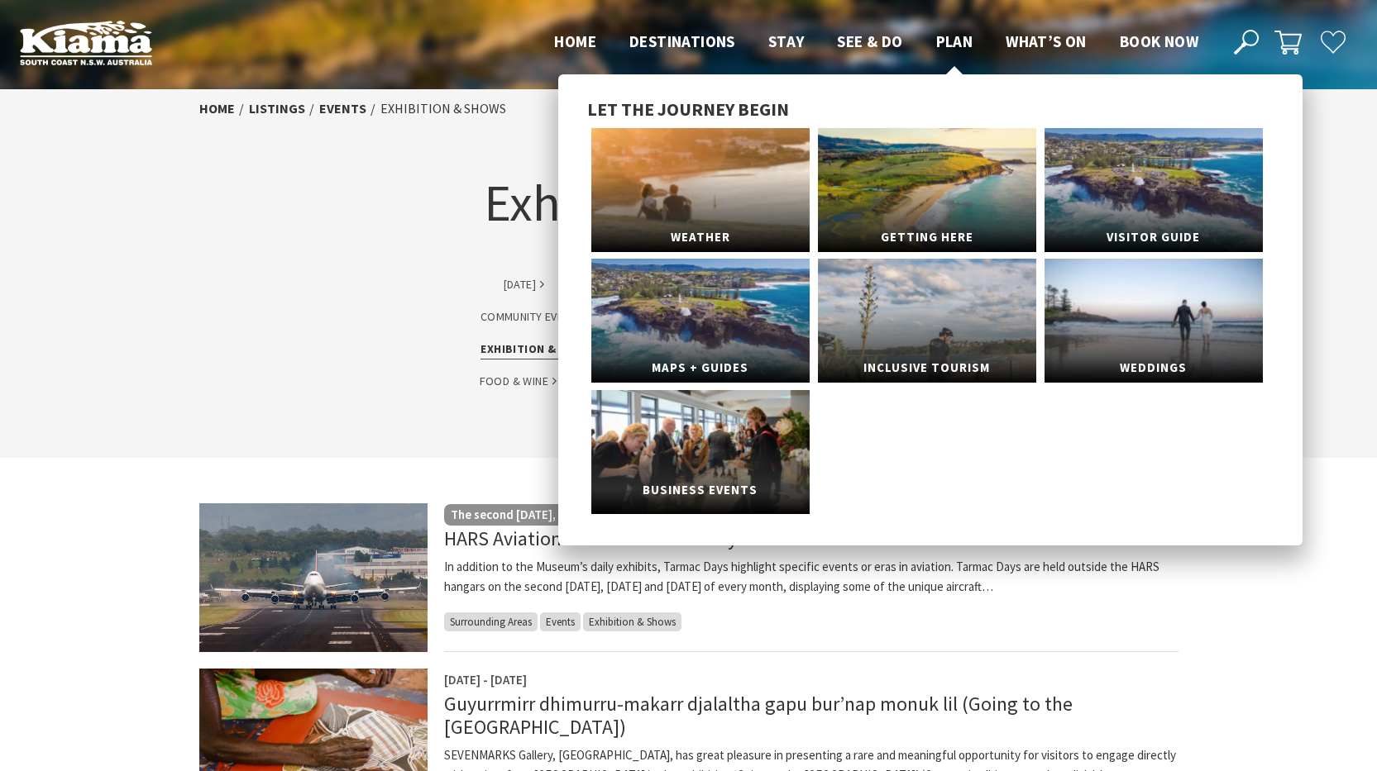
click at [715, 473] on link "Business Events" at bounding box center [700, 452] width 218 height 124
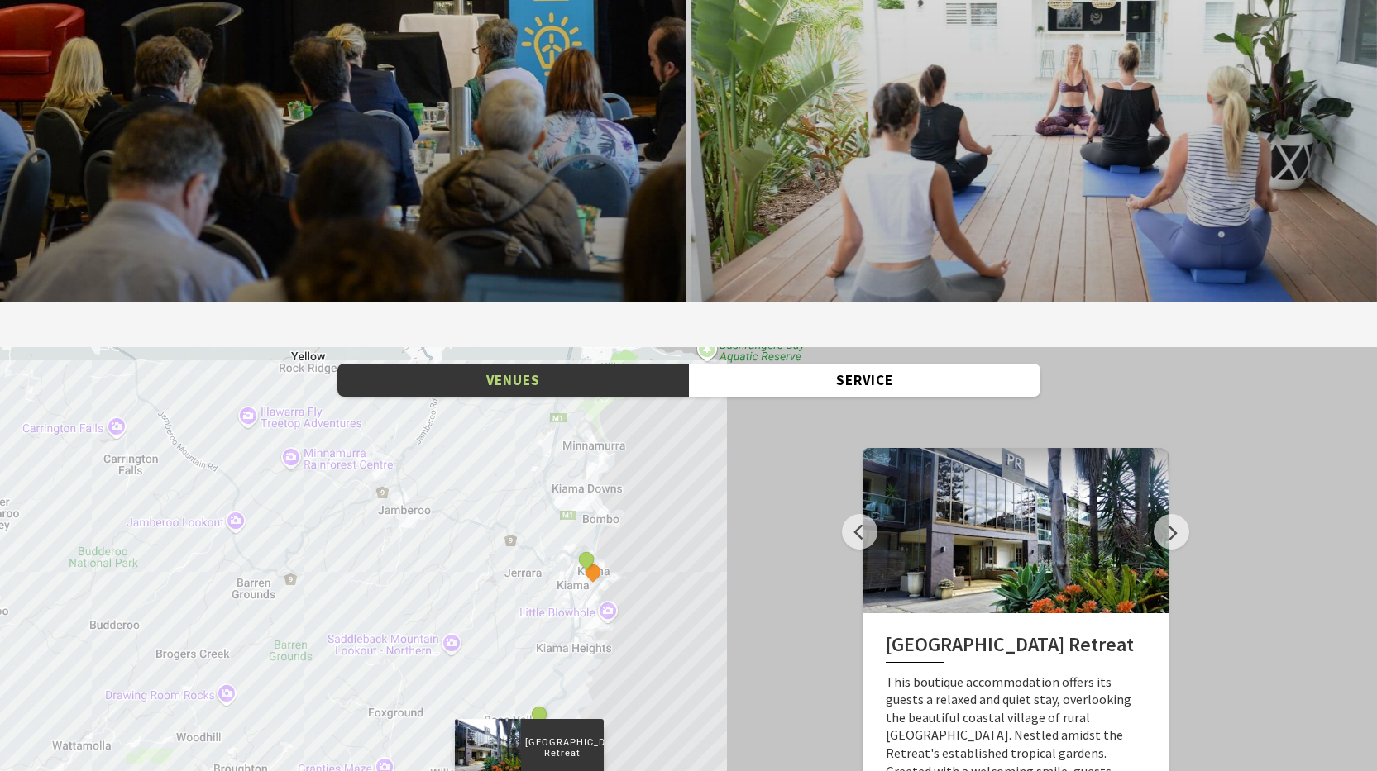
scroll to position [2232, 0]
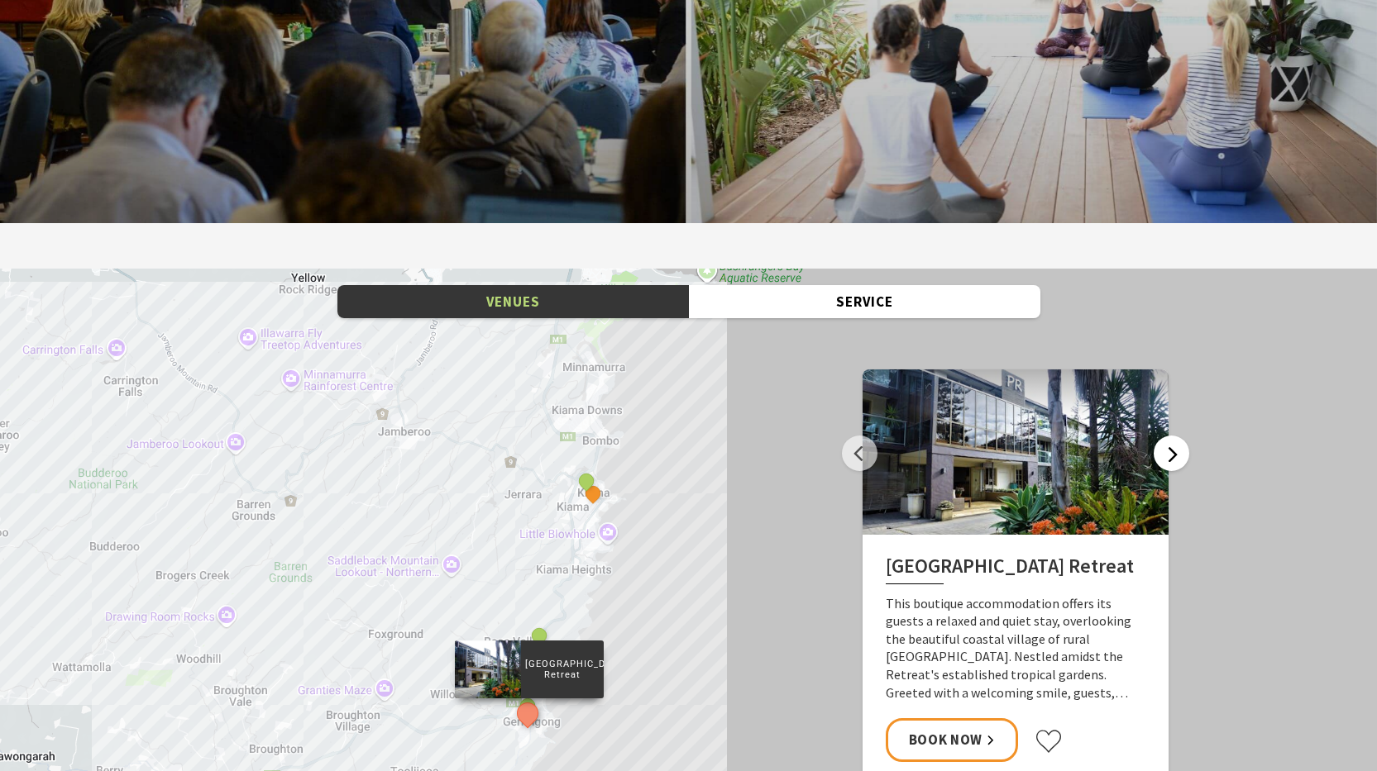
click at [1165, 436] on button "Next" at bounding box center [1171, 454] width 36 height 36
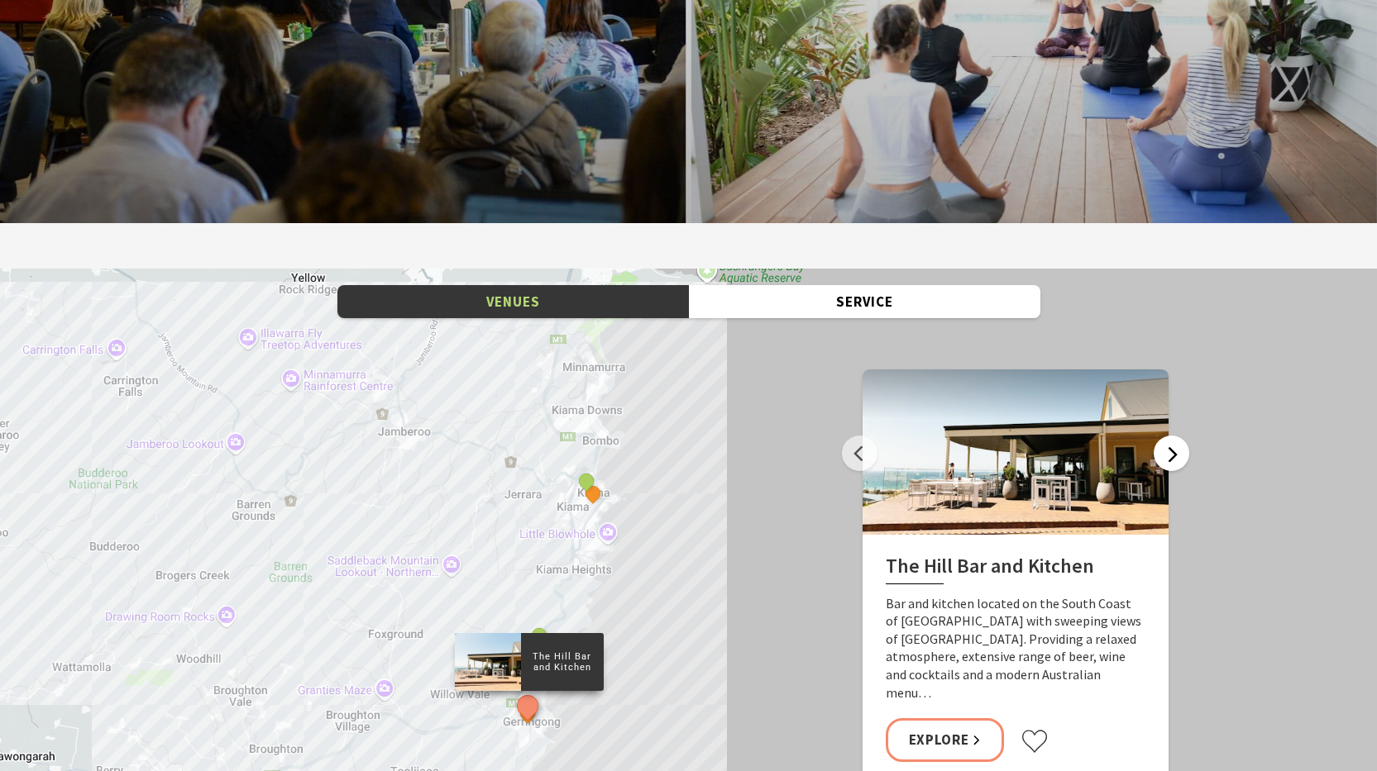
click at [1165, 436] on button "Next" at bounding box center [1171, 454] width 36 height 36
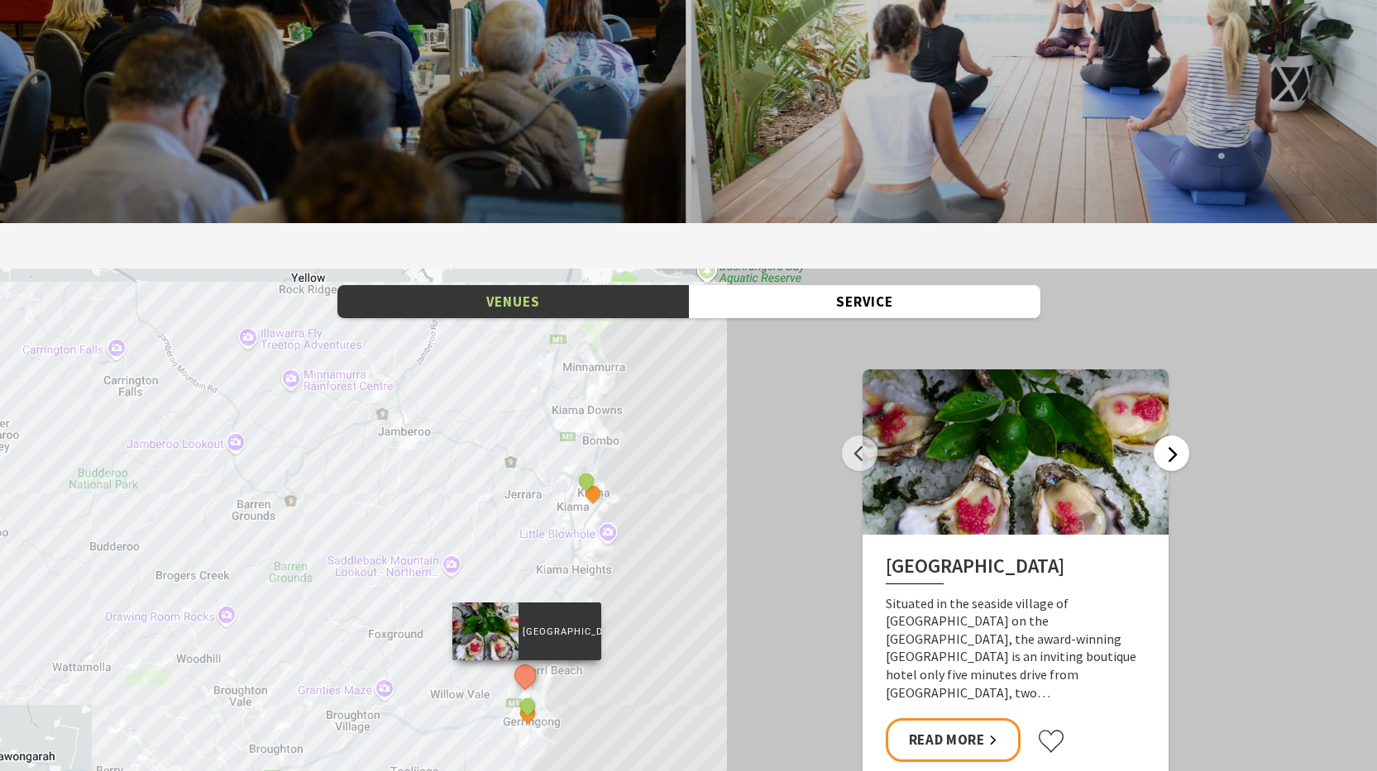
click at [1171, 436] on button "Next" at bounding box center [1171, 454] width 36 height 36
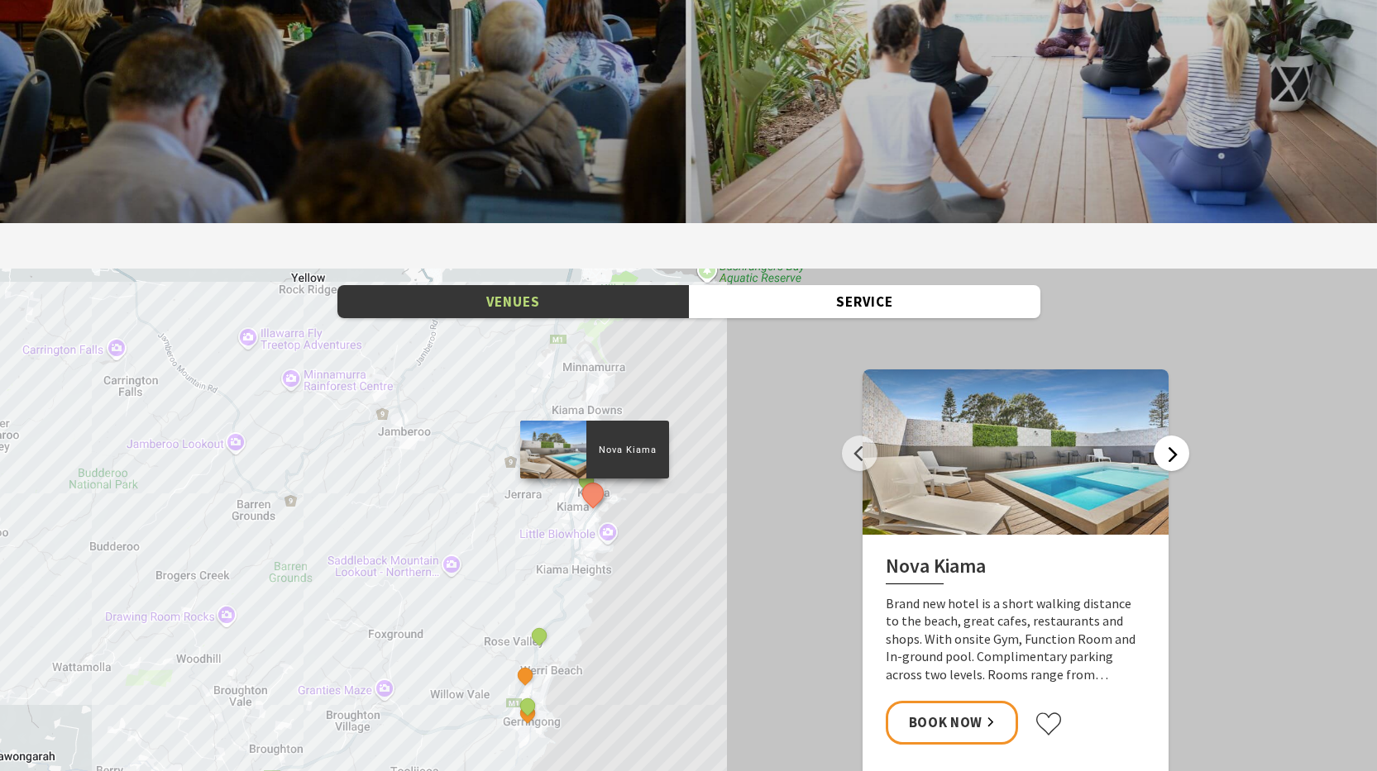
click at [1171, 436] on button "Next" at bounding box center [1171, 454] width 36 height 36
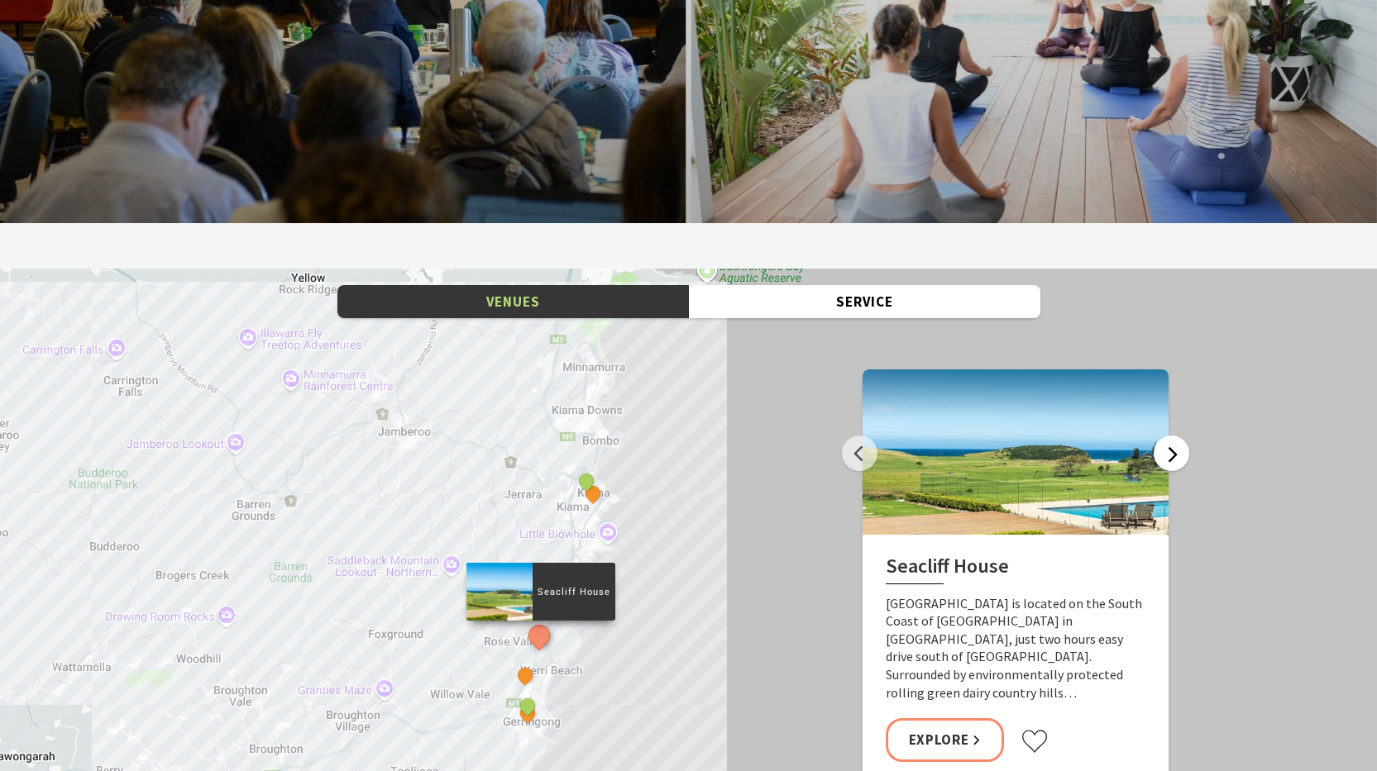
click at [1171, 436] on button "Next" at bounding box center [1171, 454] width 36 height 36
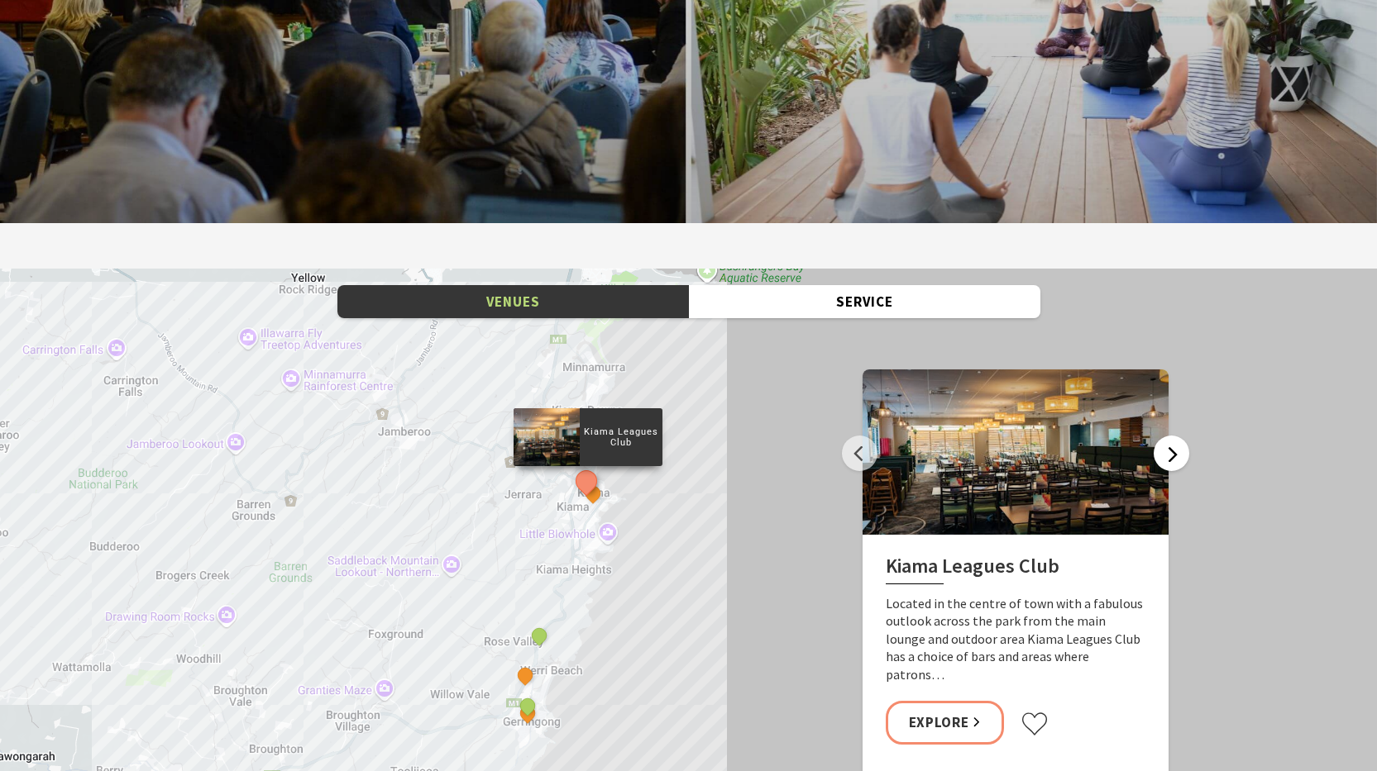
click at [1171, 436] on button "Next" at bounding box center [1171, 454] width 36 height 36
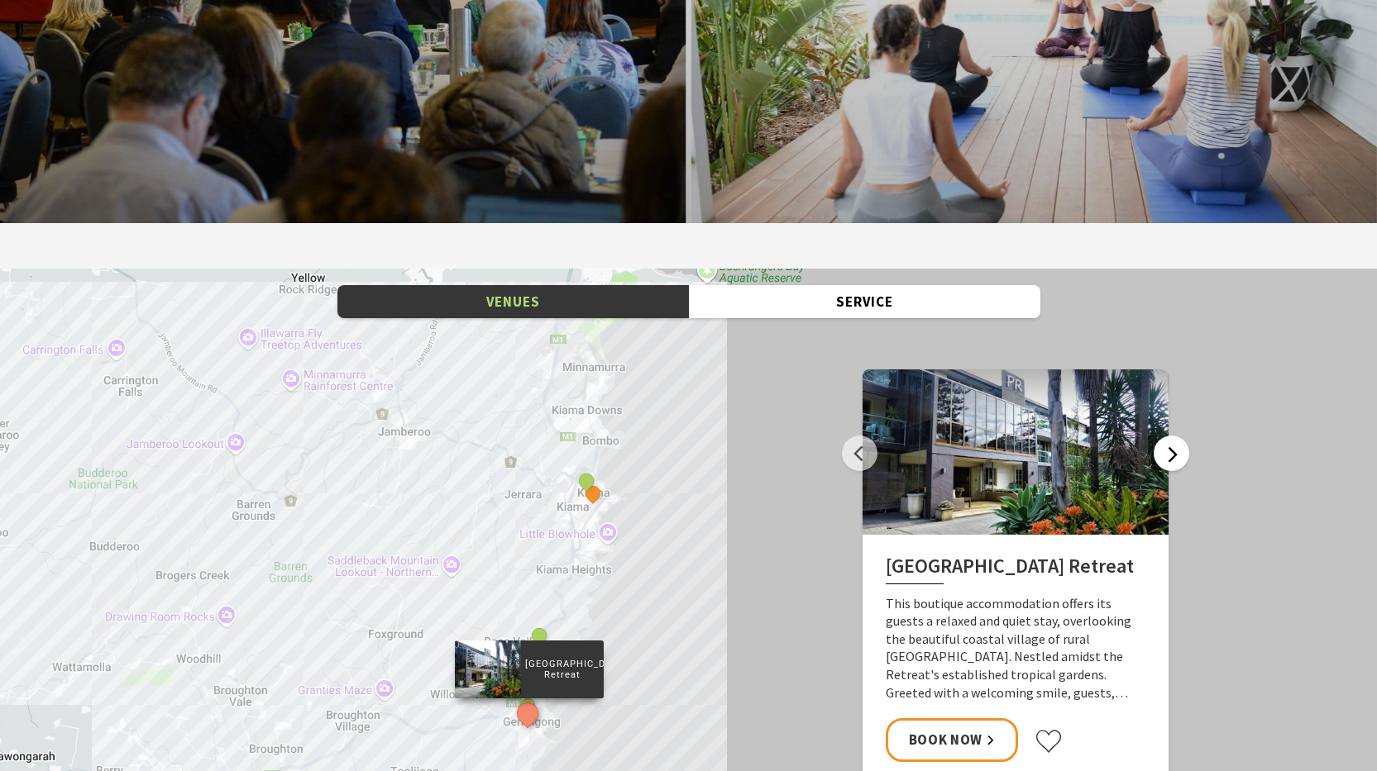
click at [1171, 436] on button "Next" at bounding box center [1171, 454] width 36 height 36
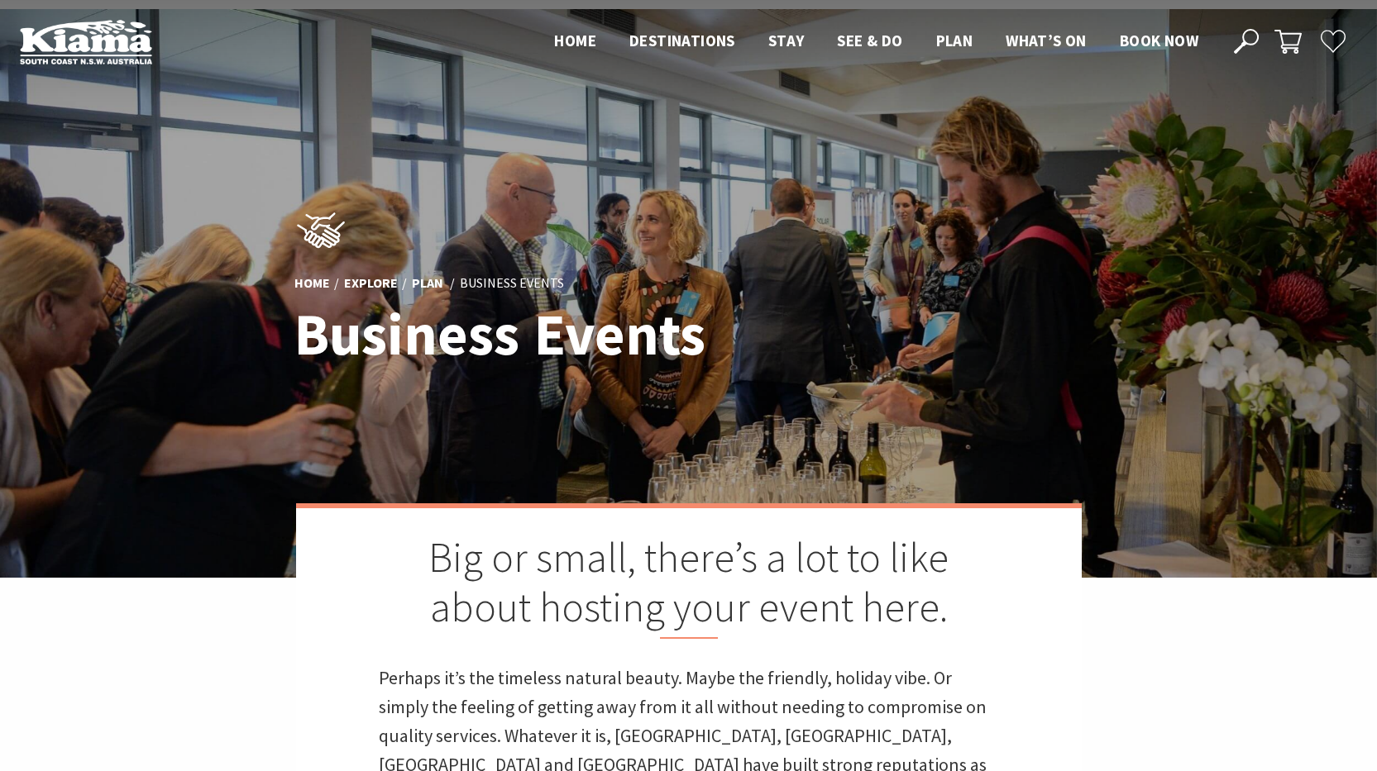
scroll to position [0, 0]
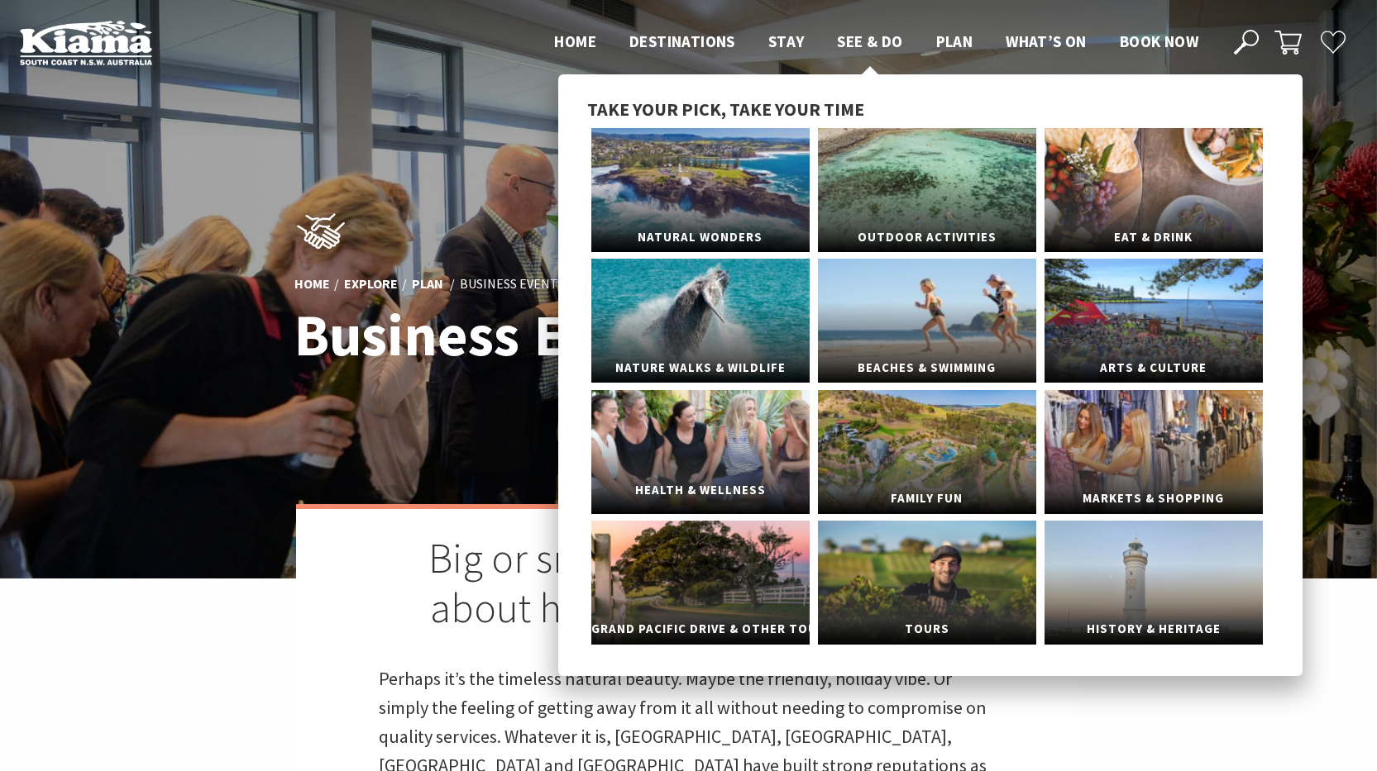
click at [670, 455] on link "Health & Wellness" at bounding box center [700, 452] width 218 height 124
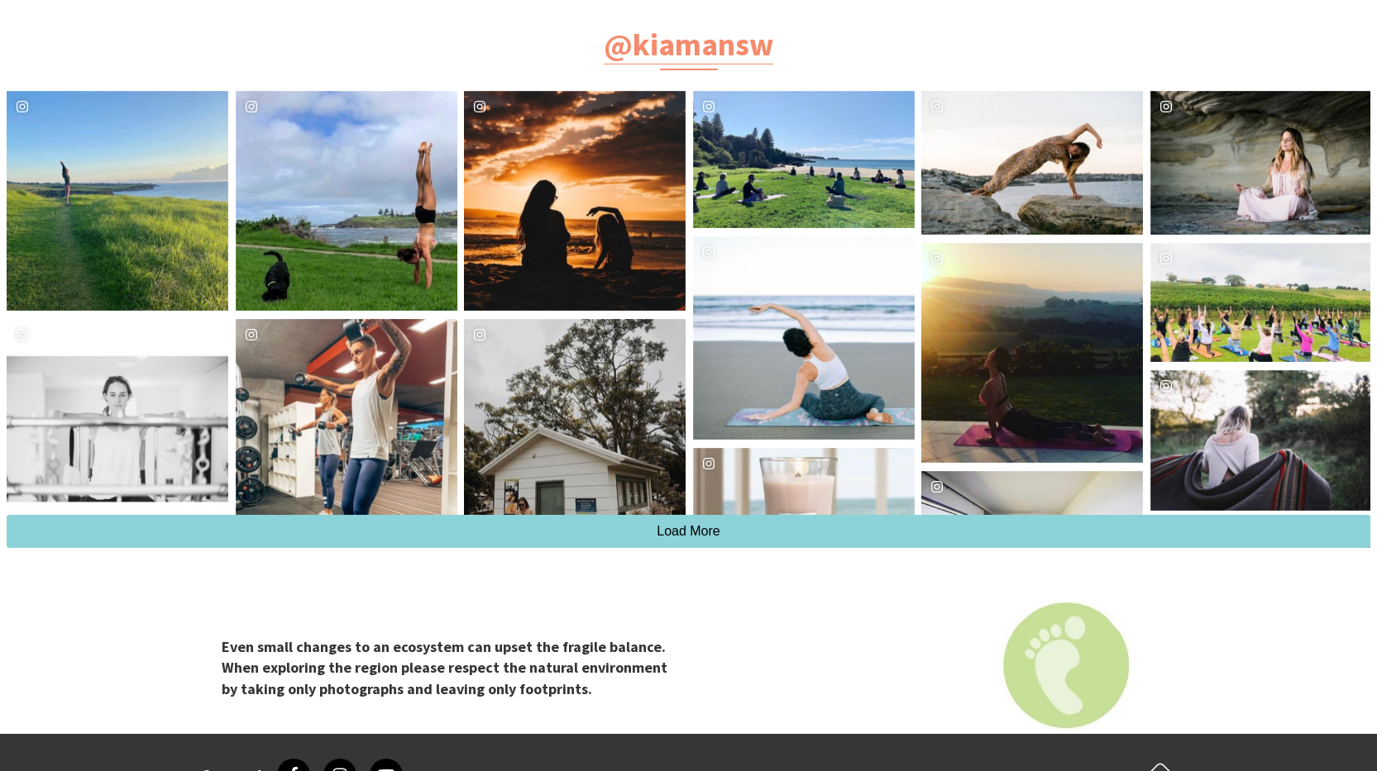
scroll to position [3307, 0]
